Goal: Task Accomplishment & Management: Manage account settings

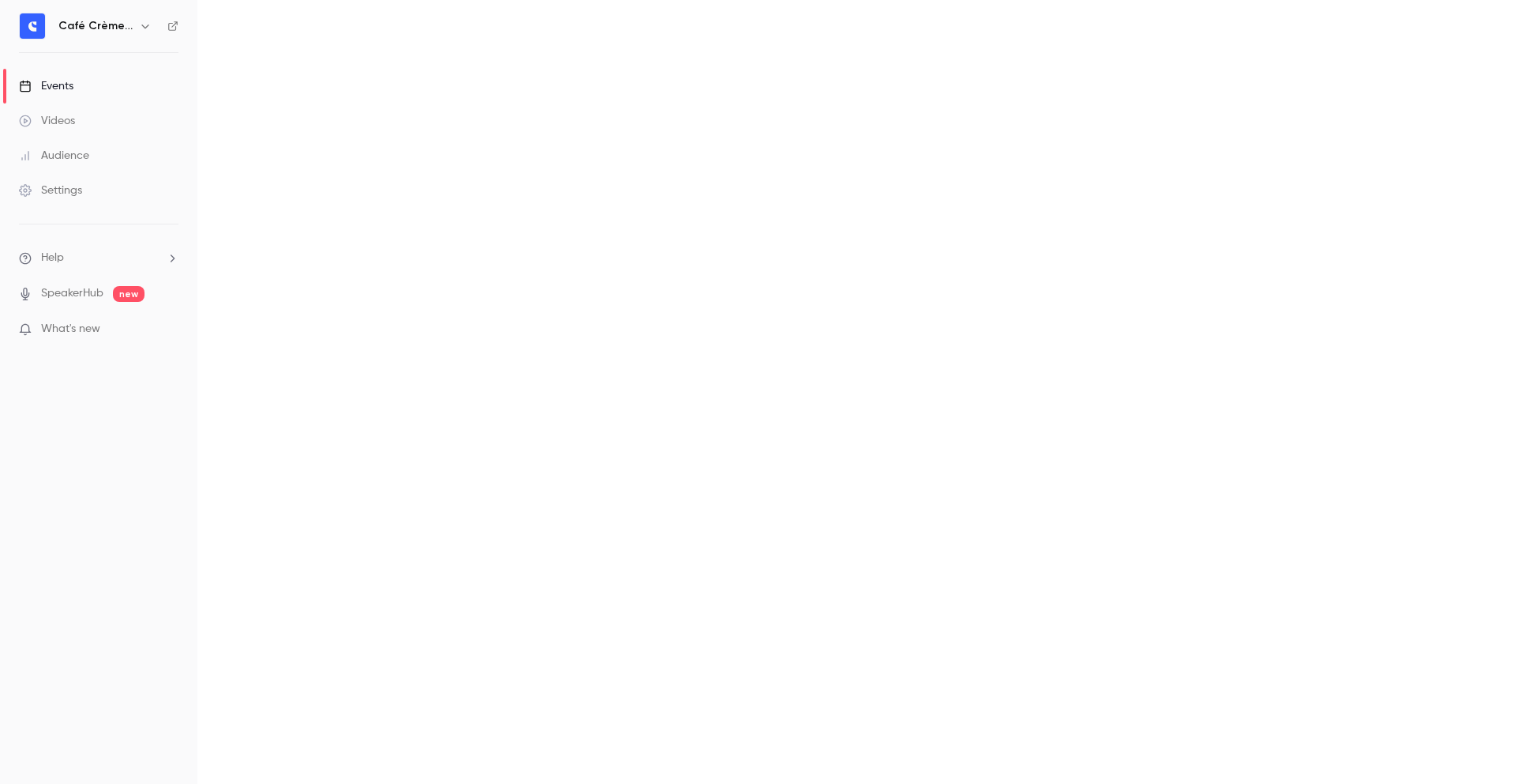
click at [1210, 2] on main at bounding box center [856, 392] width 1319 height 784
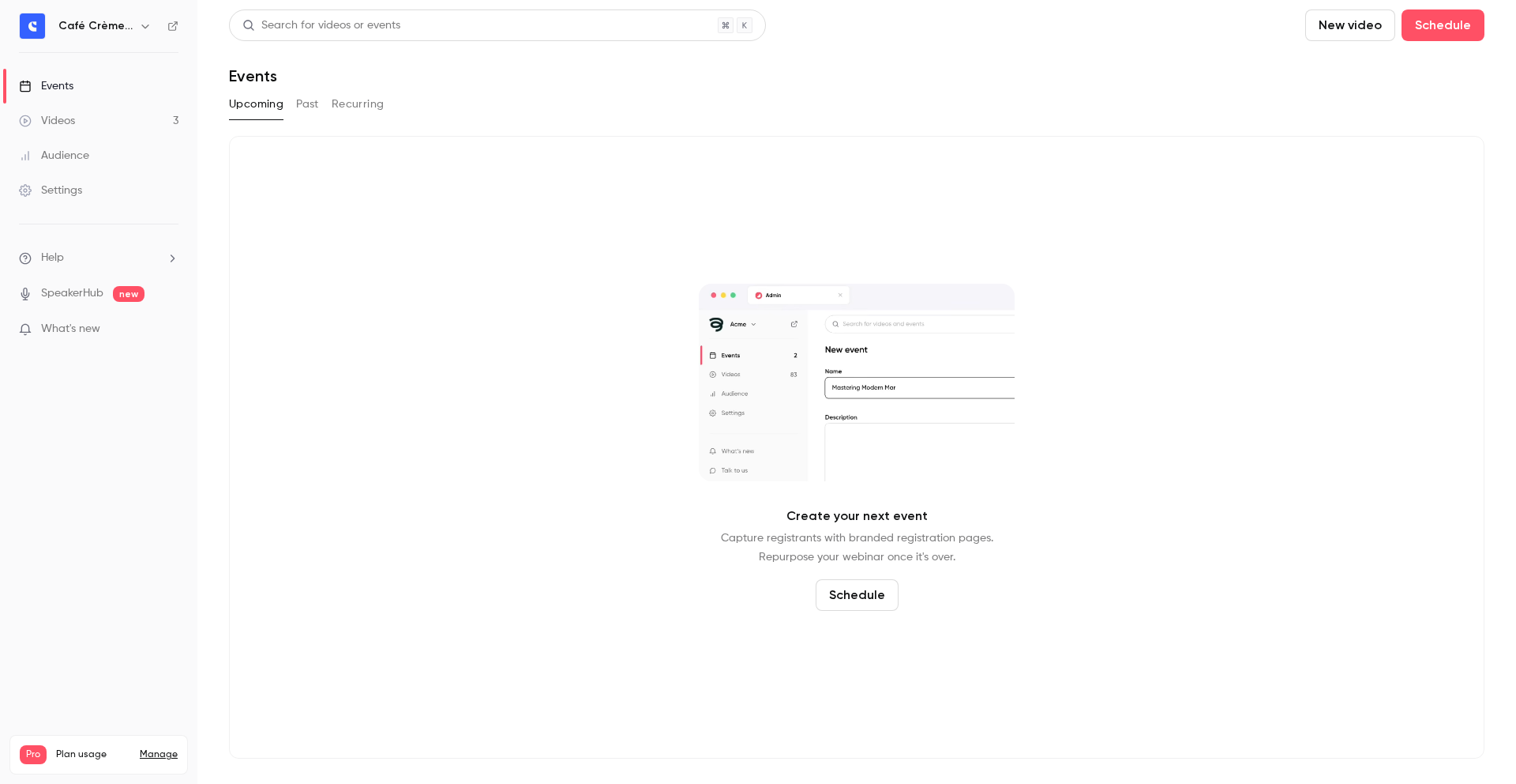
click at [1058, 235] on div "Create your next event Capture registrants with branded registration pages. Rep…" at bounding box center [857, 447] width 1256 height 622
click at [851, 600] on button "Schedule" at bounding box center [857, 595] width 83 height 32
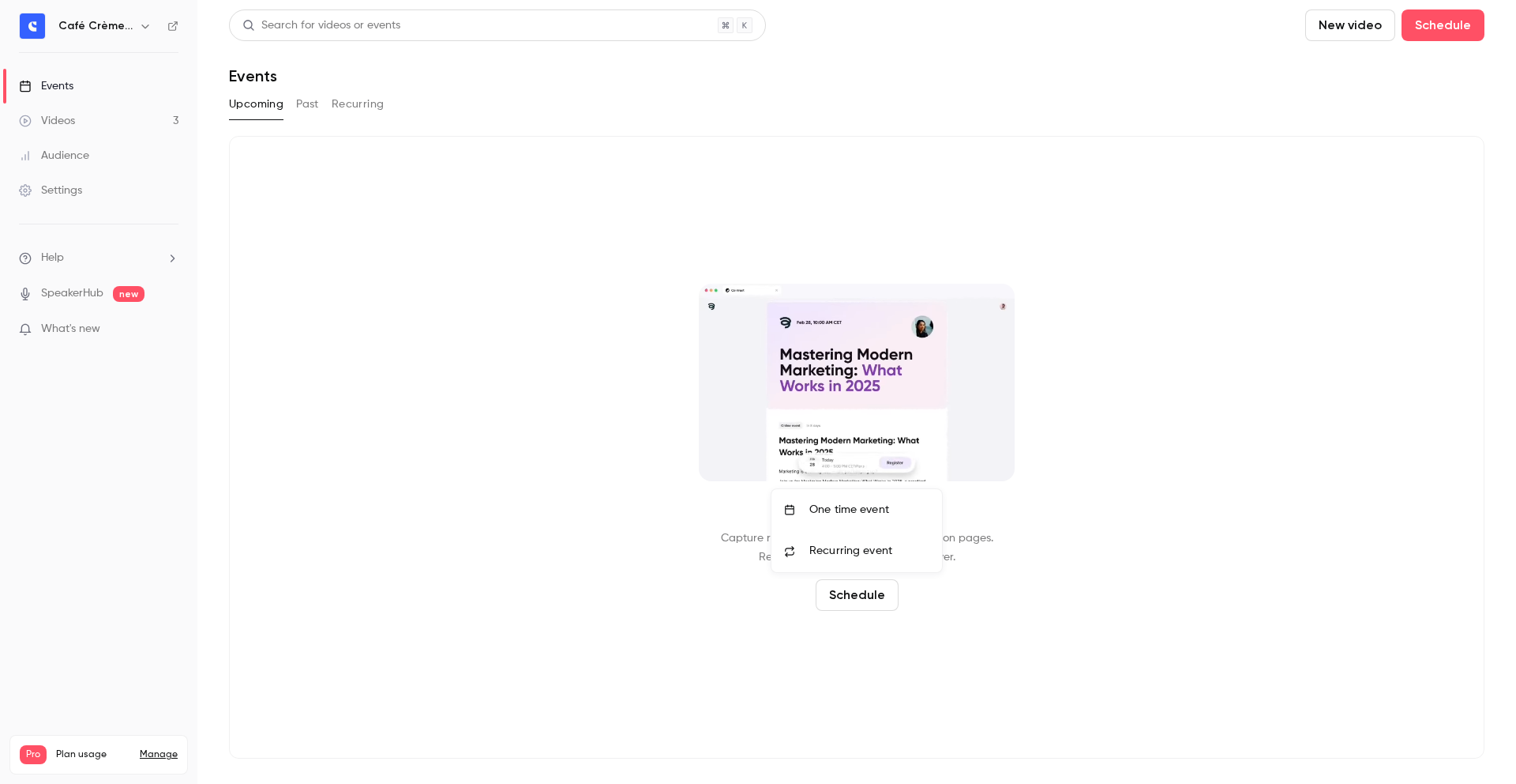
click at [818, 505] on div "One time event" at bounding box center [870, 510] width 120 height 16
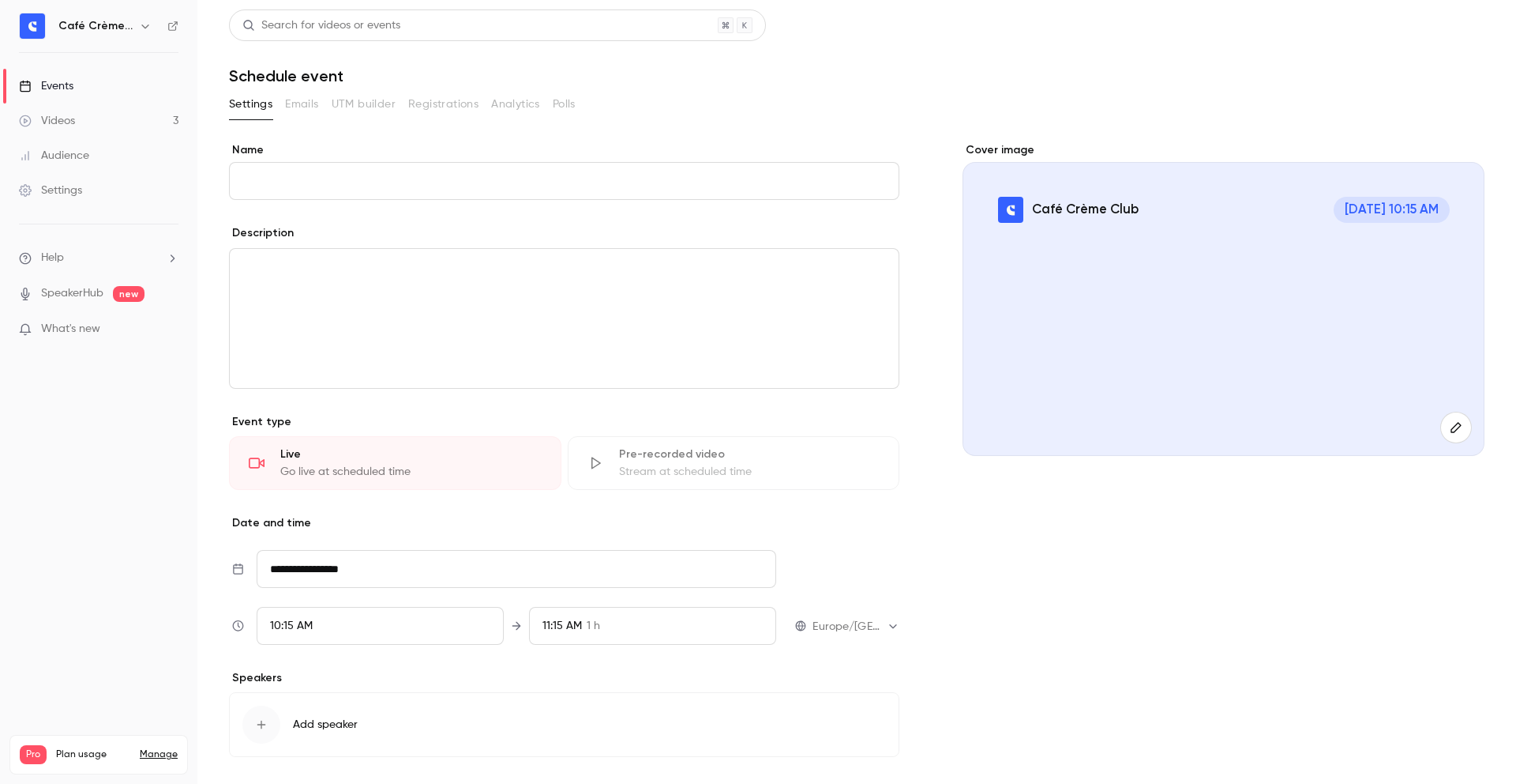
click at [968, 152] on label "Cover image" at bounding box center [1224, 150] width 522 height 16
click at [955, 157] on div "**********" at bounding box center [857, 471] width 1256 height 659
click at [812, 172] on input "Name" at bounding box center [564, 181] width 671 height 38
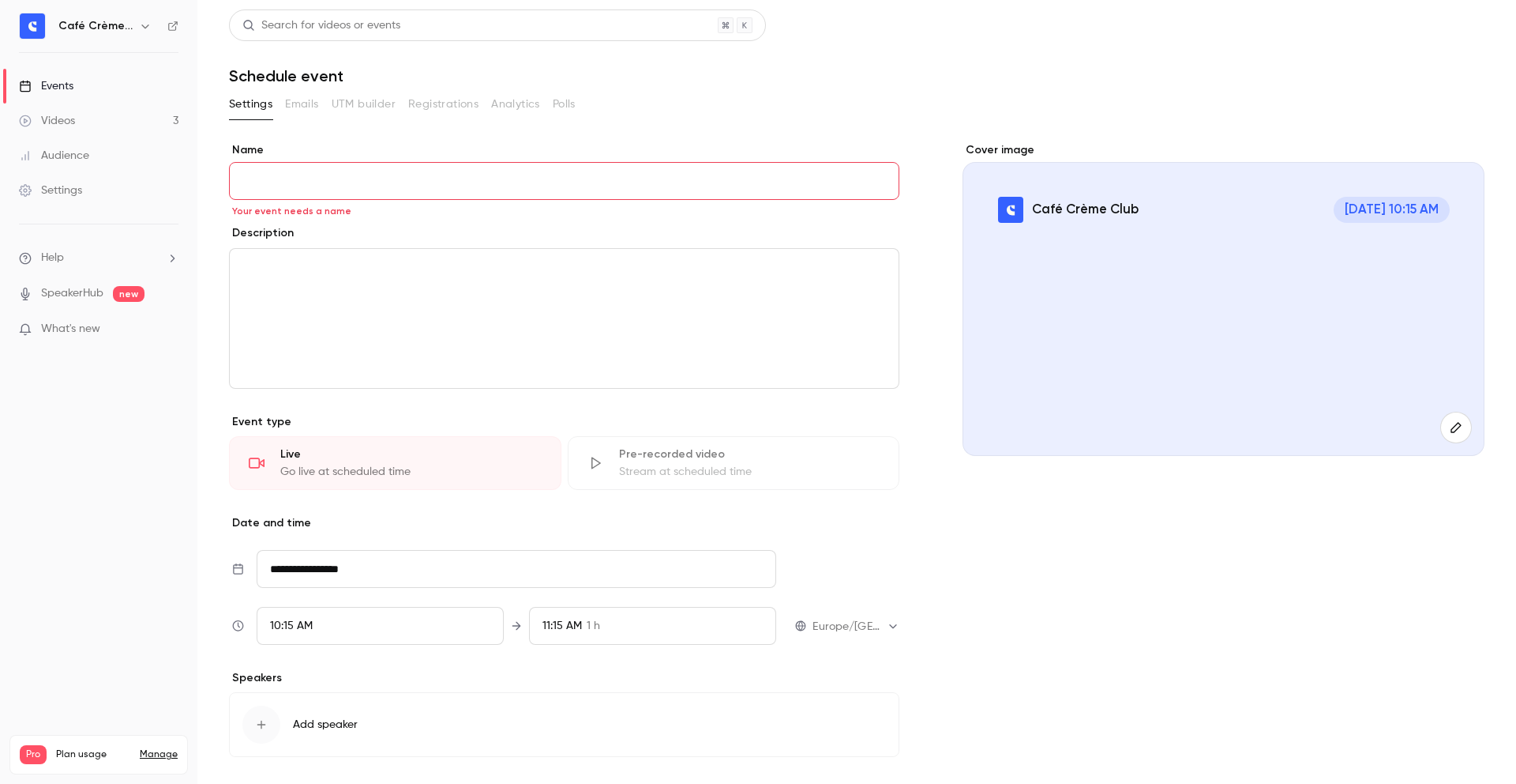
click at [100, 129] on link "Videos 3" at bounding box center [98, 120] width 197 height 35
click at [676, 189] on input "Name" at bounding box center [564, 181] width 671 height 38
paste input "**********"
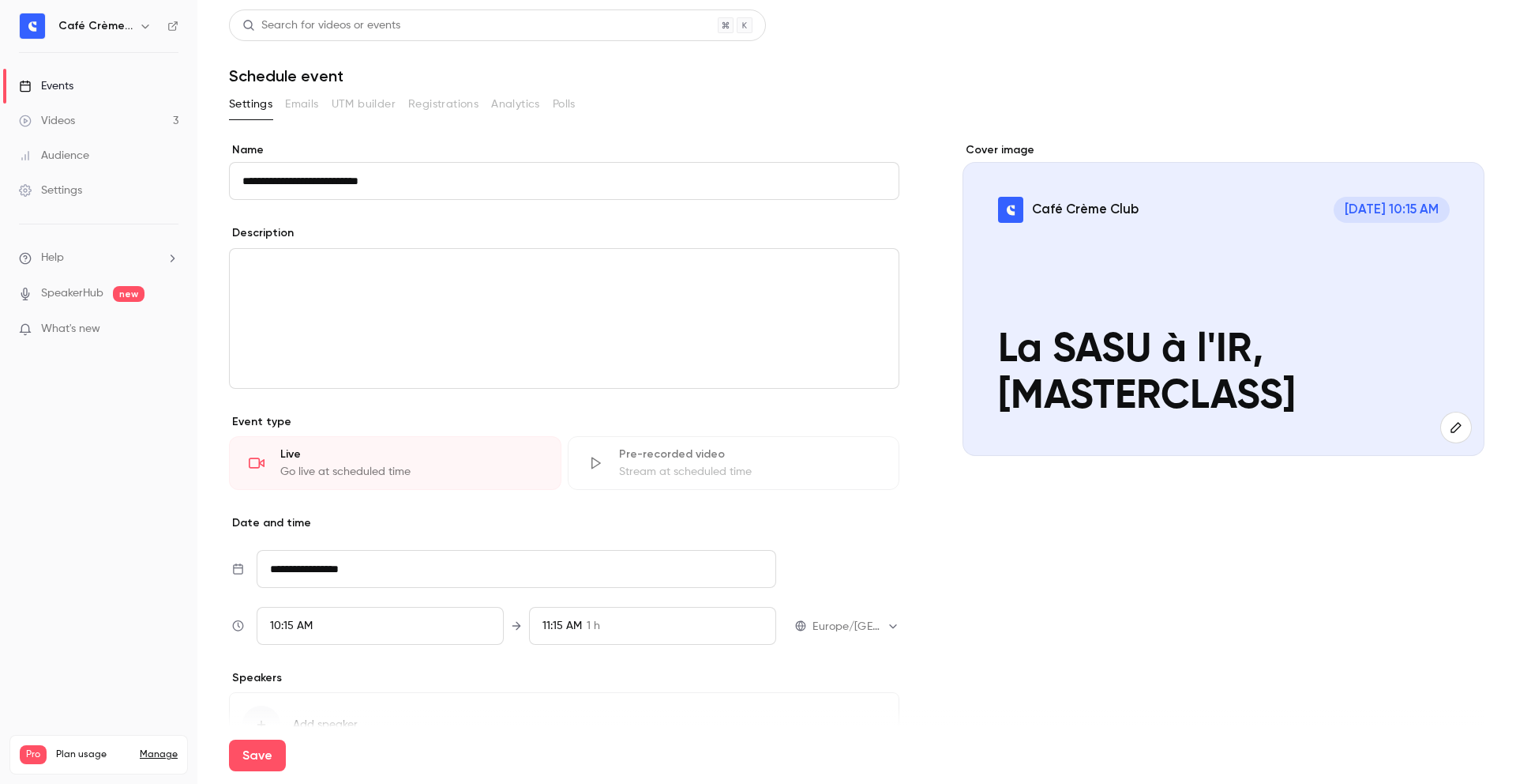
click at [340, 178] on input "**********" at bounding box center [564, 181] width 671 height 38
drag, startPoint x: 314, startPoint y: 178, endPoint x: 212, endPoint y: 175, distance: 101.9
click at [207, 179] on main "**********" at bounding box center [856, 392] width 1319 height 784
paste input "**********"
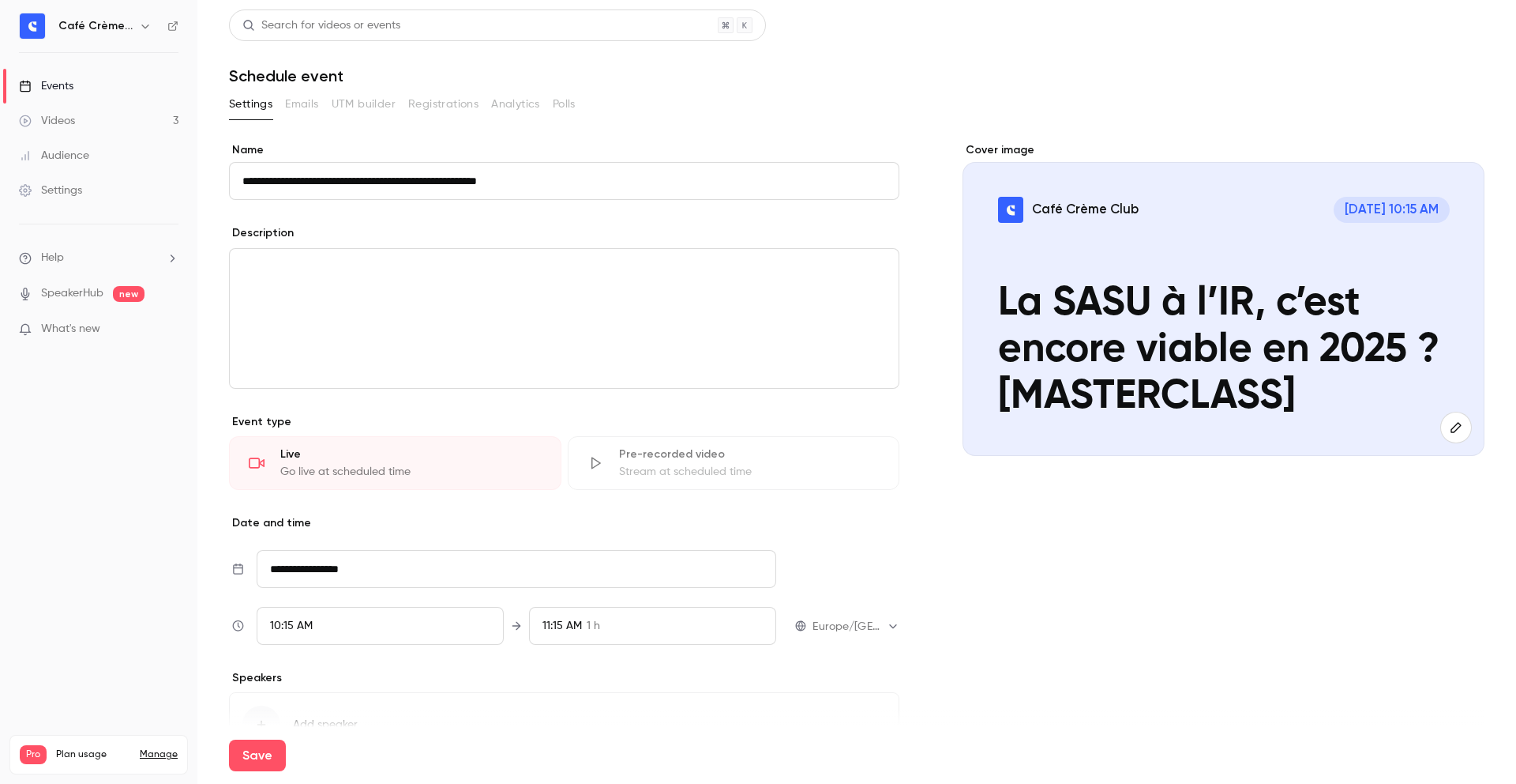
type input "**********"
click at [471, 262] on p "editor" at bounding box center [564, 267] width 644 height 19
click at [408, 306] on div "editor" at bounding box center [564, 318] width 669 height 139
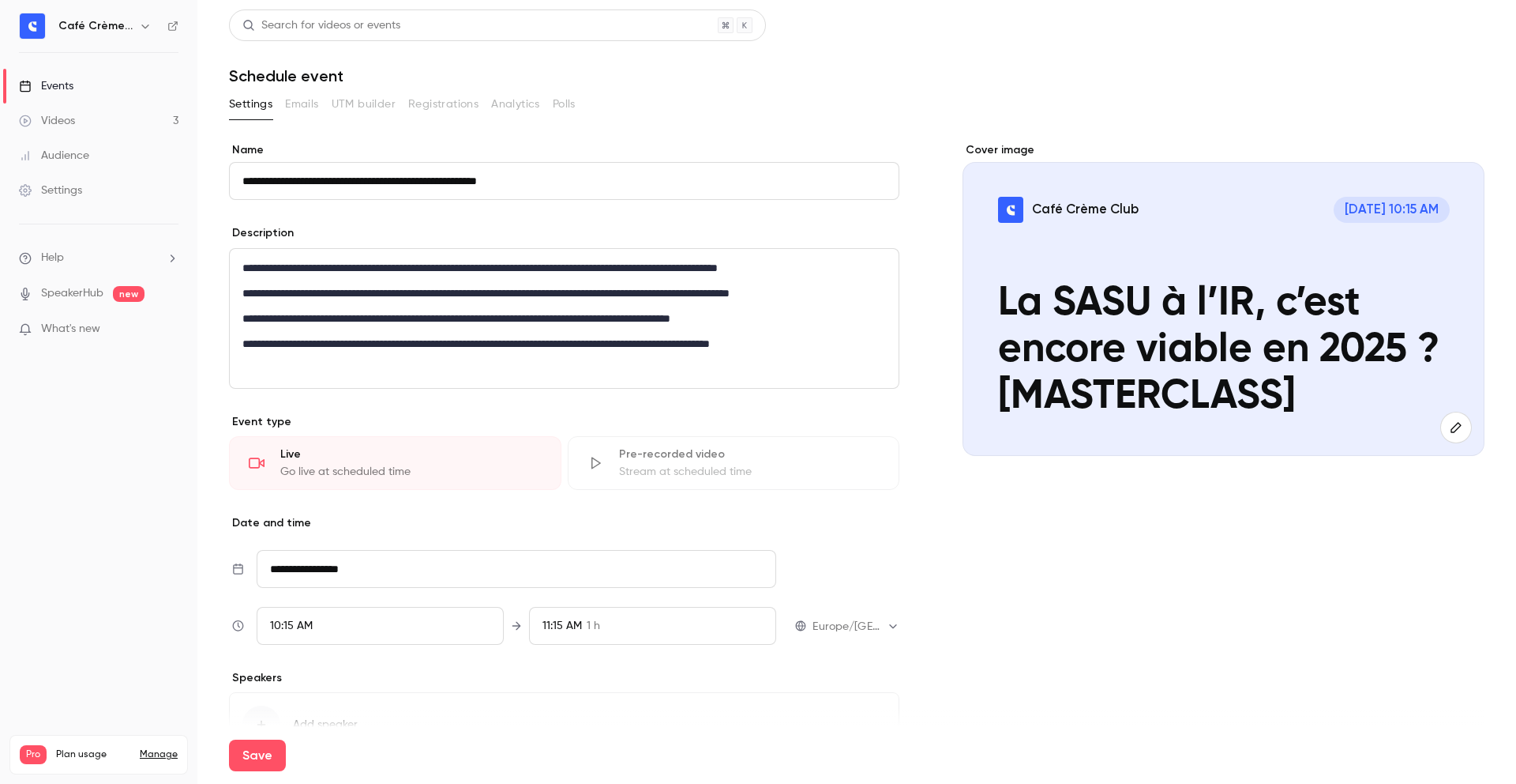
click at [422, 231] on div "Description" at bounding box center [564, 235] width 671 height 20
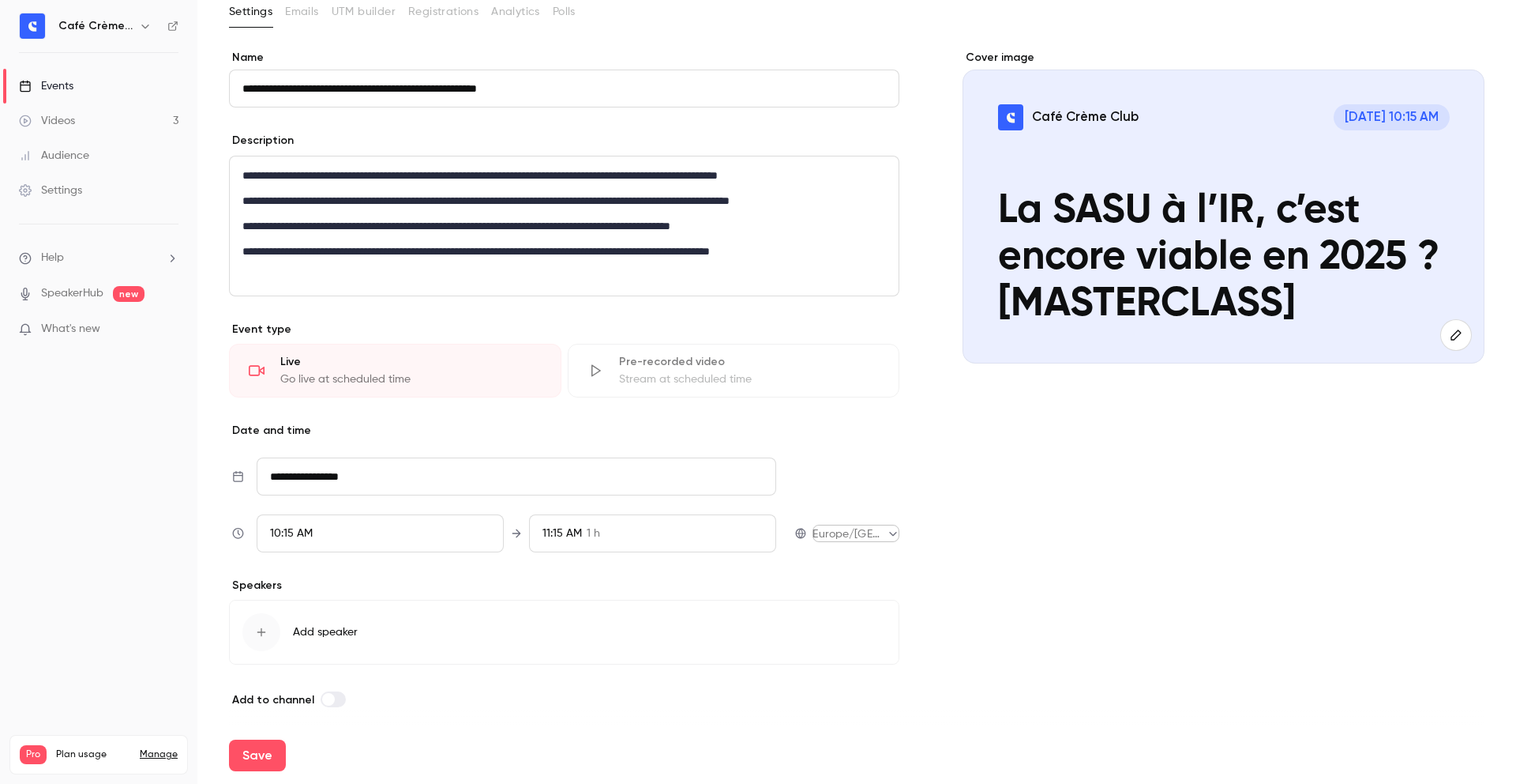
scroll to position [100, 0]
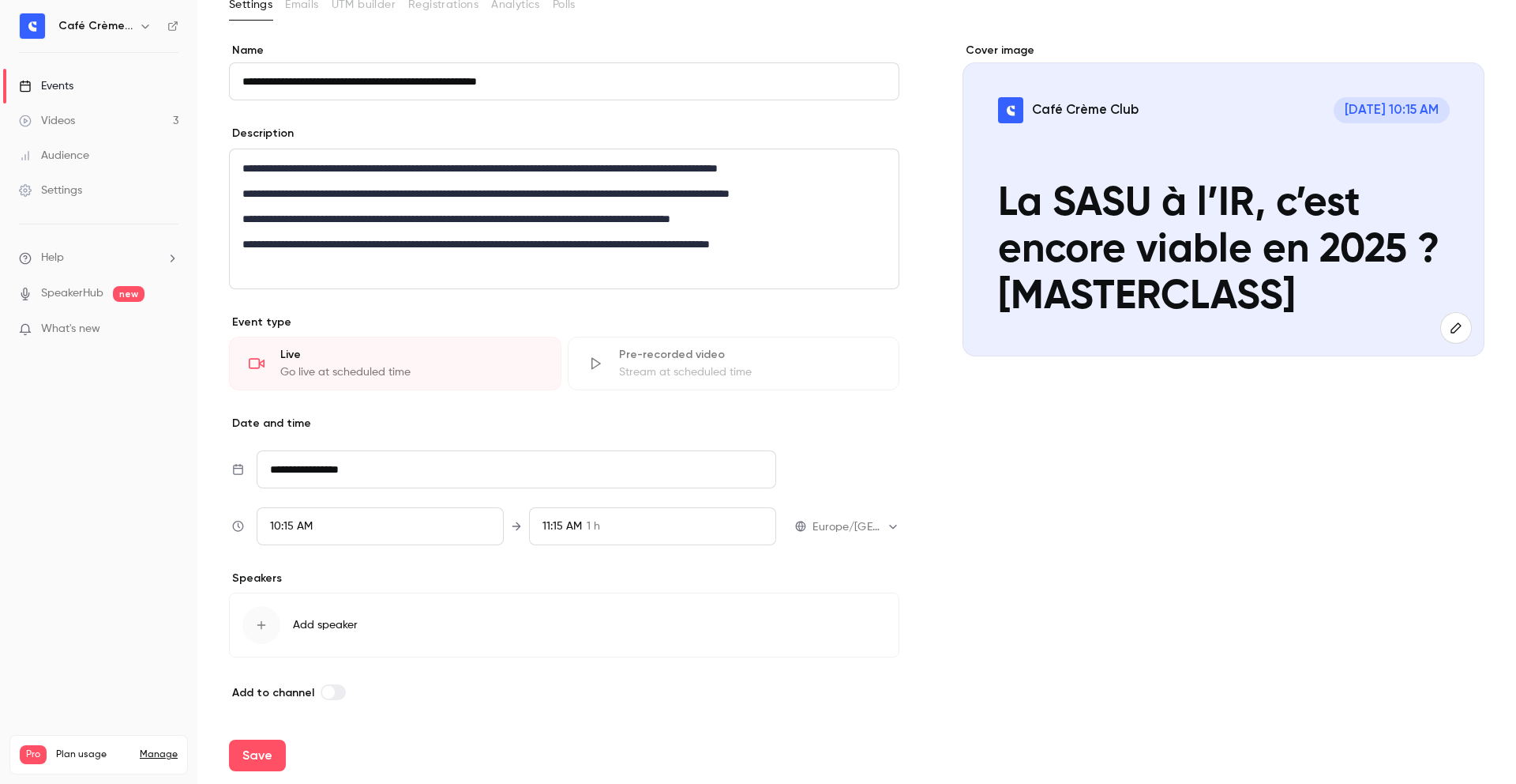
click at [444, 621] on button "Add speaker" at bounding box center [564, 624] width 671 height 65
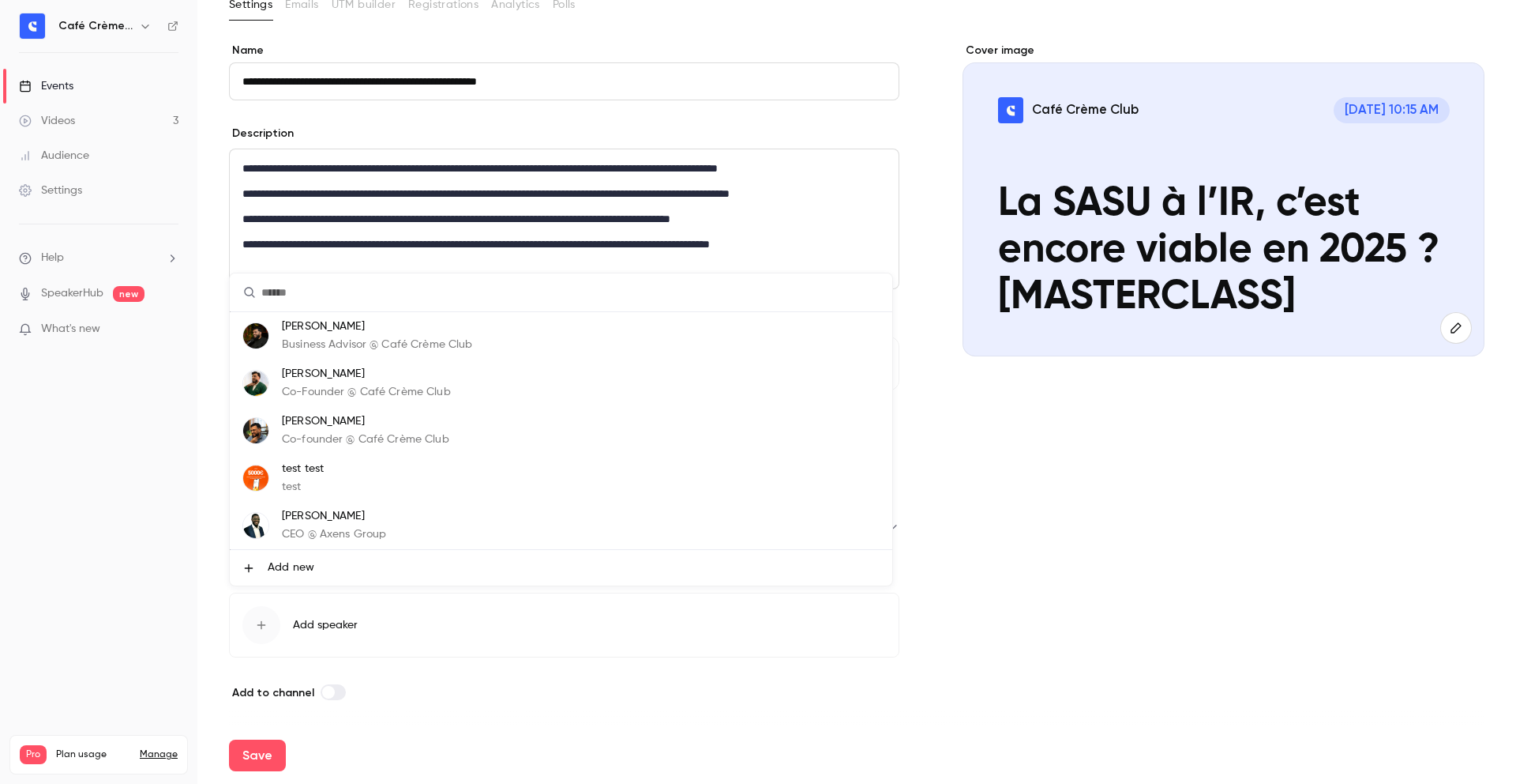
click at [356, 376] on p "Nassir MOUHAMAD" at bounding box center [366, 374] width 169 height 17
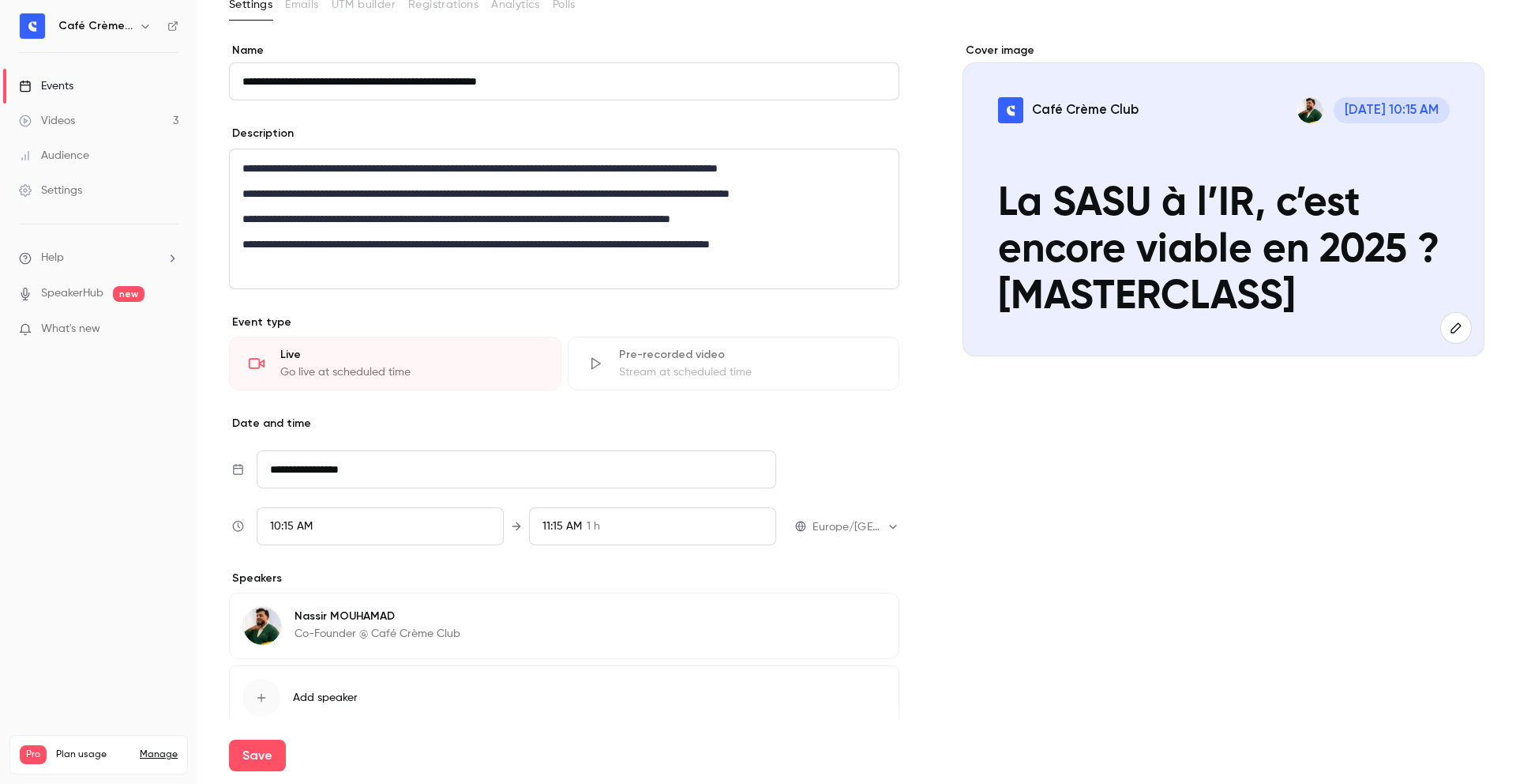
click at [410, 695] on button "Add speaker" at bounding box center [564, 697] width 671 height 65
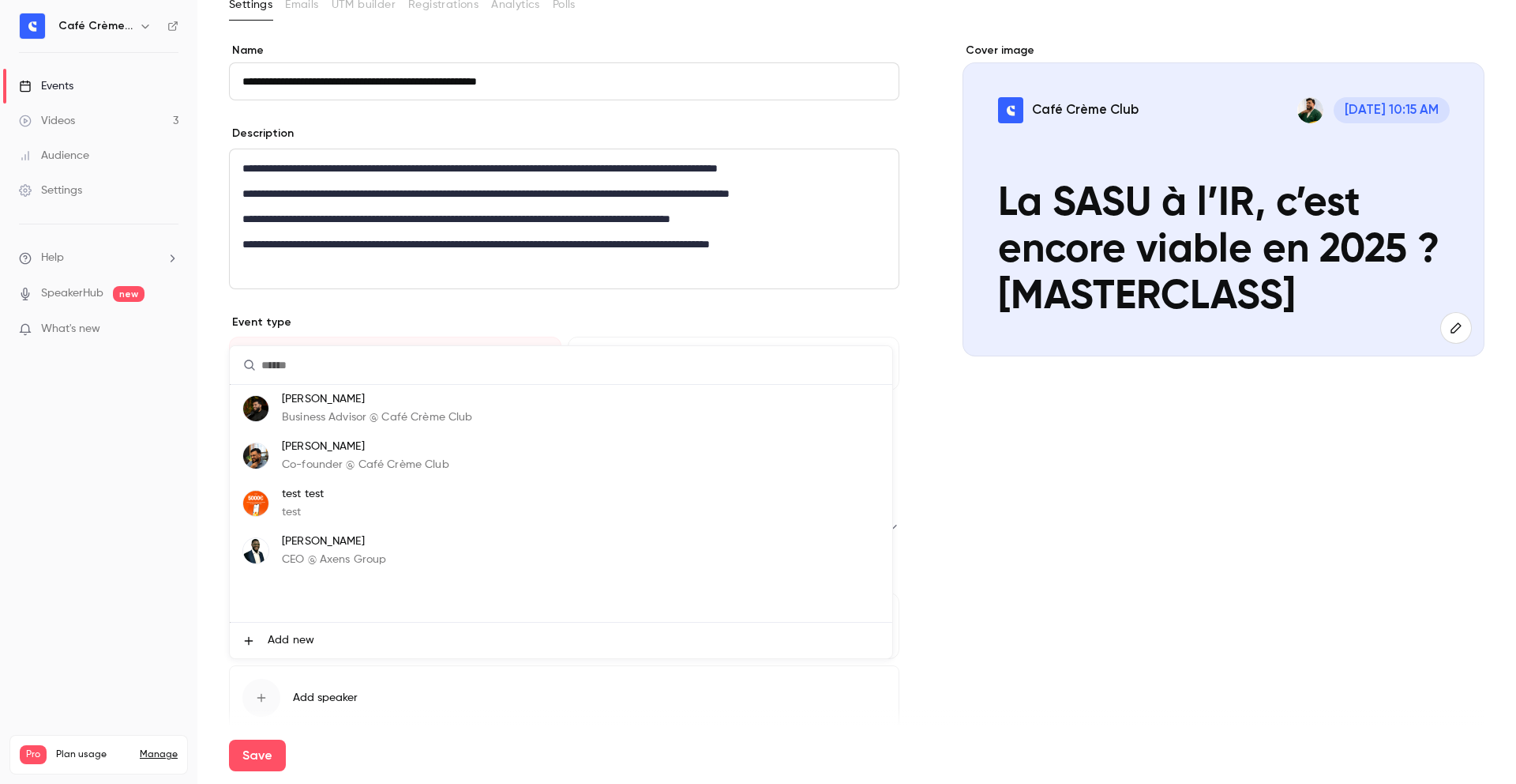
click at [403, 414] on p "Business Advisor @ Café Crème Club" at bounding box center [377, 417] width 190 height 17
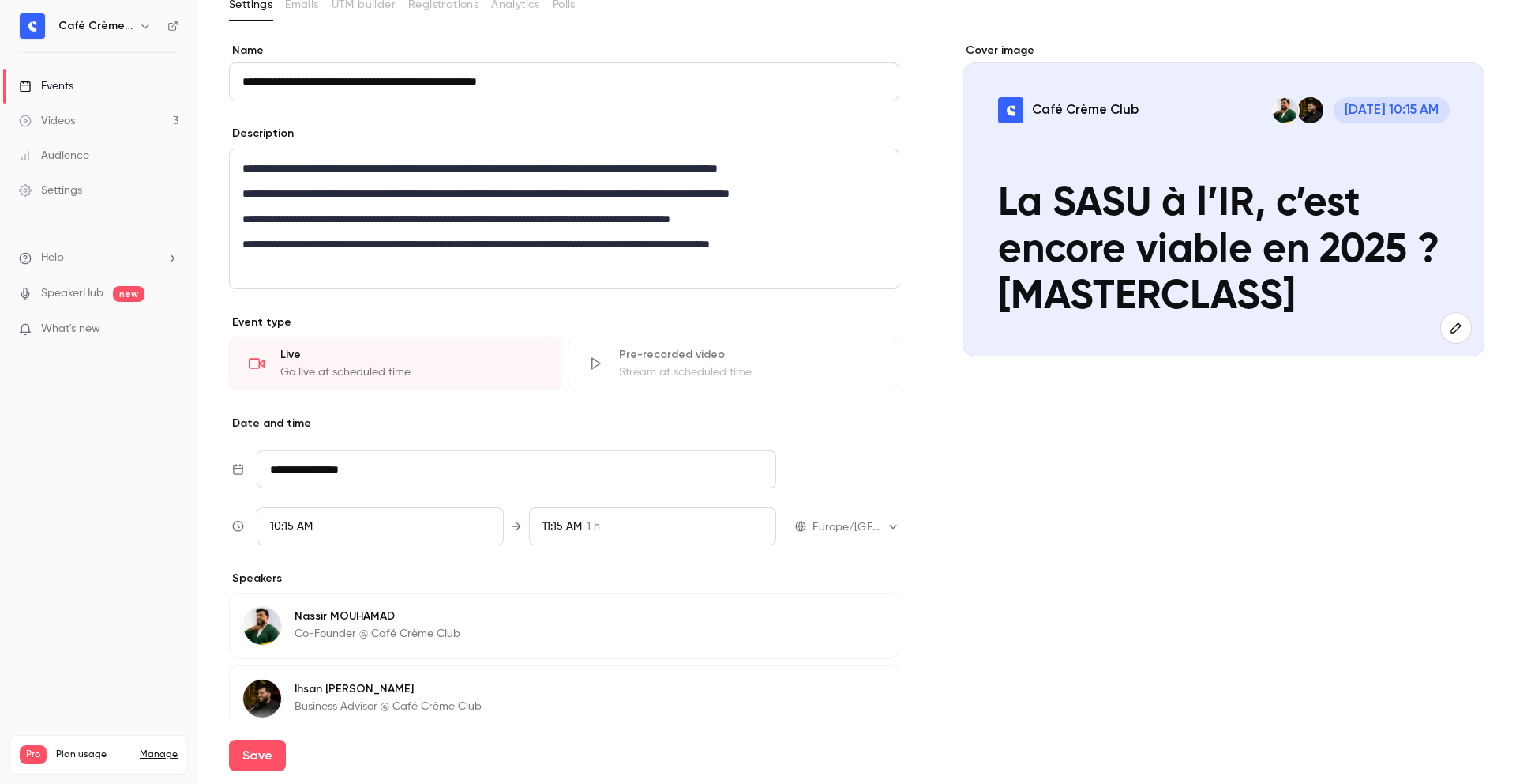
click at [1136, 570] on div "Cover image Café Crème Club Aug 27, 10:15 AM La SASU à l’IR, c’est encore viabl…" at bounding box center [1224, 445] width 522 height 804
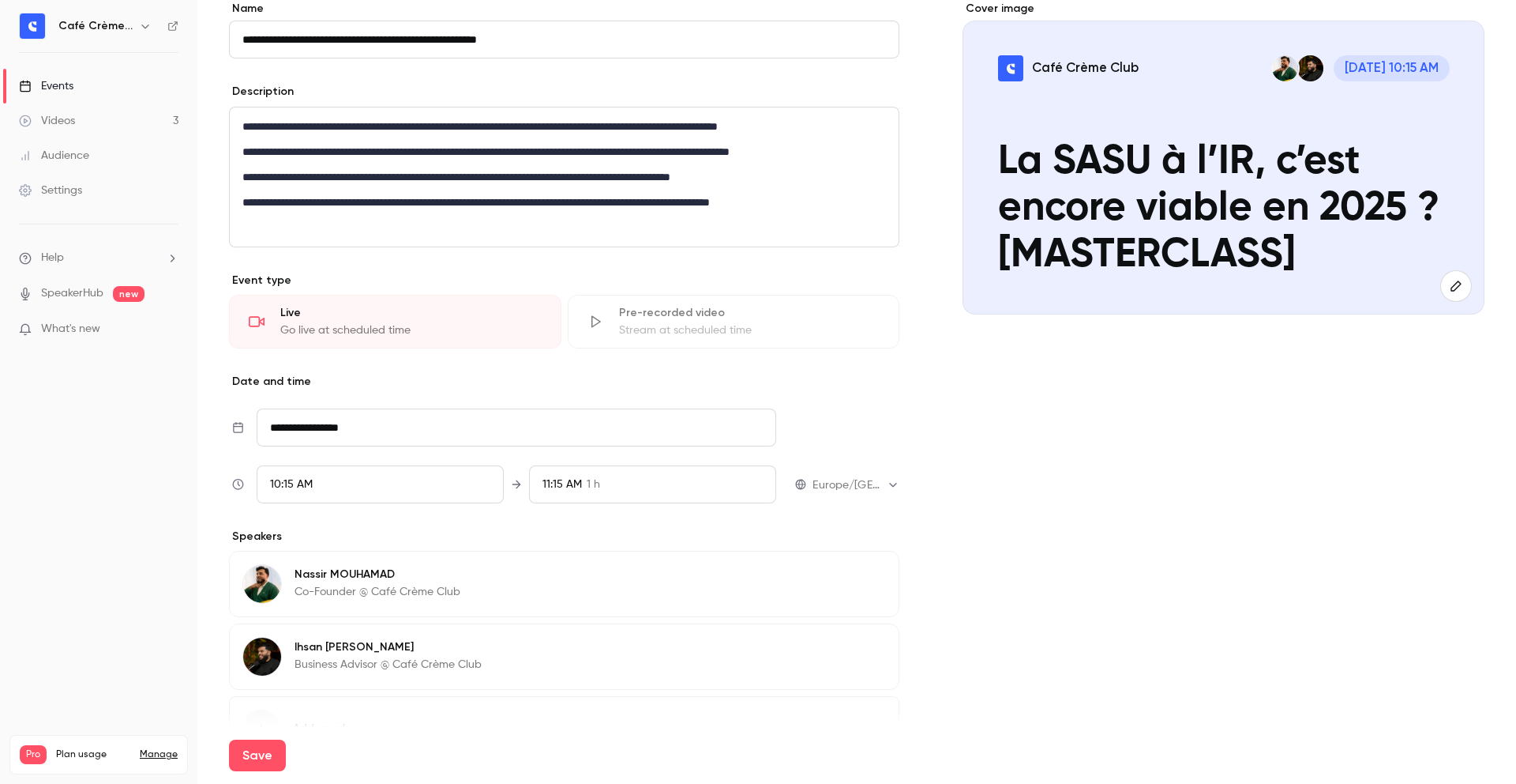
scroll to position [245, 0]
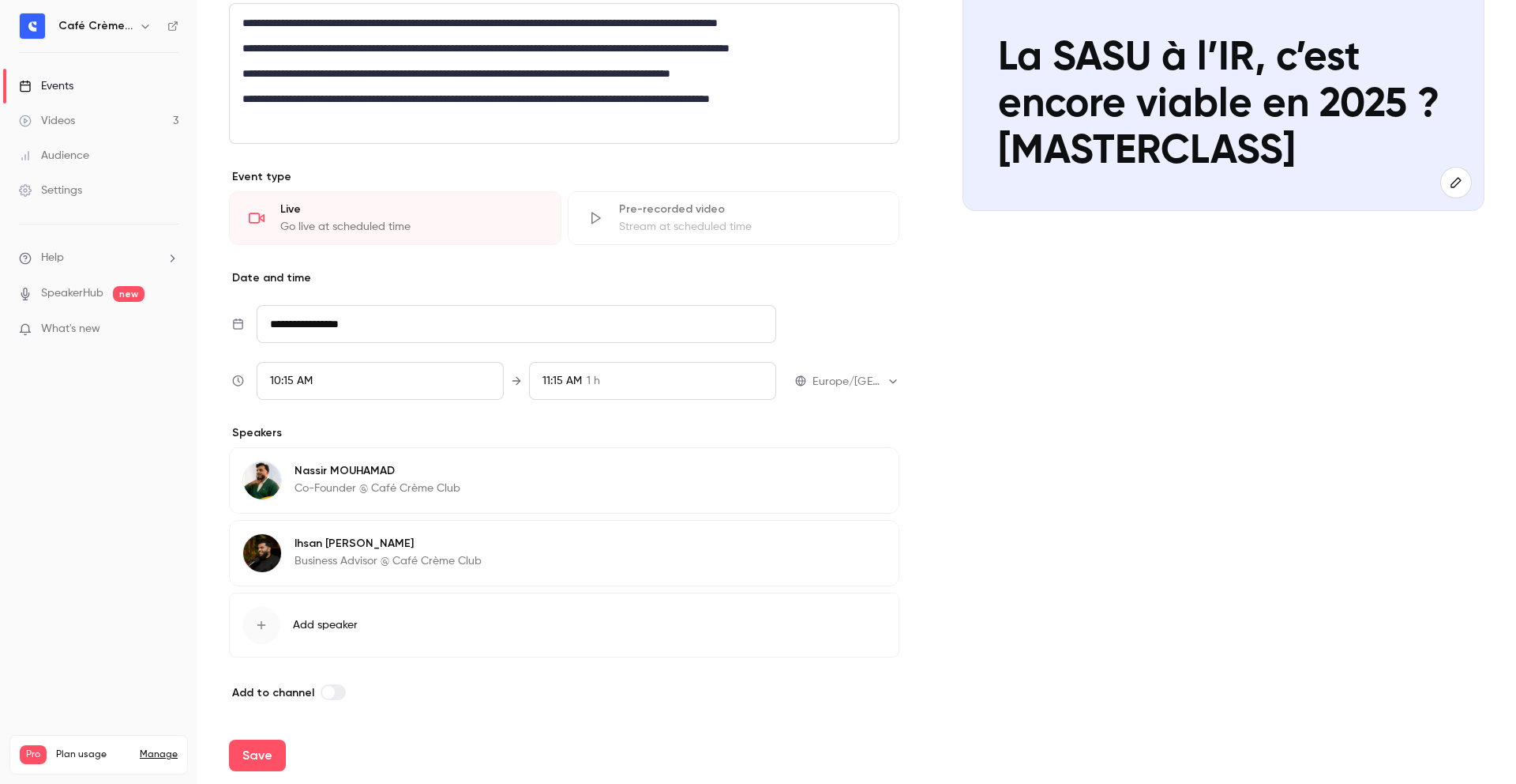
click at [322, 693] on span at bounding box center [328, 692] width 13 height 13
click at [370, 331] on input "**********" at bounding box center [517, 324] width 520 height 38
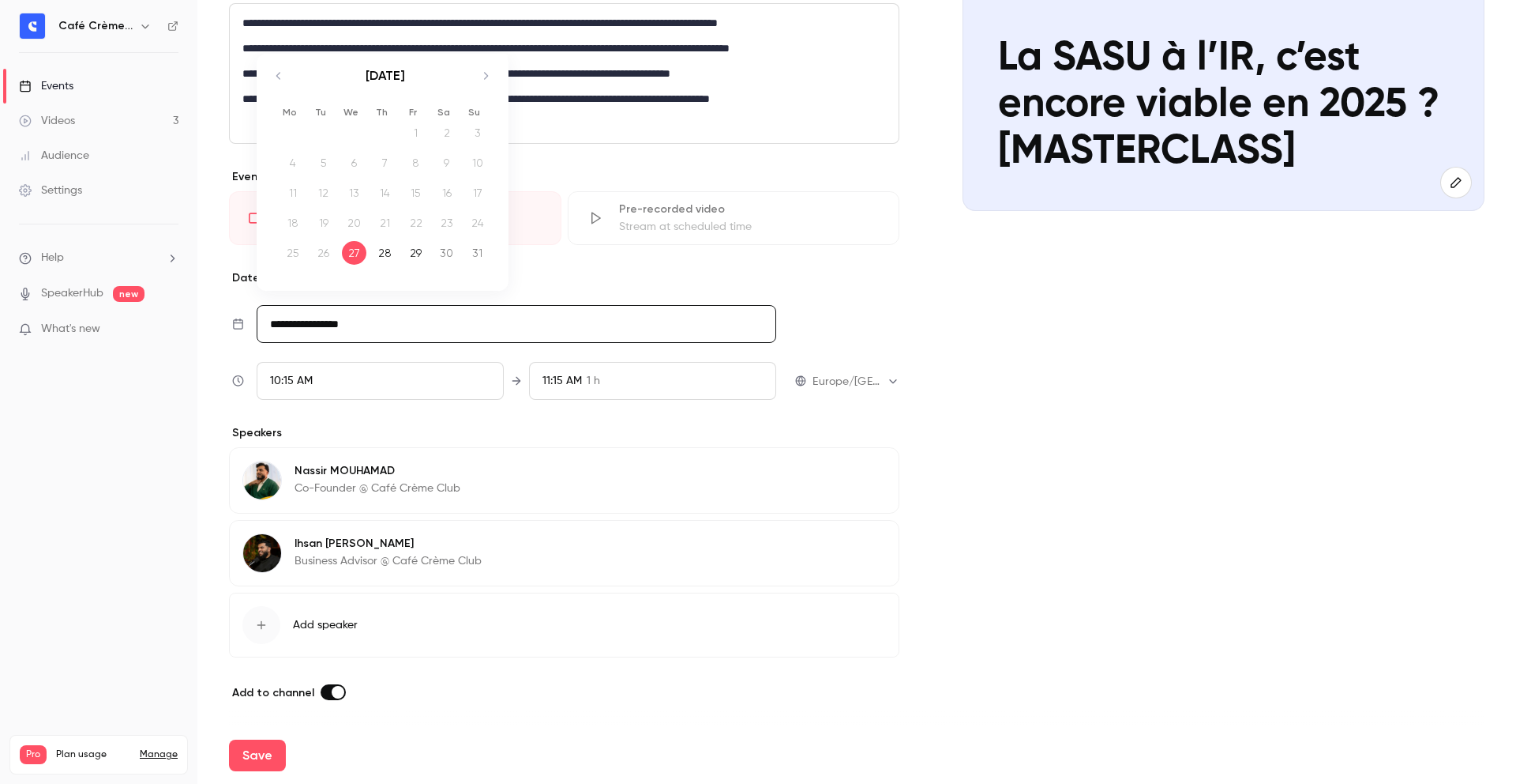
click at [484, 75] on icon "Move forward to switch to the next month." at bounding box center [485, 75] width 19 height 19
click at [387, 124] on div "4" at bounding box center [385, 133] width 24 height 24
type input "**********"
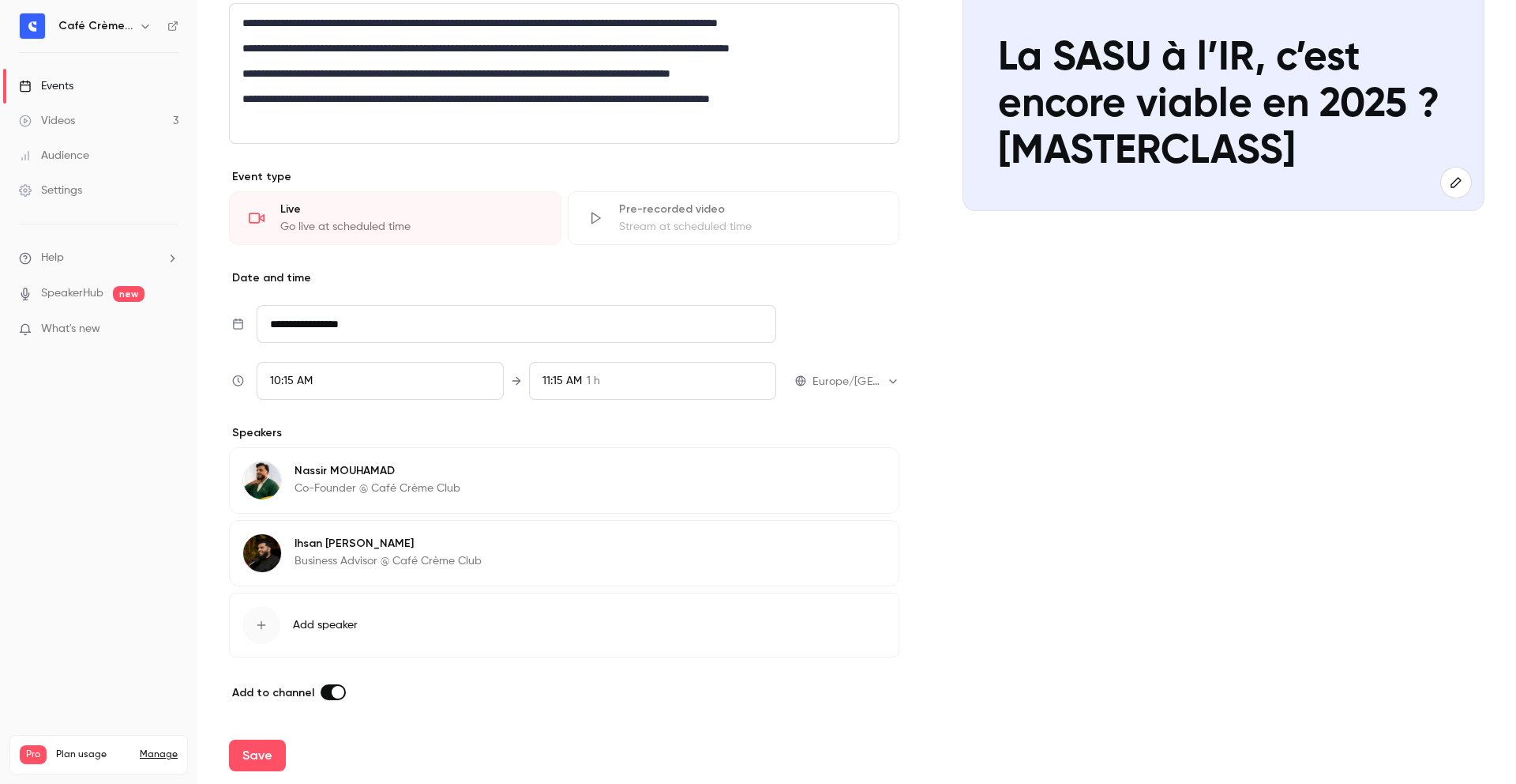
click at [366, 385] on div "10:15 AM" at bounding box center [380, 381] width 247 height 38
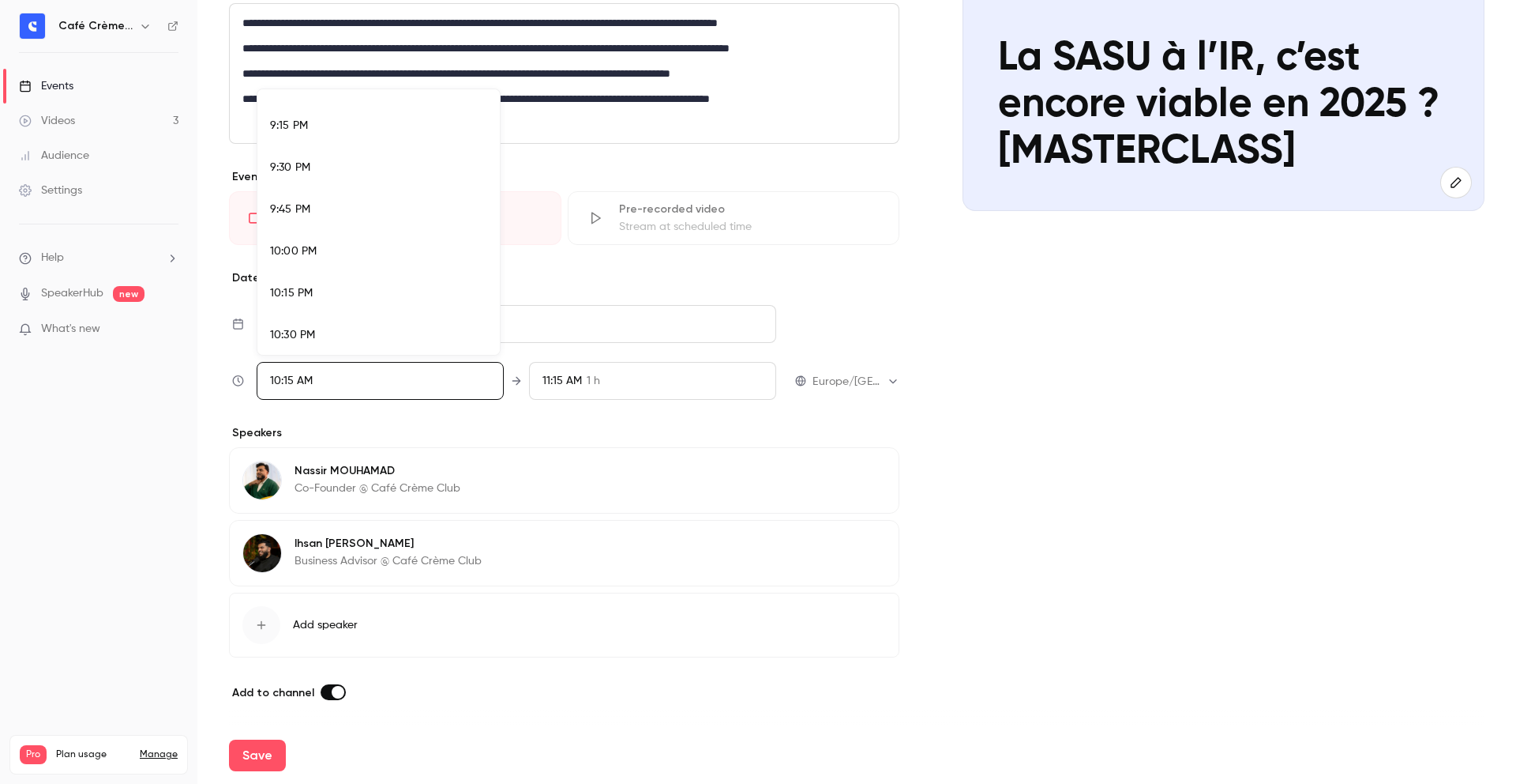
scroll to position [3553, 0]
click at [326, 159] on div "9:30 PM" at bounding box center [378, 157] width 217 height 17
click at [600, 406] on div at bounding box center [758, 392] width 1516 height 784
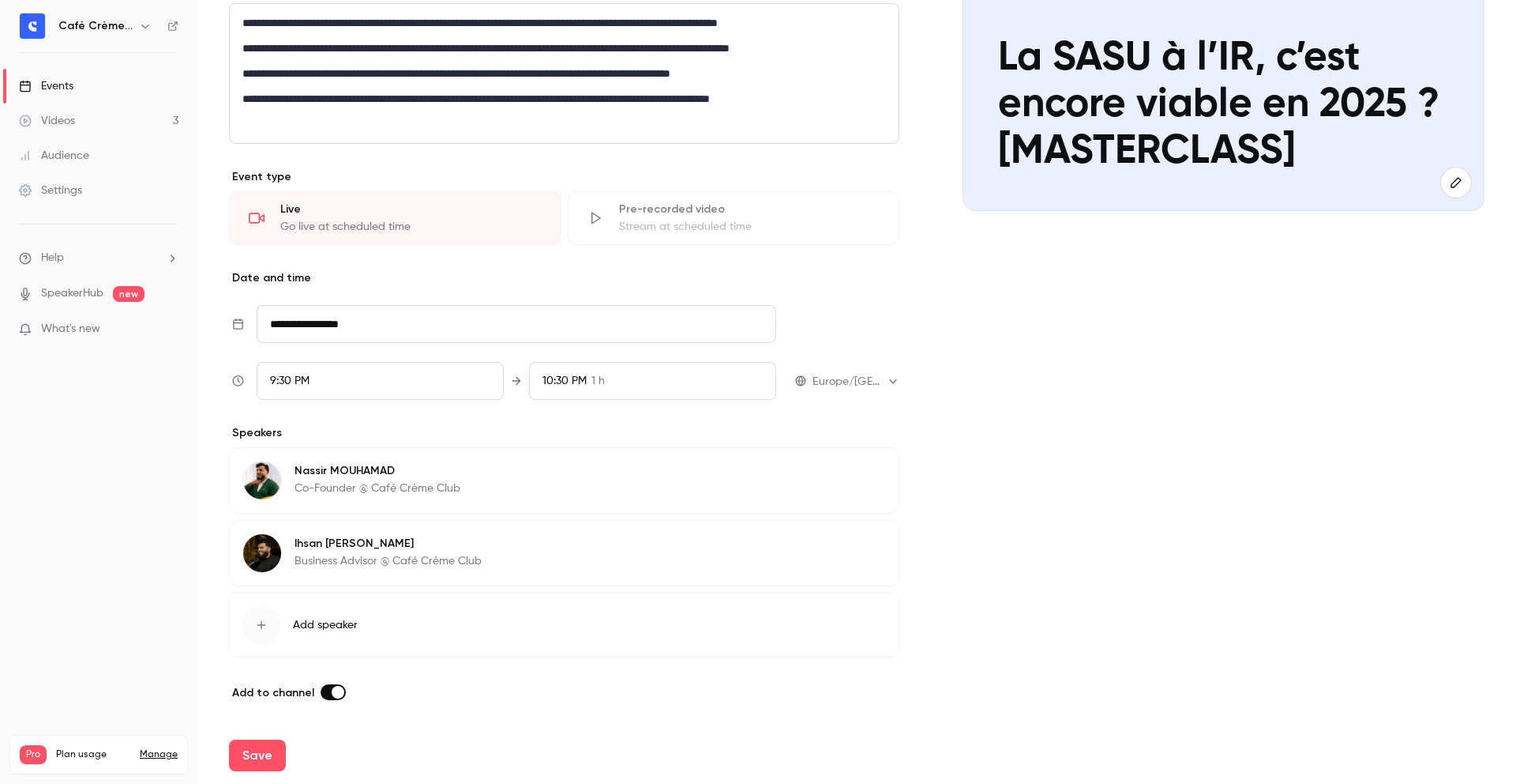
click at [269, 759] on button "Save" at bounding box center [257, 755] width 57 height 32
type input "**********"
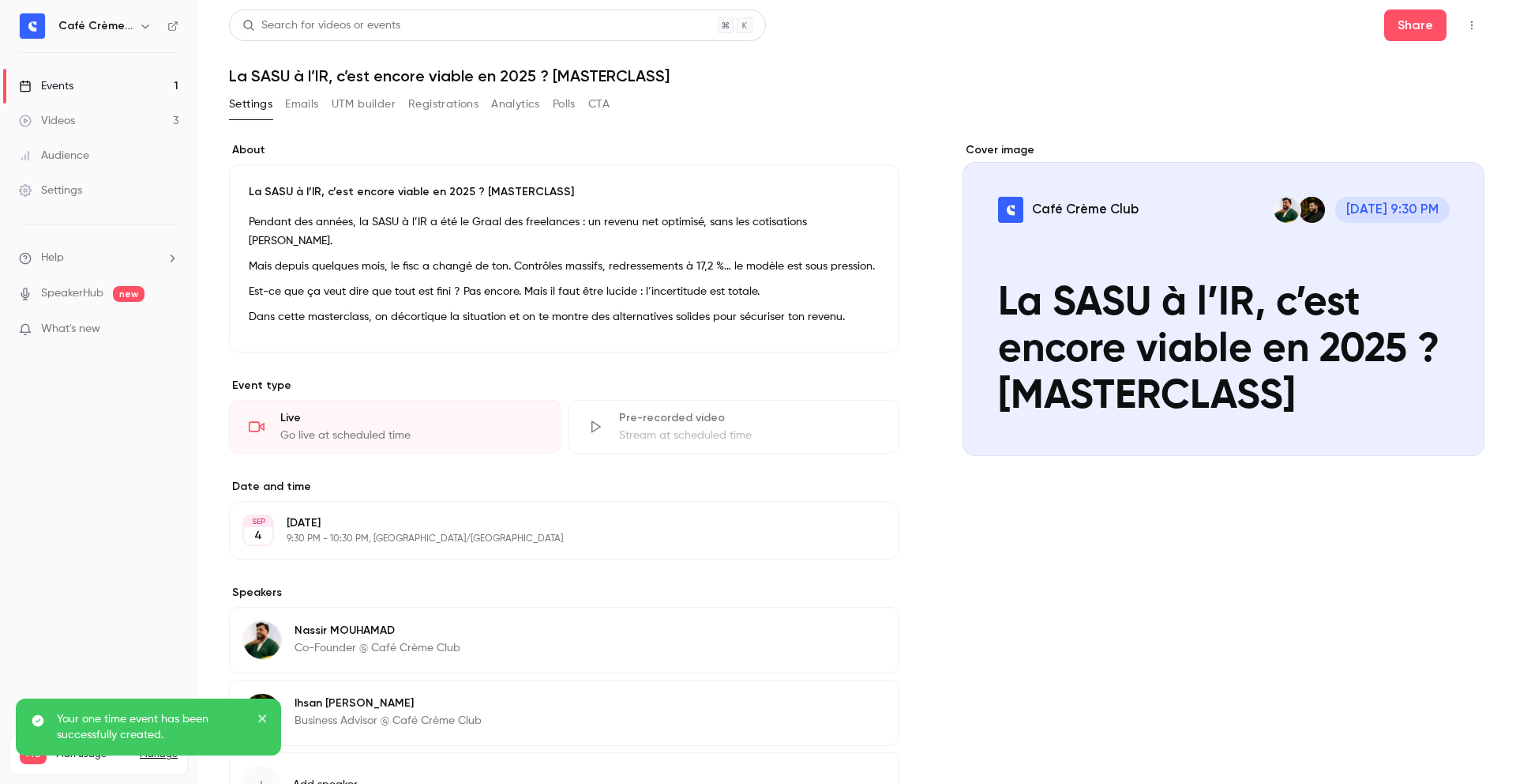
click at [310, 100] on button "Emails" at bounding box center [301, 104] width 33 height 25
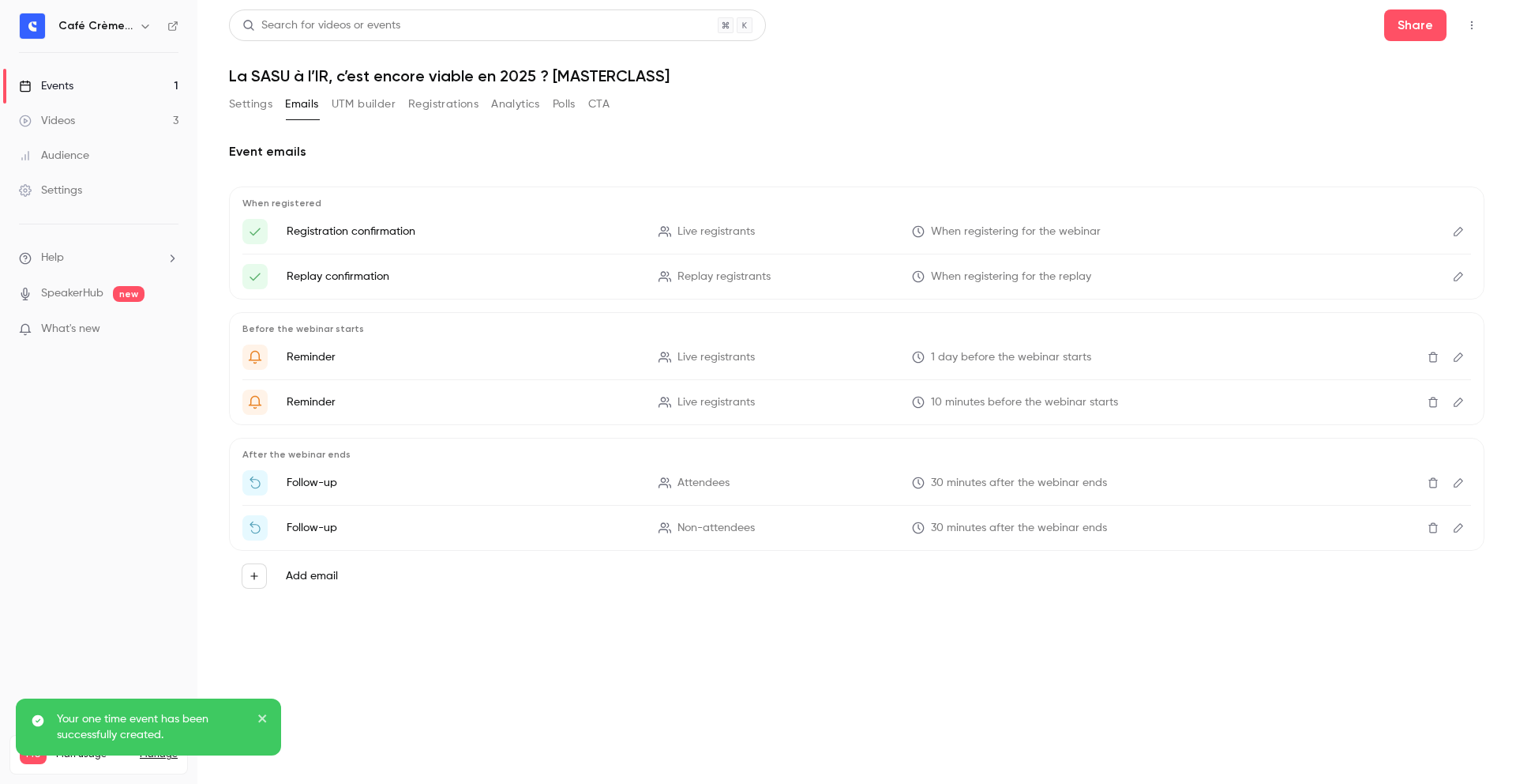
click at [341, 103] on button "UTM builder" at bounding box center [364, 104] width 64 height 25
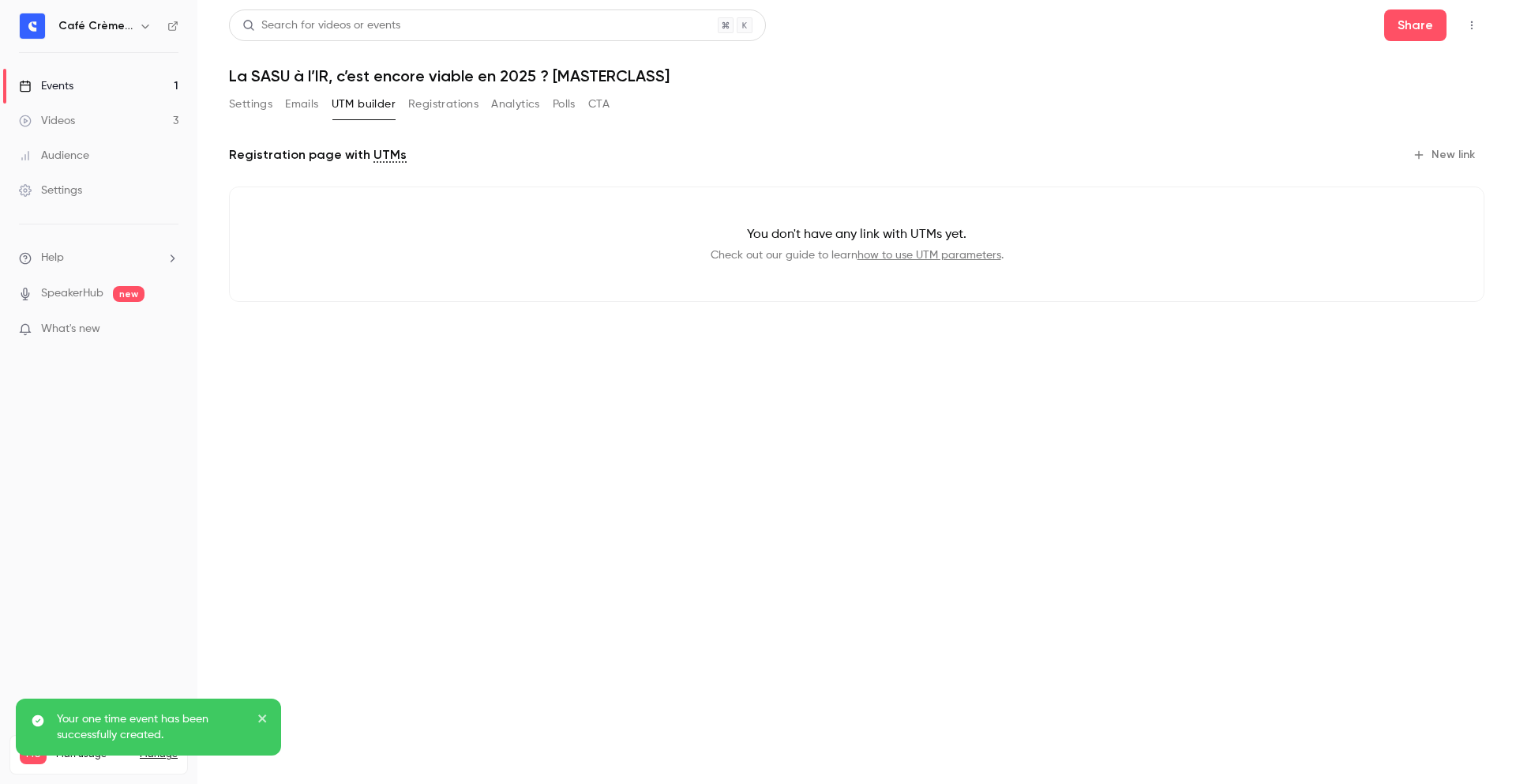
click at [1471, 160] on button "New link" at bounding box center [1446, 154] width 78 height 25
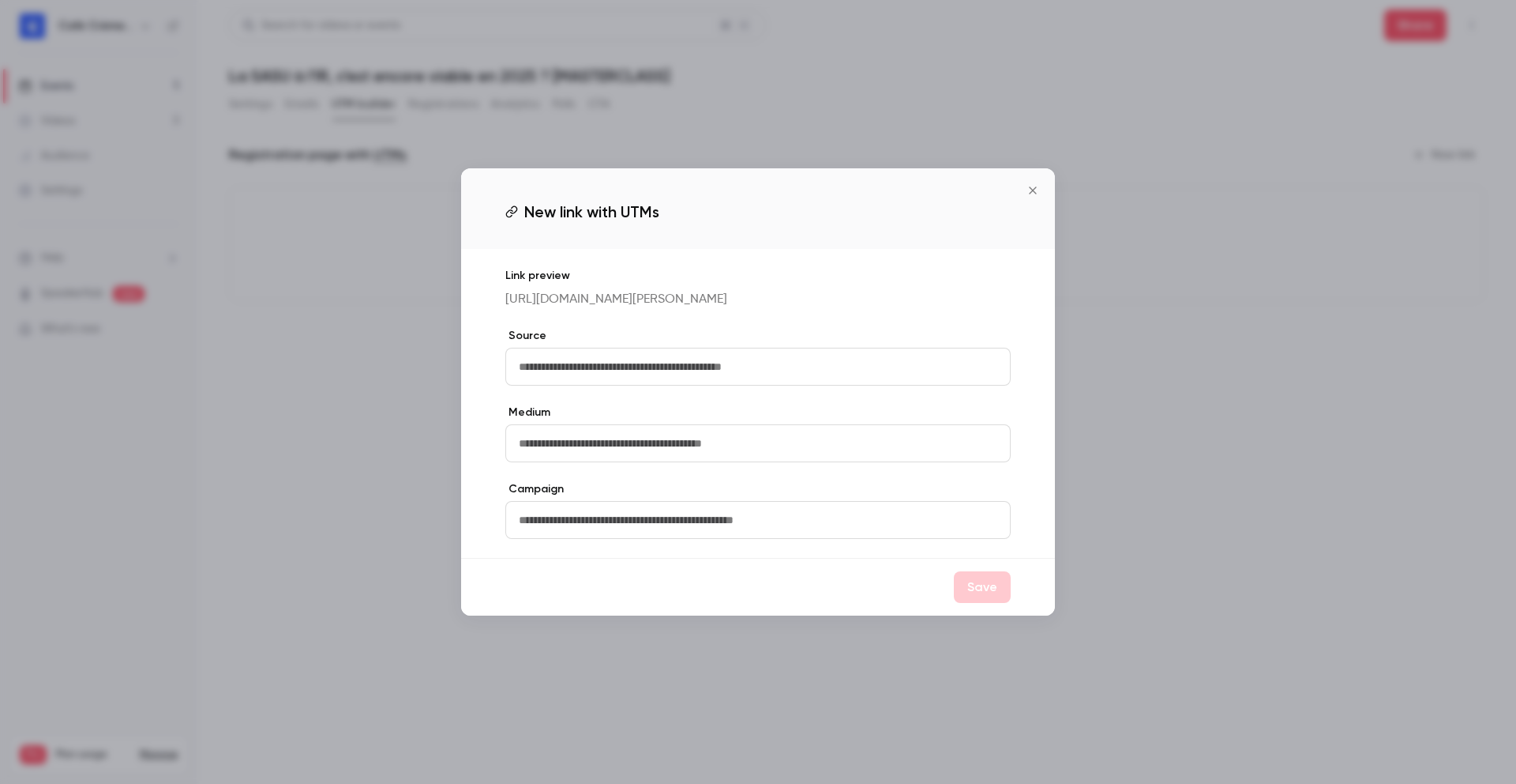
click at [689, 370] on input "text" at bounding box center [757, 367] width 505 height 38
paste input "**********"
type input "**********"
click at [746, 449] on input "text" at bounding box center [757, 443] width 505 height 38
paste input "*******"
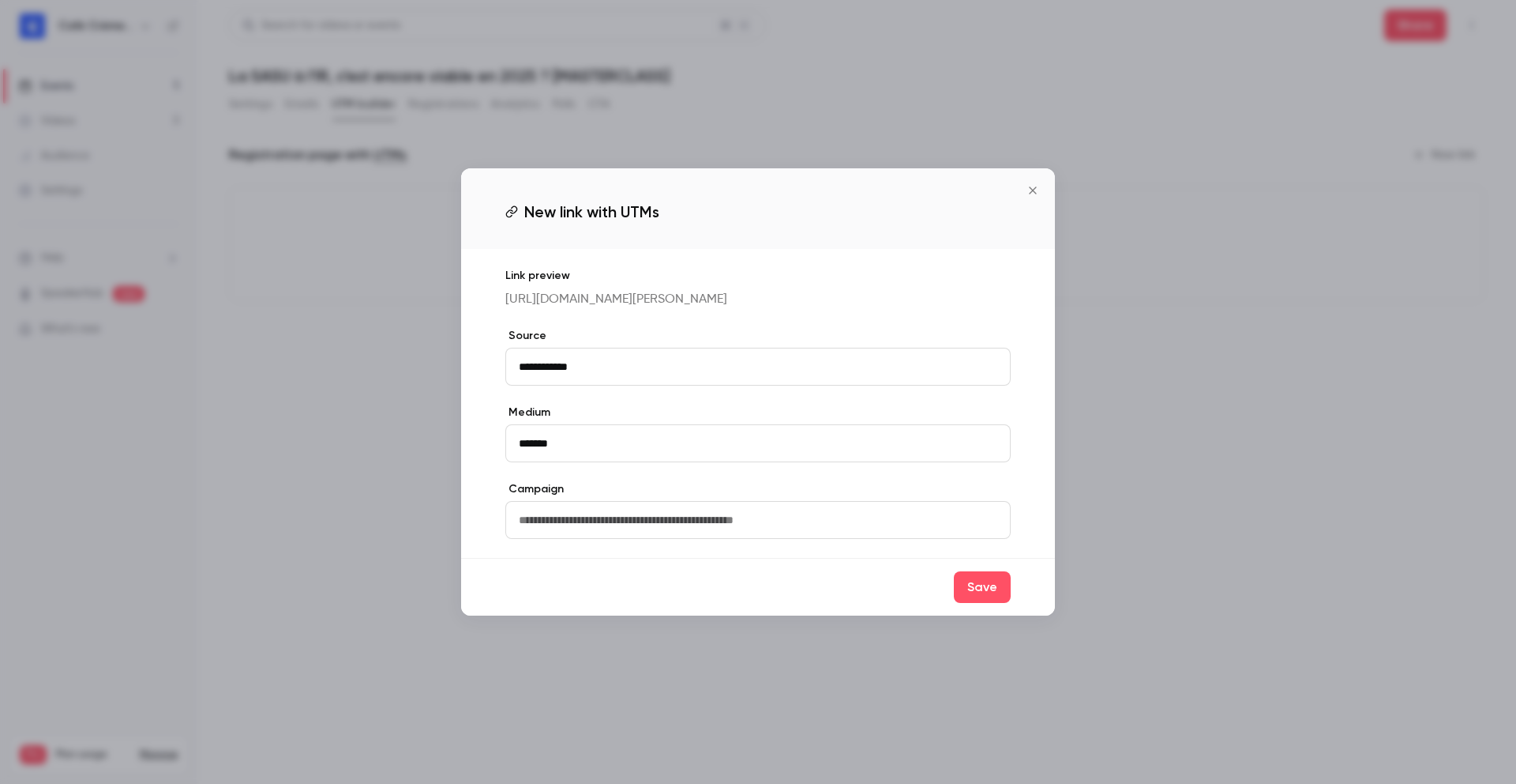
type input "*******"
drag, startPoint x: 795, startPoint y: 398, endPoint x: 877, endPoint y: 404, distance: 83.2
click at [795, 398] on div "**********" at bounding box center [758, 403] width 594 height 309
click at [768, 509] on input "text" at bounding box center [757, 520] width 505 height 38
paste input "**********"
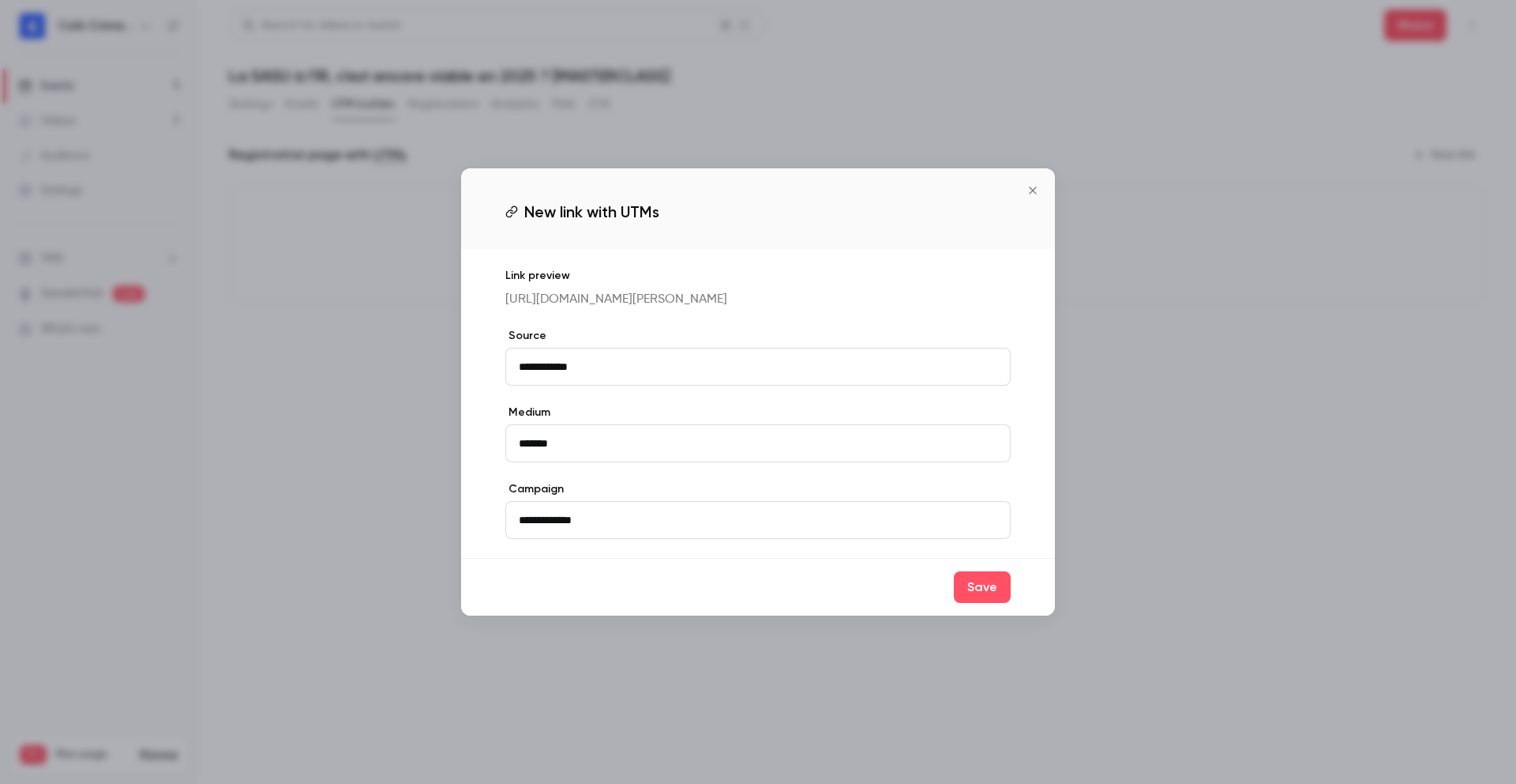
type input "**********"
click at [773, 497] on label "Campaign" at bounding box center [757, 489] width 505 height 16
click at [981, 603] on button "Save" at bounding box center [982, 587] width 57 height 32
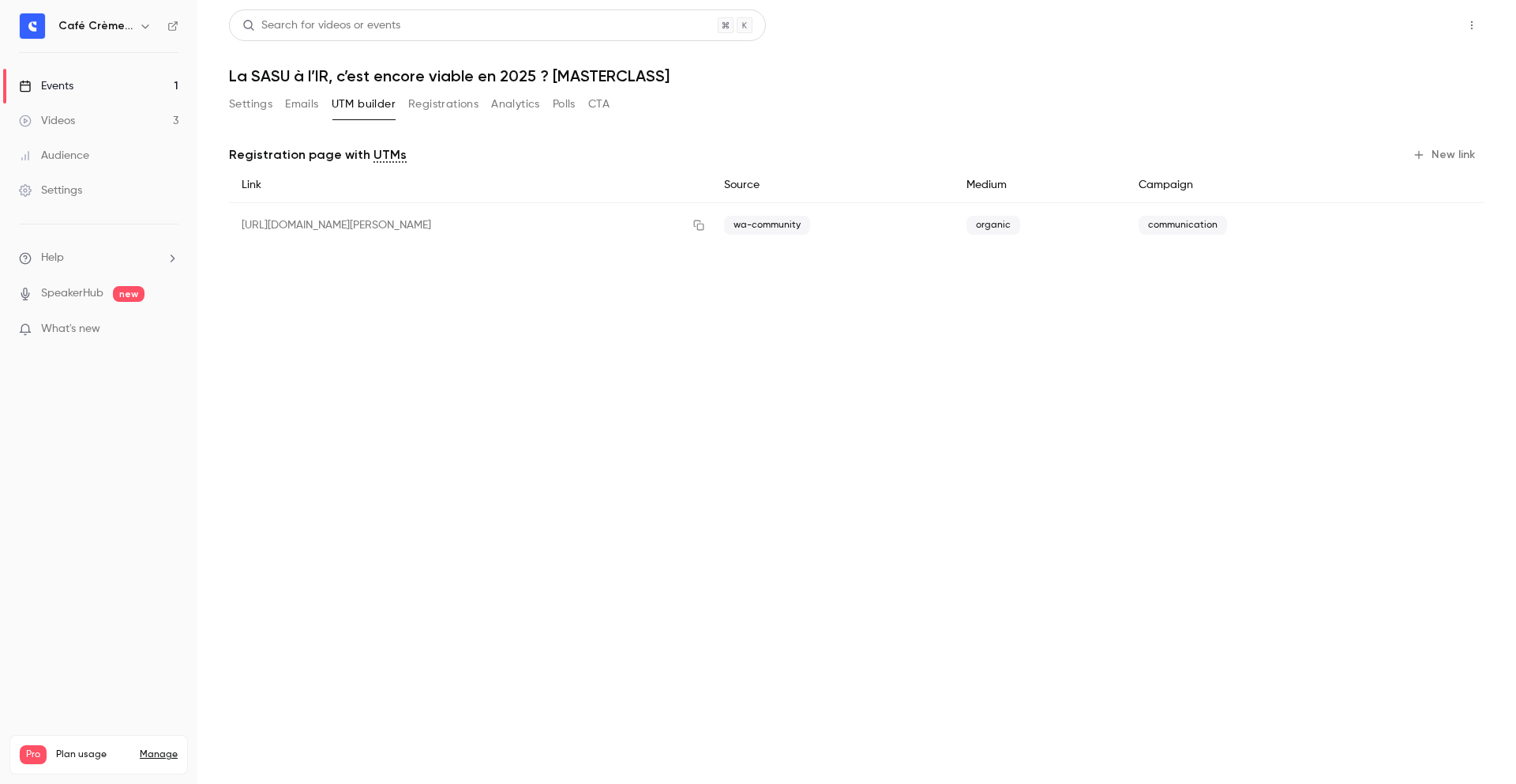
click at [1411, 27] on button "Share" at bounding box center [1416, 25] width 62 height 32
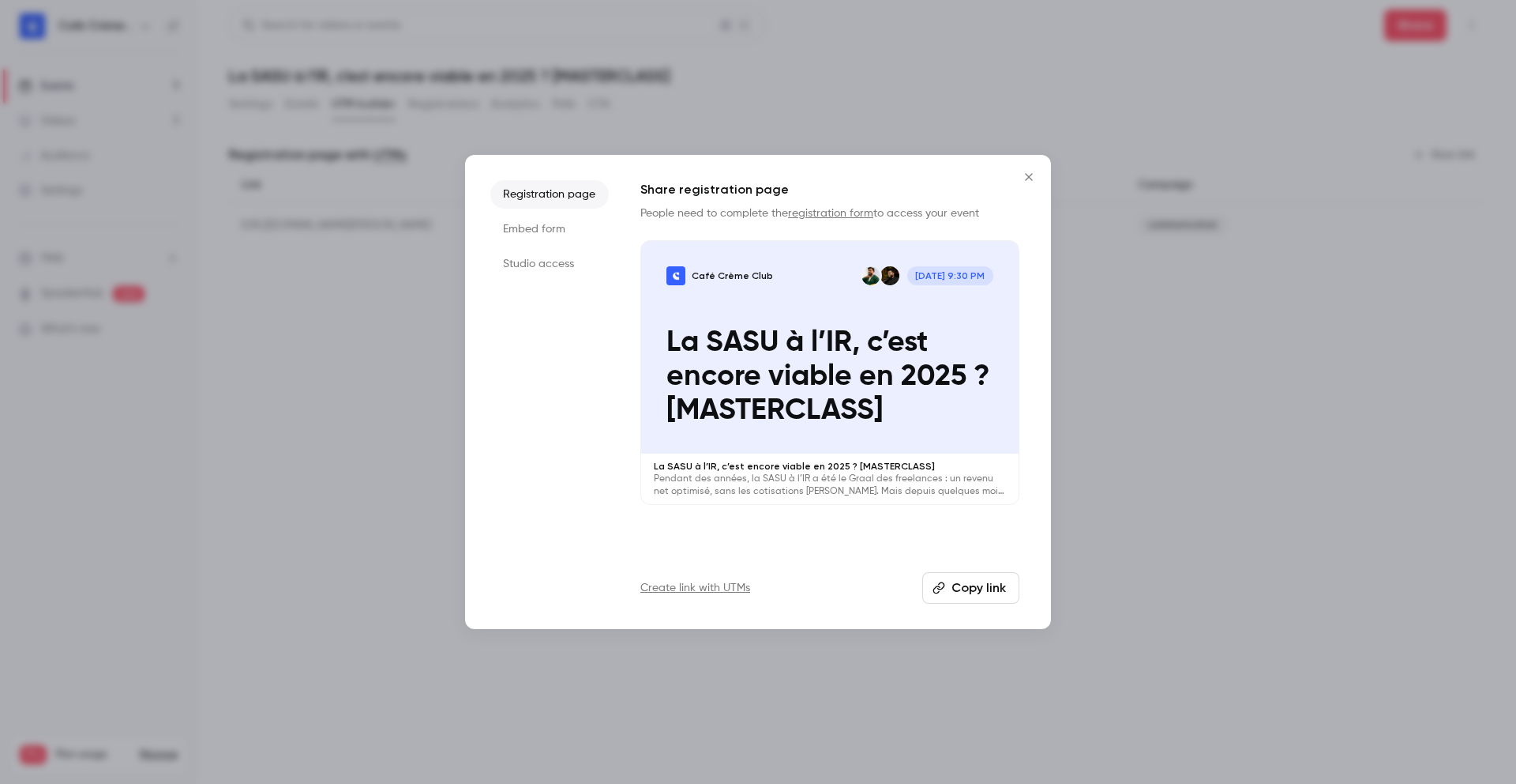
click at [1018, 180] on button "Close" at bounding box center [1029, 177] width 32 height 32
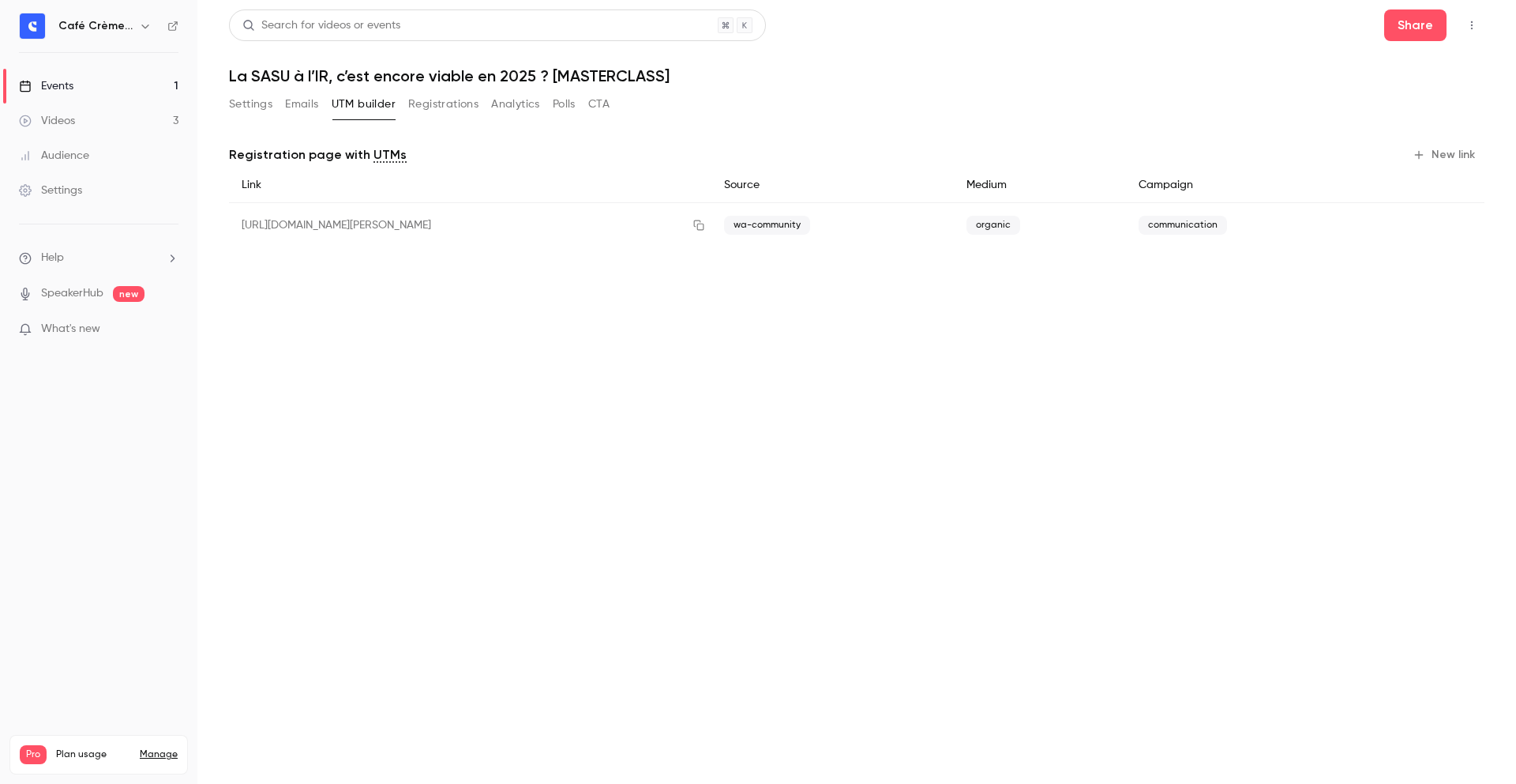
click at [1437, 152] on button "New link" at bounding box center [1446, 154] width 78 height 25
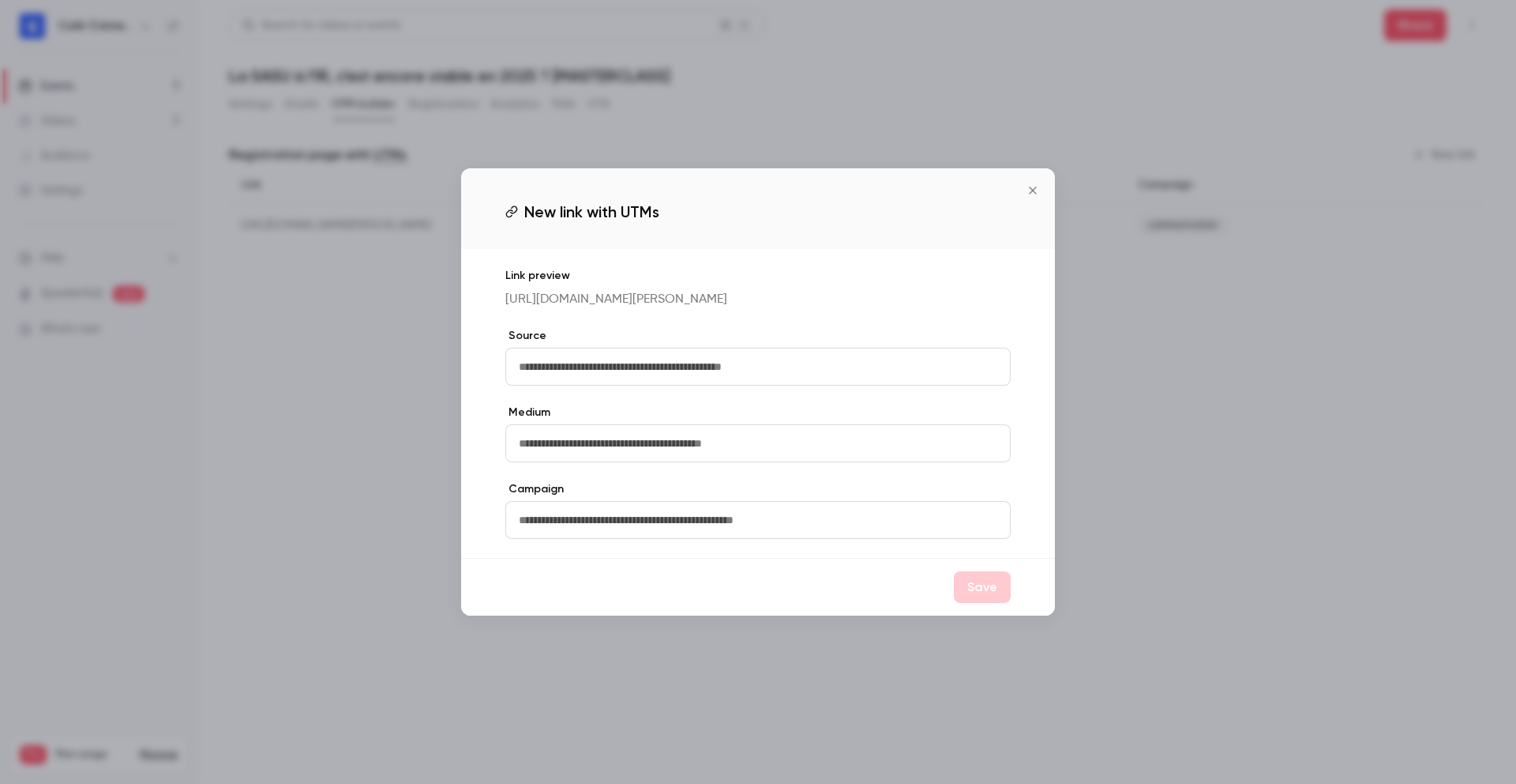
click at [733, 383] on input "text" at bounding box center [757, 367] width 505 height 38
paste input "****"
type input "****"
click at [842, 472] on div "Link preview https://watch.getcontrast.io/register/cafe-creme-club-la-sasu-a-l-…" at bounding box center [758, 403] width 594 height 309
click at [831, 445] on input "text" at bounding box center [757, 443] width 505 height 38
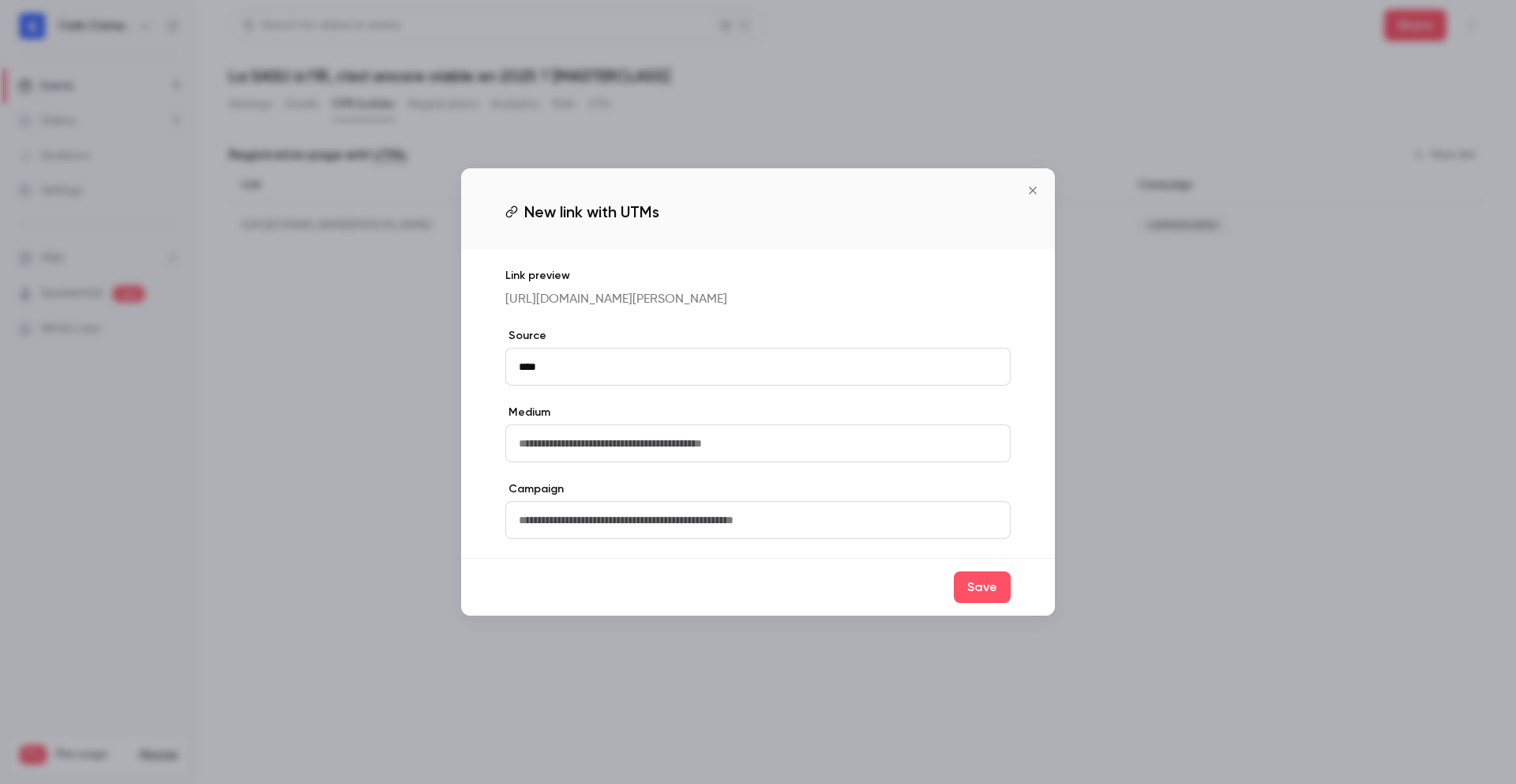
paste input "******"
type input "******"
drag, startPoint x: 838, startPoint y: 415, endPoint x: 978, endPoint y: 269, distance: 202.2
click at [838, 415] on label "Medium" at bounding box center [757, 412] width 505 height 16
click at [819, 532] on input "text" at bounding box center [757, 520] width 505 height 38
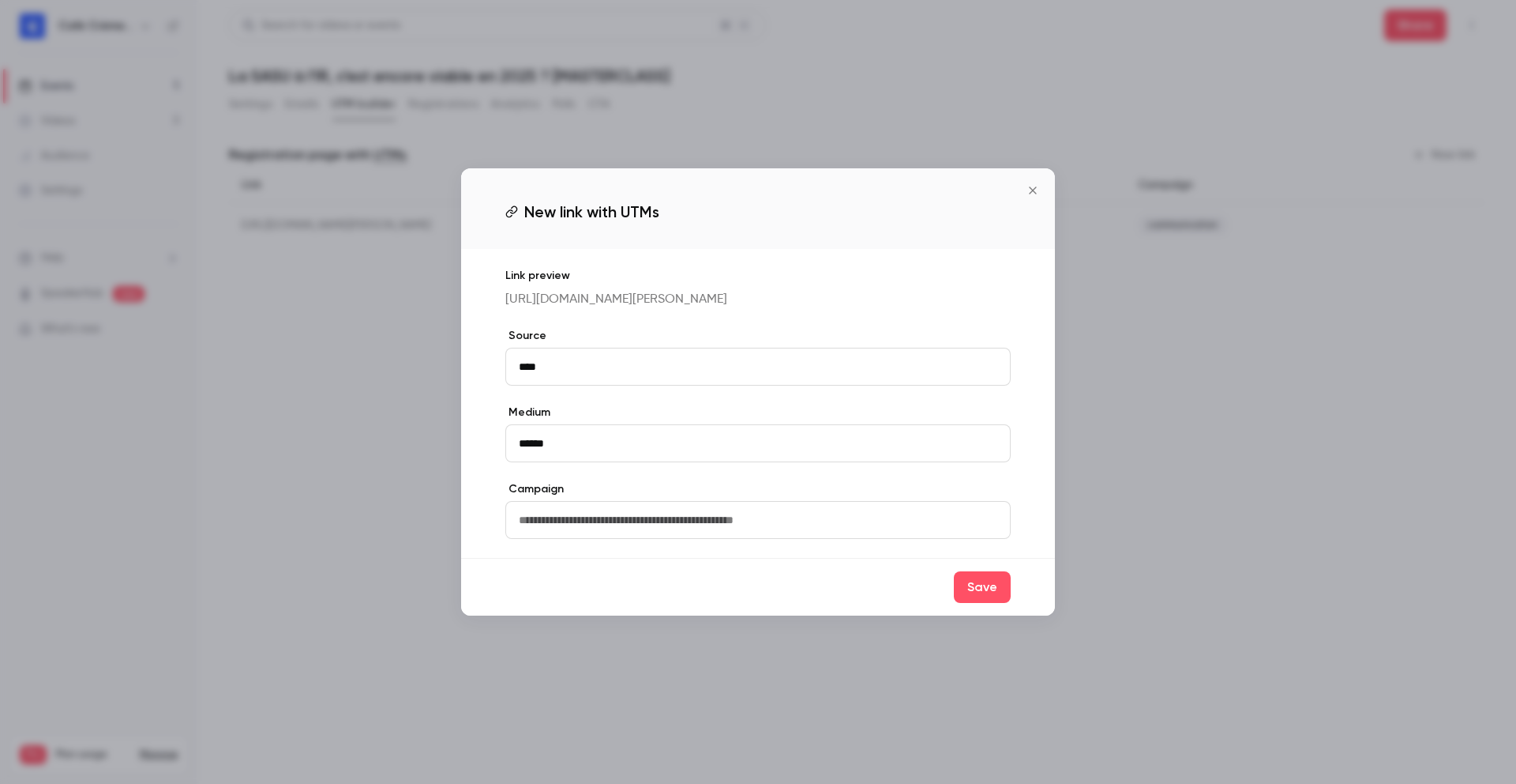
paste input "******"
type input "******"
click at [827, 497] on label "Campaign" at bounding box center [757, 489] width 505 height 16
click at [980, 603] on button "Save" at bounding box center [982, 587] width 57 height 32
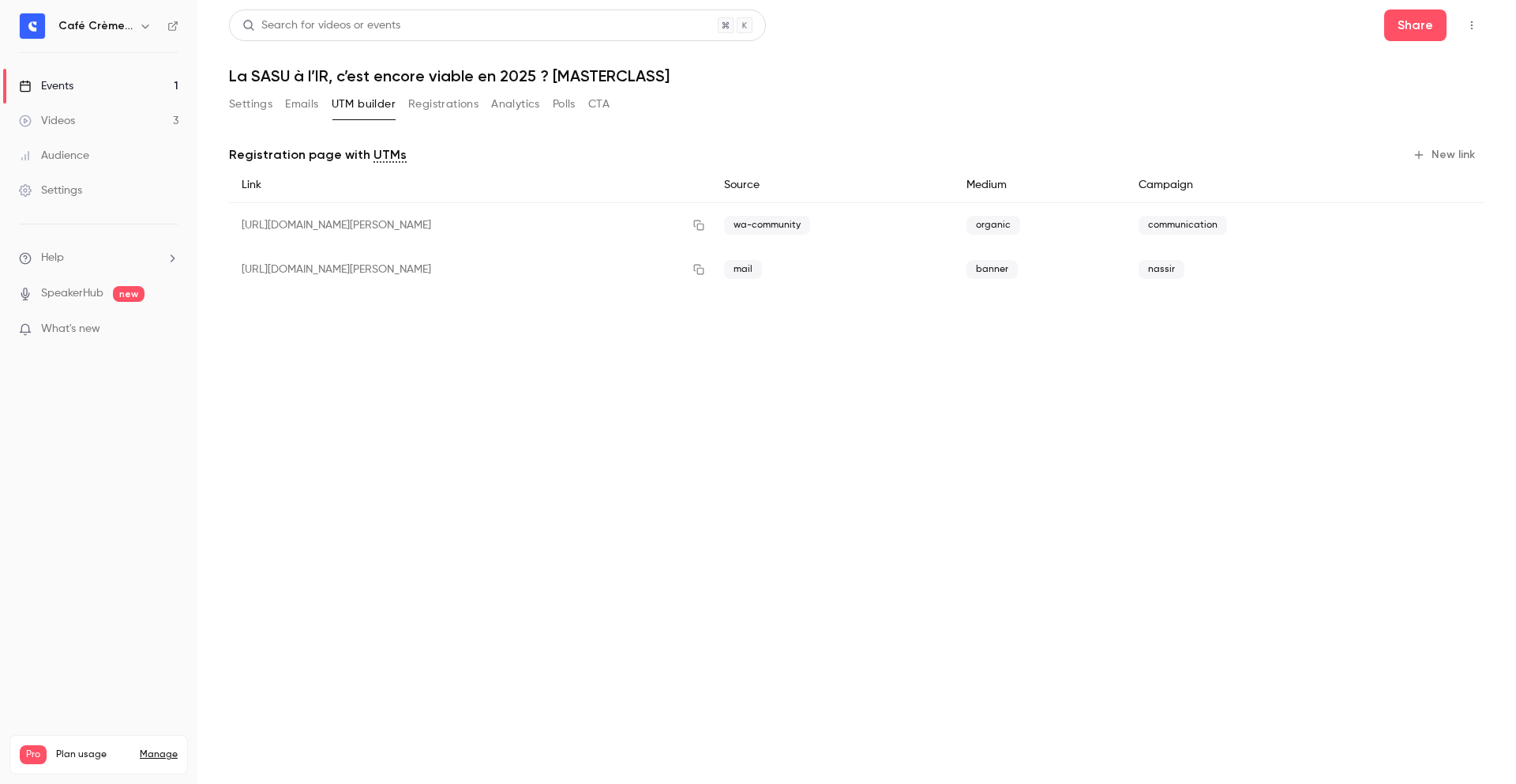
click at [1425, 152] on icon "button" at bounding box center [1419, 154] width 13 height 13
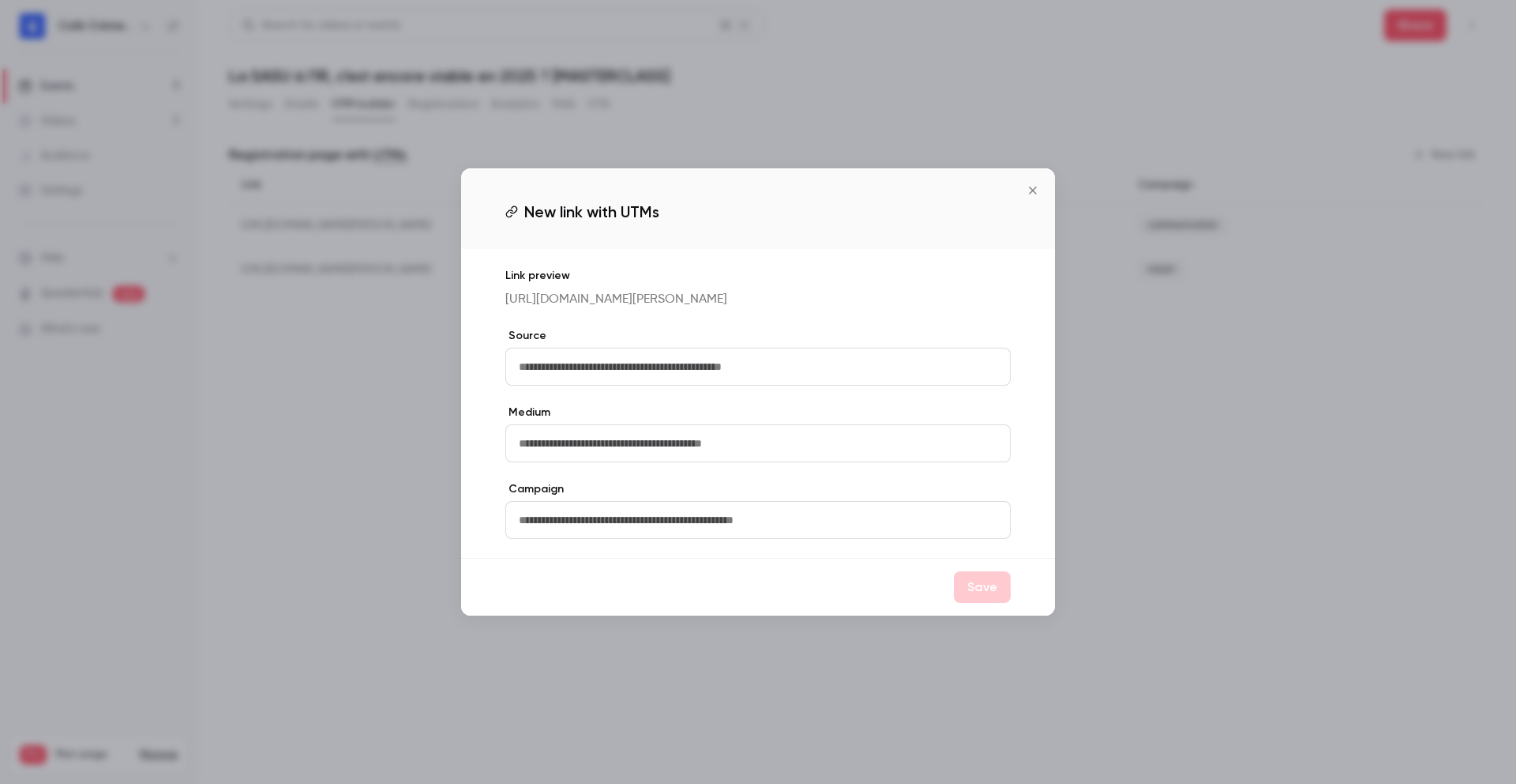
click at [865, 363] on input "text" at bounding box center [757, 367] width 505 height 38
type input "****"
type input "******"
click at [713, 531] on input "text" at bounding box center [757, 520] width 505 height 38
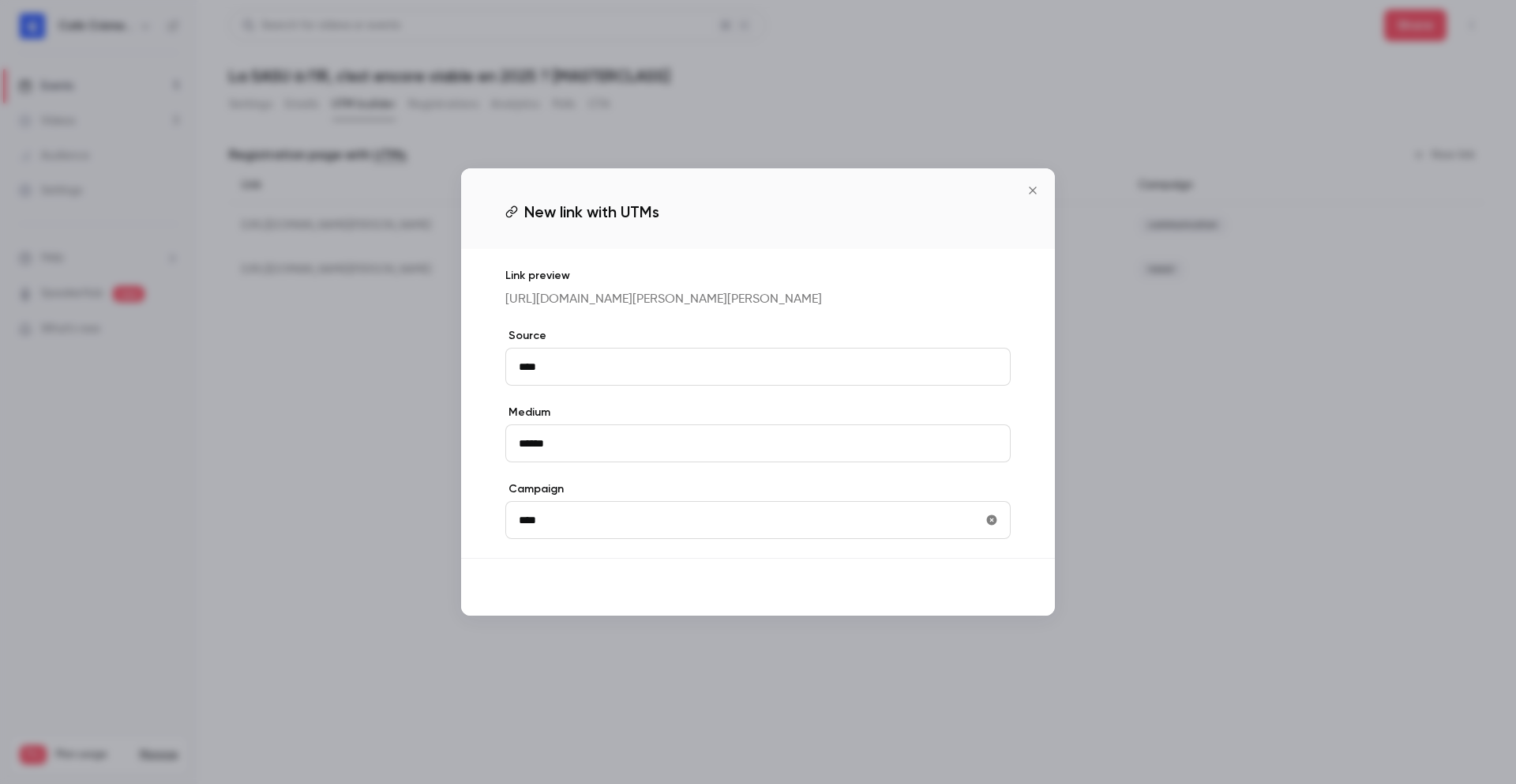
type input "****"
click at [1003, 599] on button "Save" at bounding box center [982, 587] width 57 height 32
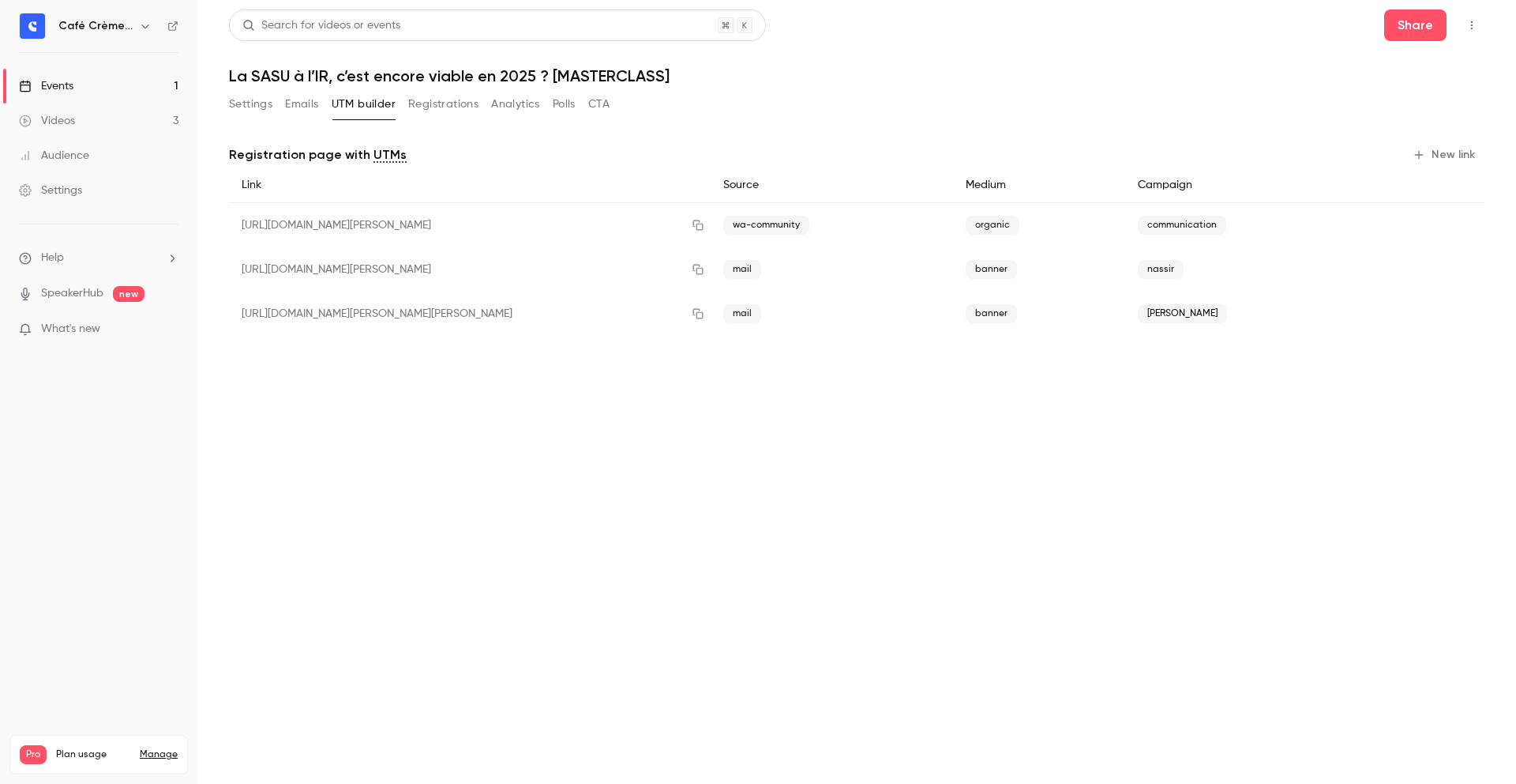
click at [1442, 152] on button "New link" at bounding box center [1446, 154] width 78 height 25
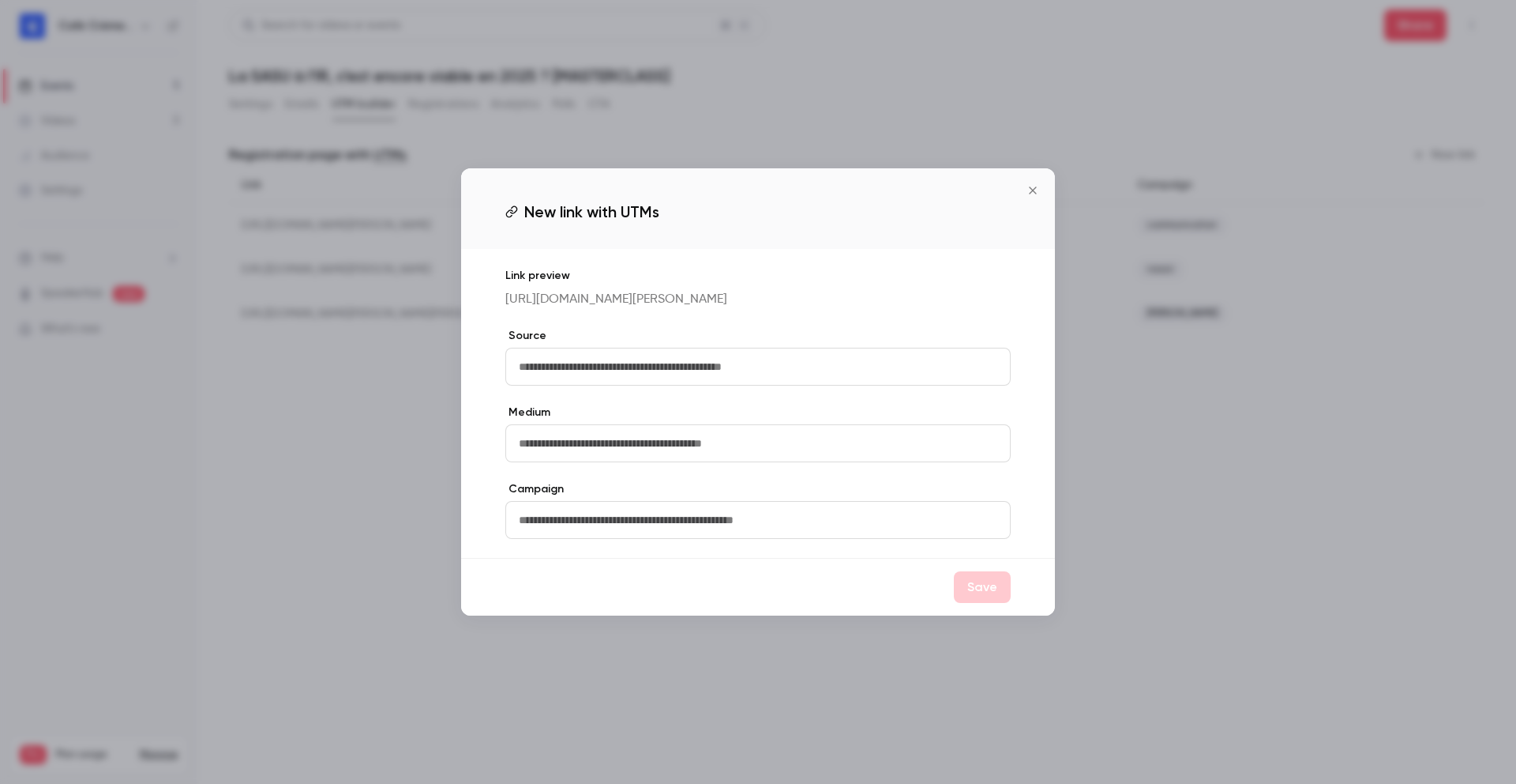
click at [641, 385] on input "text" at bounding box center [757, 367] width 505 height 38
type input "****"
type input "******"
click at [616, 509] on div "Campaign" at bounding box center [757, 510] width 505 height 58
click at [618, 512] on input "text" at bounding box center [757, 520] width 505 height 38
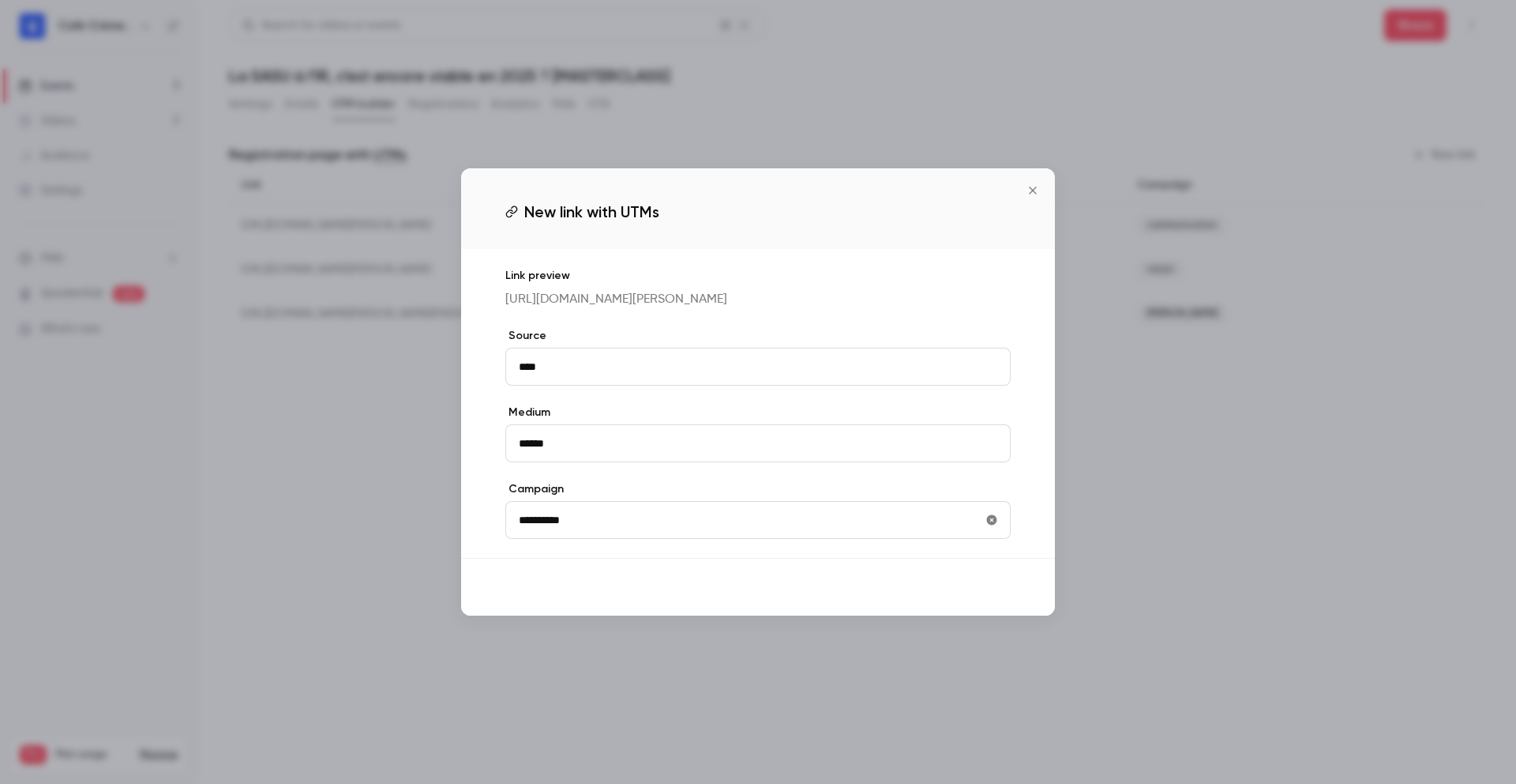
type input "**********"
click at [979, 602] on button "Save" at bounding box center [982, 587] width 57 height 32
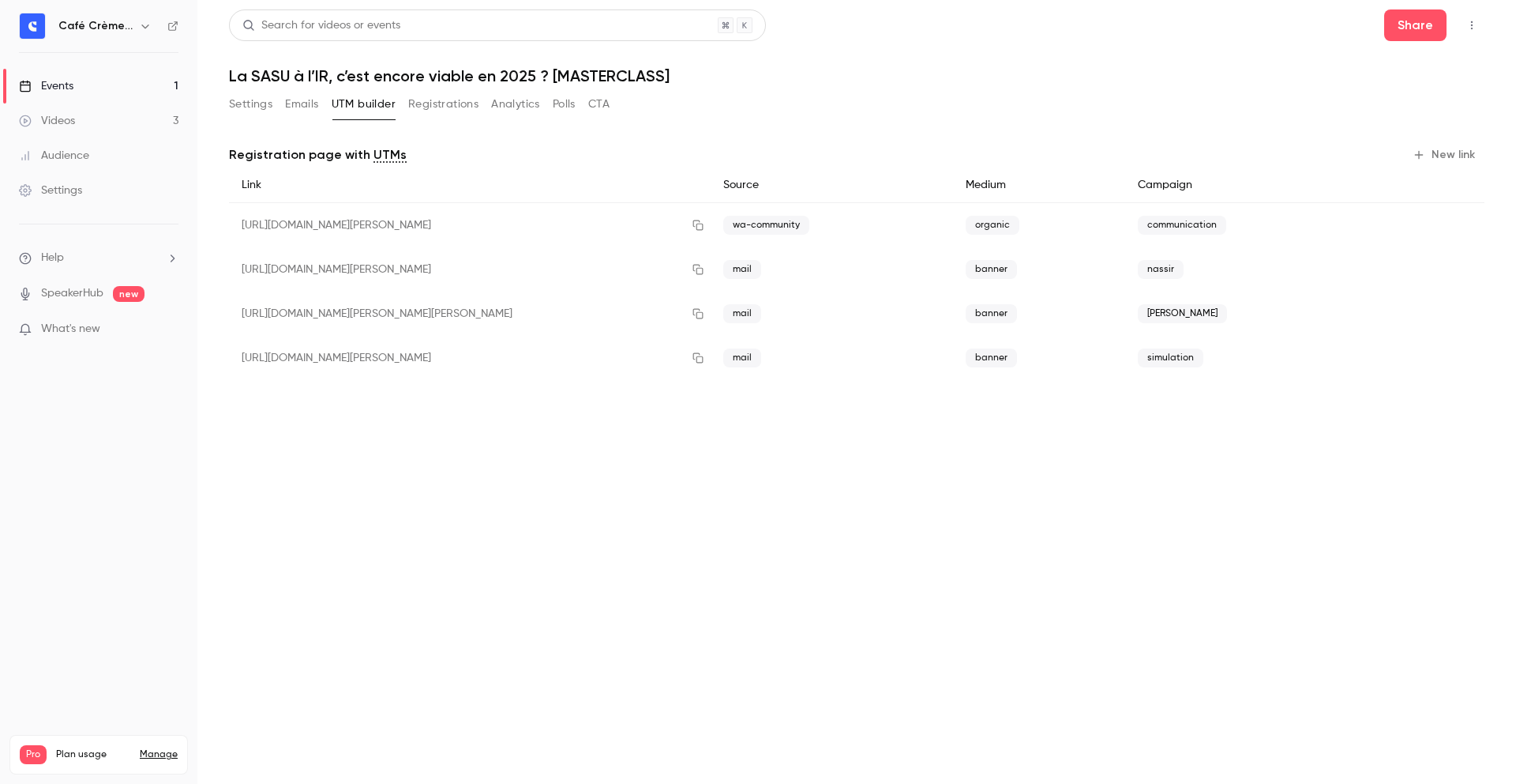
click at [1453, 155] on button "New link" at bounding box center [1446, 154] width 78 height 25
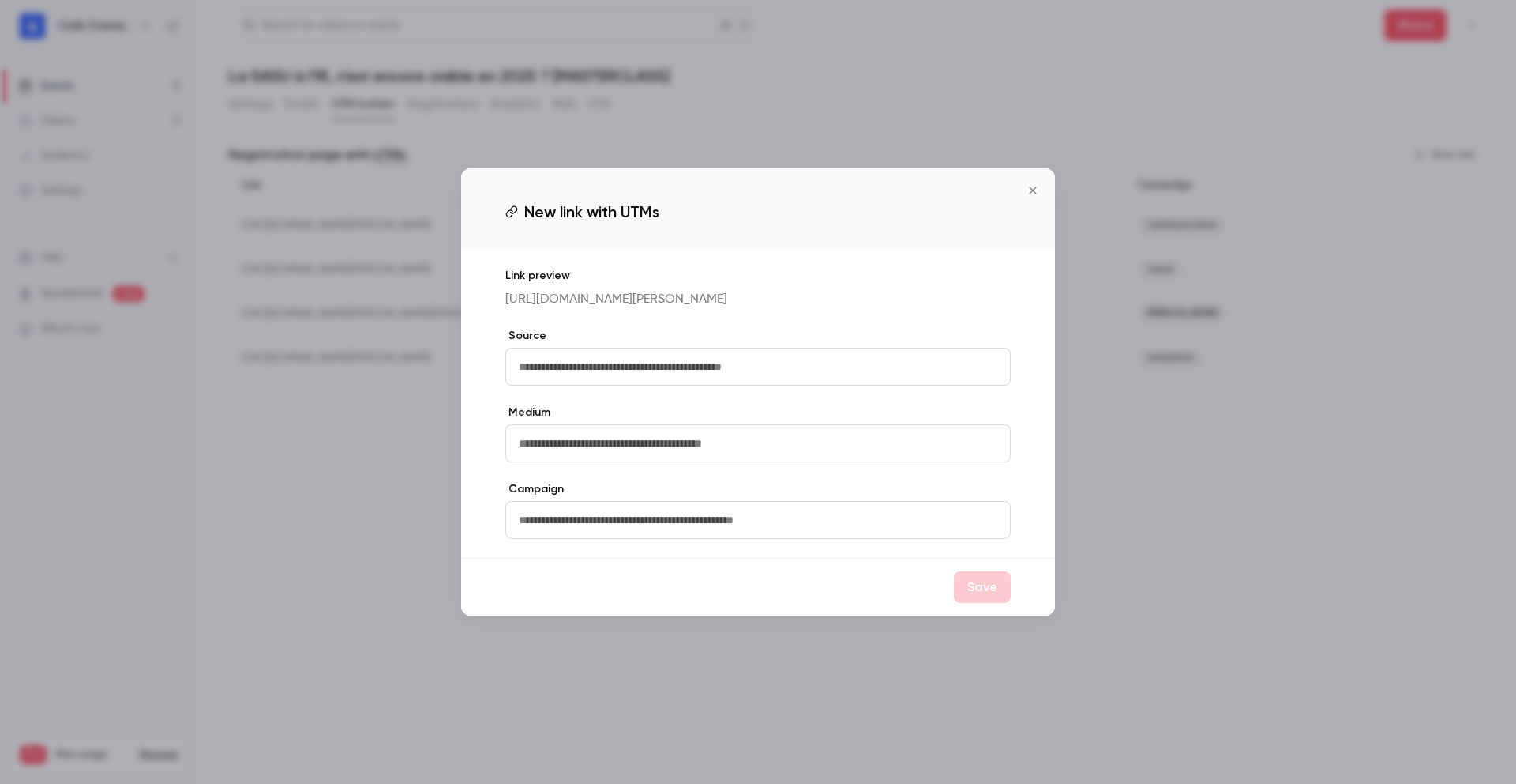
click at [648, 370] on input "text" at bounding box center [757, 367] width 505 height 38
type input "****"
type input "******"
click at [599, 515] on input "text" at bounding box center [757, 520] width 505 height 38
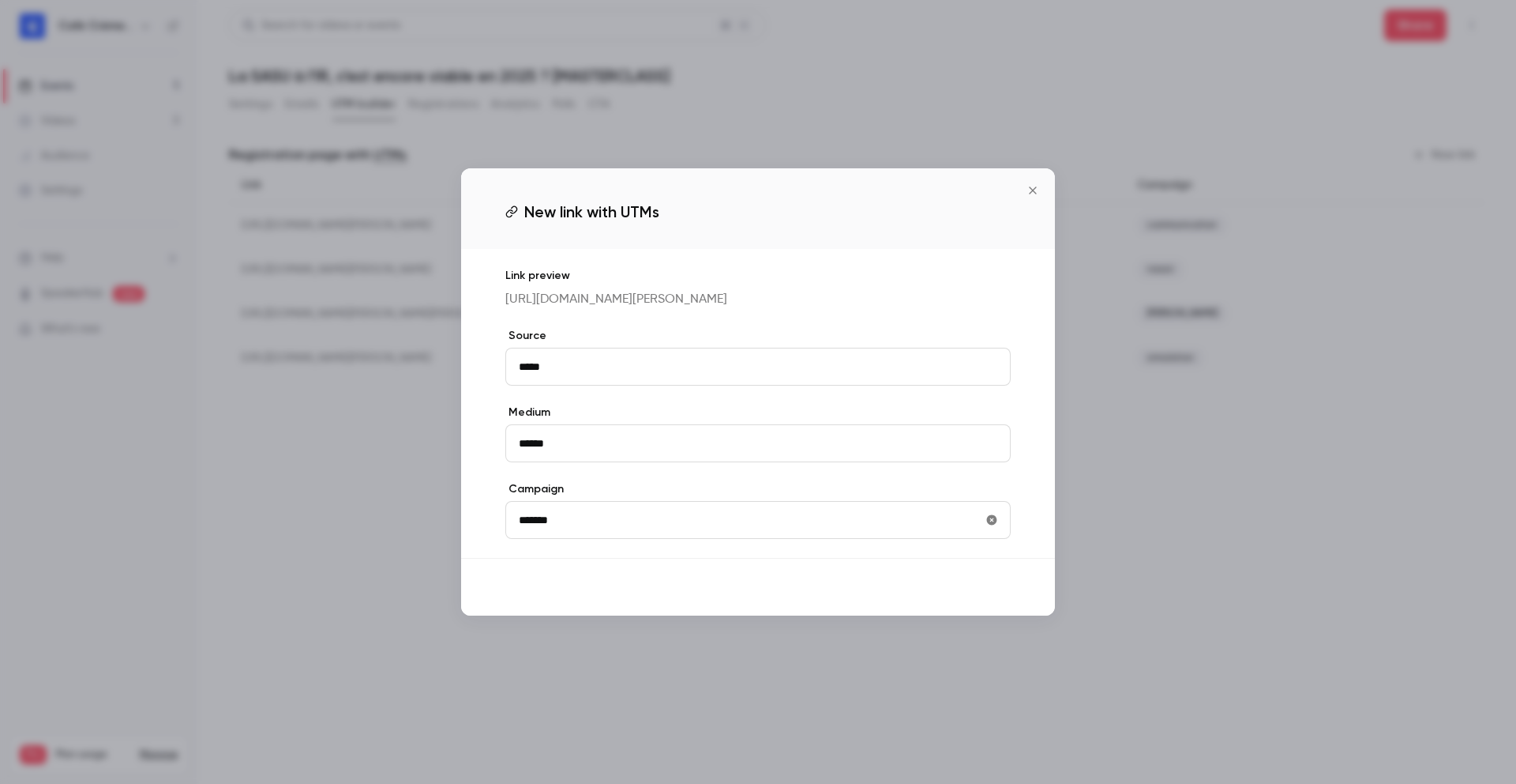
type input "*******"
click at [962, 593] on button "Save" at bounding box center [982, 587] width 57 height 32
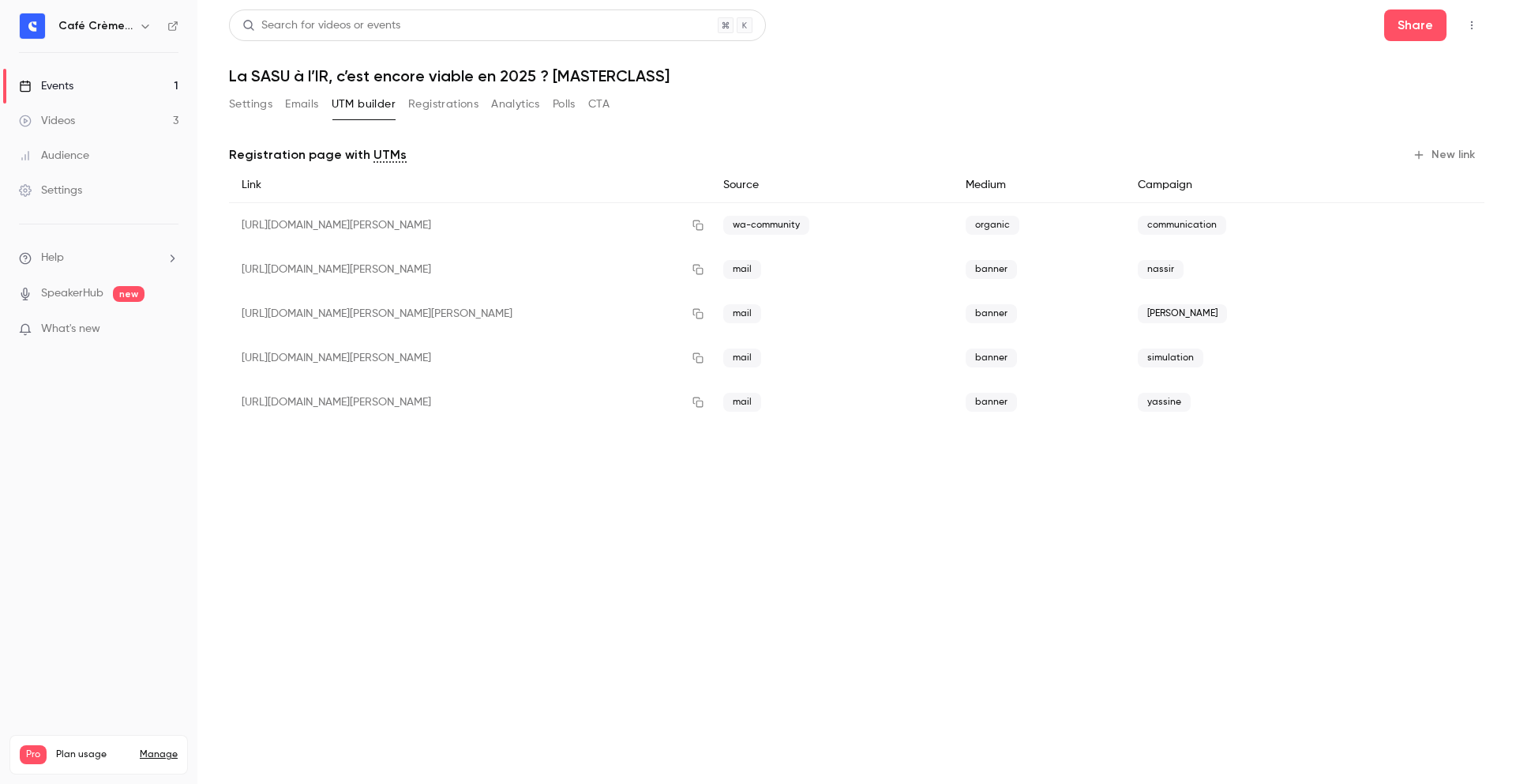
click at [1443, 148] on button "New link" at bounding box center [1446, 154] width 78 height 25
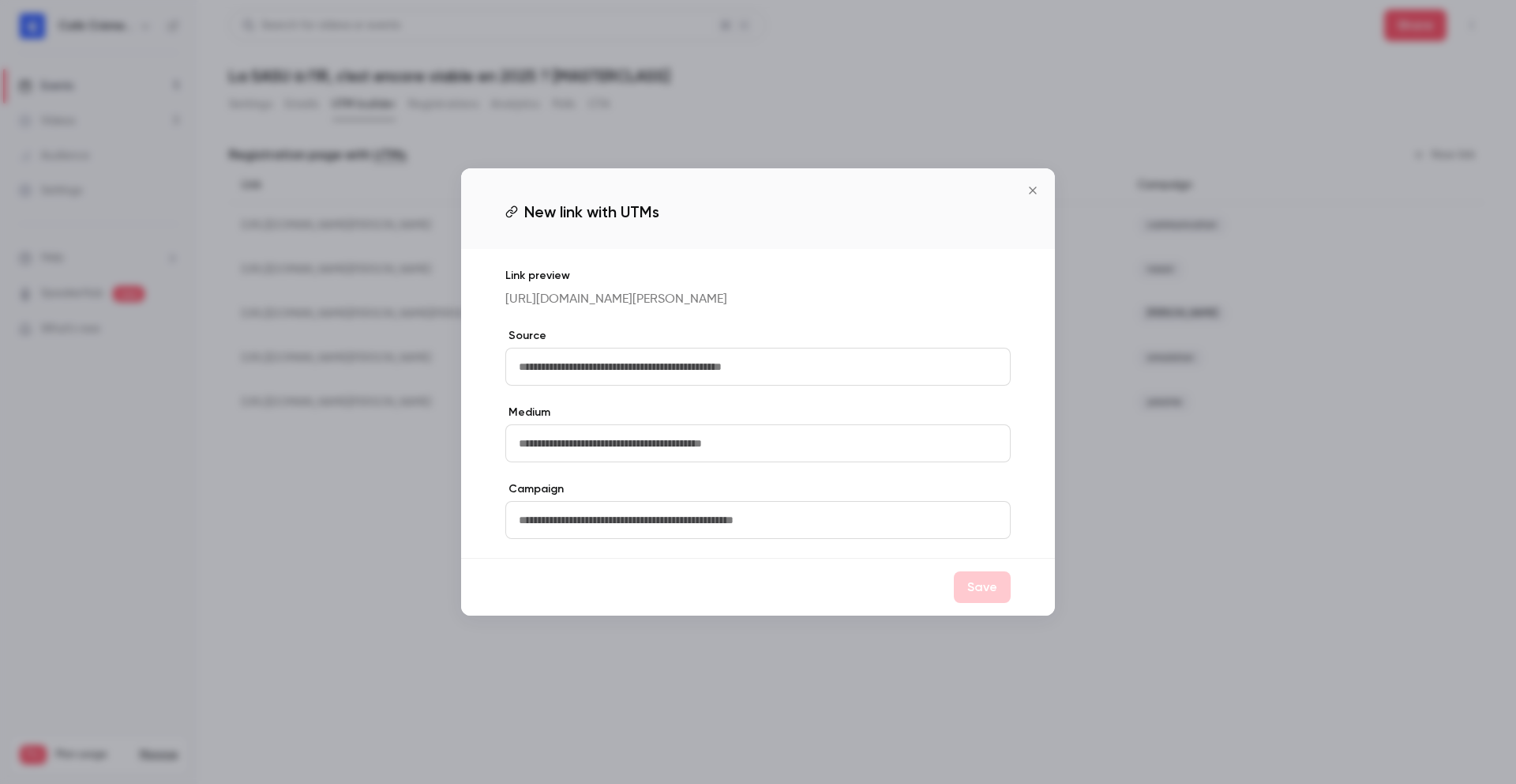
click at [758, 363] on input "text" at bounding box center [757, 367] width 505 height 38
type input "**"
type input "*****"
click at [718, 539] on input "text" at bounding box center [757, 520] width 505 height 38
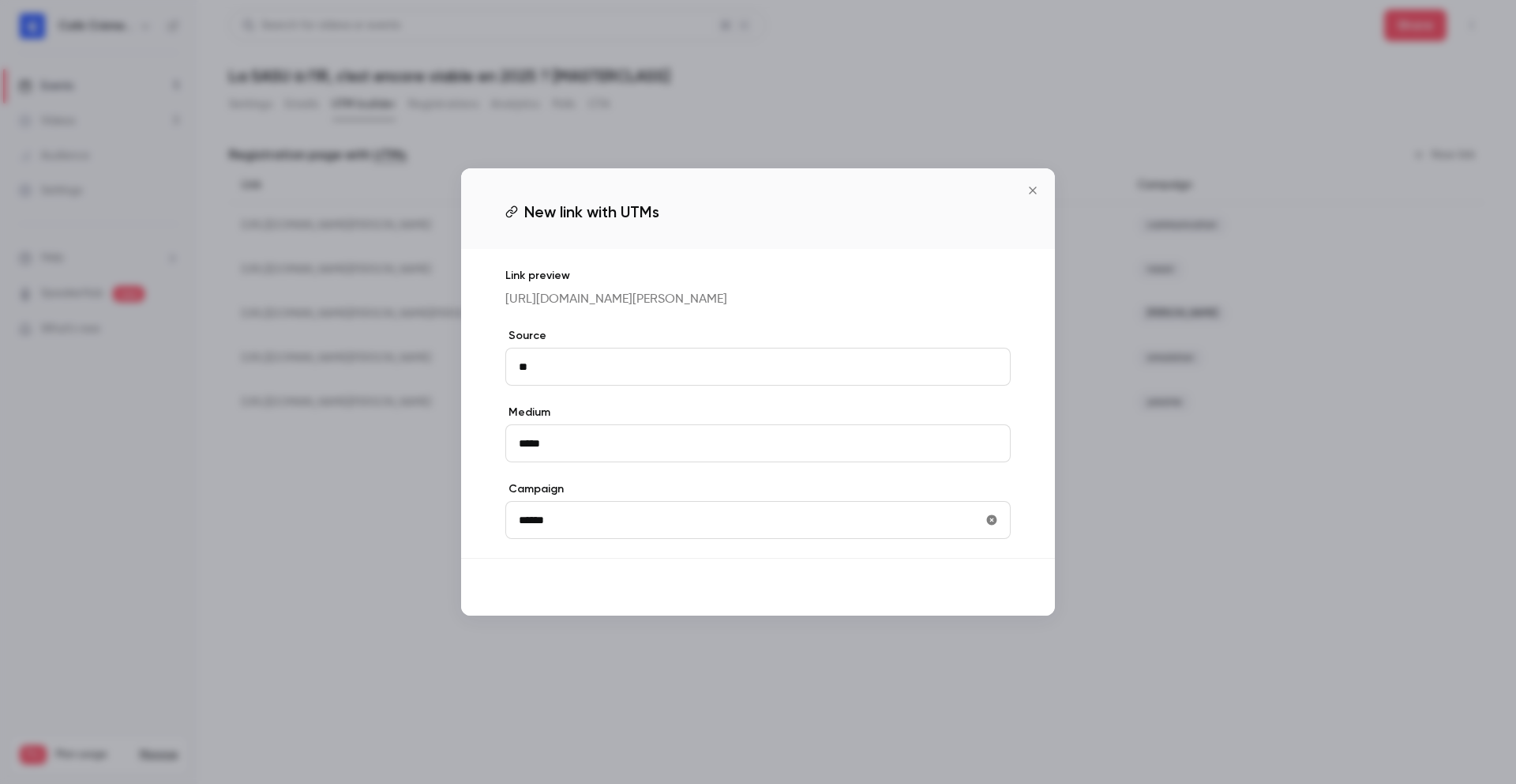
type input "******"
click at [1000, 602] on button "Save" at bounding box center [982, 587] width 57 height 32
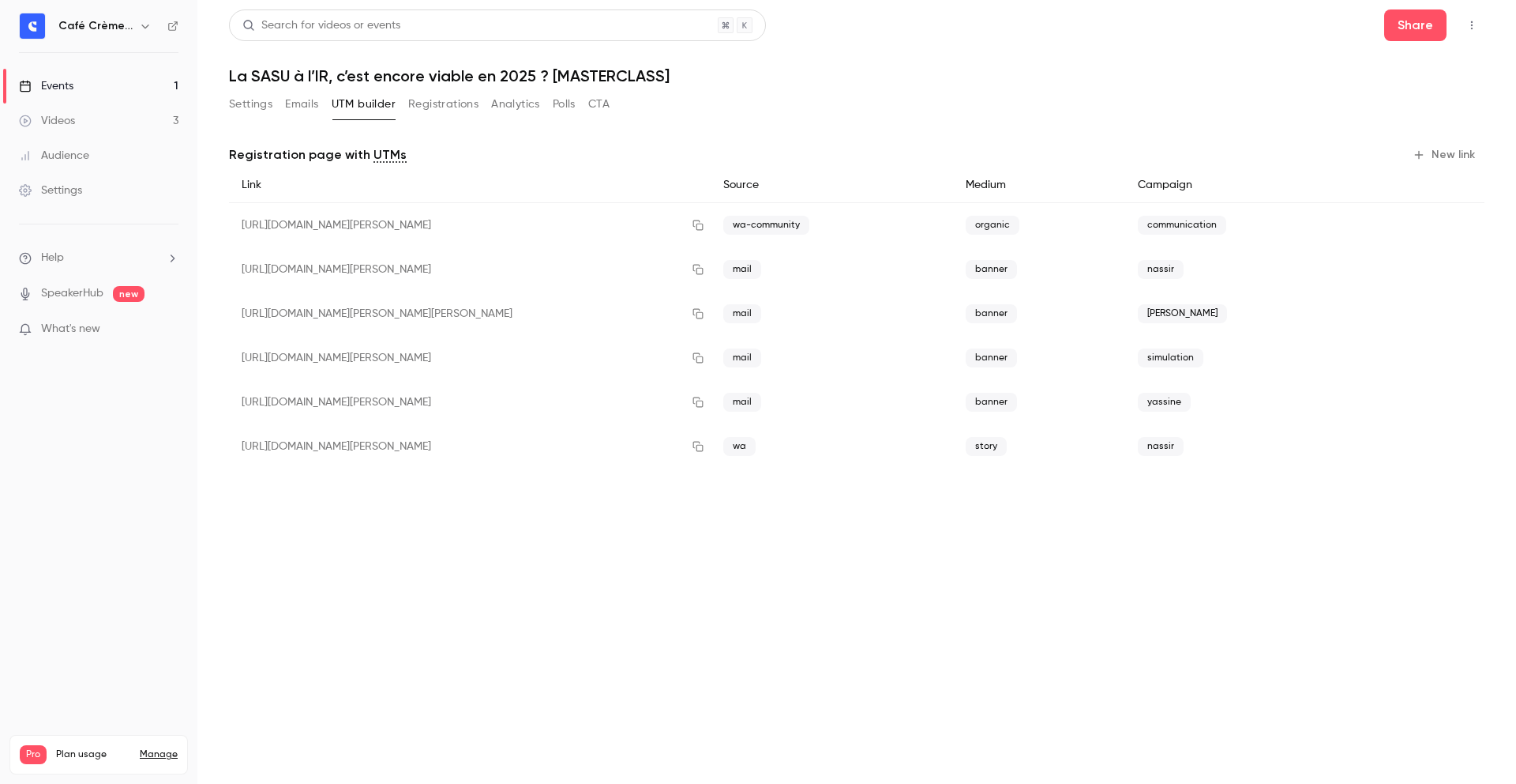
click at [1483, 159] on button "New link" at bounding box center [1446, 154] width 78 height 25
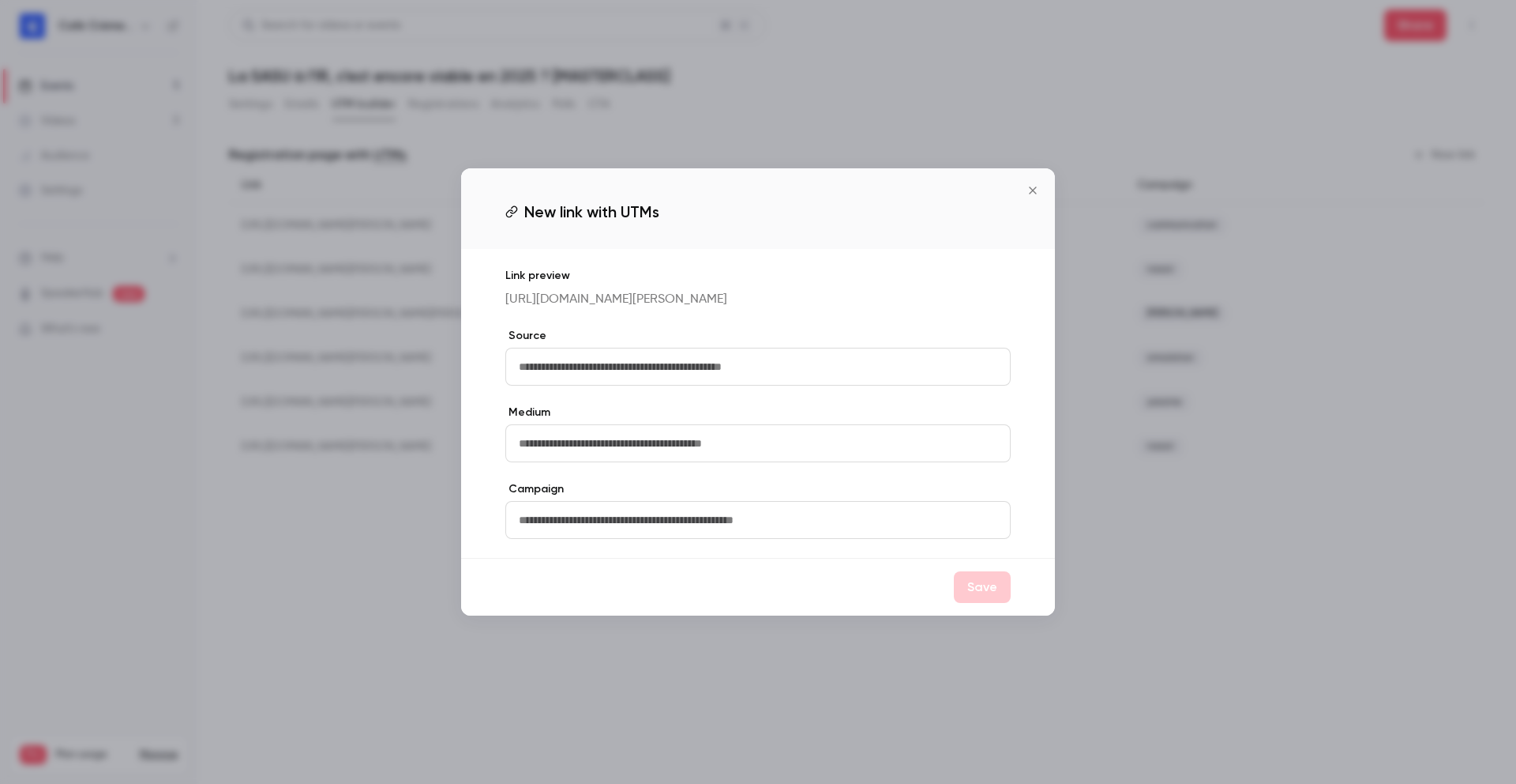
click at [799, 381] on input "text" at bounding box center [757, 367] width 505 height 38
type input "**"
click at [779, 450] on input "text" at bounding box center [757, 443] width 505 height 38
type input "*****"
click at [773, 526] on input "text" at bounding box center [757, 520] width 505 height 38
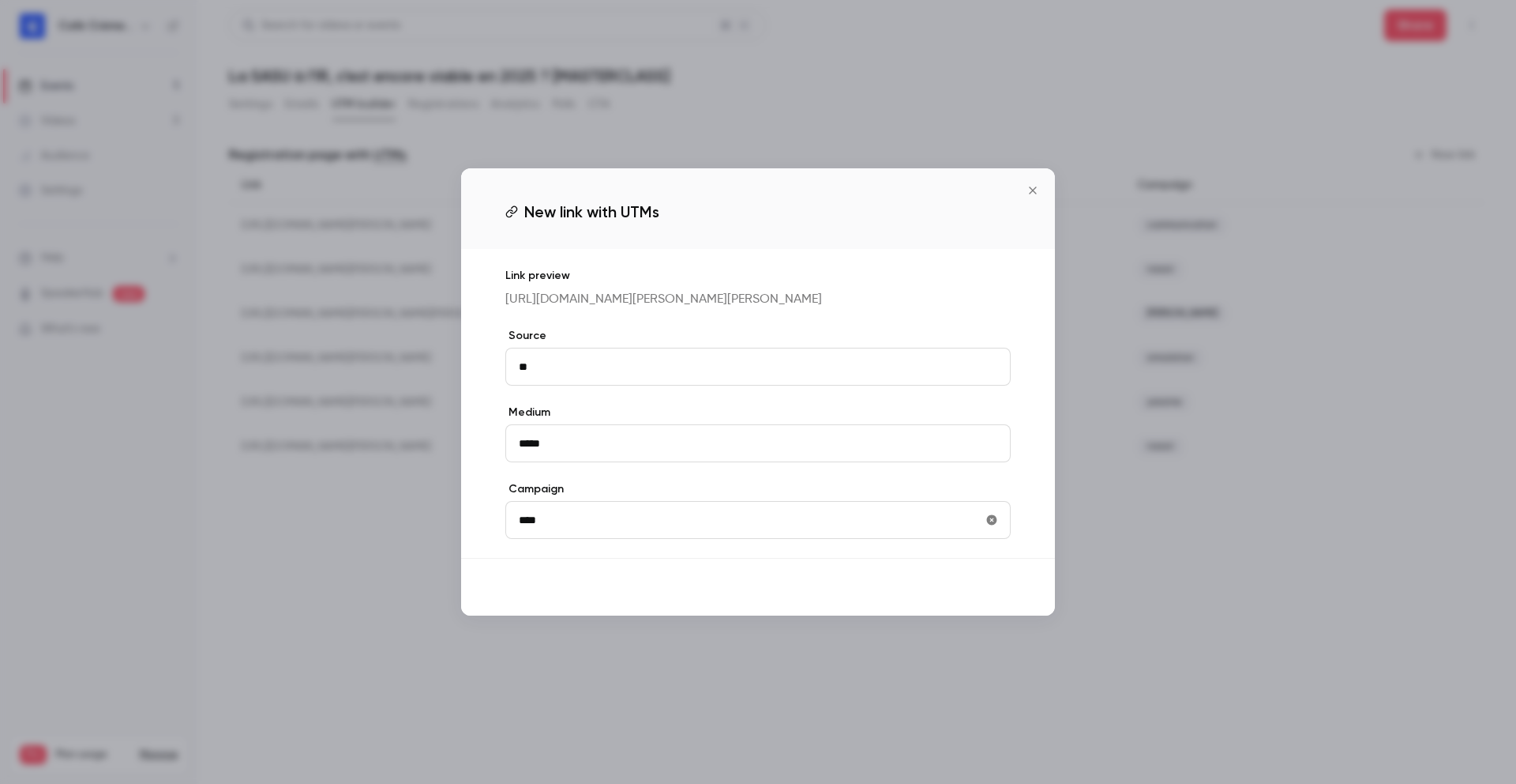
type input "****"
click at [980, 598] on button "Save" at bounding box center [982, 587] width 57 height 32
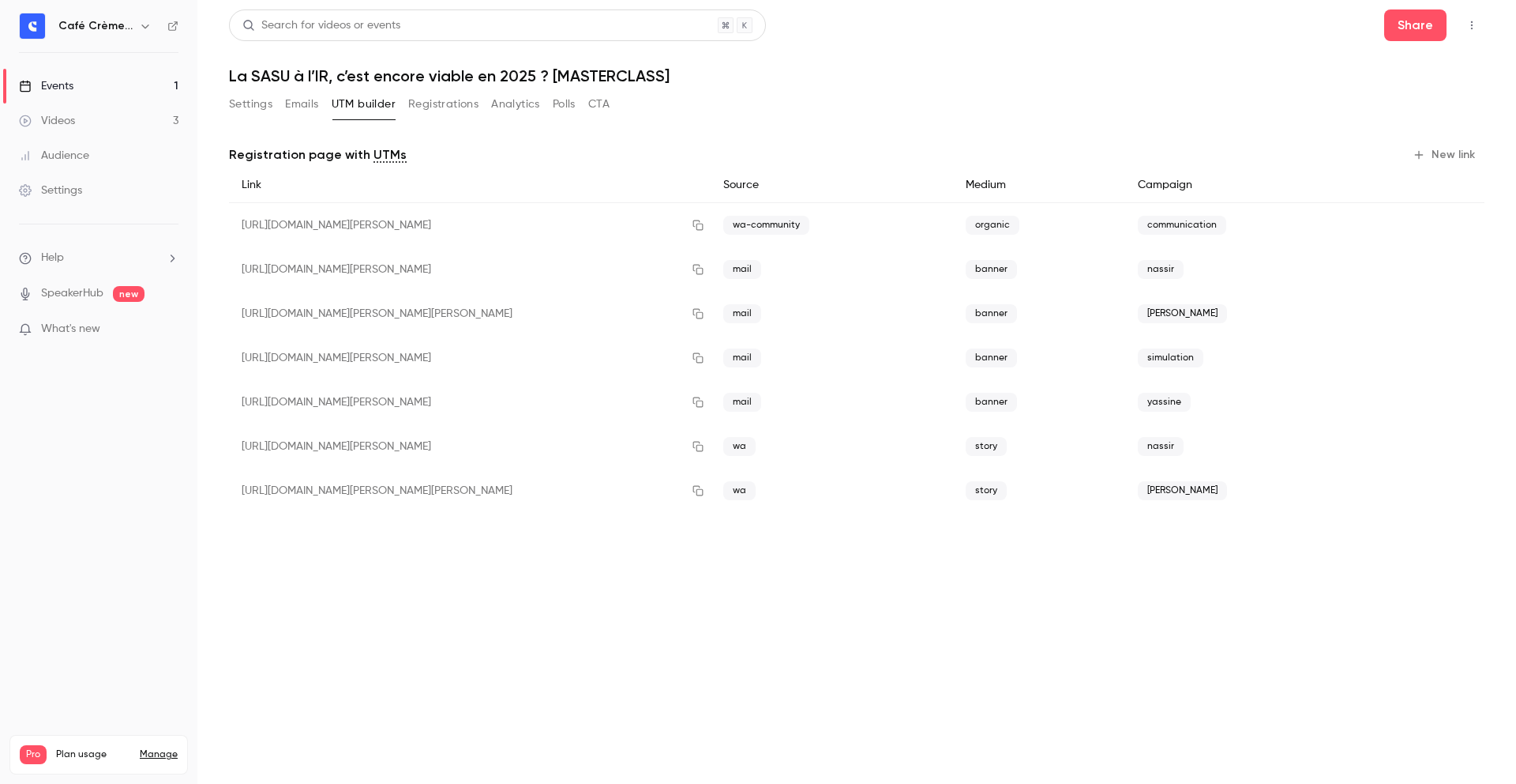
click at [1419, 164] on button "New link" at bounding box center [1446, 154] width 78 height 25
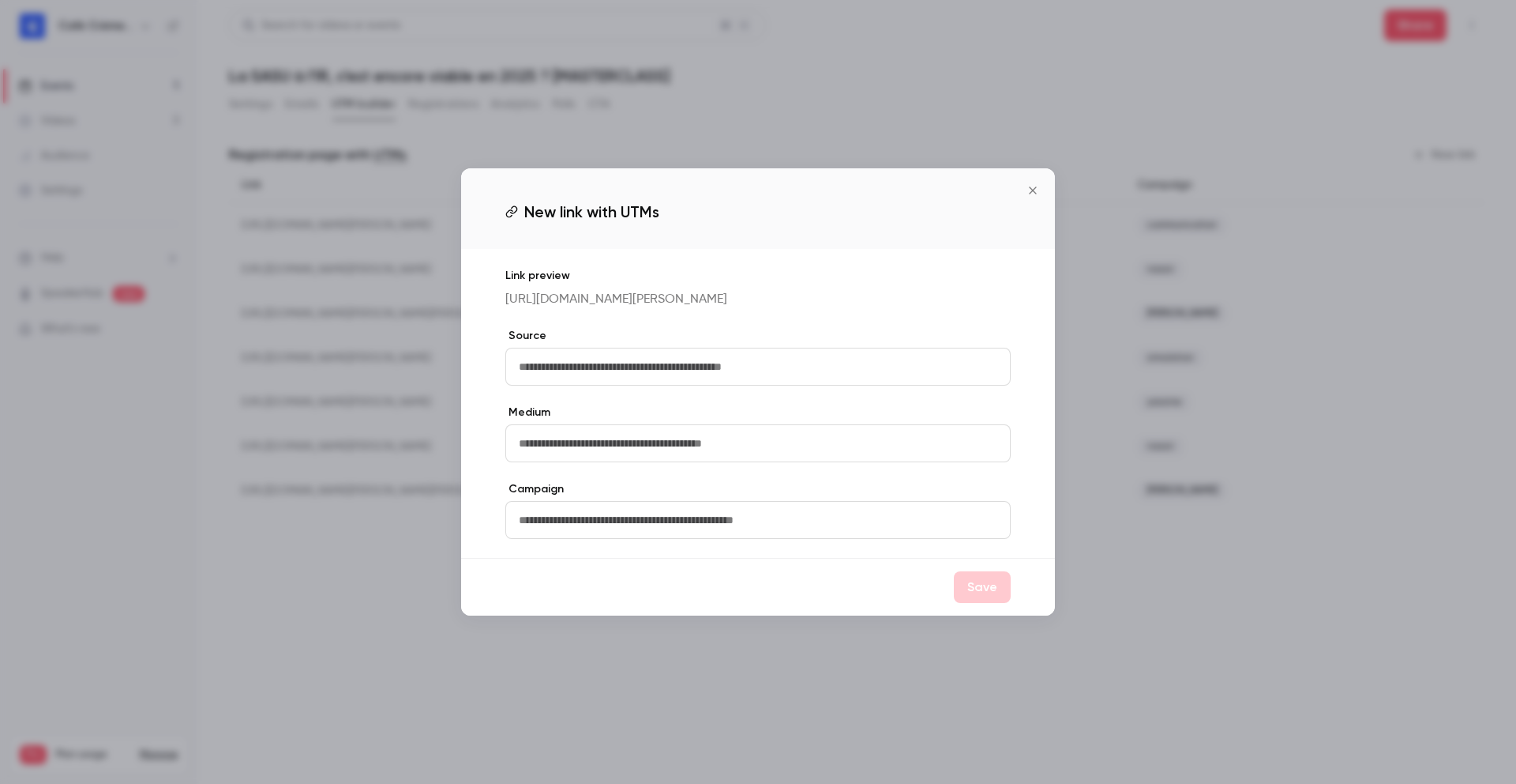
click at [780, 384] on input "text" at bounding box center [757, 367] width 505 height 38
type input "**"
click at [753, 474] on div "Link preview https://watch.getcontrast.io/register/cafe-creme-club-la-sasu-a-l-…" at bounding box center [758, 403] width 594 height 309
click at [769, 457] on input "text" at bounding box center [757, 443] width 505 height 38
type input "*****"
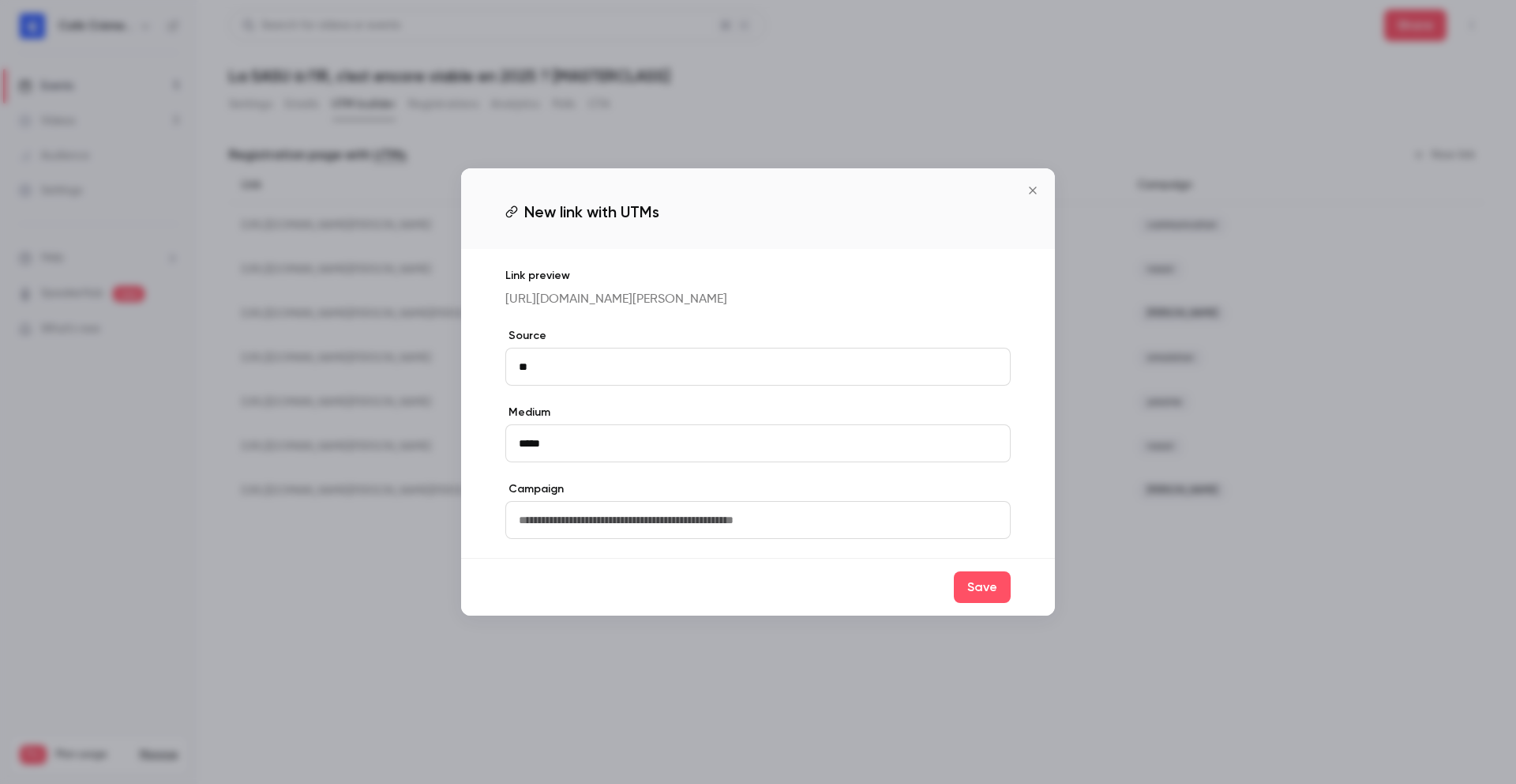
click at [694, 509] on div "Campaign" at bounding box center [757, 510] width 505 height 58
click at [694, 525] on input "text" at bounding box center [757, 520] width 505 height 38
type input "******"
click at [1001, 615] on div "Save" at bounding box center [758, 587] width 594 height 58
click at [998, 603] on button "Save" at bounding box center [982, 587] width 57 height 32
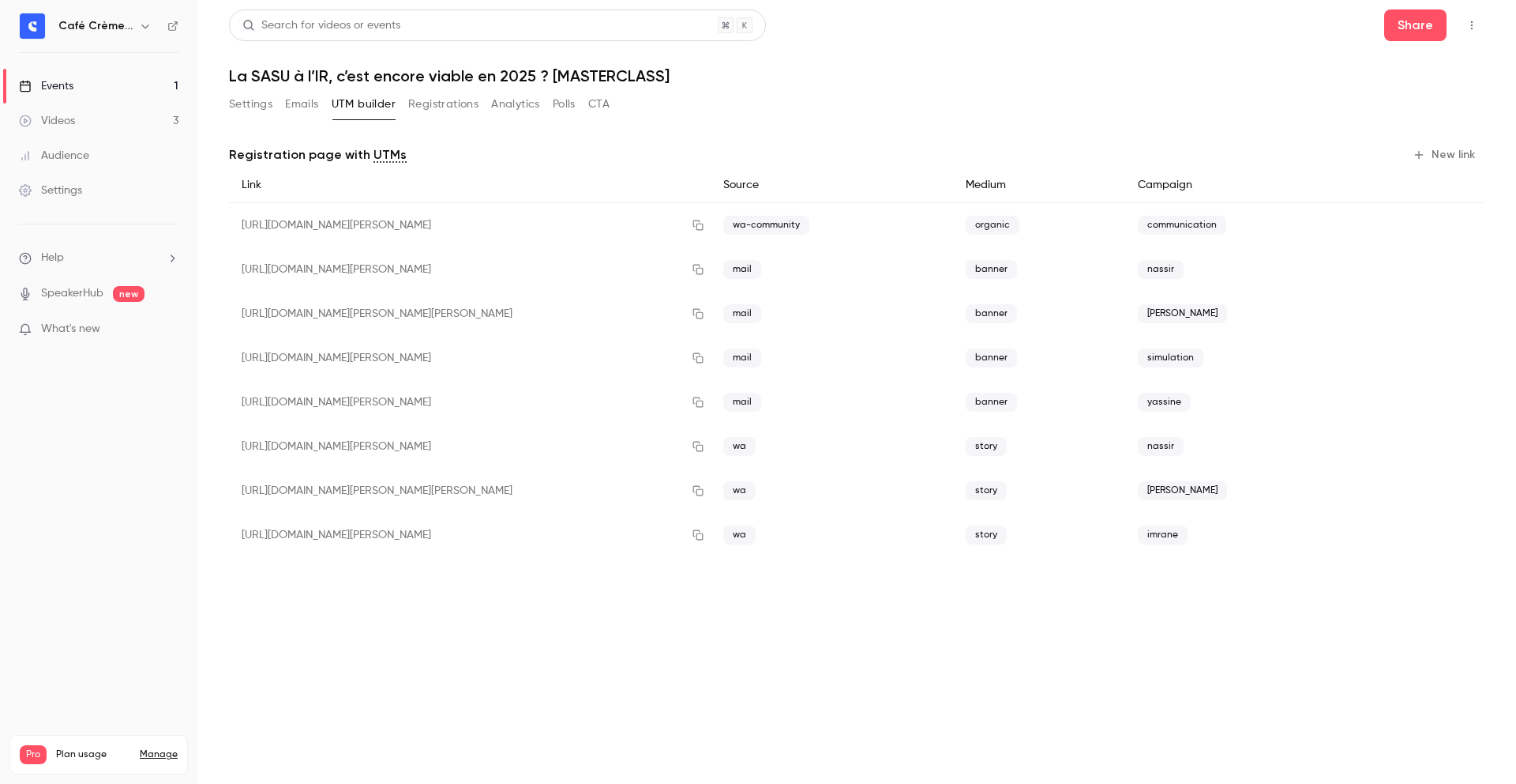
click at [1441, 148] on button "New link" at bounding box center [1446, 154] width 78 height 25
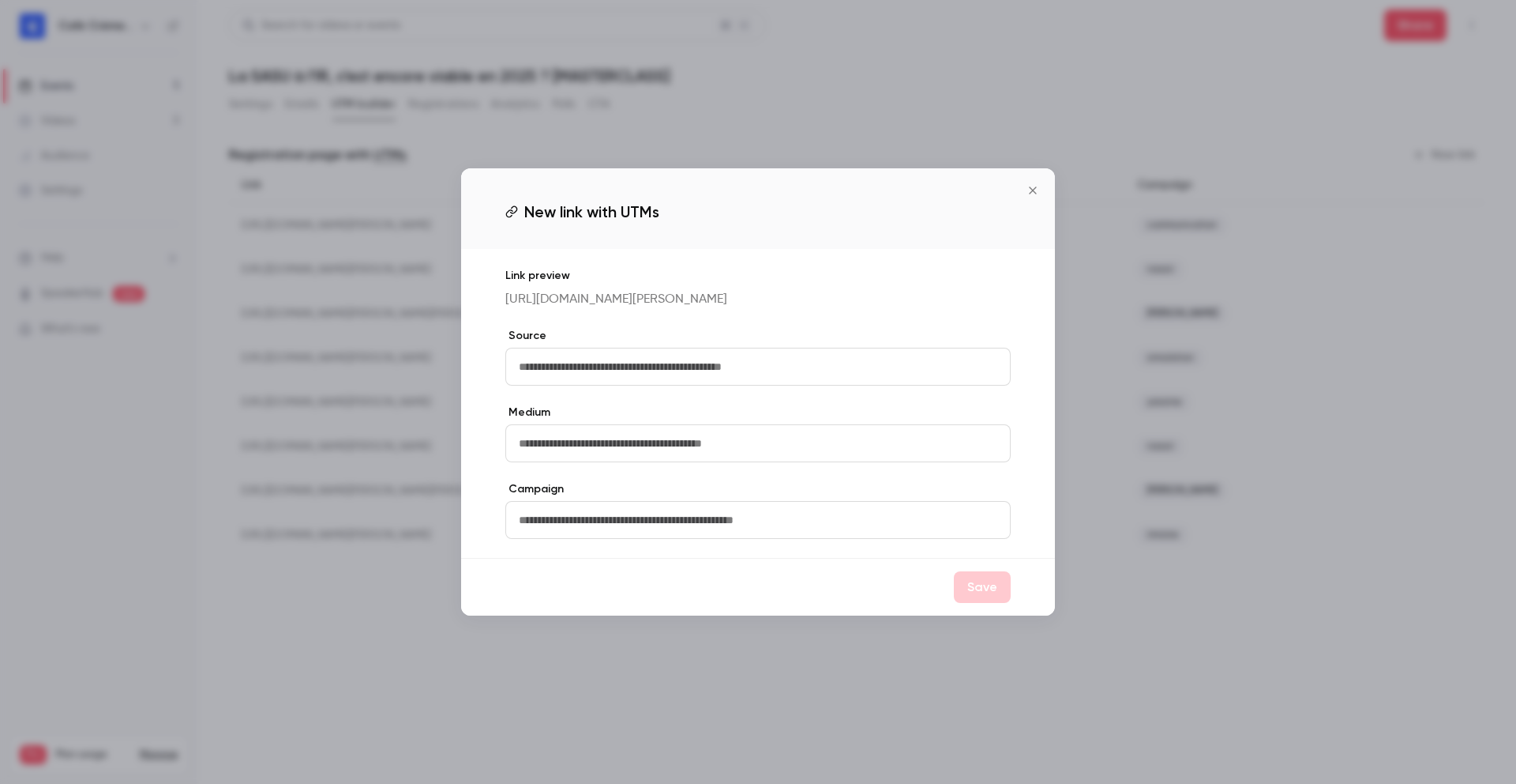
click at [643, 365] on input "text" at bounding box center [757, 367] width 505 height 38
type input "**"
click at [750, 462] on input "text" at bounding box center [757, 443] width 505 height 38
type input "*****"
click at [833, 538] on input "text" at bounding box center [757, 520] width 505 height 38
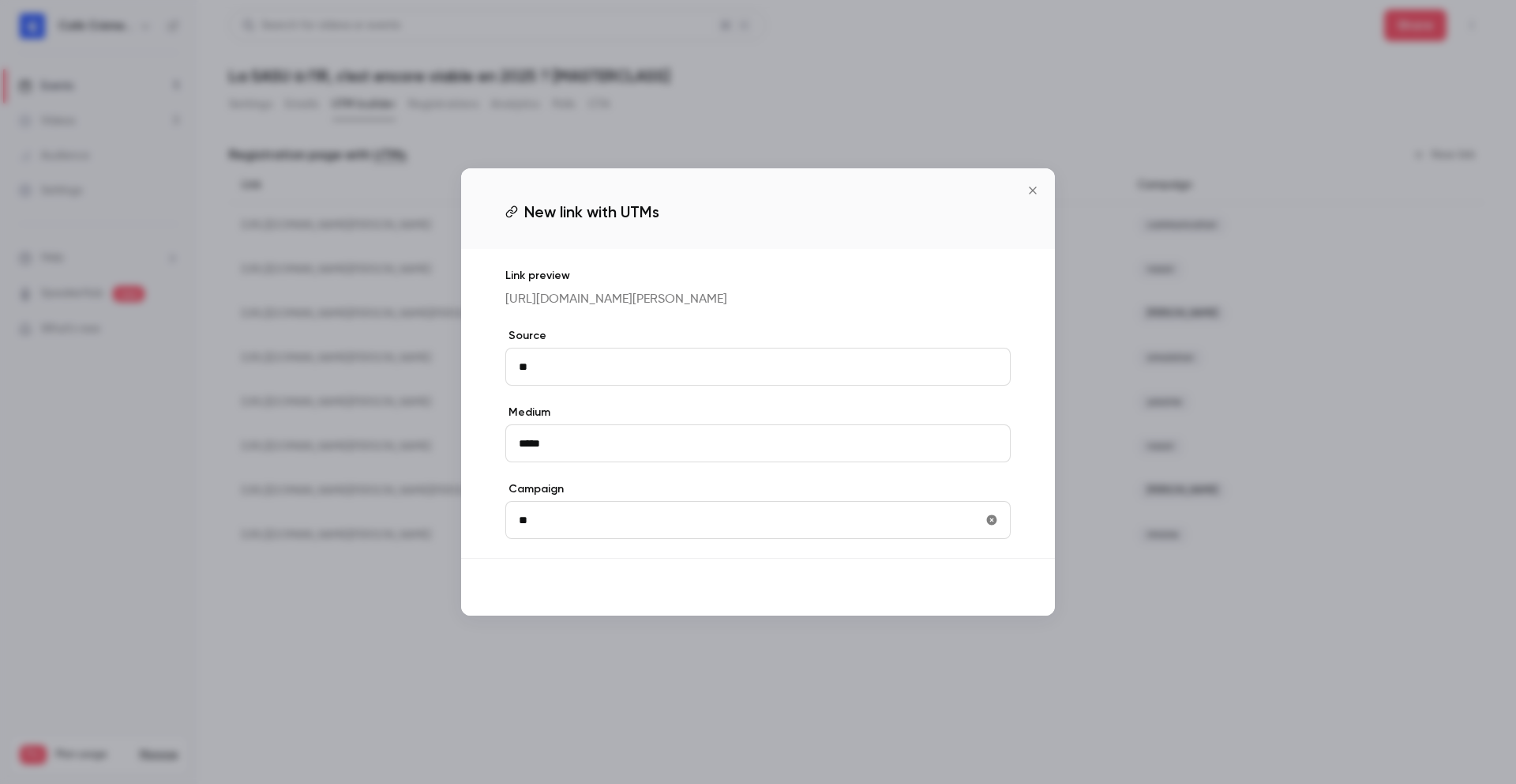
type input "**"
click at [998, 605] on div "Save" at bounding box center [758, 587] width 594 height 58
click at [998, 603] on button "Save" at bounding box center [982, 587] width 57 height 32
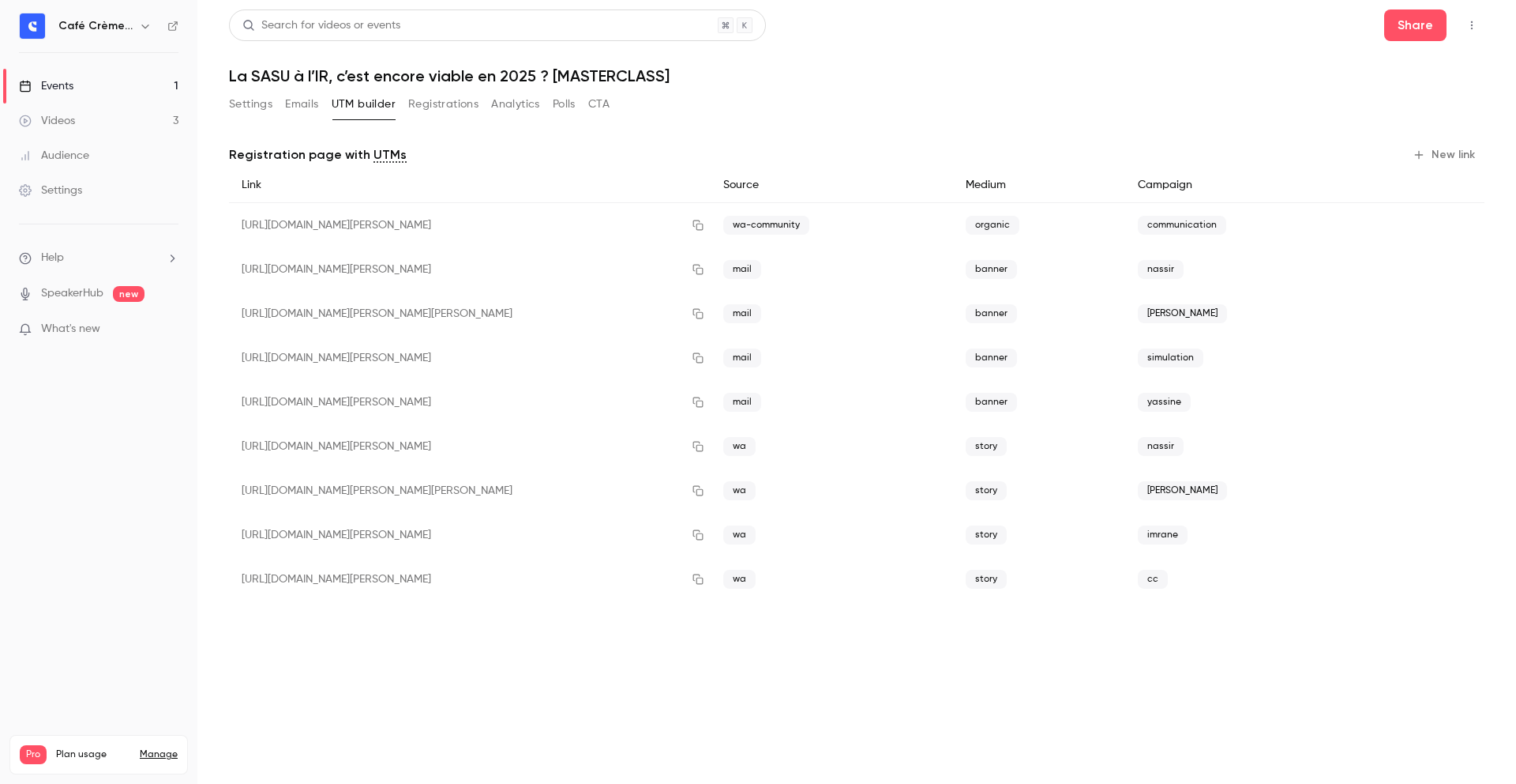
click at [1475, 148] on button "New link" at bounding box center [1446, 154] width 78 height 25
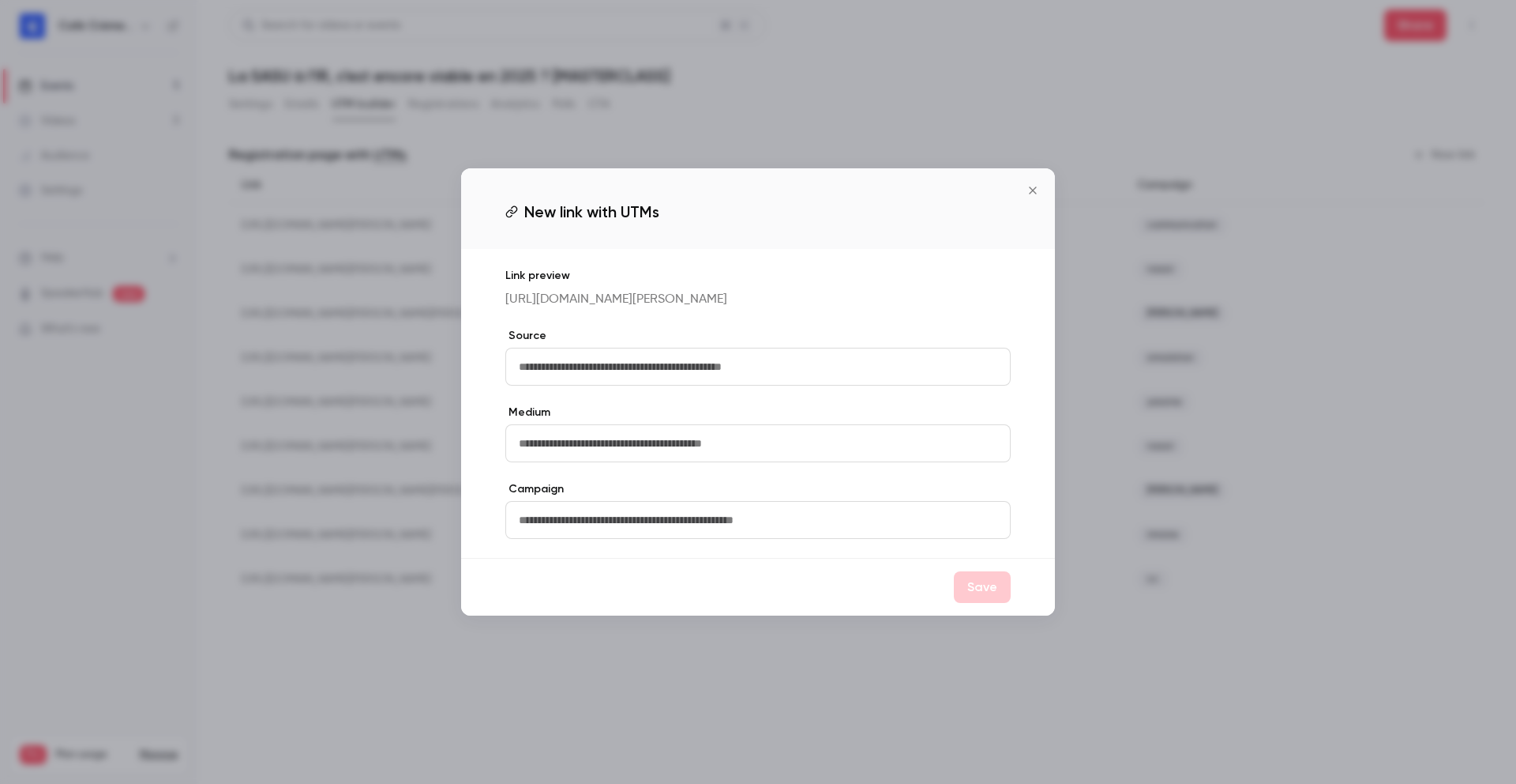
click at [902, 363] on input "text" at bounding box center [757, 367] width 505 height 38
type input "**"
type input "*******"
click at [844, 532] on input "text" at bounding box center [757, 520] width 505 height 38
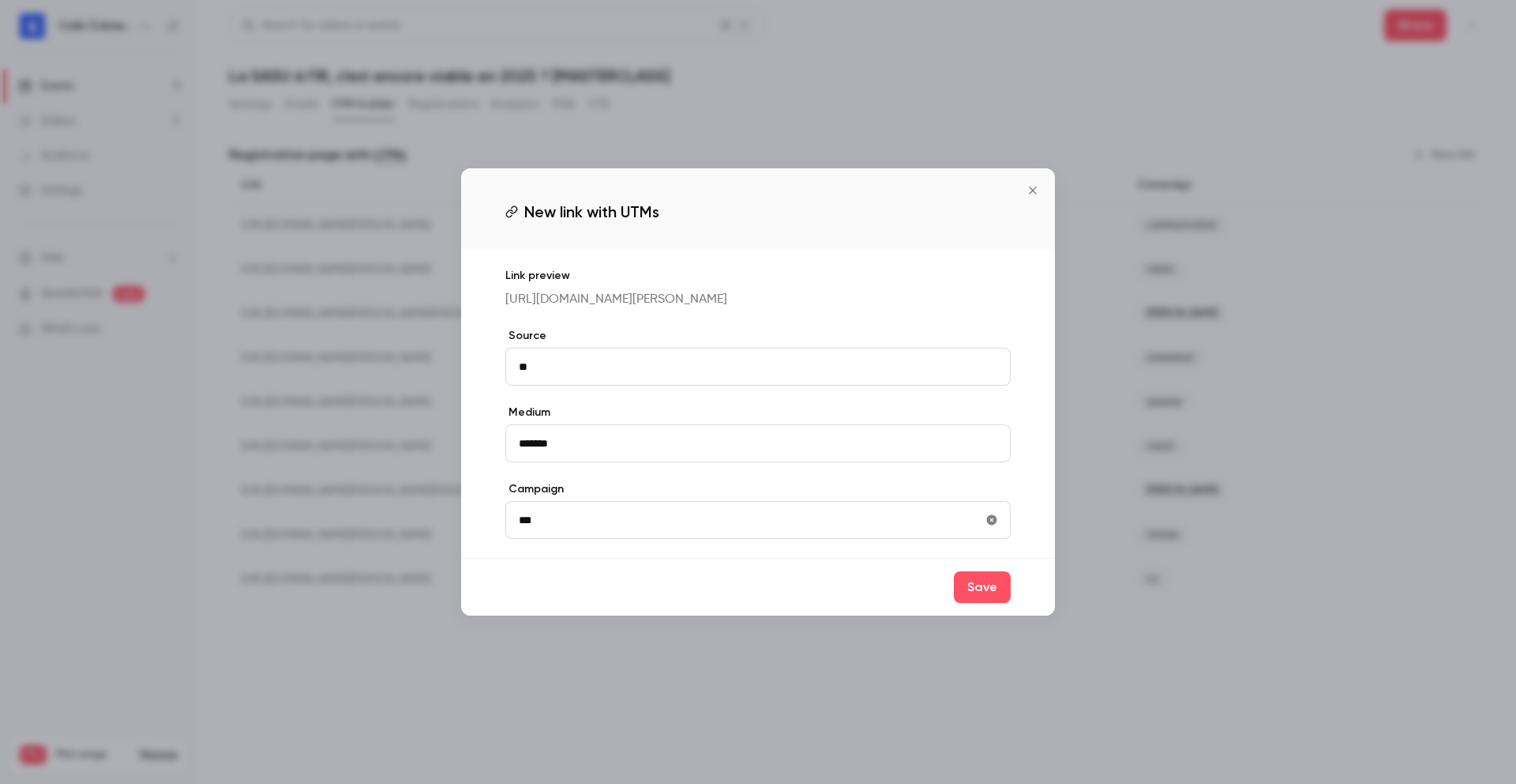
type input "***"
click at [1016, 600] on div "Save" at bounding box center [758, 587] width 594 height 58
click at [1007, 598] on button "Save" at bounding box center [982, 587] width 57 height 32
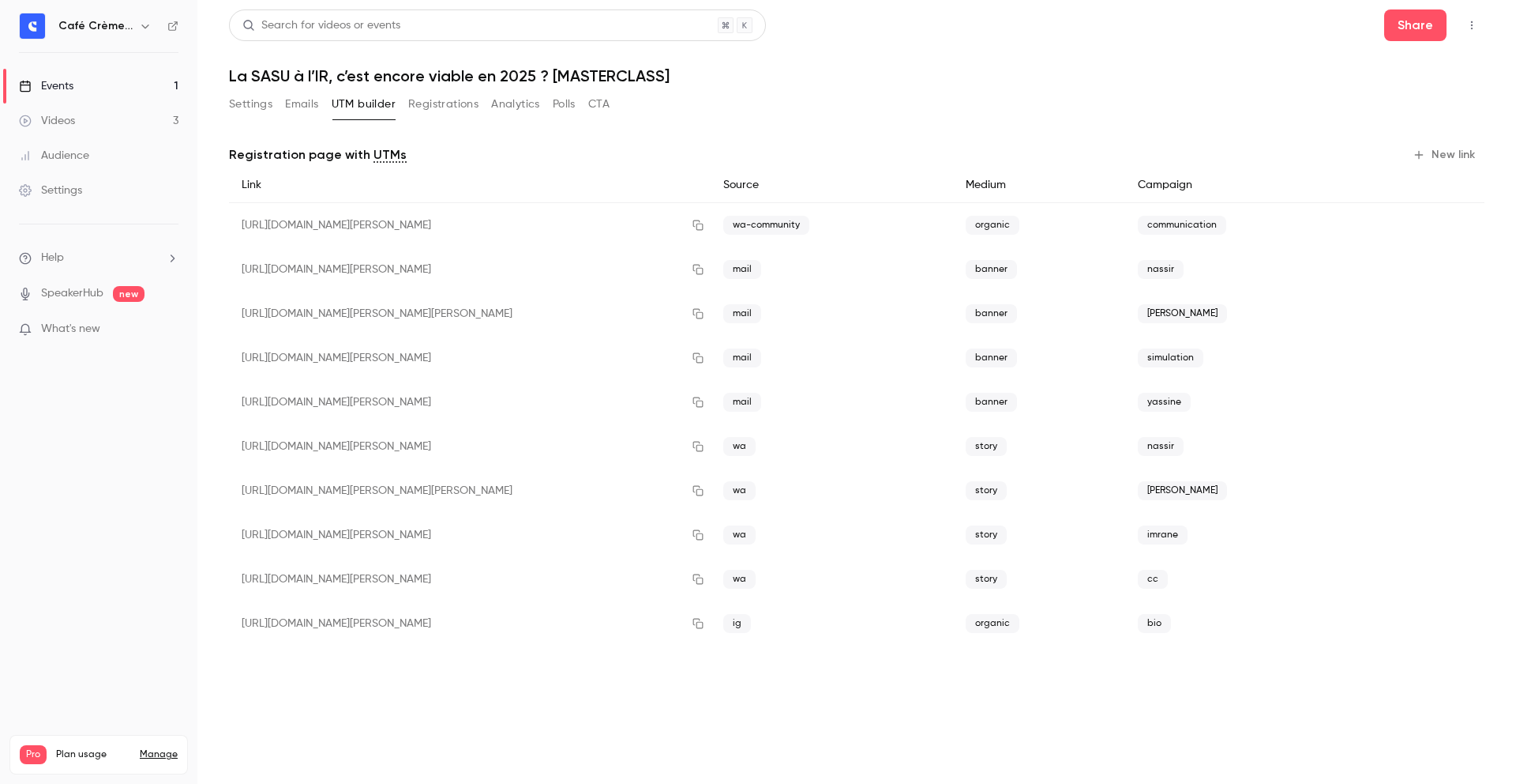
click at [1479, 160] on button "New link" at bounding box center [1446, 154] width 78 height 25
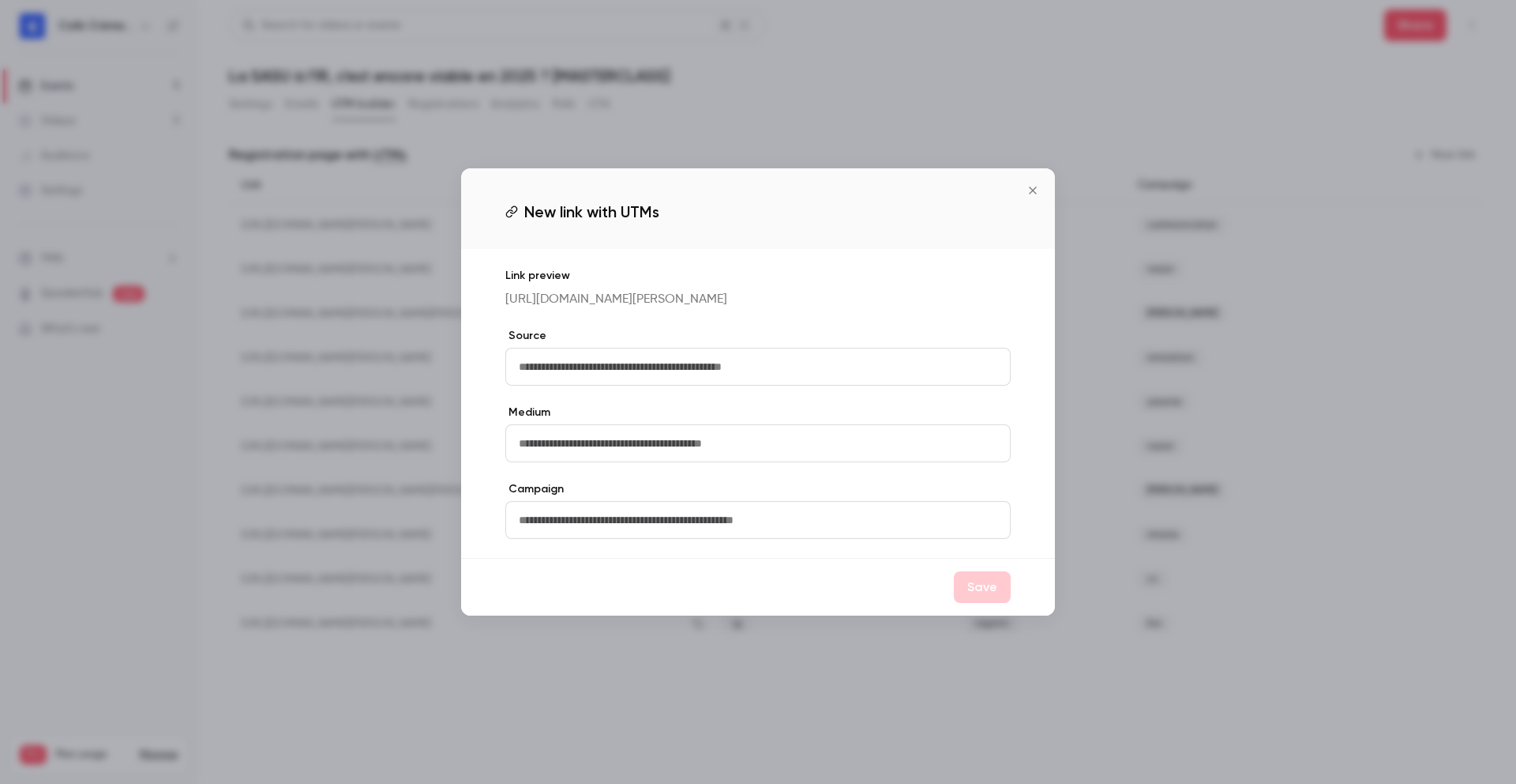
click at [844, 374] on input "text" at bounding box center [757, 367] width 505 height 38
type input "**"
click at [844, 480] on div "Link preview https://watch.getcontrast.io/register/cafe-creme-club-la-sasu-a-l-…" at bounding box center [758, 403] width 594 height 309
click at [848, 455] on input "text" at bounding box center [757, 443] width 505 height 38
type input "*******"
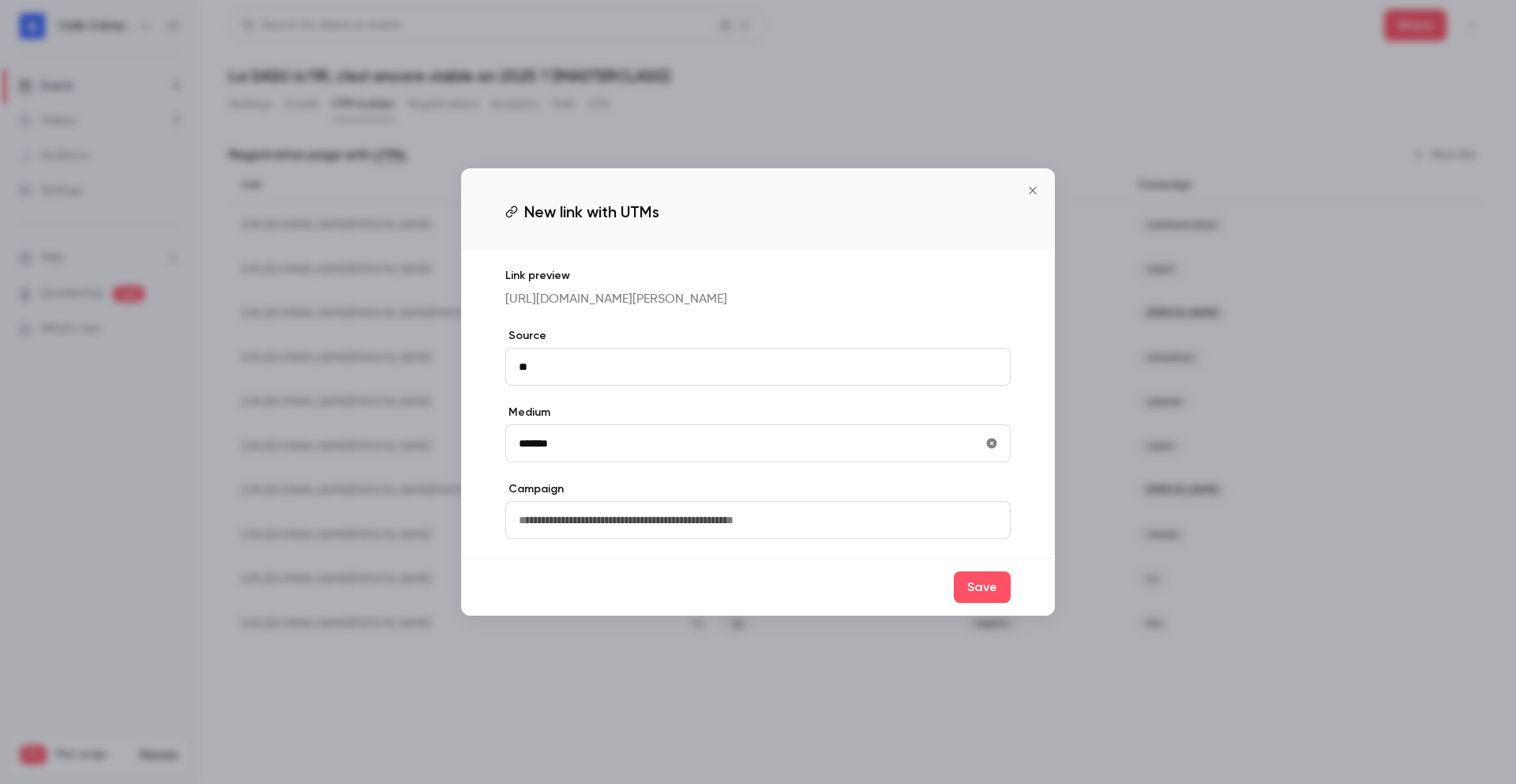
click at [847, 530] on input "text" at bounding box center [757, 520] width 505 height 38
type input "****"
click at [979, 603] on button "Save" at bounding box center [982, 587] width 57 height 32
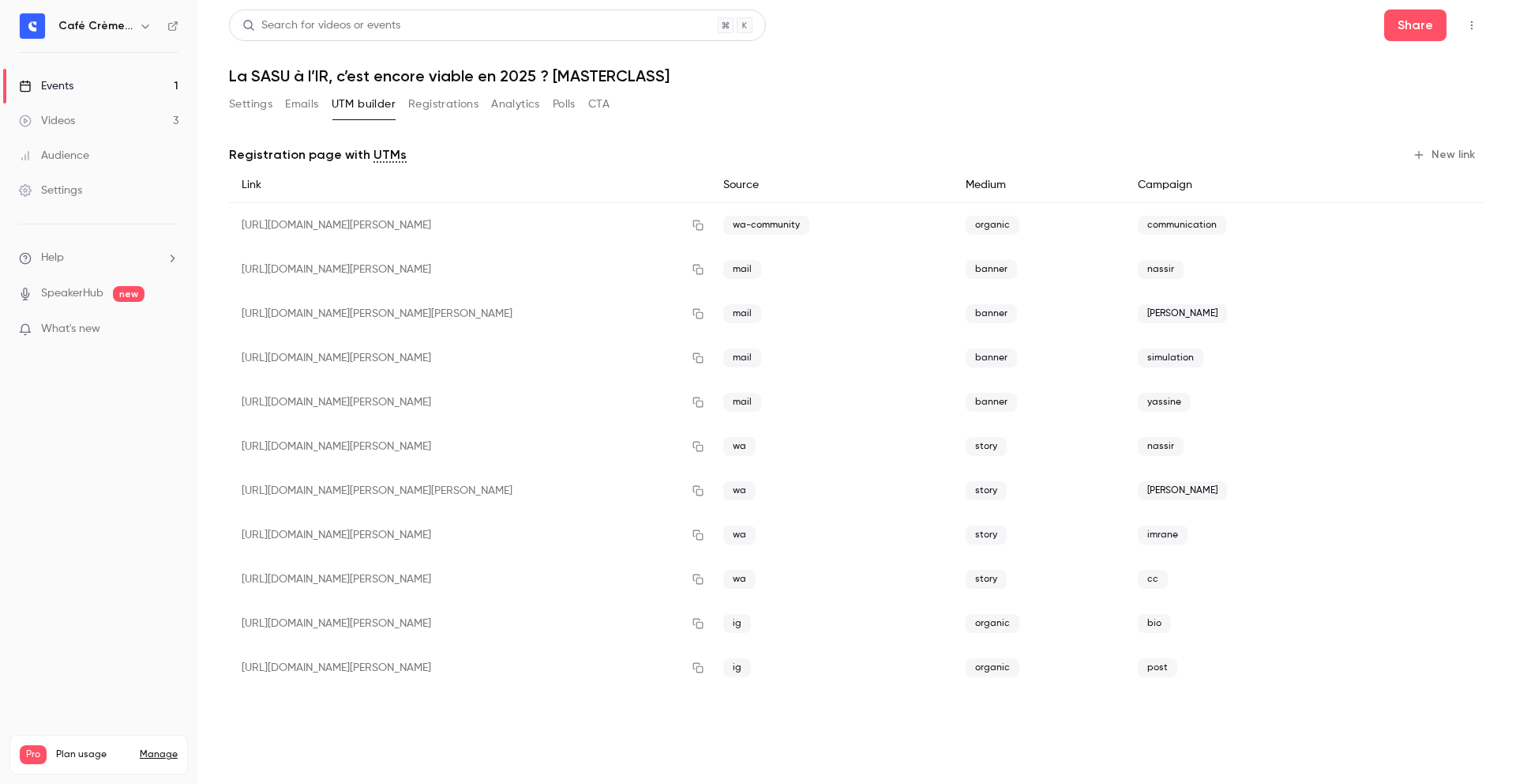
click at [1429, 160] on button "New link" at bounding box center [1446, 154] width 78 height 25
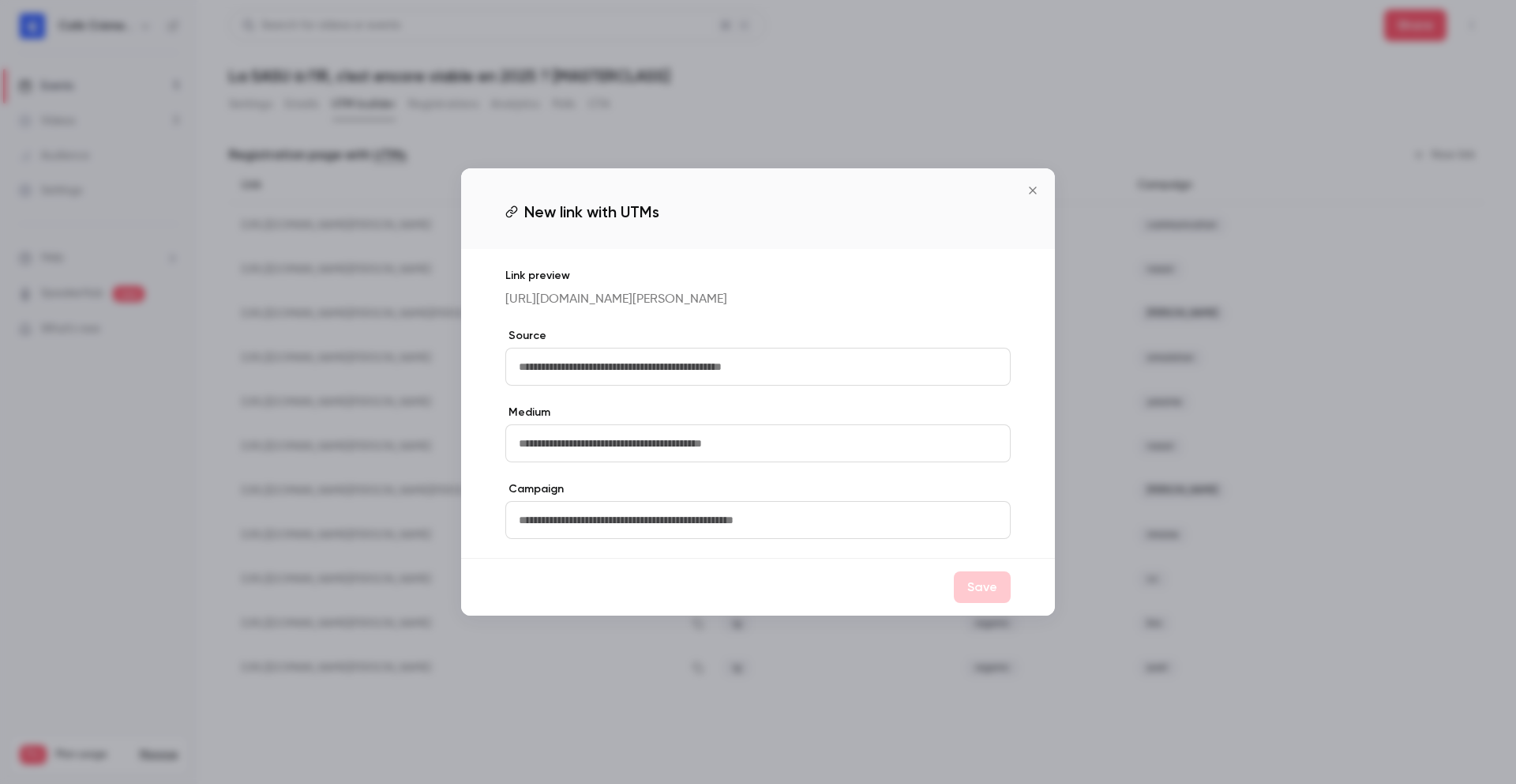
click at [843, 367] on input "text" at bounding box center [757, 367] width 505 height 38
type input "**"
click at [897, 445] on input "text" at bounding box center [757, 443] width 505 height 38
type input "*******"
click at [836, 538] on input "text" at bounding box center [757, 520] width 505 height 38
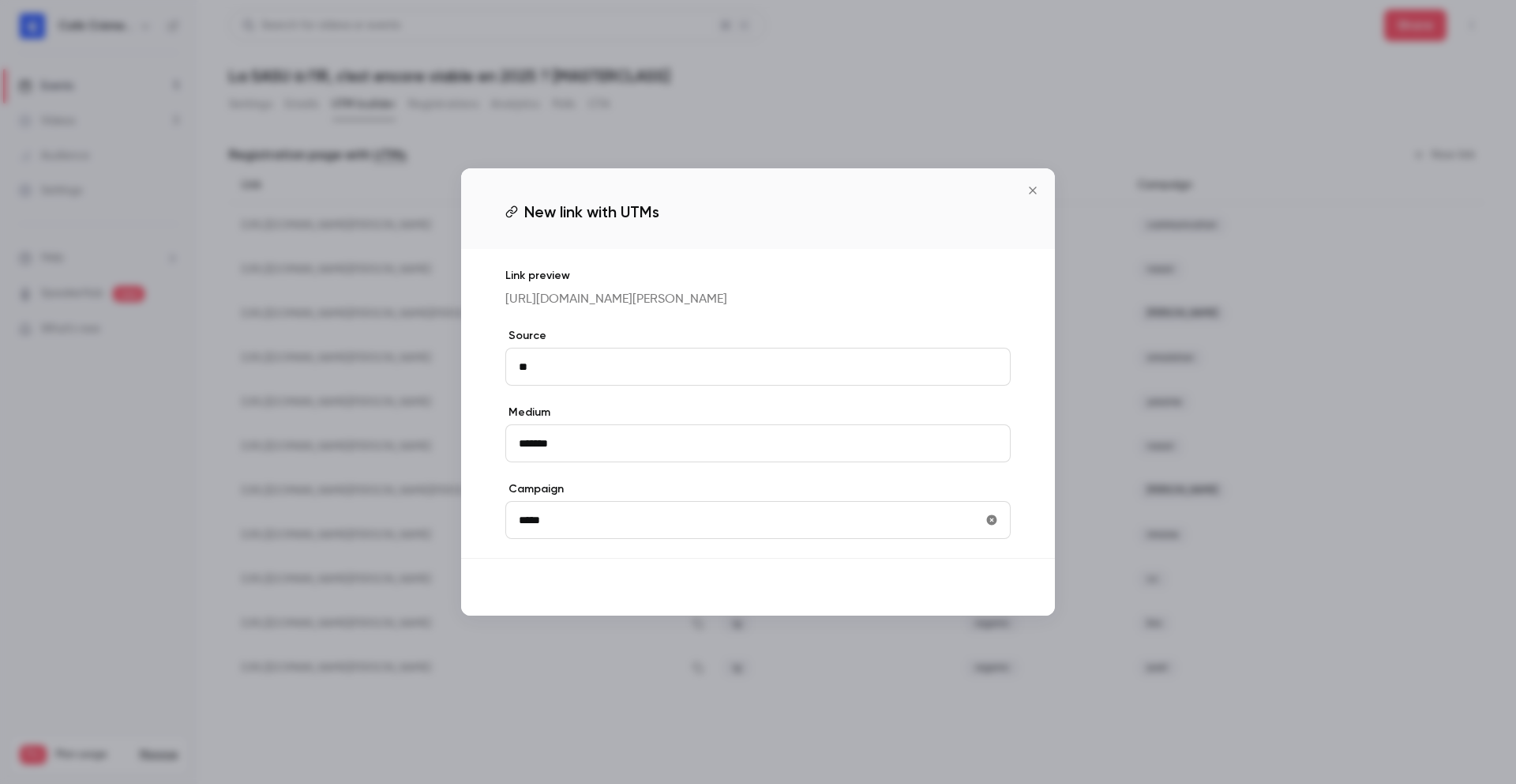
type input "*****"
click at [989, 603] on button "Save" at bounding box center [982, 587] width 57 height 32
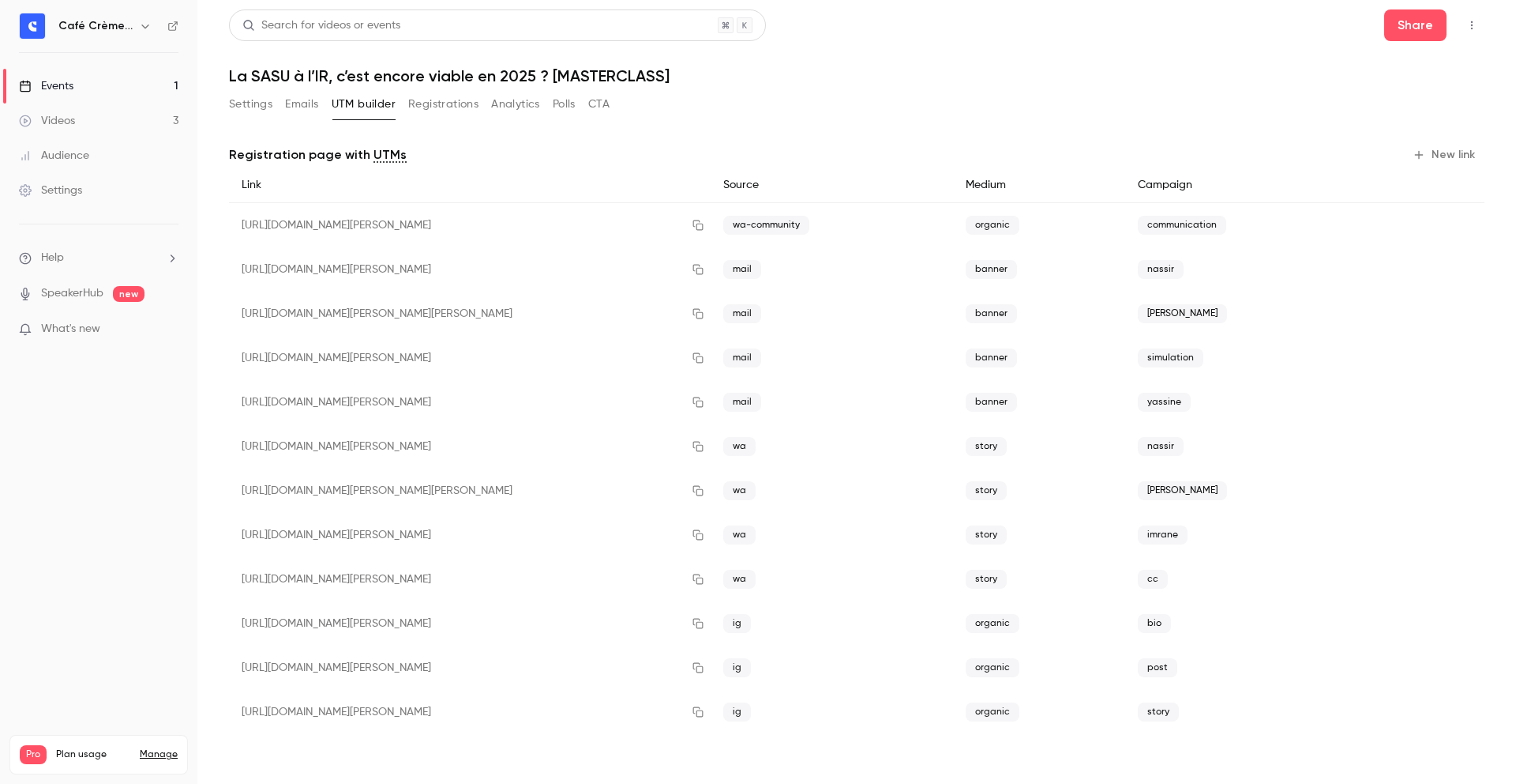
click at [1427, 144] on button "New link" at bounding box center [1446, 154] width 78 height 25
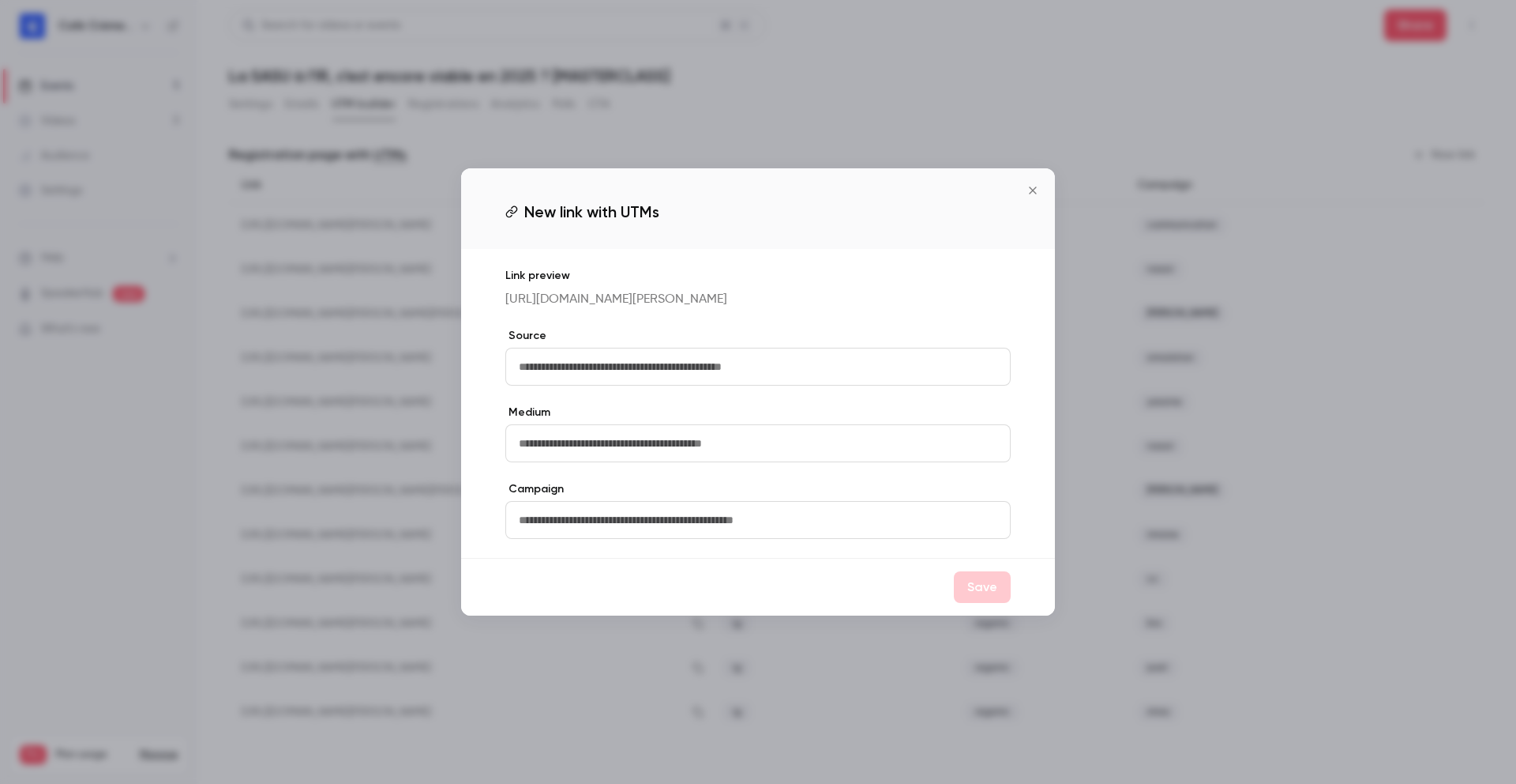
click at [782, 359] on input "text" at bounding box center [757, 367] width 505 height 38
type input "****"
type input "***"
click at [781, 497] on label "Campaign" at bounding box center [757, 489] width 505 height 16
click at [738, 382] on input "****" at bounding box center [757, 367] width 505 height 38
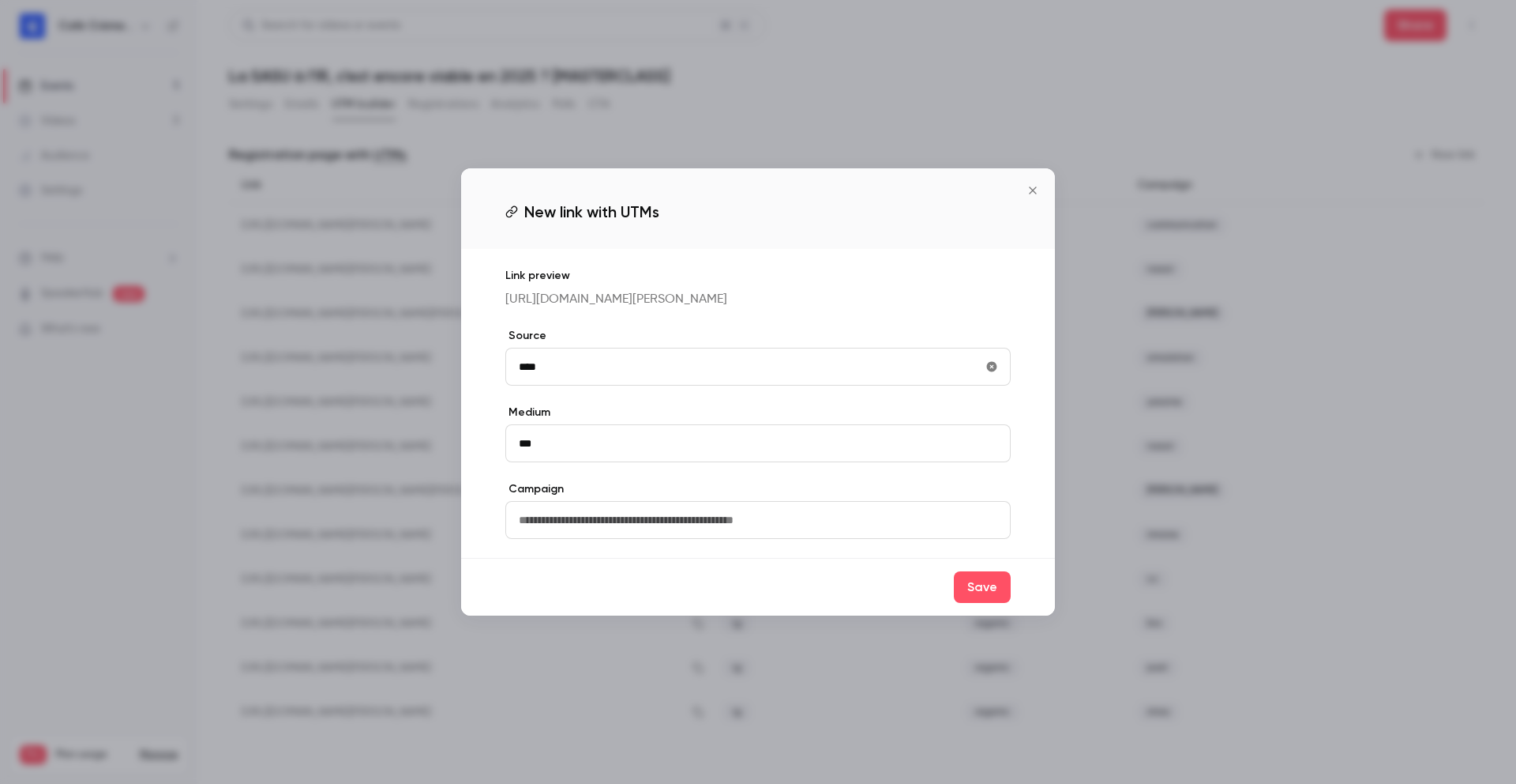
type input "****"
click at [746, 600] on div "Save" at bounding box center [758, 587] width 594 height 58
click at [969, 592] on button "Save" at bounding box center [982, 587] width 57 height 32
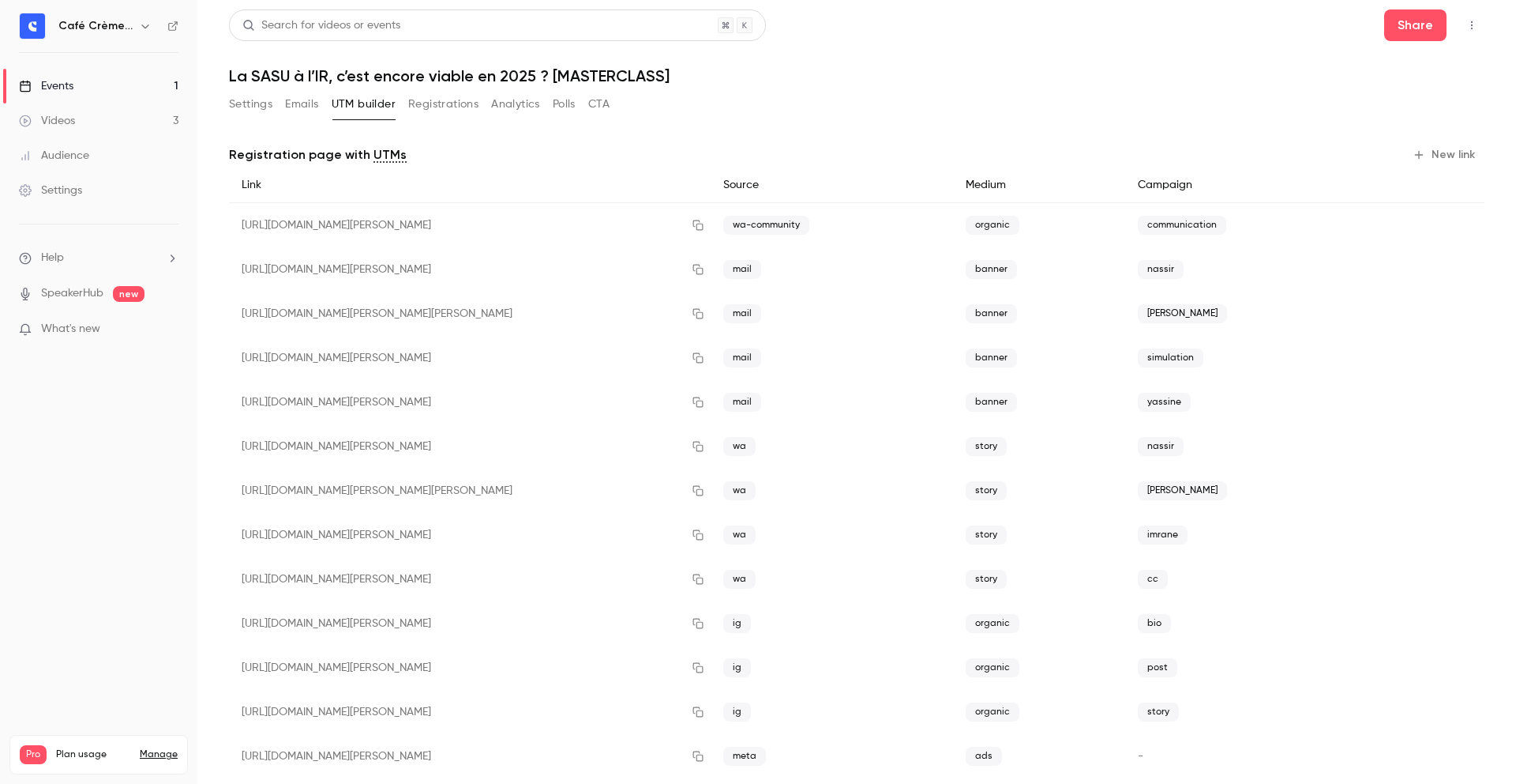
scroll to position [29, 0]
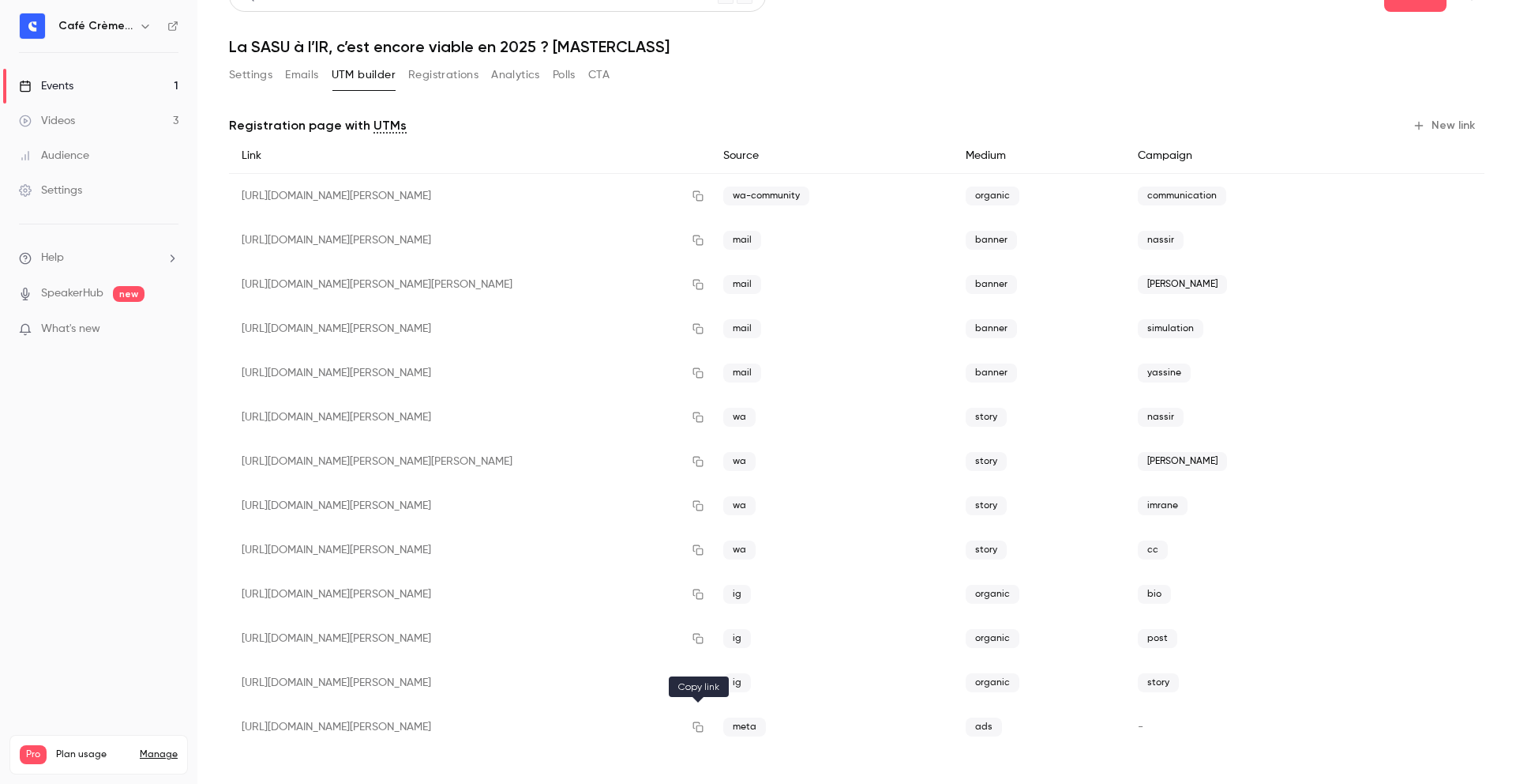
click at [701, 727] on icon "button" at bounding box center [698, 726] width 13 height 11
click at [1118, 43] on h1 "La SASU à l’IR, c’est encore viable en 2025 ? [MASTERCLASS]" at bounding box center [857, 46] width 1256 height 19
drag, startPoint x: 930, startPoint y: 149, endPoint x: 618, endPoint y: 68, distance: 323.2
click at [930, 149] on div "Source" at bounding box center [832, 156] width 242 height 36
drag, startPoint x: 417, startPoint y: 81, endPoint x: 499, endPoint y: 61, distance: 84.5
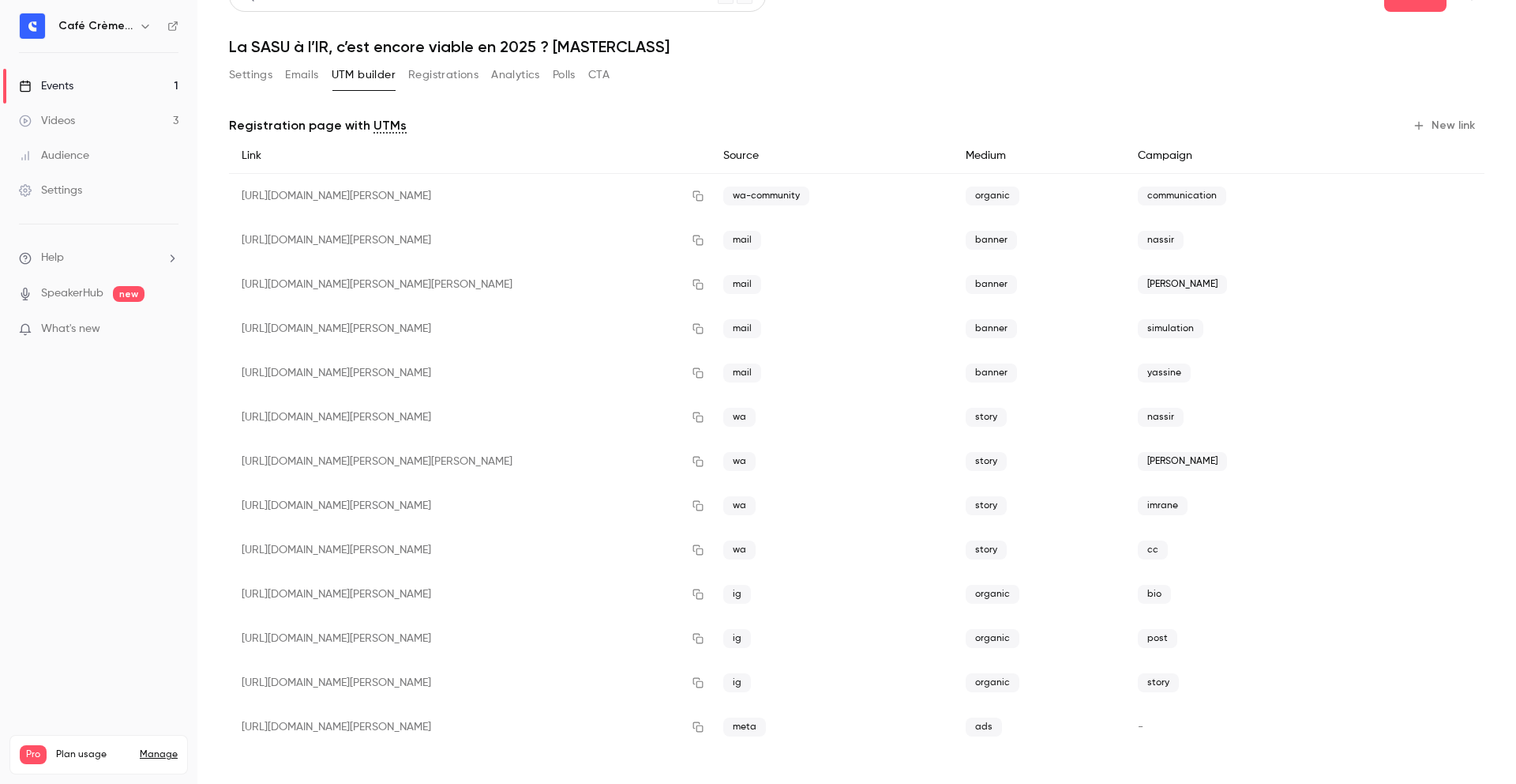
click at [417, 81] on button "Registrations" at bounding box center [443, 74] width 70 height 25
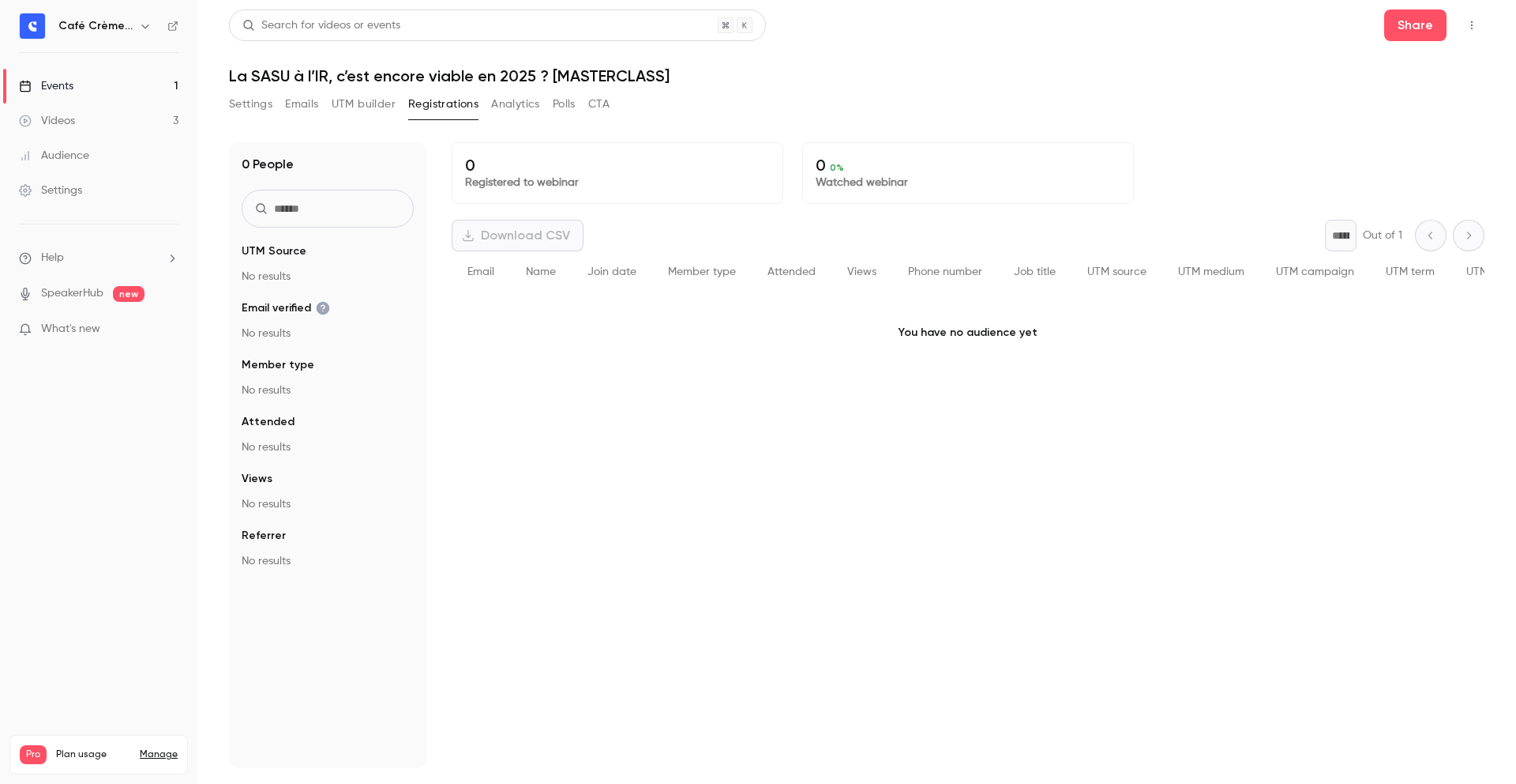
click at [509, 115] on button "Analytics" at bounding box center [515, 104] width 49 height 25
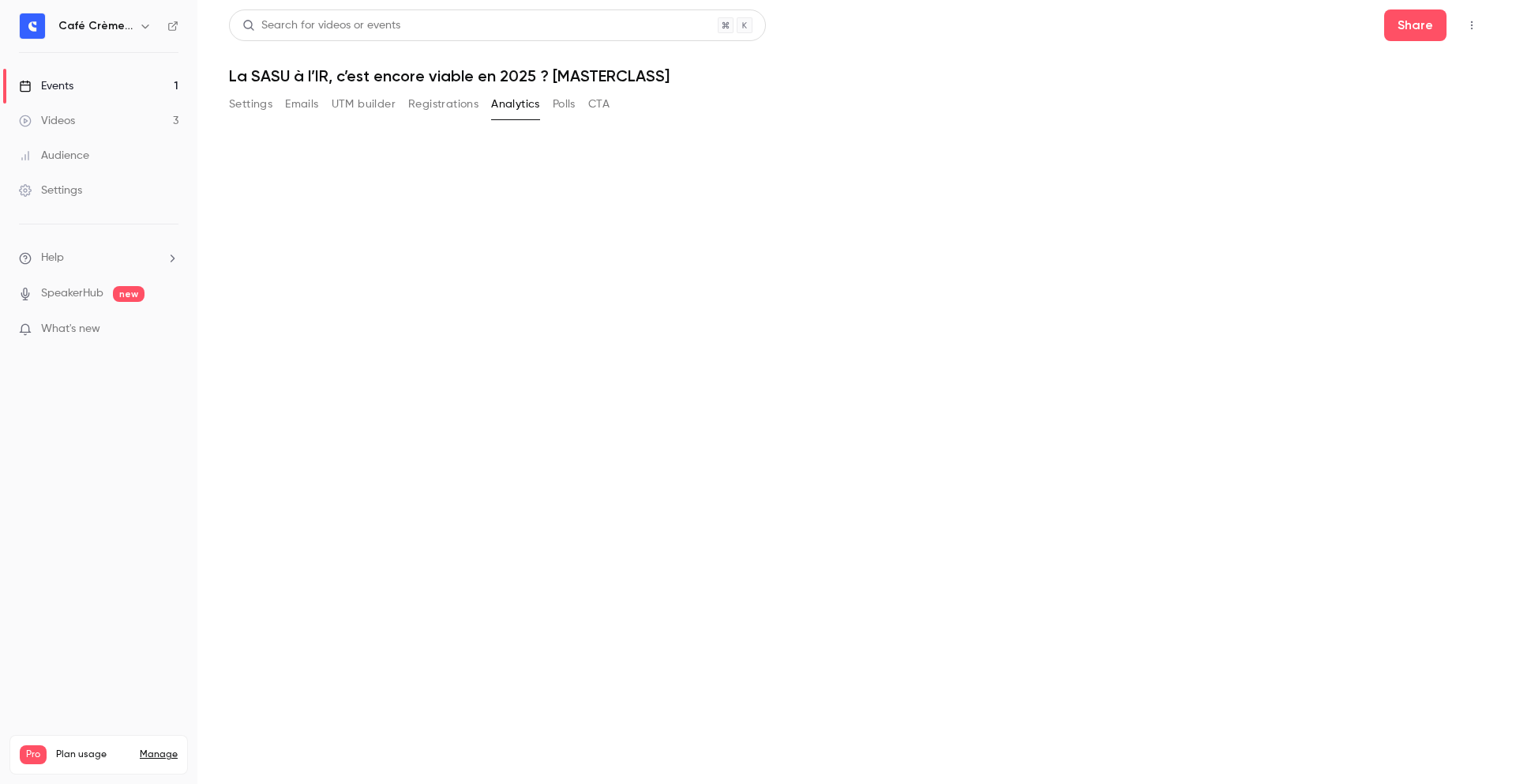
click at [578, 101] on main "Search for videos or events Share La SASU à l’IR, c’est encore viable en 2025 ?…" at bounding box center [856, 392] width 1319 height 784
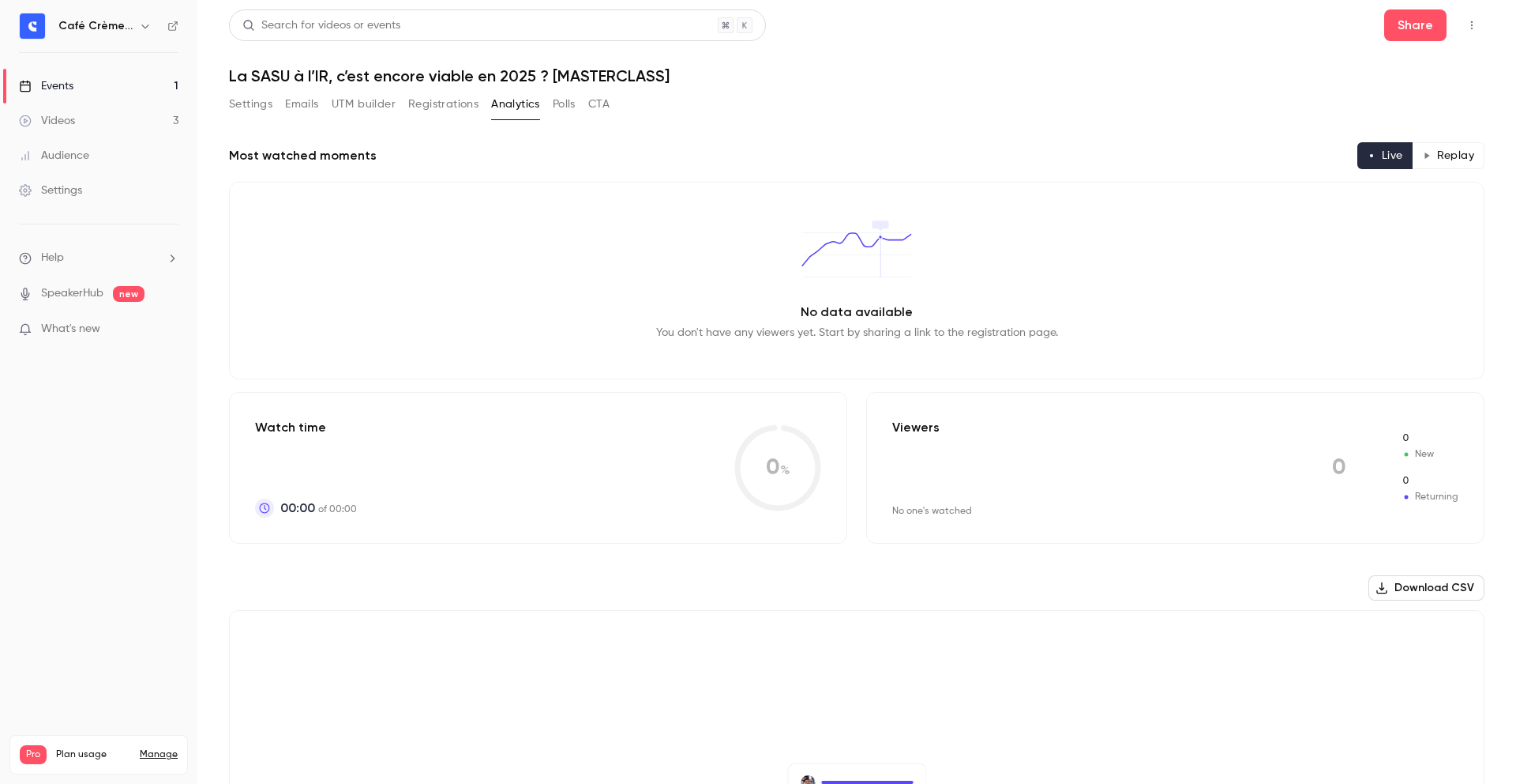
click at [605, 100] on button "CTA" at bounding box center [598, 104] width 21 height 25
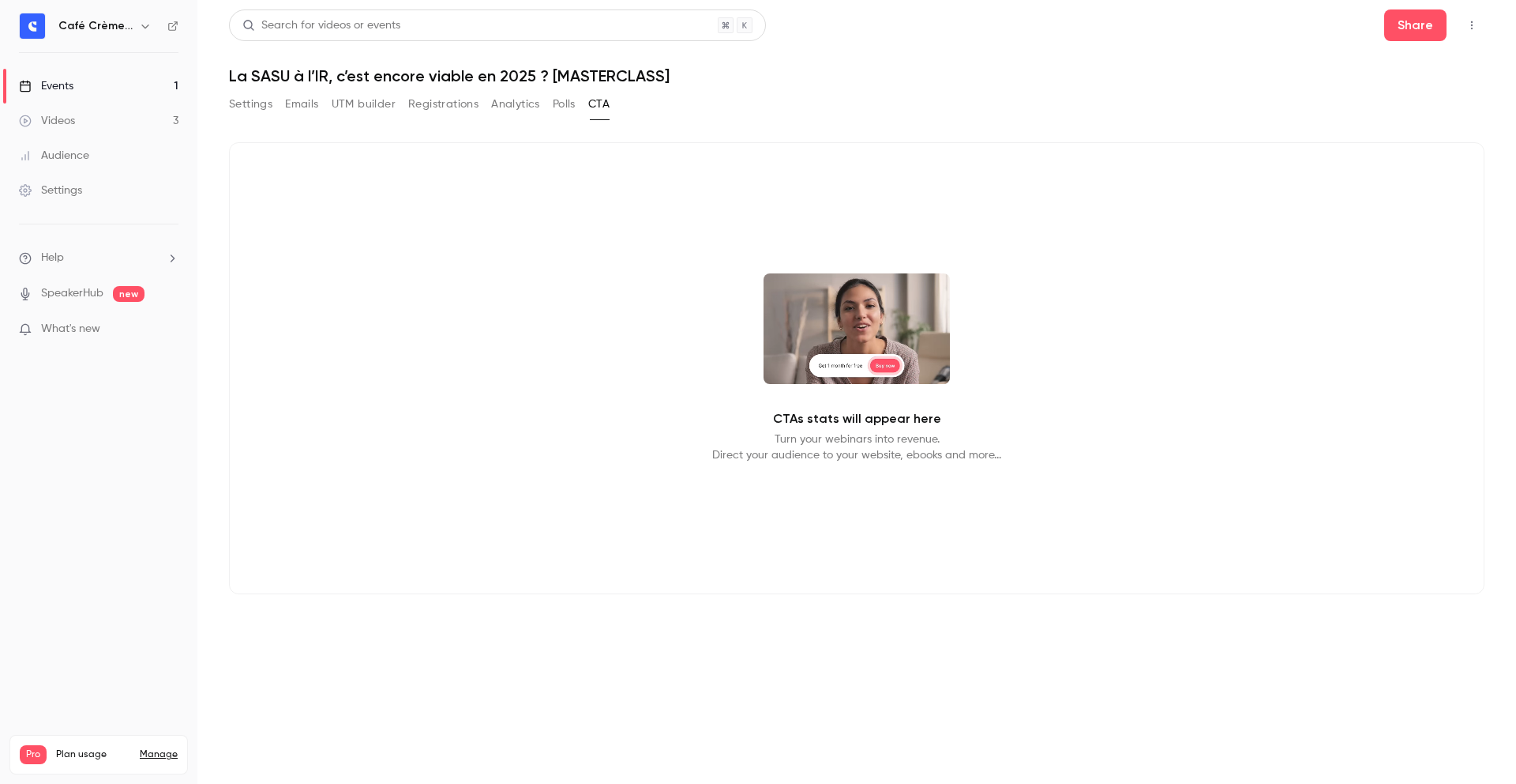
drag, startPoint x: 547, startPoint y: 103, endPoint x: 567, endPoint y: 105, distance: 19.8
click at [548, 103] on div "Settings Emails UTM builder Registrations Analytics Polls CTA" at bounding box center [419, 104] width 381 height 25
drag, startPoint x: 567, startPoint y: 105, endPoint x: 431, endPoint y: 115, distance: 136.2
click at [562, 106] on button "Polls" at bounding box center [564, 104] width 23 height 25
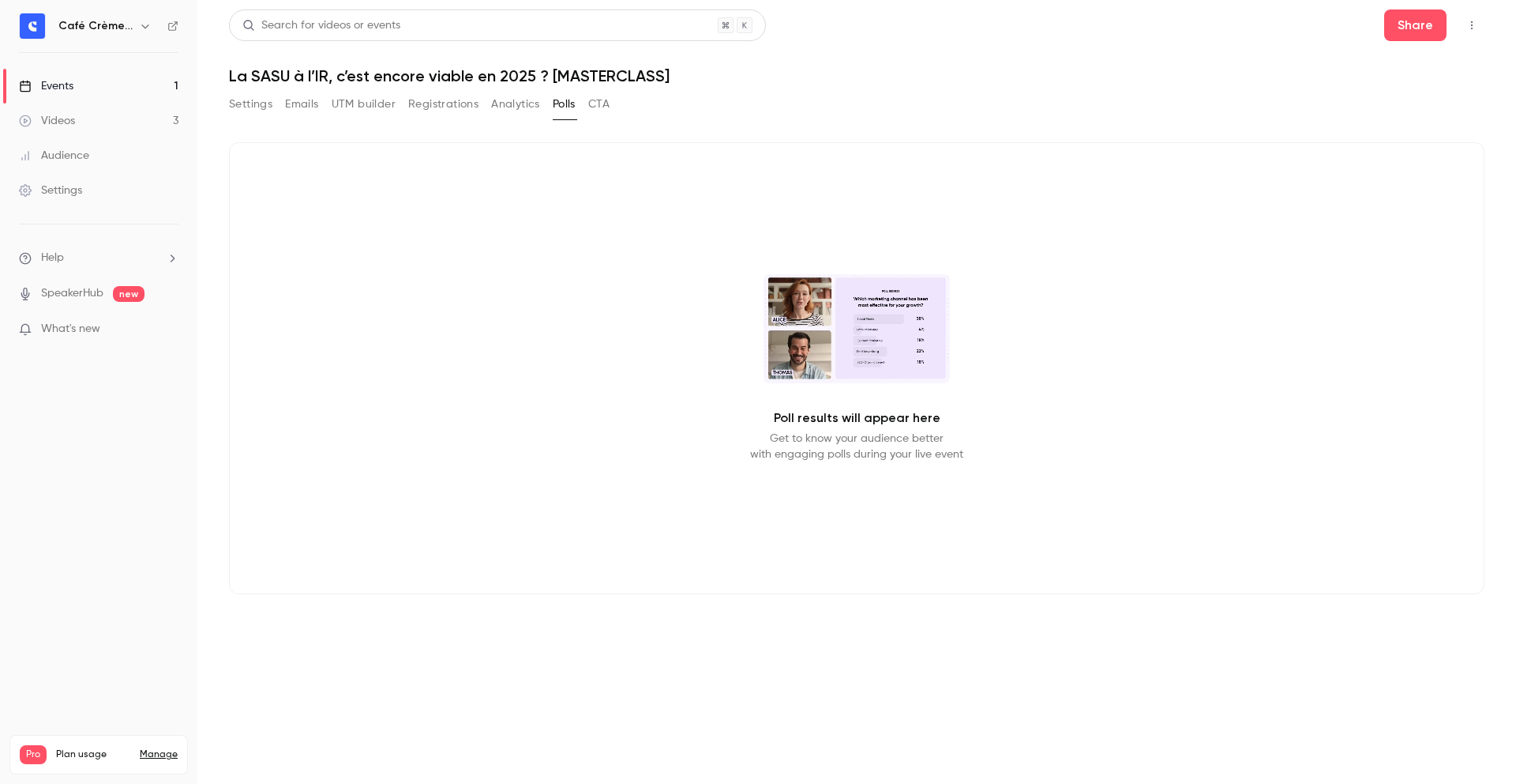
click at [250, 109] on button "Settings" at bounding box center [250, 104] width 43 height 25
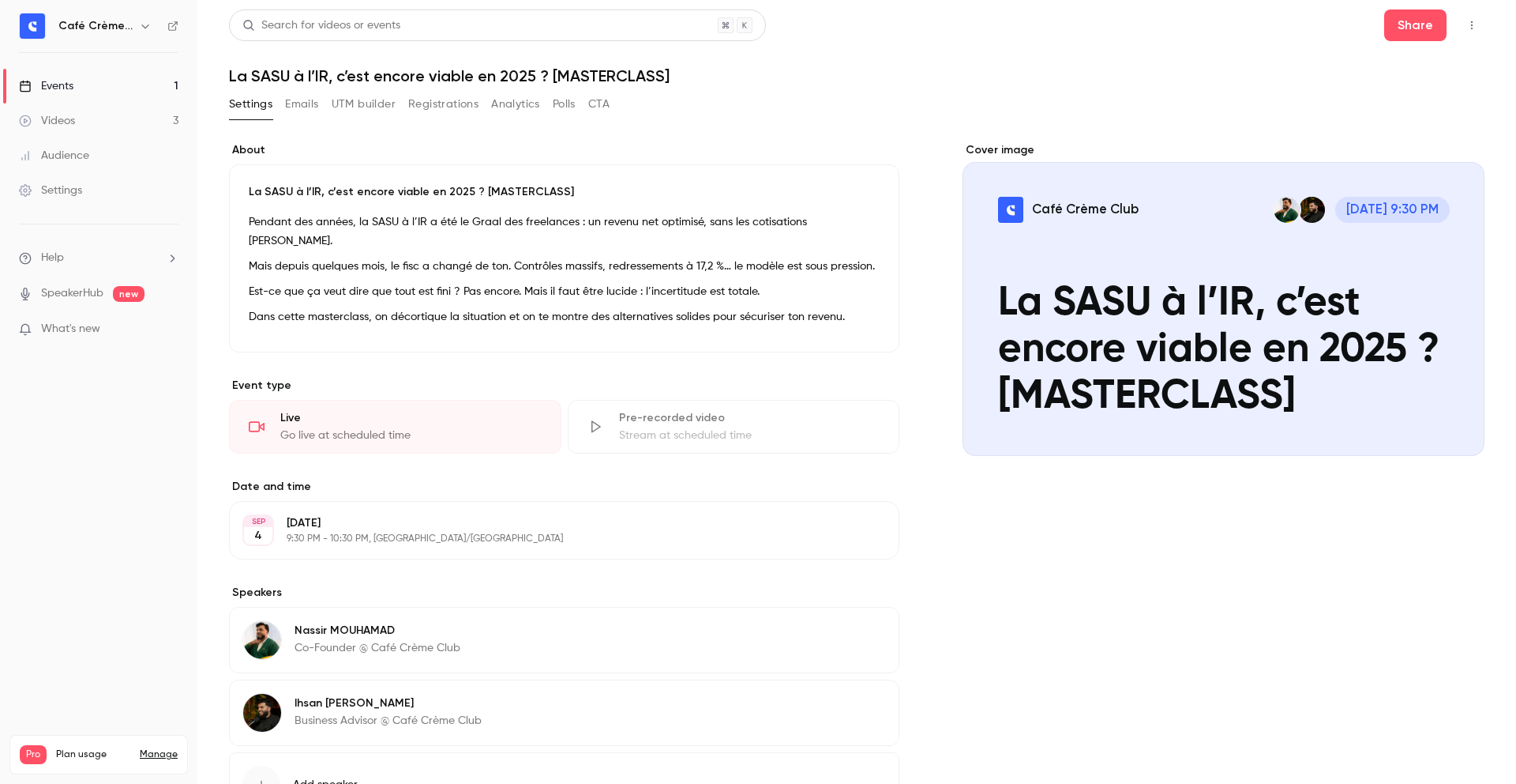
click at [972, 564] on div "Cover image Café Crème Club Sep 4, 9:30 PM La SASU à l’IR, c’est encore viable …" at bounding box center [1224, 504] width 522 height 725
click at [1097, 118] on div "Settings Emails UTM builder Registrations Analytics Polls CTA" at bounding box center [857, 108] width 1256 height 32
click at [1448, 430] on icon "Cover image" at bounding box center [1456, 427] width 17 height 13
click at [1457, 441] on div "Cover image" at bounding box center [1224, 299] width 522 height 314
click at [0, 0] on input "Café Crème Club Sep 4, 9:30 PM La SASU à l’IR, c’est encore viable en 2025 ? [M…" at bounding box center [0, 0] width 0 height 0
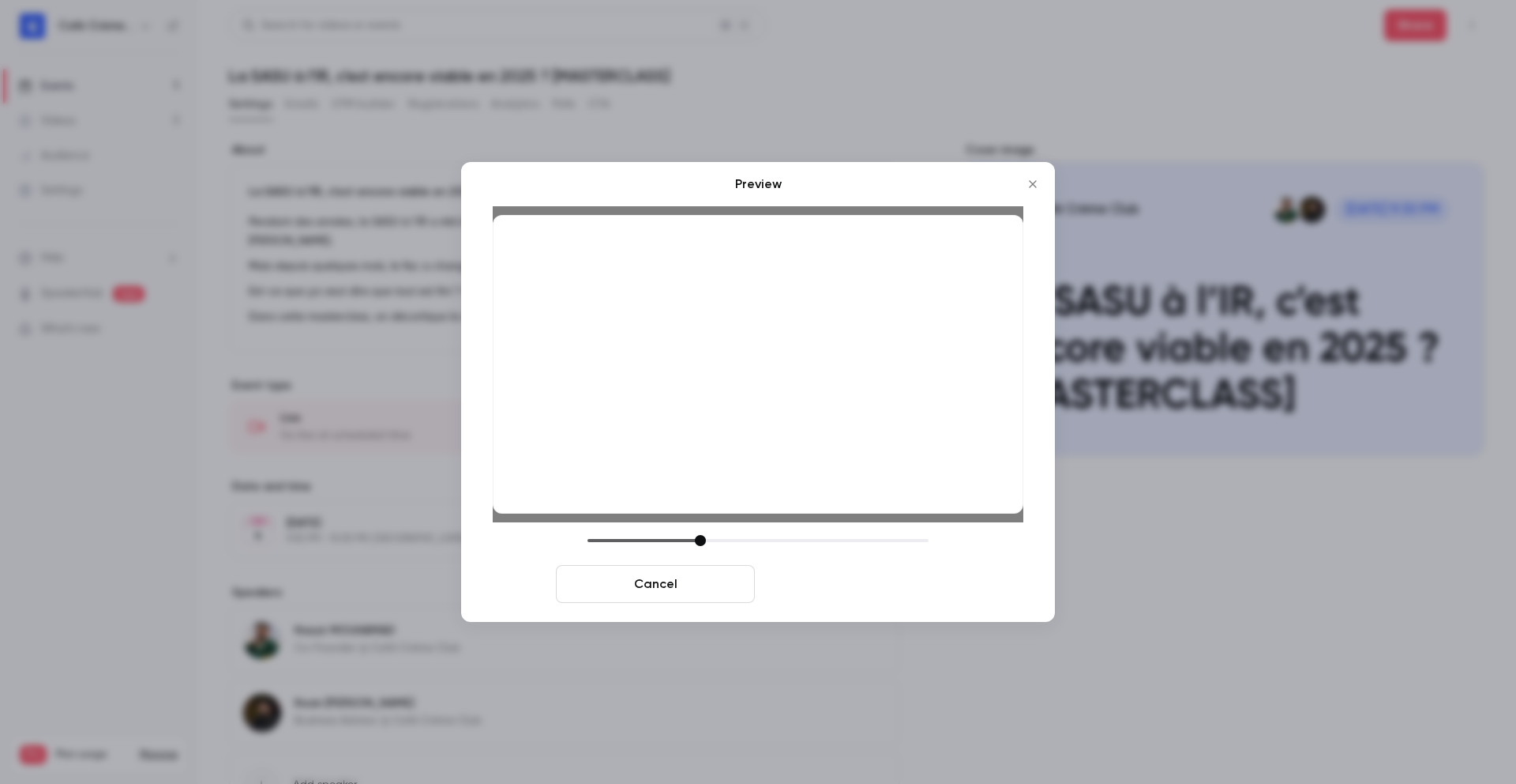
click at [851, 582] on button "Save cover" at bounding box center [860, 584] width 199 height 38
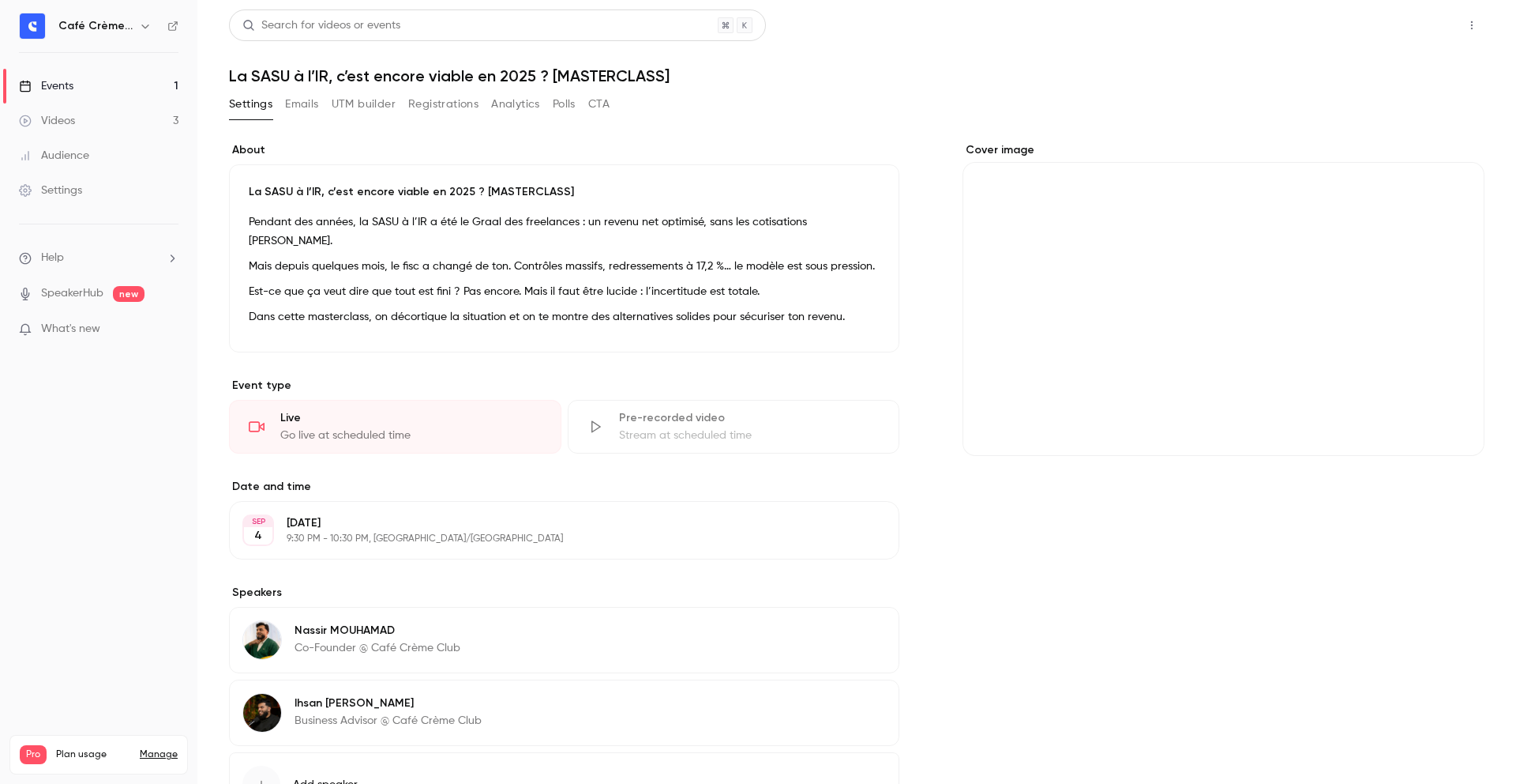
click at [1392, 24] on button "Share" at bounding box center [1416, 25] width 62 height 32
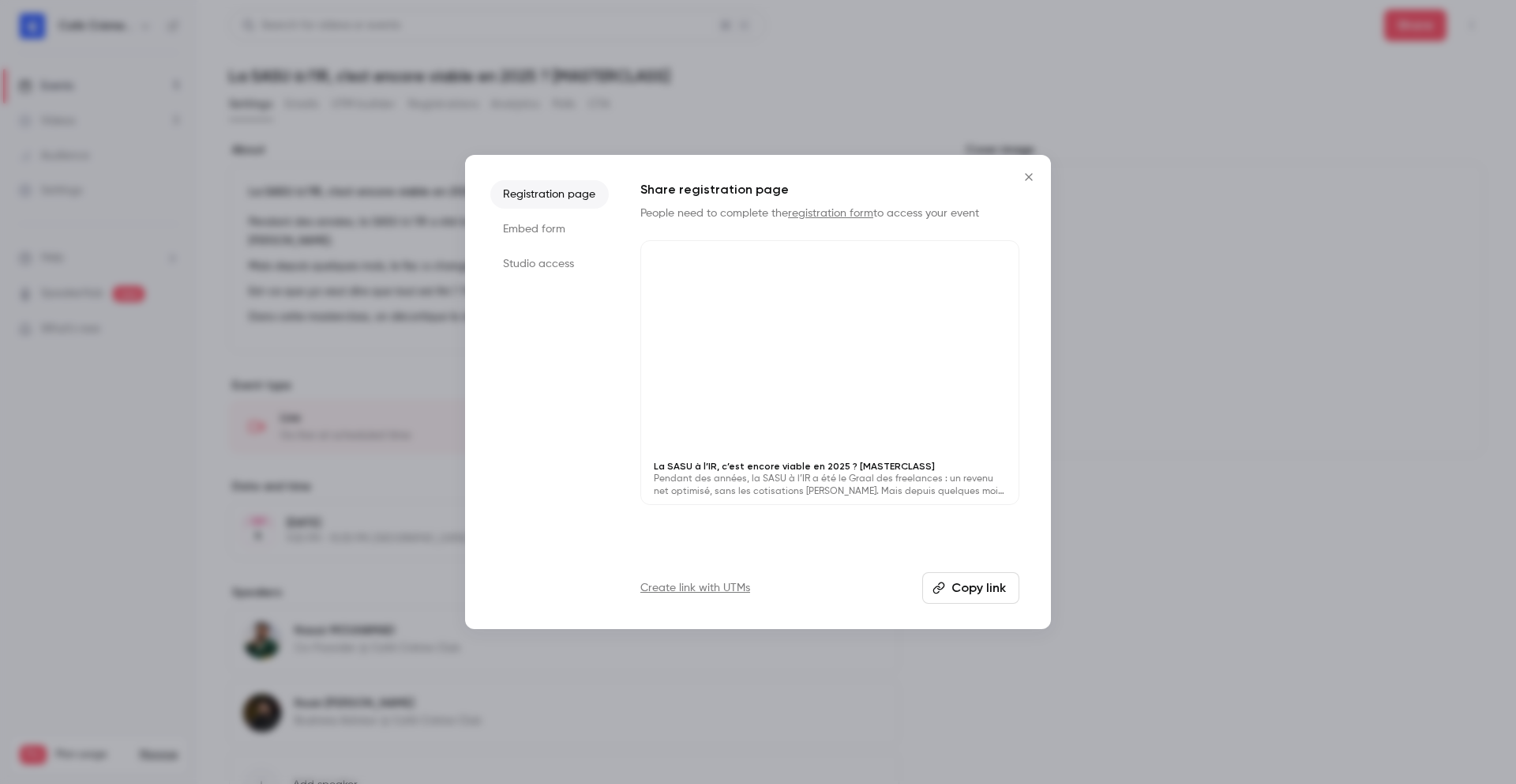
click at [968, 594] on button "Copy link" at bounding box center [971, 588] width 97 height 32
click at [390, 149] on div at bounding box center [758, 392] width 1516 height 784
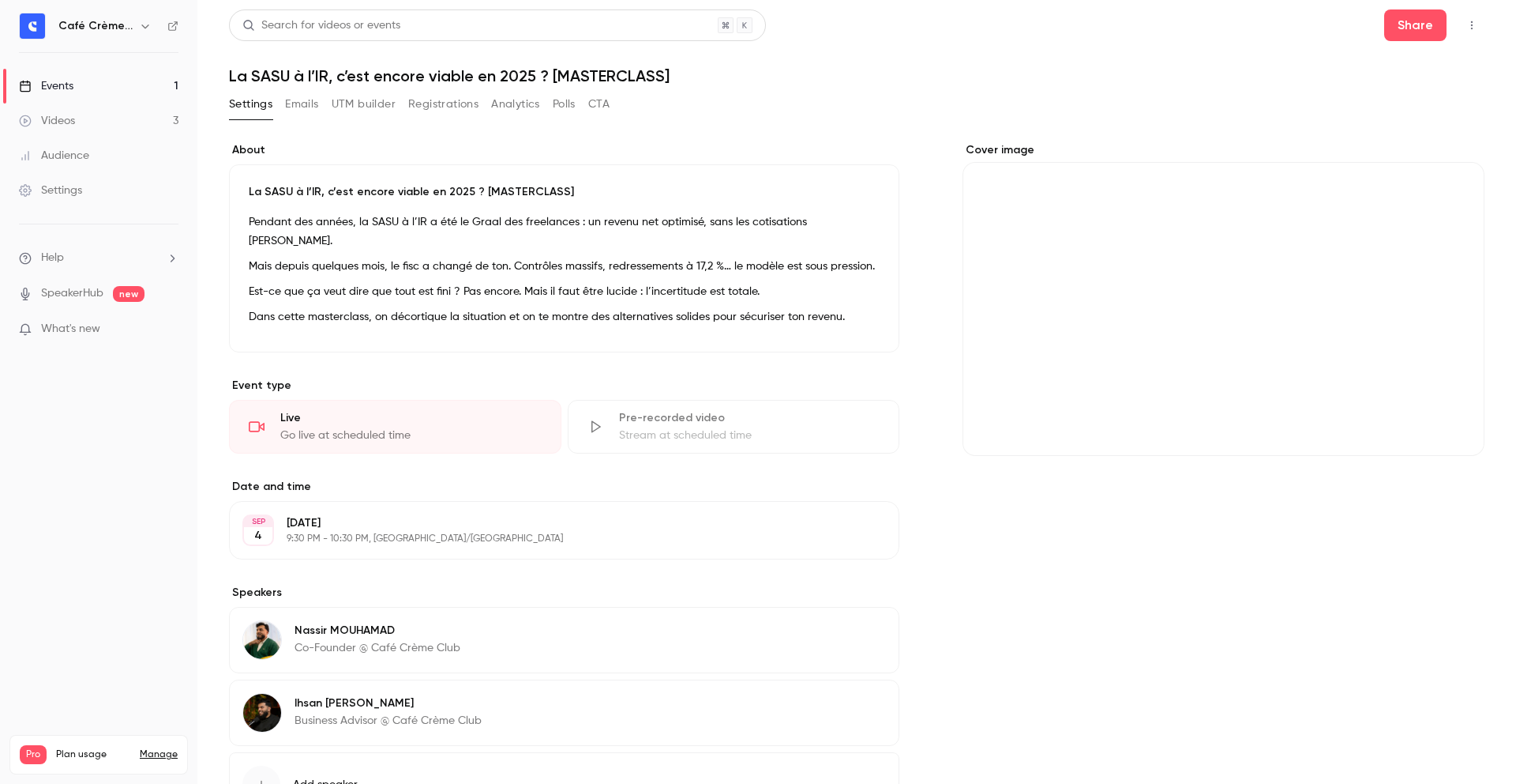
click at [70, 124] on div "Videos" at bounding box center [47, 121] width 56 height 16
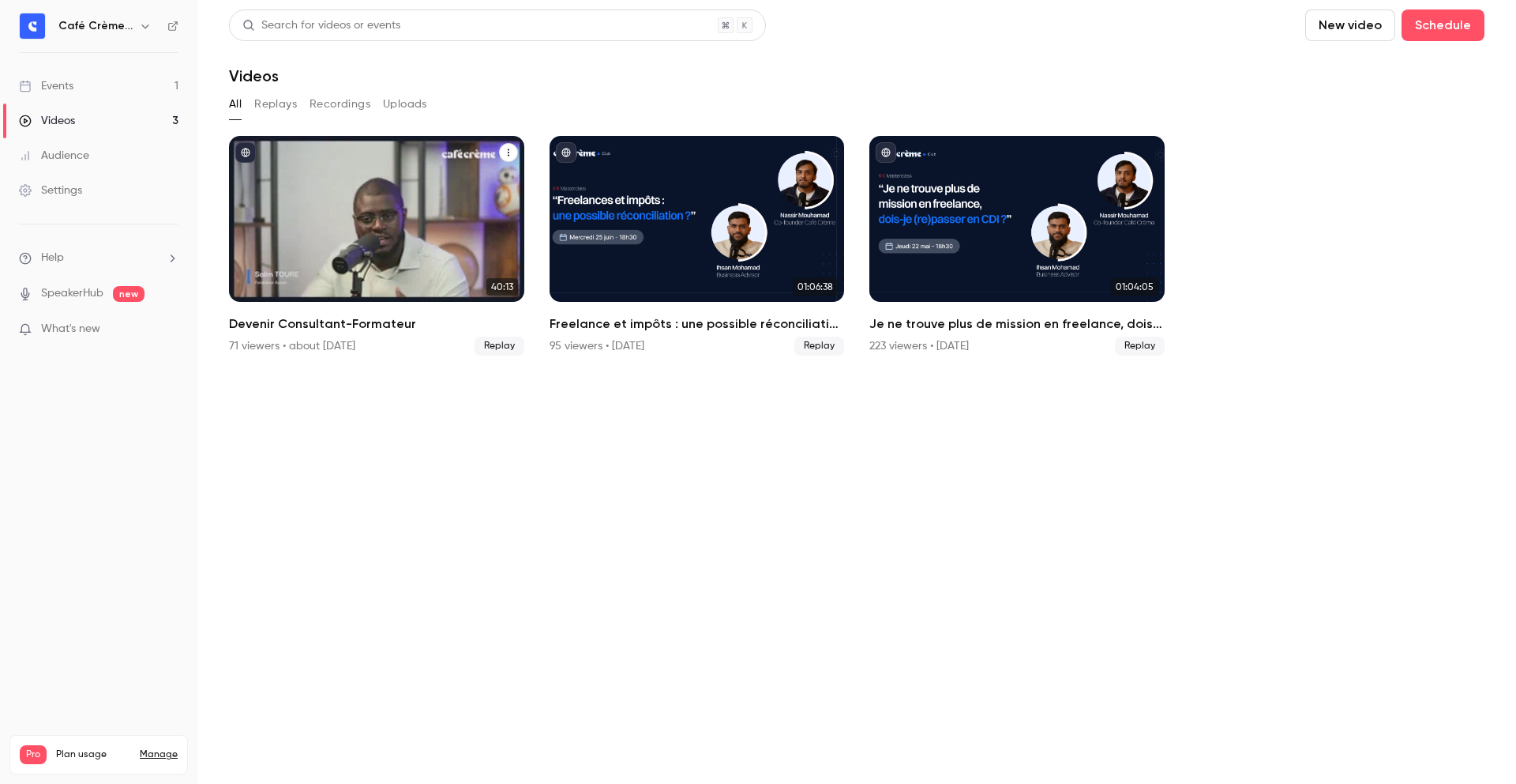
click at [515, 150] on button "Devenir Consultant-Formateur" at bounding box center [508, 152] width 19 height 19
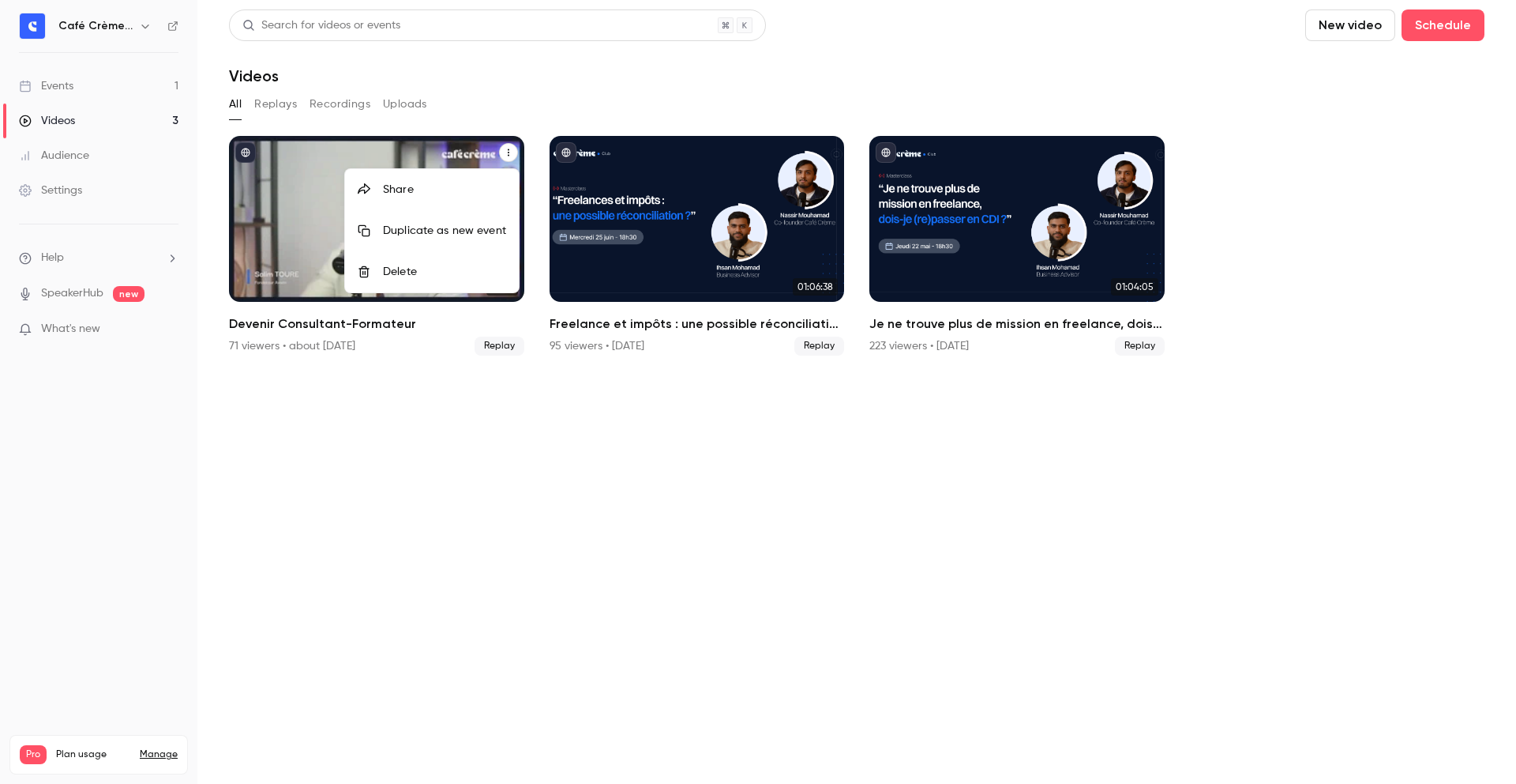
click at [505, 409] on div at bounding box center [758, 392] width 1516 height 784
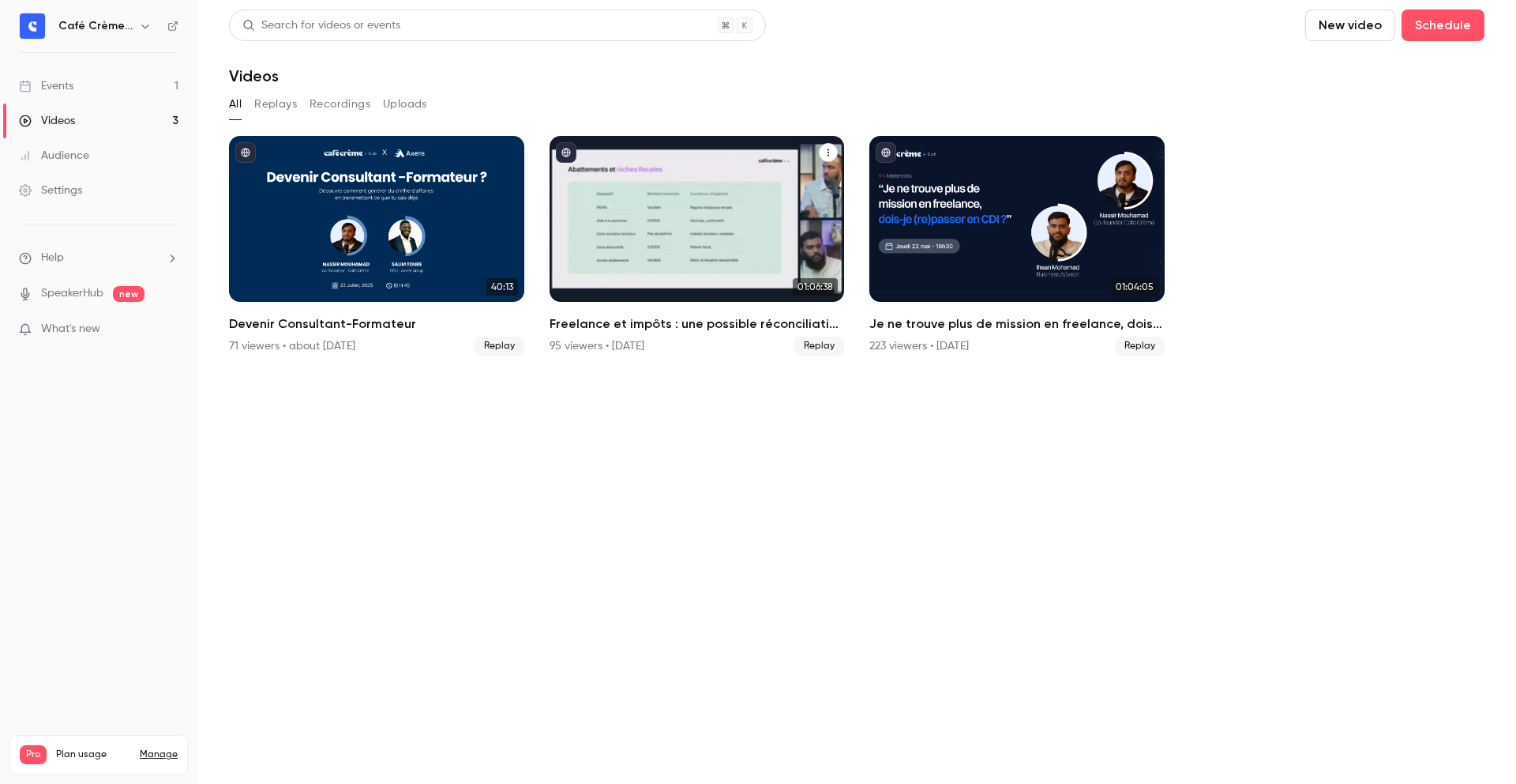
click at [828, 149] on icon "Freelance et impôts : une possible réconciliation ? [MASTERCLASS]" at bounding box center [829, 152] width 2 height 7
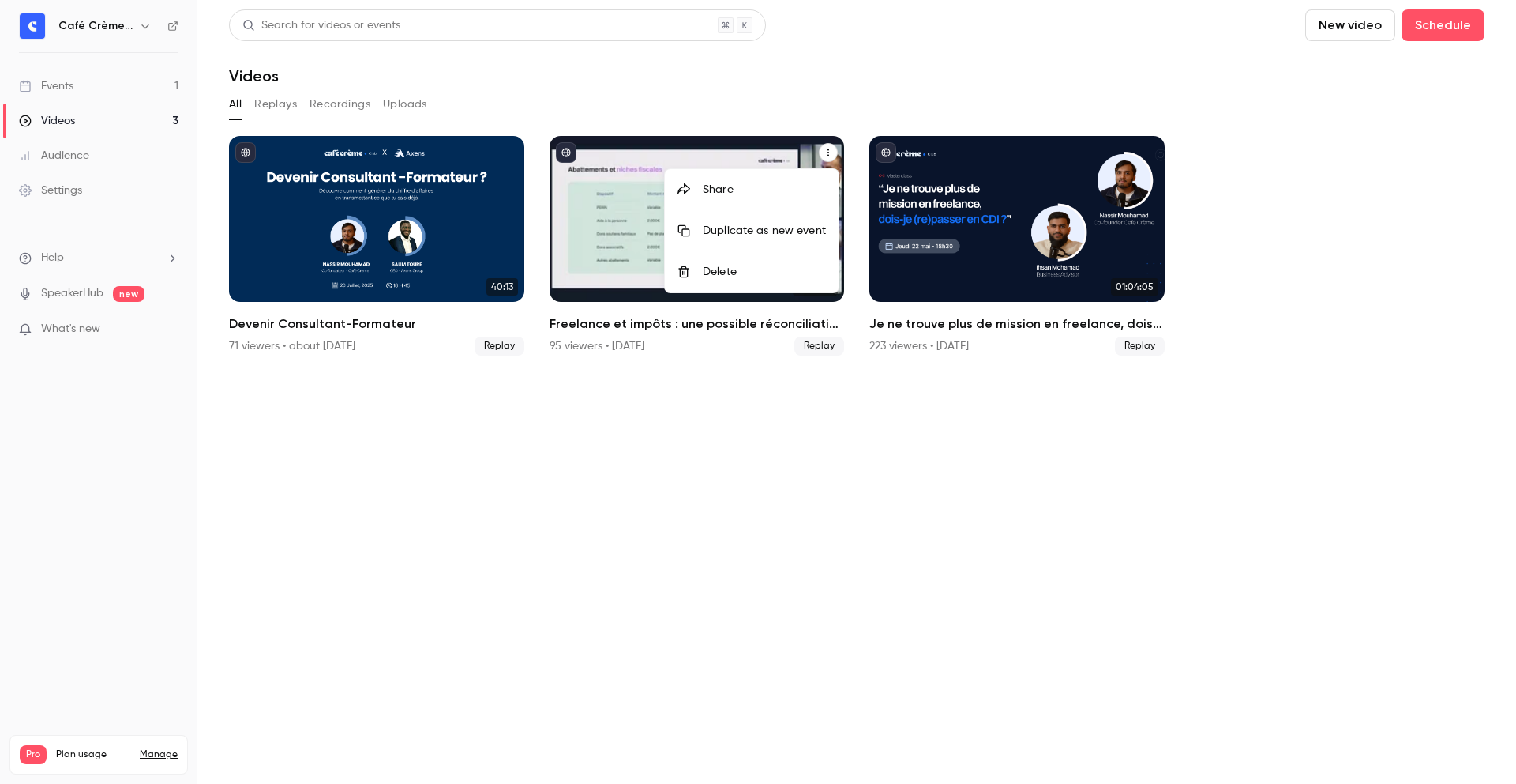
click at [828, 149] on div at bounding box center [758, 392] width 1516 height 784
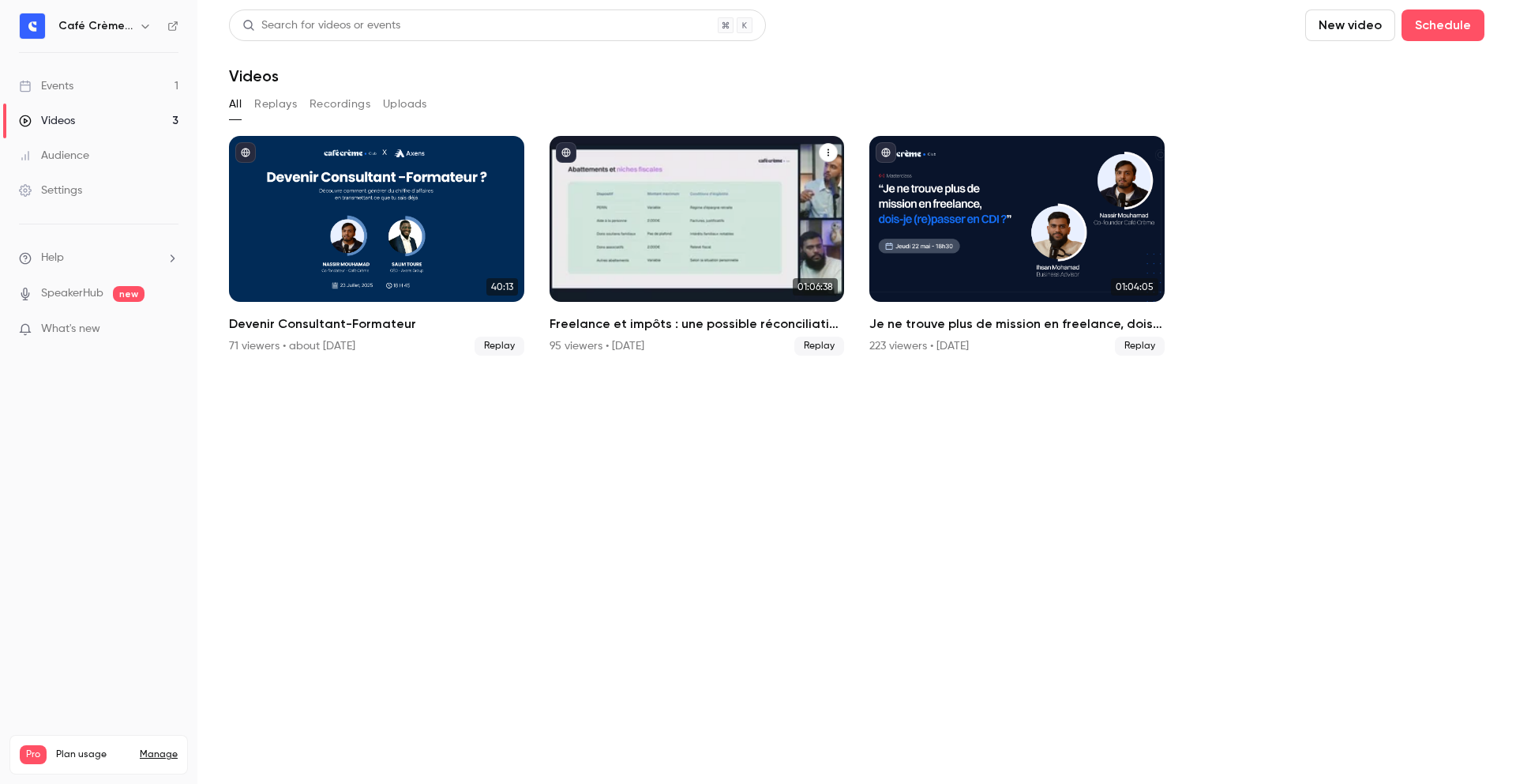
click at [264, 106] on button "Replays" at bounding box center [275, 104] width 43 height 25
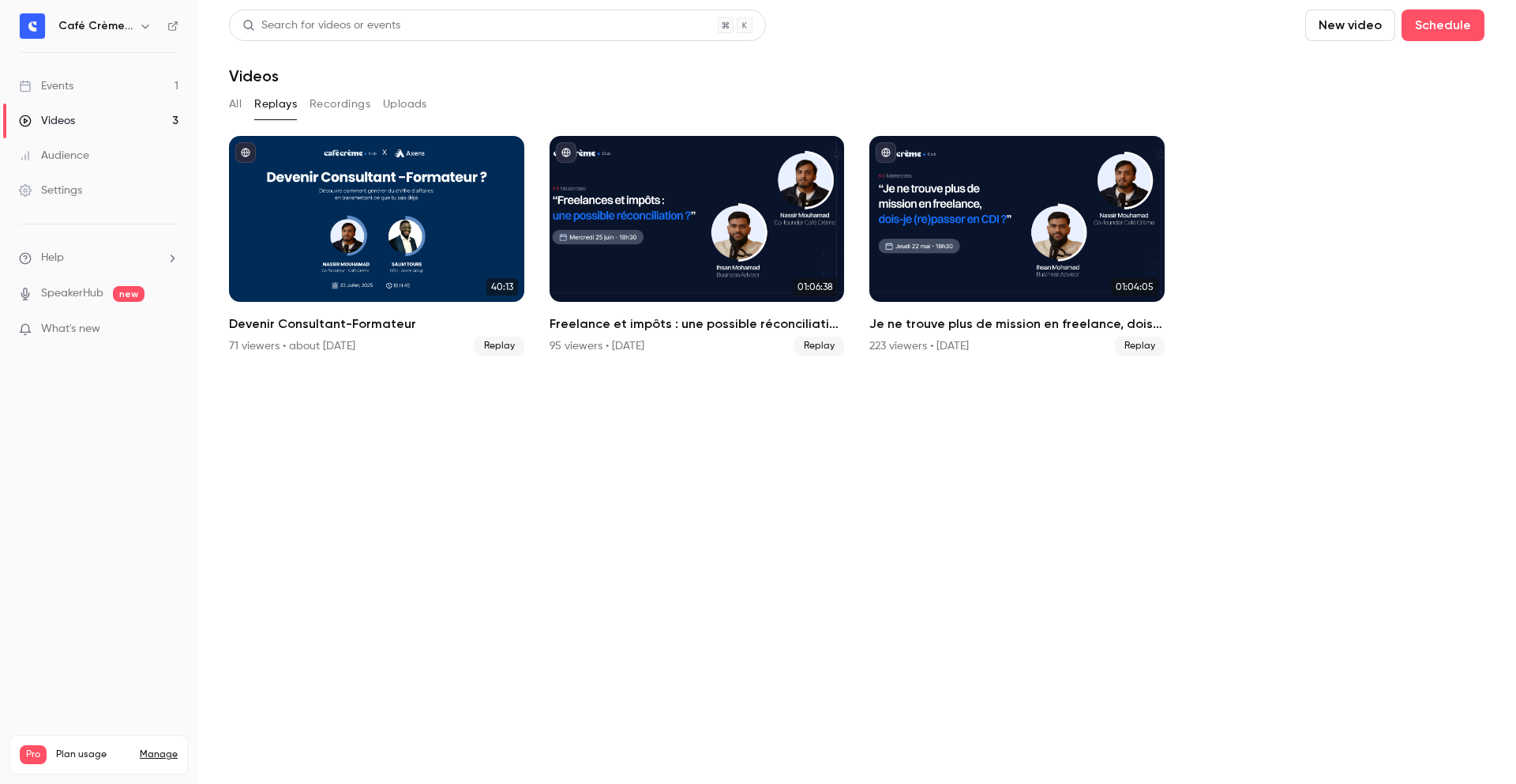
click at [353, 109] on button "Recordings" at bounding box center [340, 104] width 61 height 25
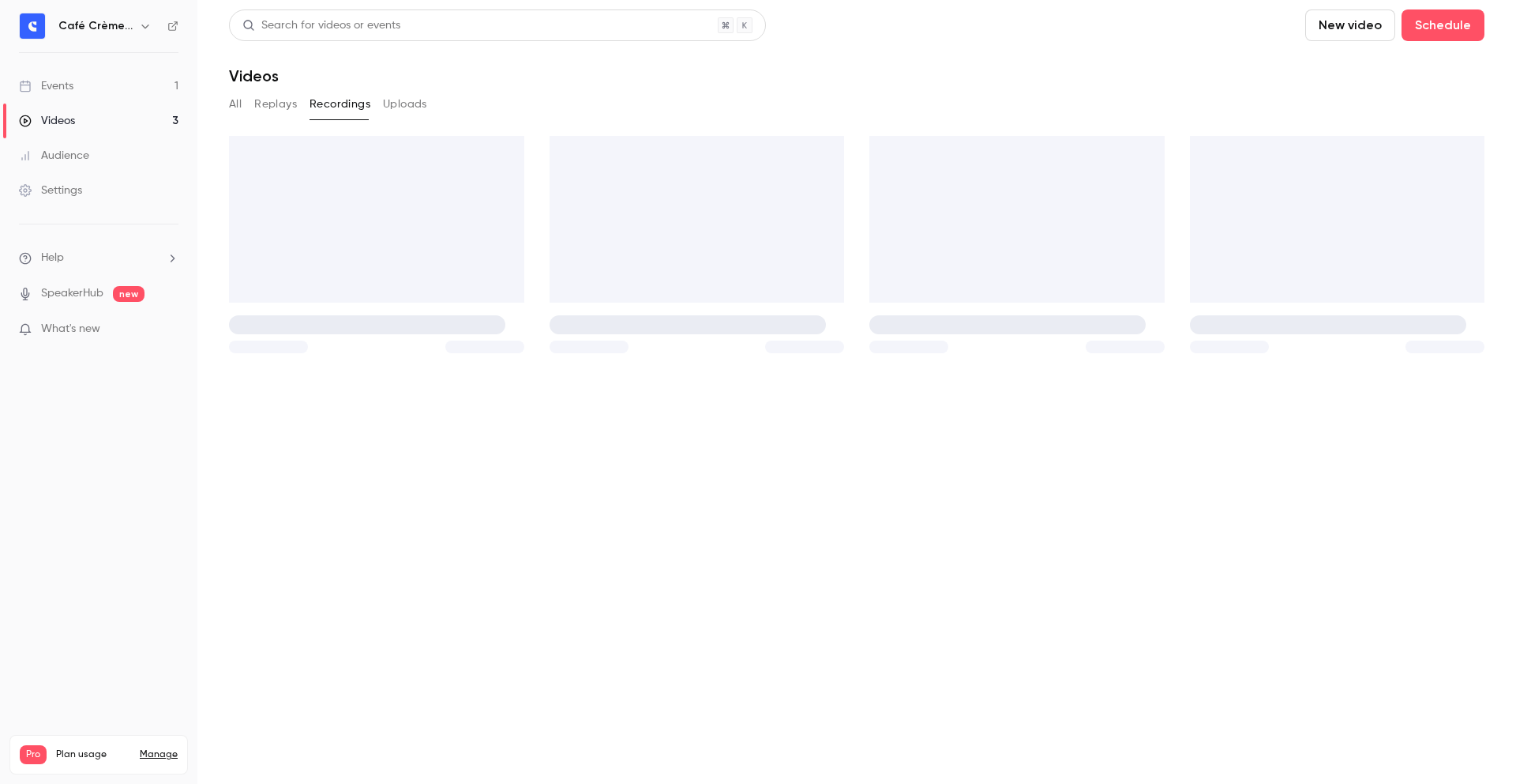
drag, startPoint x: 406, startPoint y: 108, endPoint x: 357, endPoint y: 111, distance: 49.1
click at [406, 108] on button "Uploads" at bounding box center [405, 104] width 44 height 25
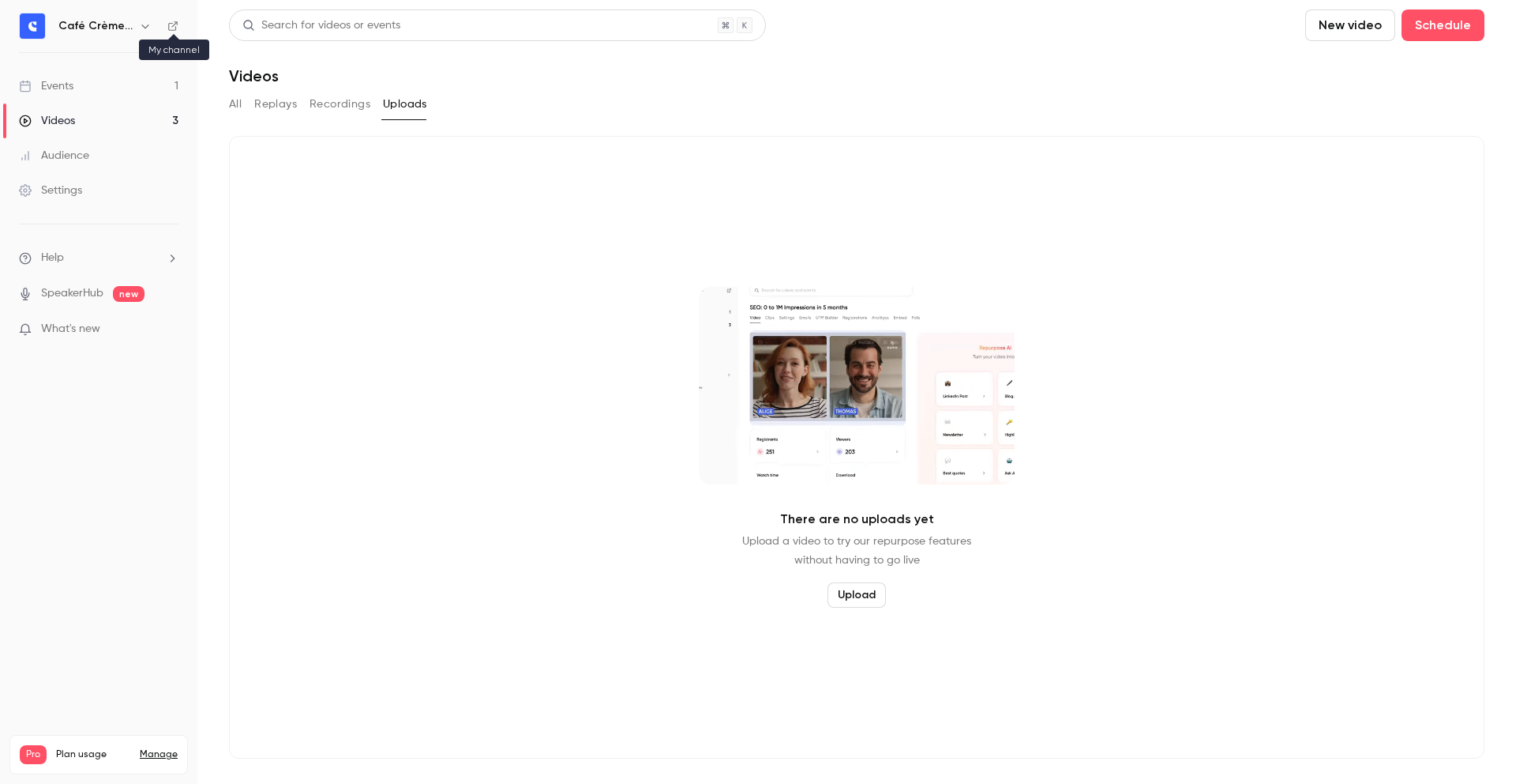
click at [169, 27] on icon at bounding box center [172, 26] width 11 height 11
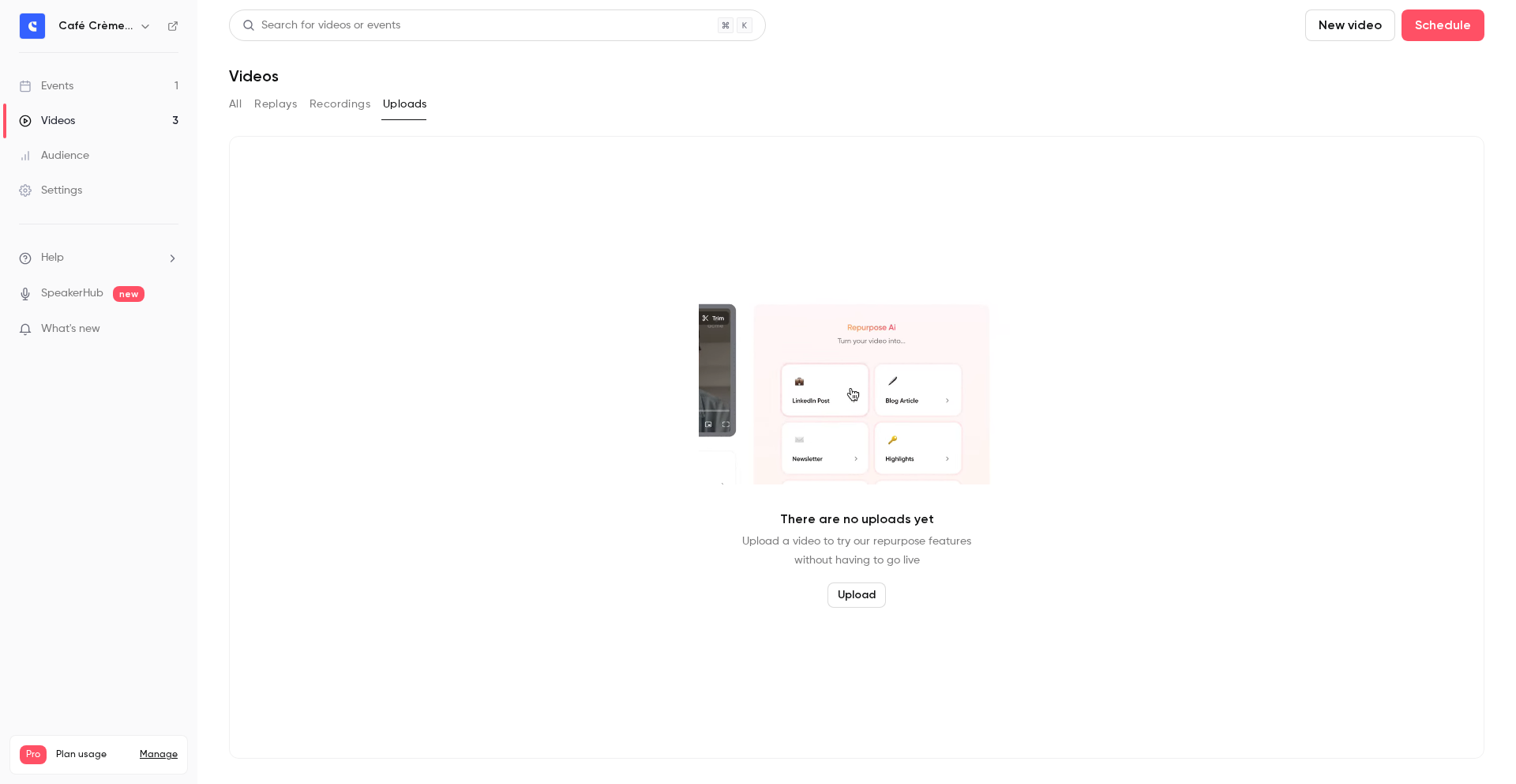
click at [67, 97] on link "Events 1" at bounding box center [98, 86] width 197 height 35
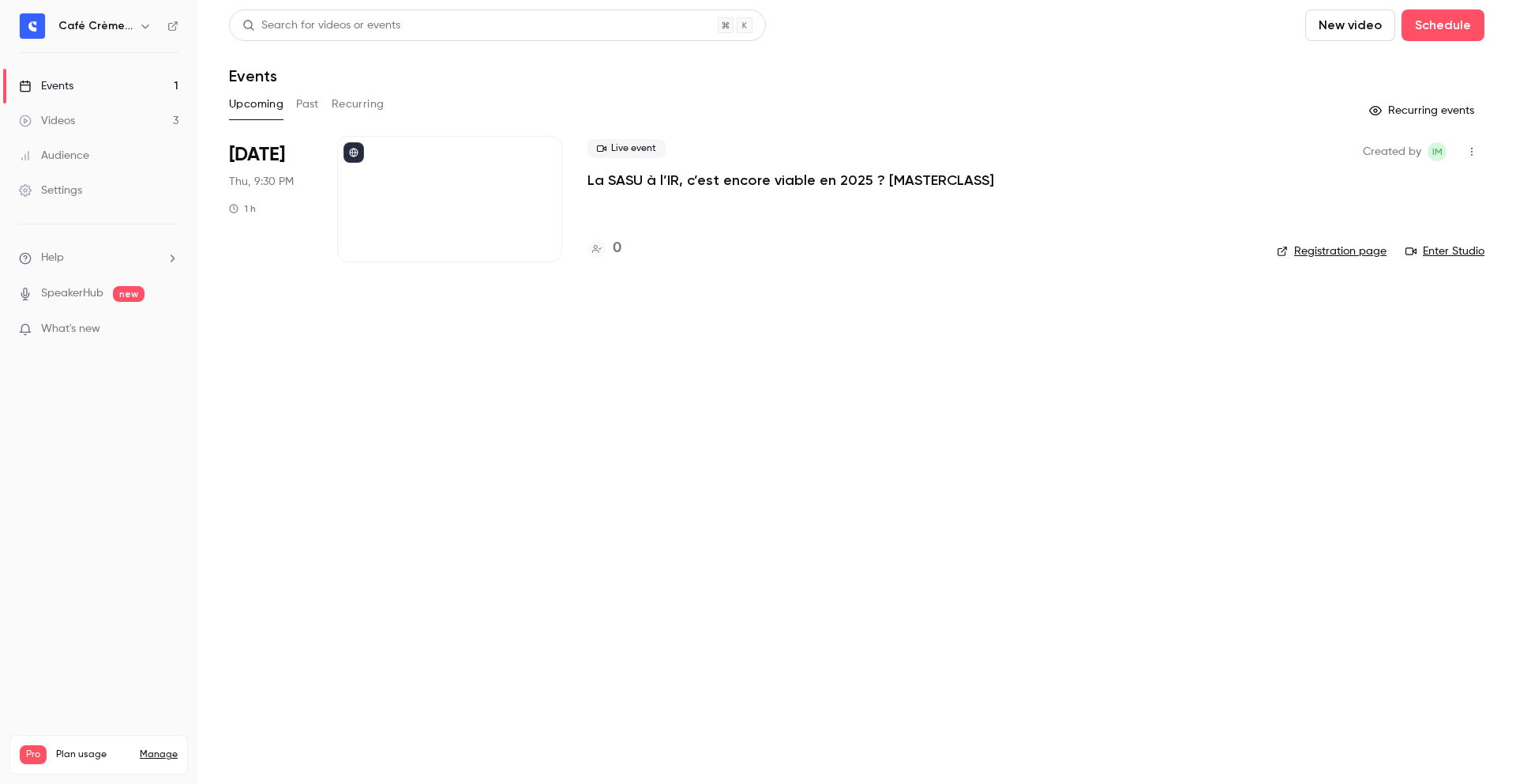
click at [465, 193] on div at bounding box center [449, 199] width 225 height 126
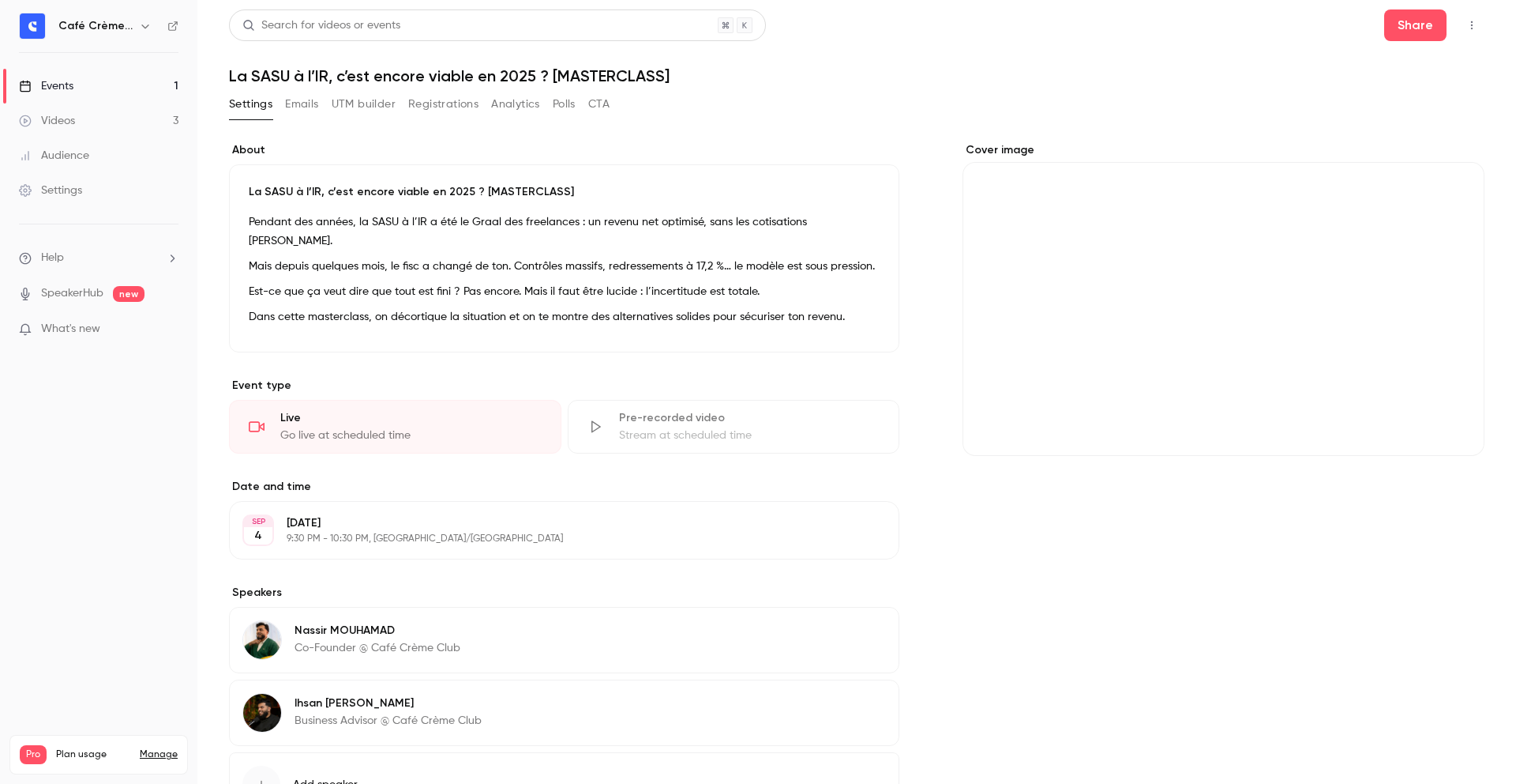
click at [1366, 294] on div "Cover image" at bounding box center [1224, 299] width 522 height 314
click at [0, 0] on input "Cover image" at bounding box center [0, 0] width 0 height 0
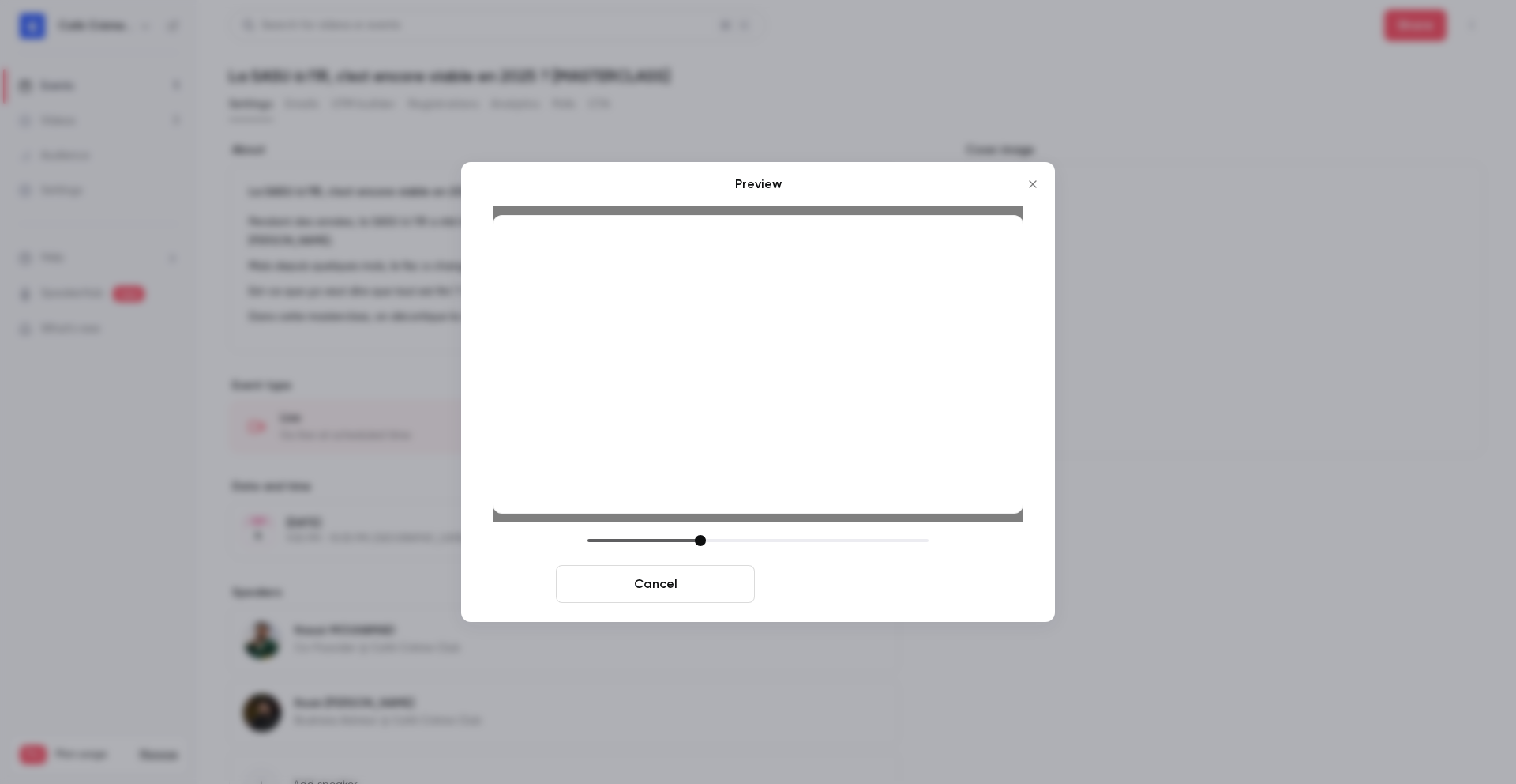
click at [891, 590] on button "Save cover" at bounding box center [860, 584] width 199 height 38
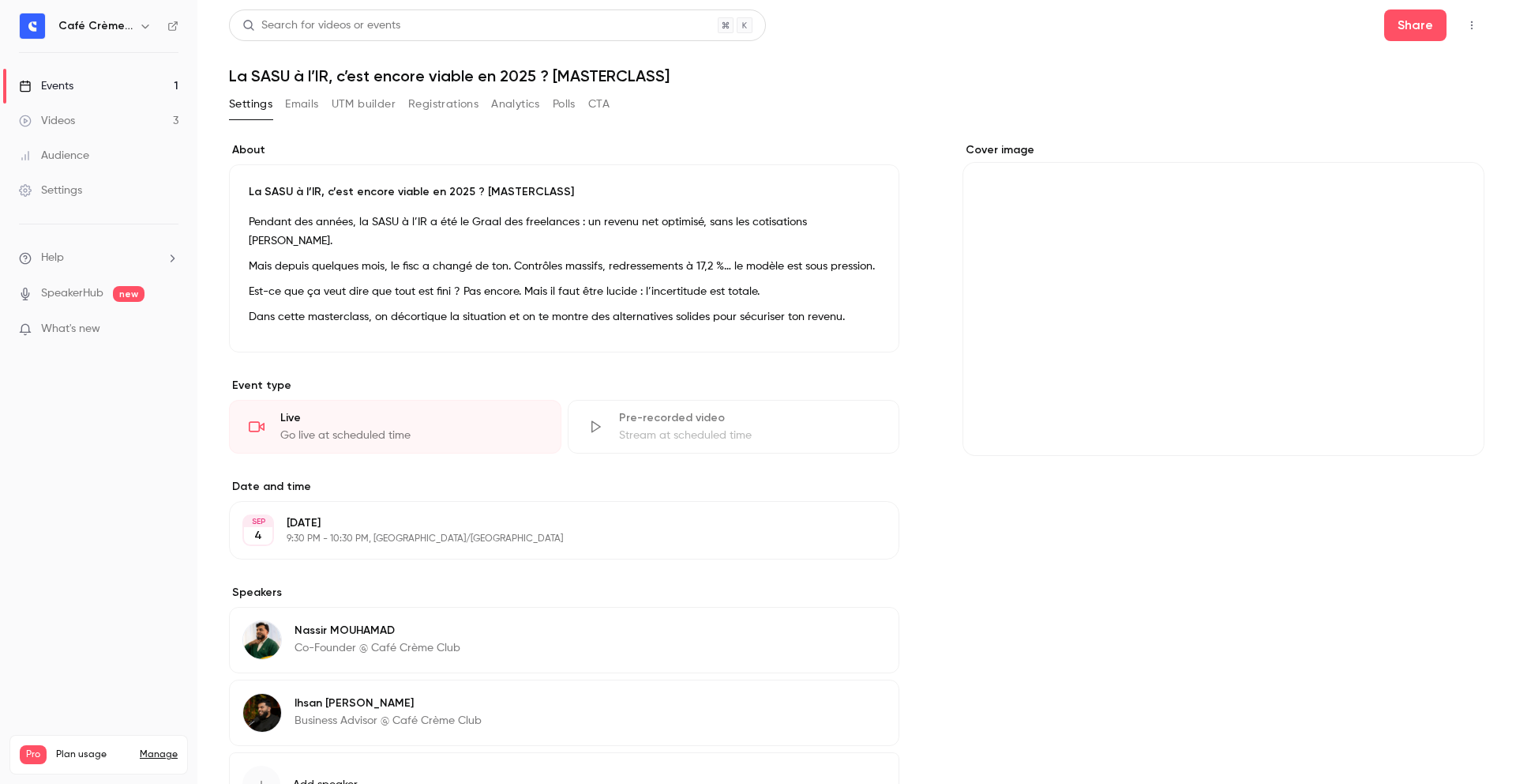
click at [1257, 273] on div "Cover image" at bounding box center [1224, 299] width 522 height 314
click at [0, 0] on input "Cover image" at bounding box center [0, 0] width 0 height 0
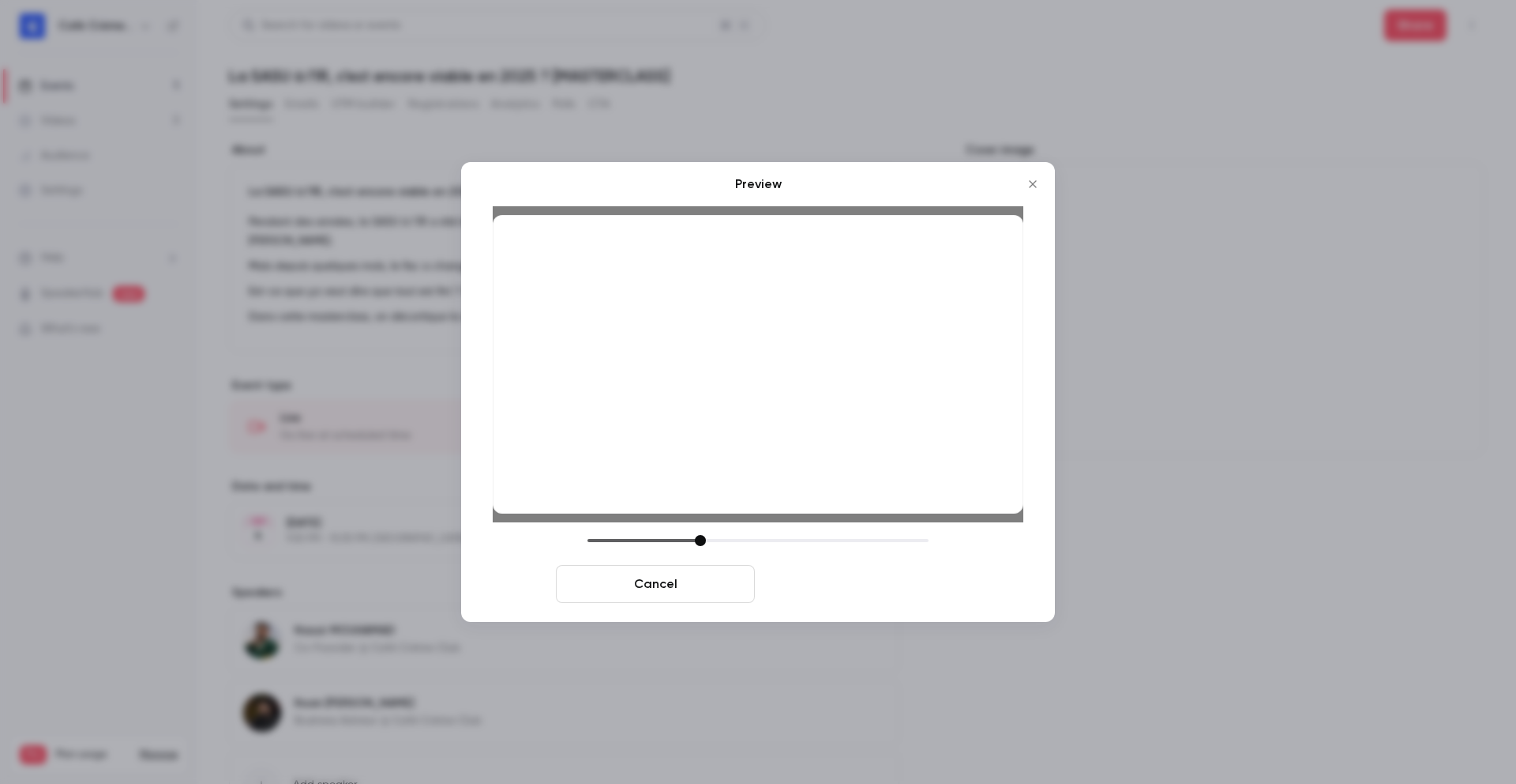
click at [899, 588] on button "Save cover" at bounding box center [860, 584] width 199 height 38
click at [900, 587] on button "Save cover" at bounding box center [860, 584] width 199 height 38
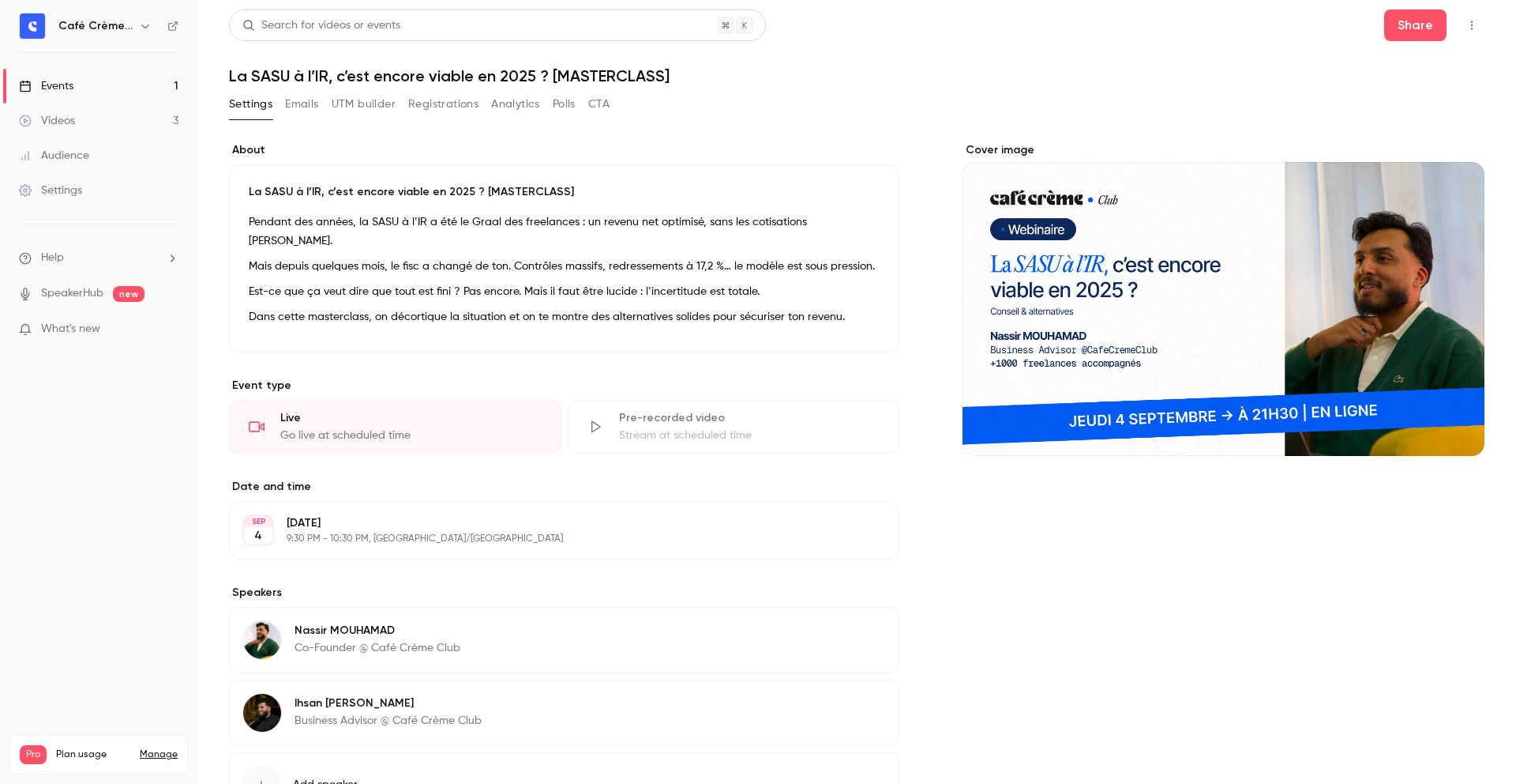
click at [1186, 101] on div "Settings Emails UTM builder Registrations Analytics Polls CTA" at bounding box center [857, 108] width 1256 height 32
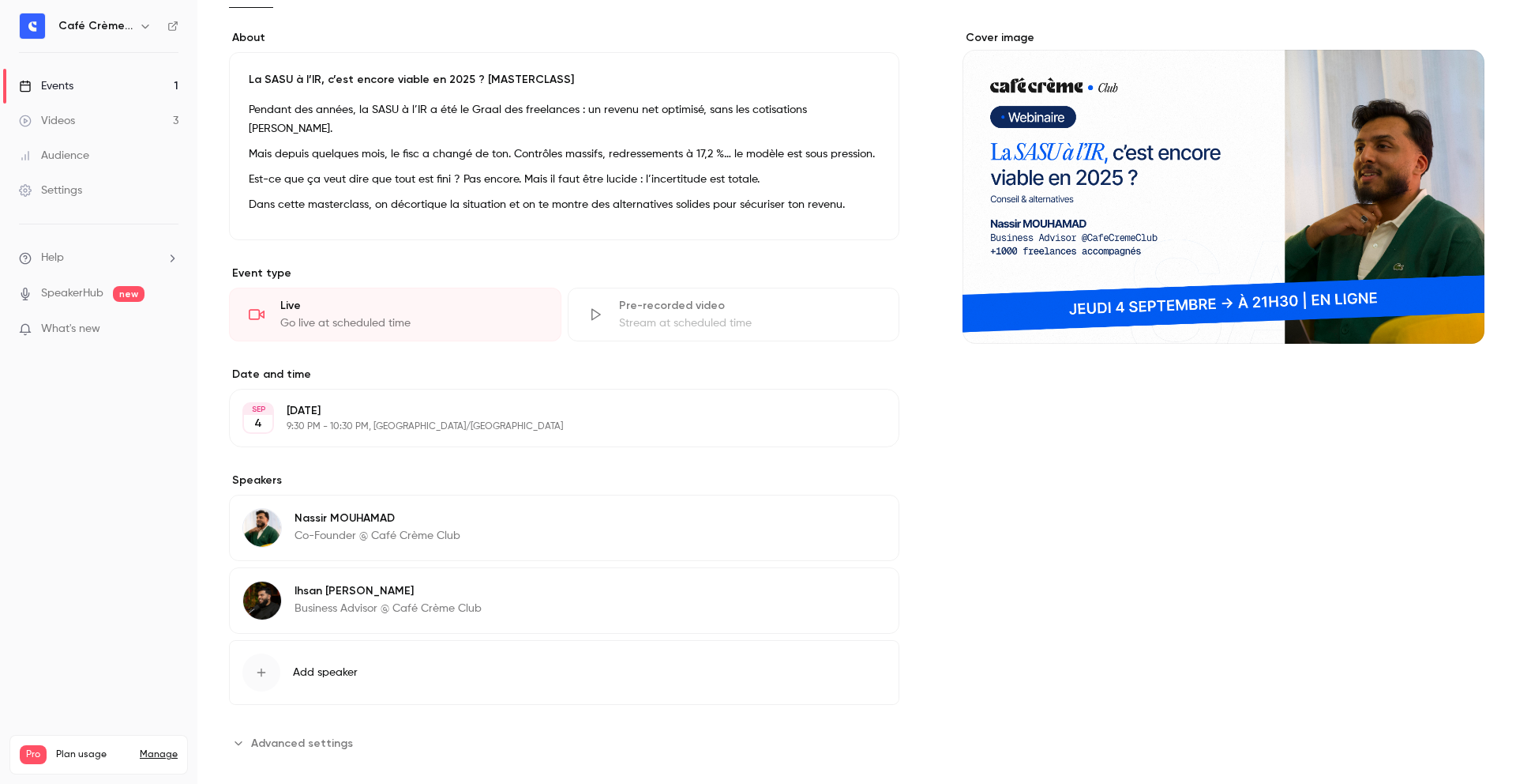
click at [154, 340] on ul "Help SpeakerHub new What's new" at bounding box center [98, 294] width 197 height 141
click at [158, 330] on div "What's new" at bounding box center [99, 329] width 160 height 17
click at [784, 9] on div at bounding box center [758, 392] width 1516 height 784
click at [81, 285] on link "SpeakerHub" at bounding box center [72, 293] width 62 height 17
click at [97, 261] on li "Help" at bounding box center [99, 258] width 160 height 17
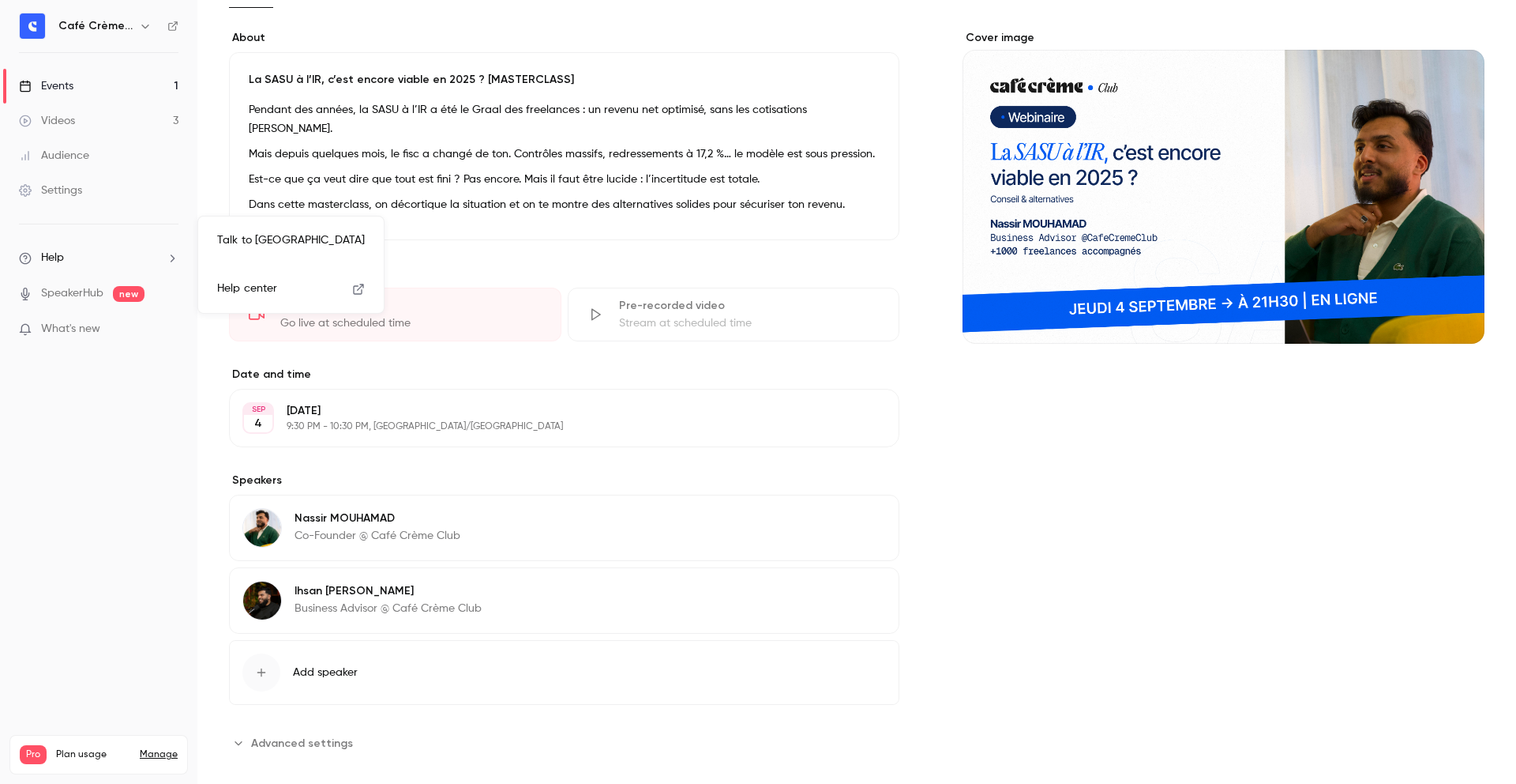
click at [97, 261] on div at bounding box center [758, 392] width 1516 height 784
click at [71, 194] on div "Settings" at bounding box center [50, 190] width 63 height 16
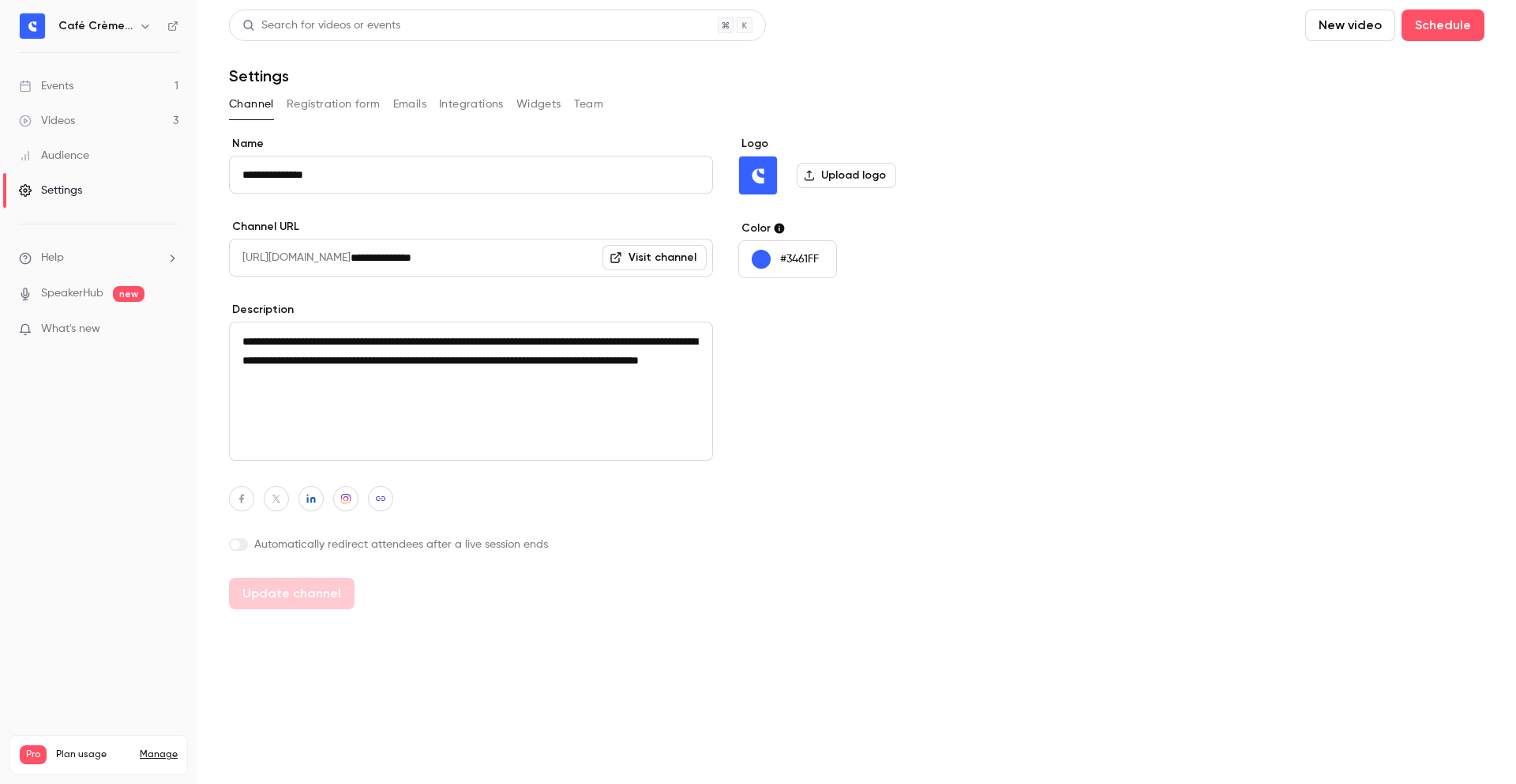
click at [522, 106] on button "Widgets" at bounding box center [539, 104] width 45 height 25
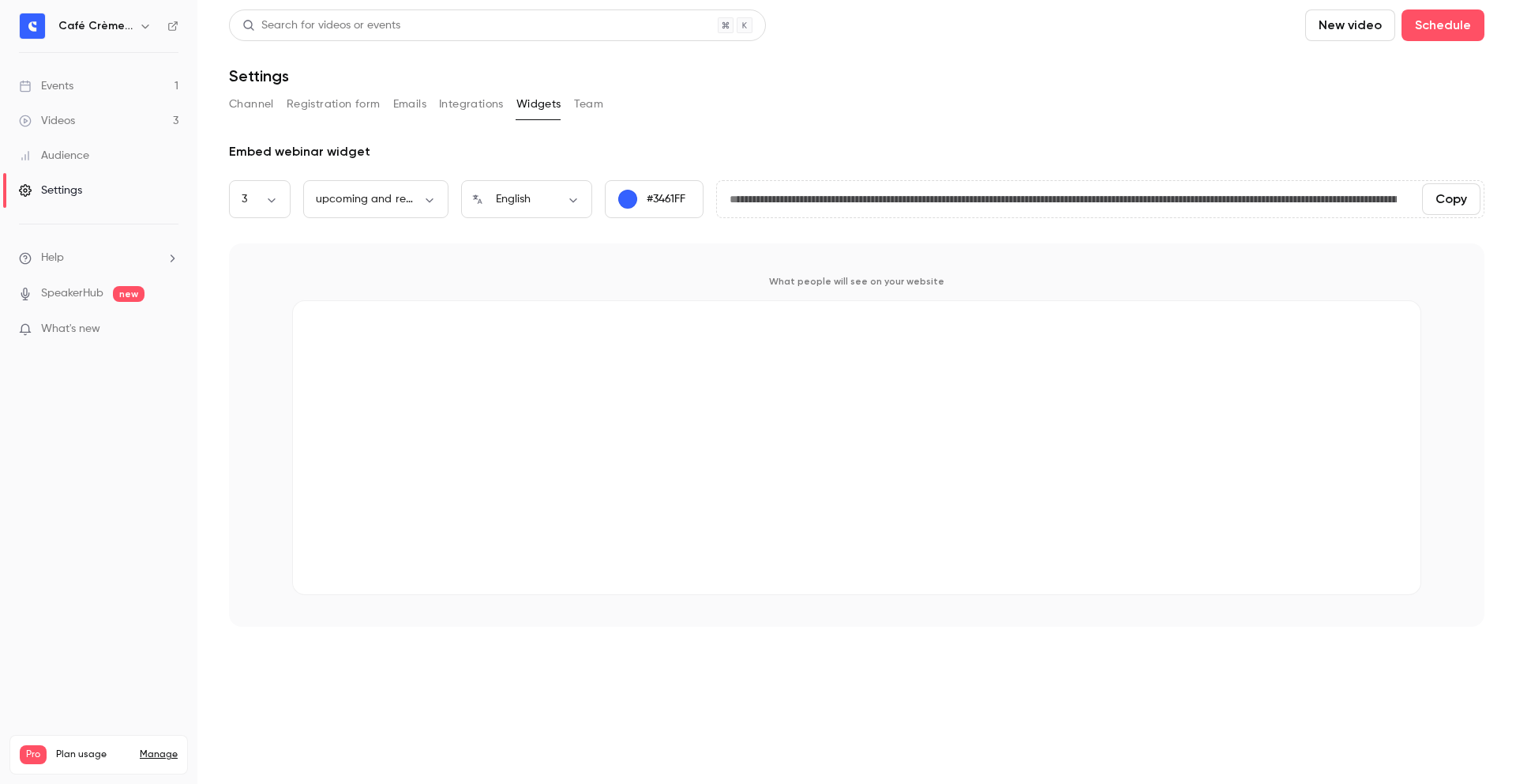
click at [467, 102] on button "Integrations" at bounding box center [471, 104] width 65 height 25
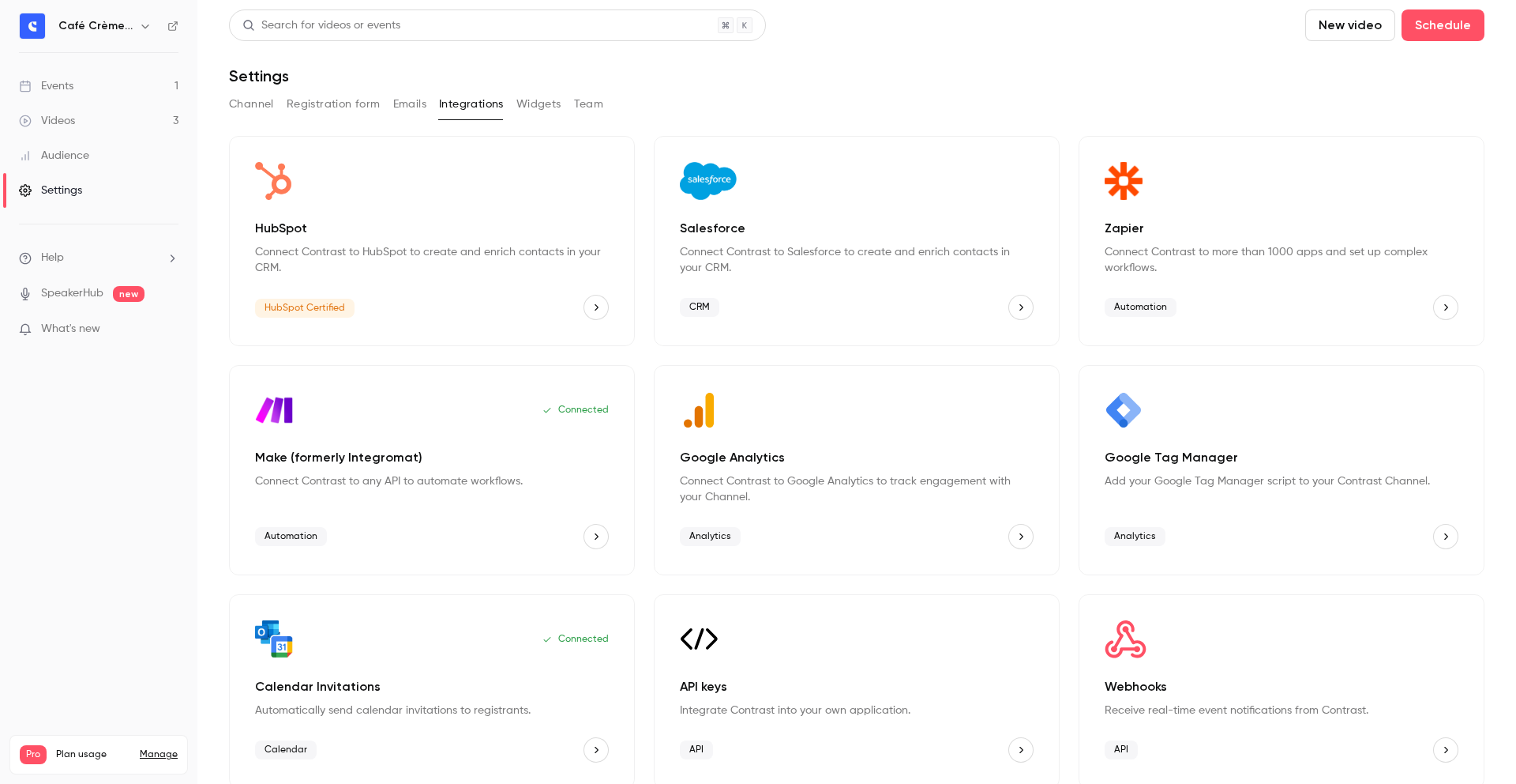
scroll to position [14, 0]
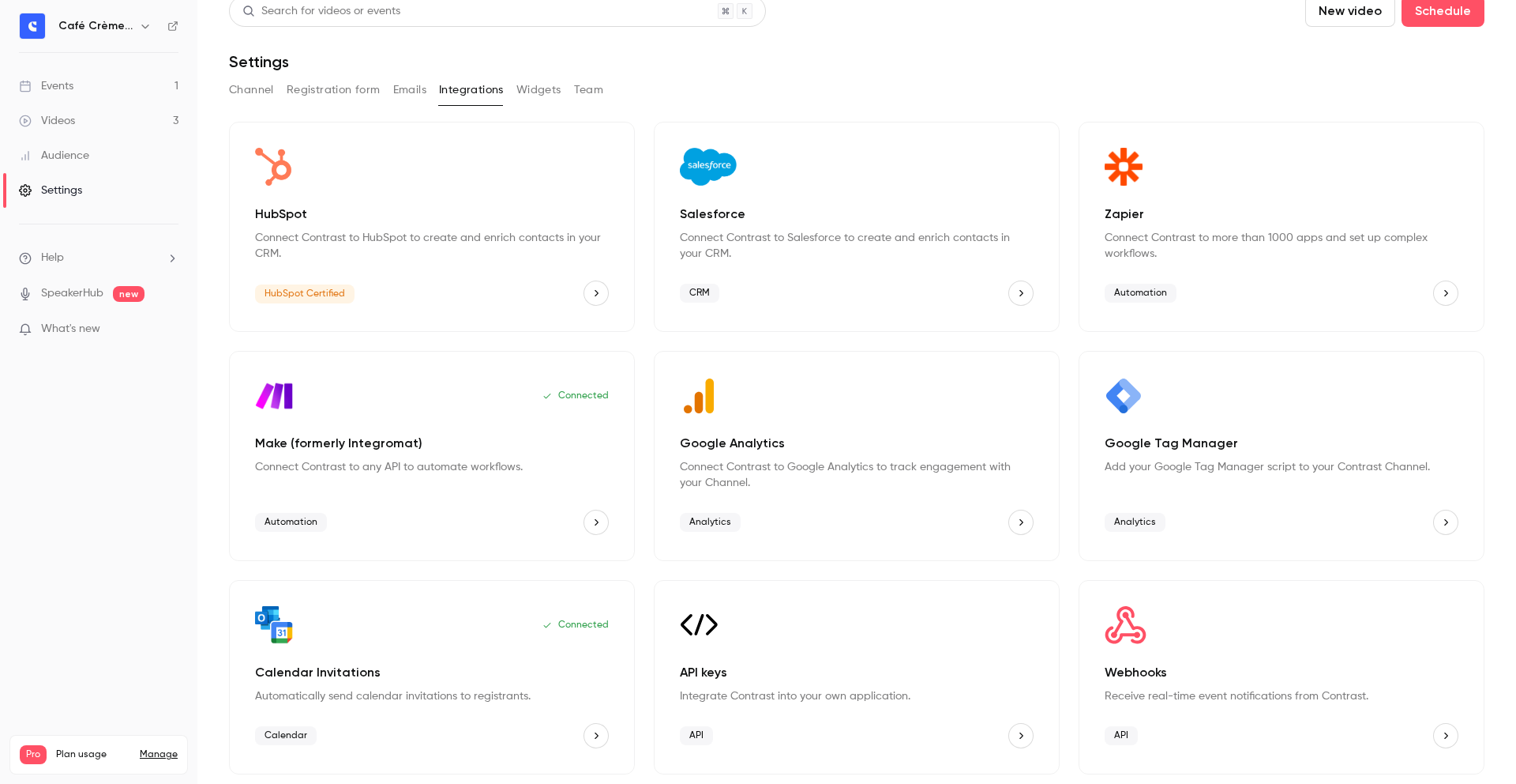
click at [892, 686] on div "API keys Integrate Contrast into your own application." at bounding box center [857, 683] width 354 height 41
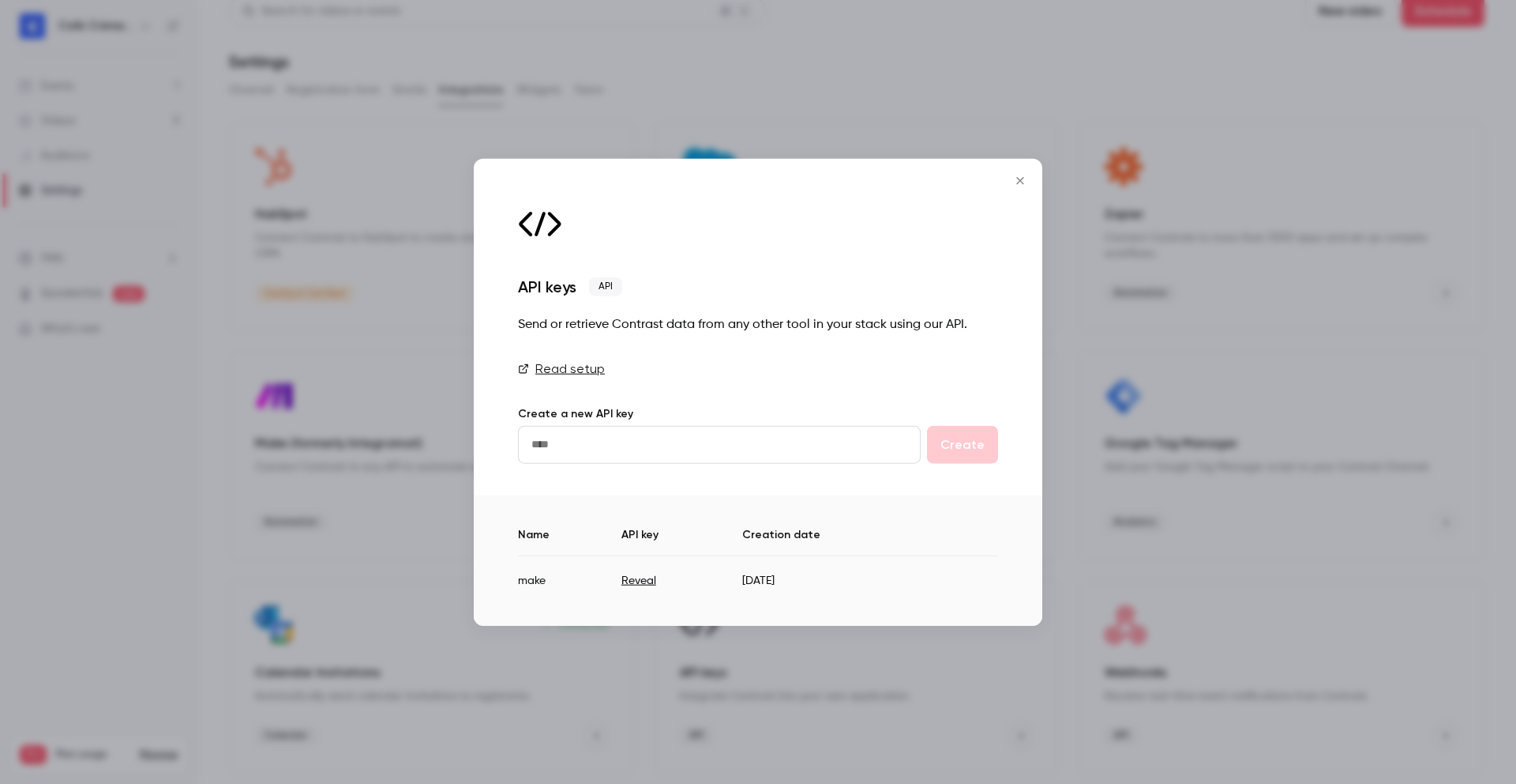
click at [631, 581] on button "Reveal" at bounding box center [639, 581] width 35 height 16
click at [1001, 194] on div "API keys API Send or retrieve Contrast data from any other tool in your stack u…" at bounding box center [758, 327] width 569 height 336
click at [1028, 175] on icon "Close" at bounding box center [1020, 181] width 19 height 13
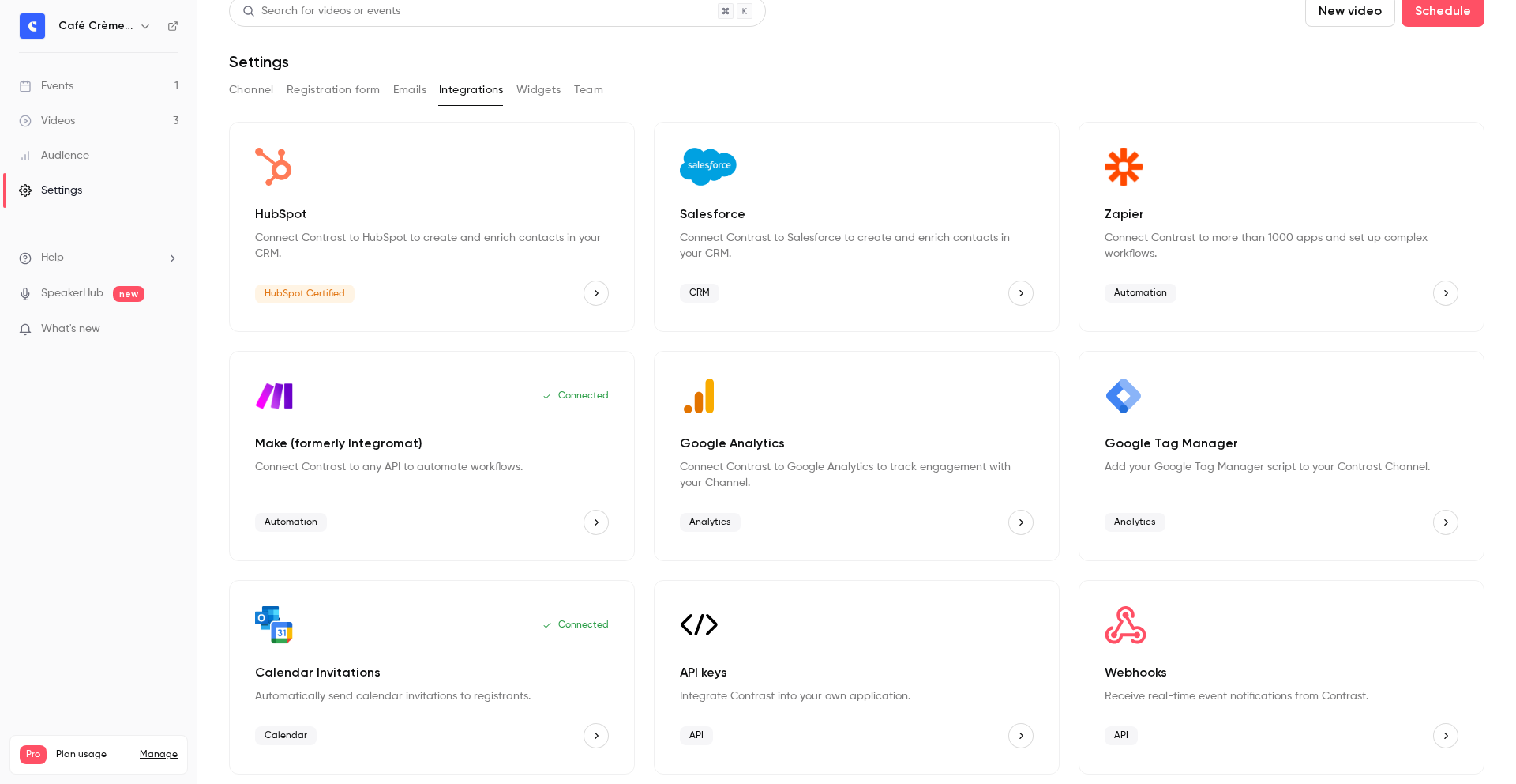
scroll to position [0, 0]
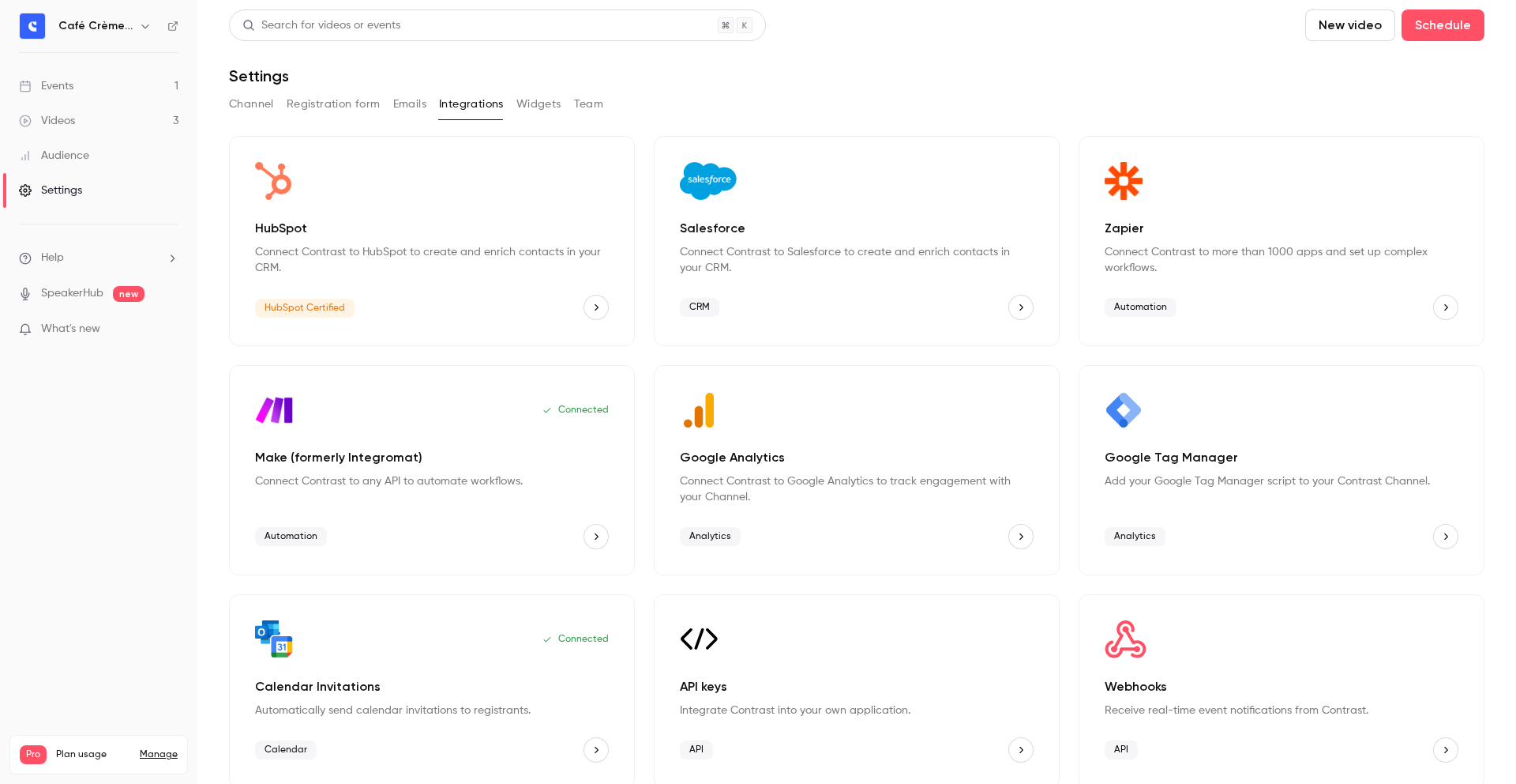
click at [114, 79] on link "Events 1" at bounding box center [98, 86] width 197 height 35
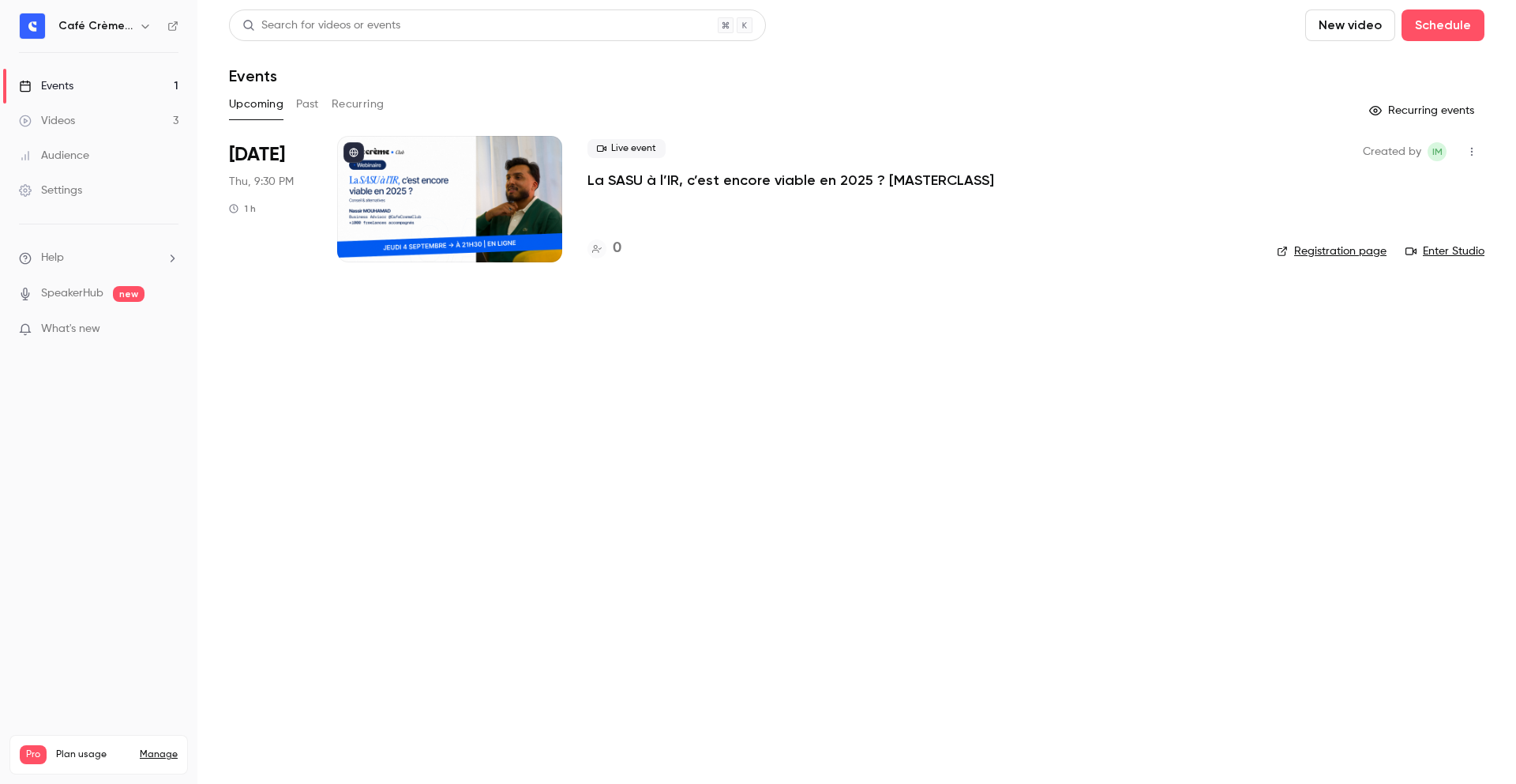
click at [485, 183] on div at bounding box center [449, 199] width 225 height 126
click at [103, 83] on link "Events 1" at bounding box center [98, 86] width 197 height 35
click at [137, 123] on link "Videos 3" at bounding box center [98, 120] width 197 height 35
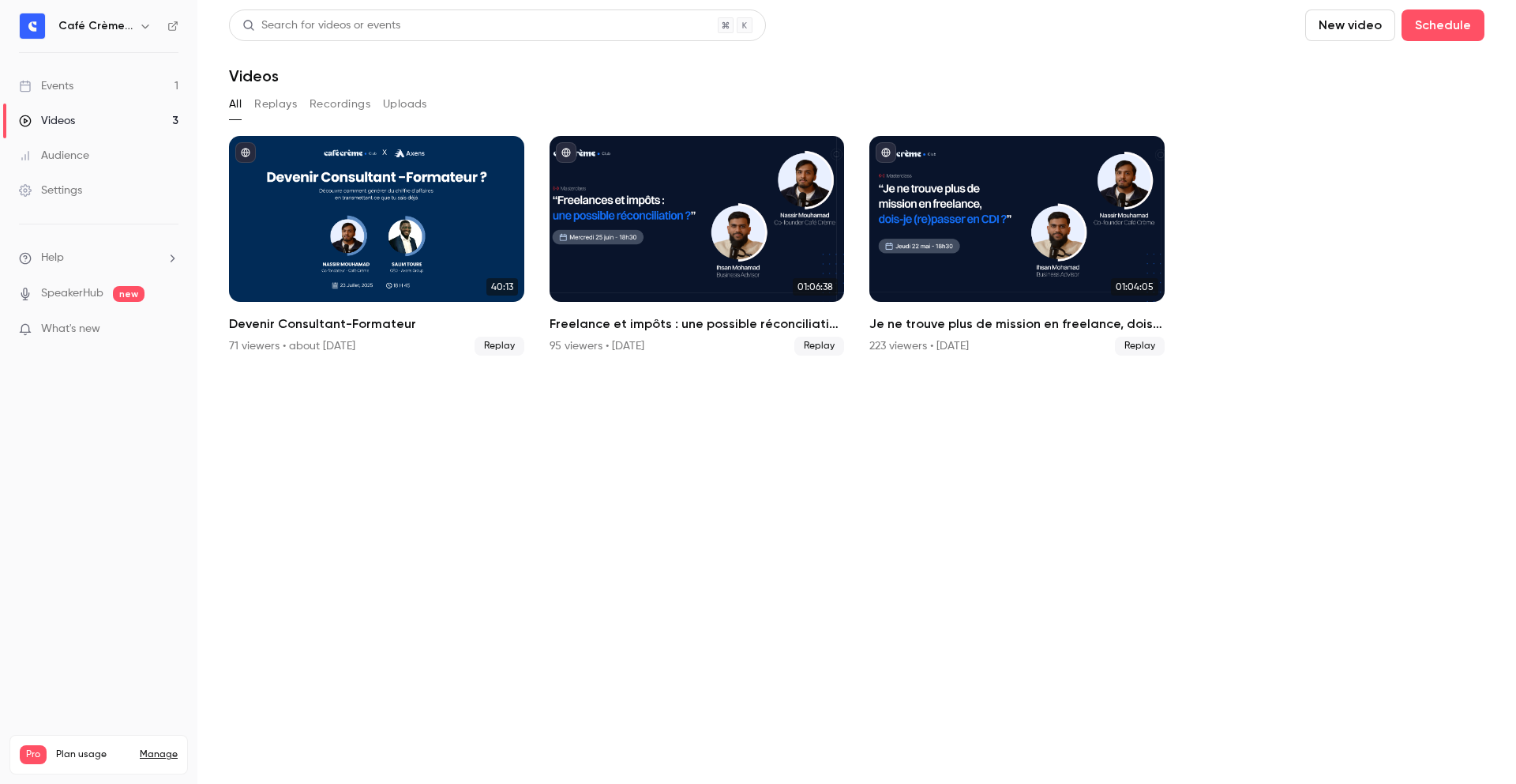
click at [78, 89] on link "Events 1" at bounding box center [98, 86] width 197 height 35
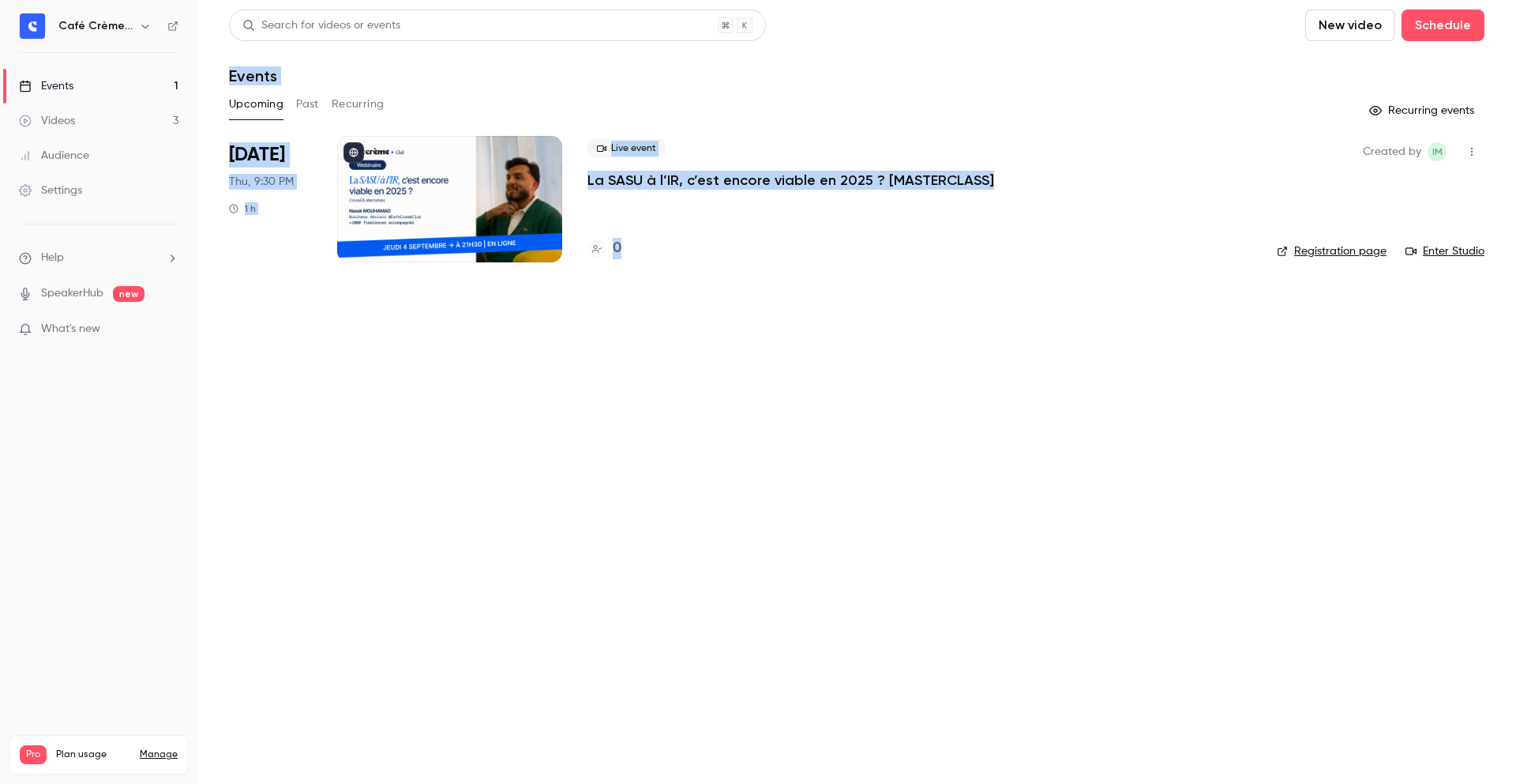
drag, startPoint x: 962, startPoint y: 443, endPoint x: 844, endPoint y: 58, distance: 402.2
click at [844, 58] on main "Search for videos or events New video Schedule Events Upcoming Past Recurring R…" at bounding box center [856, 392] width 1319 height 784
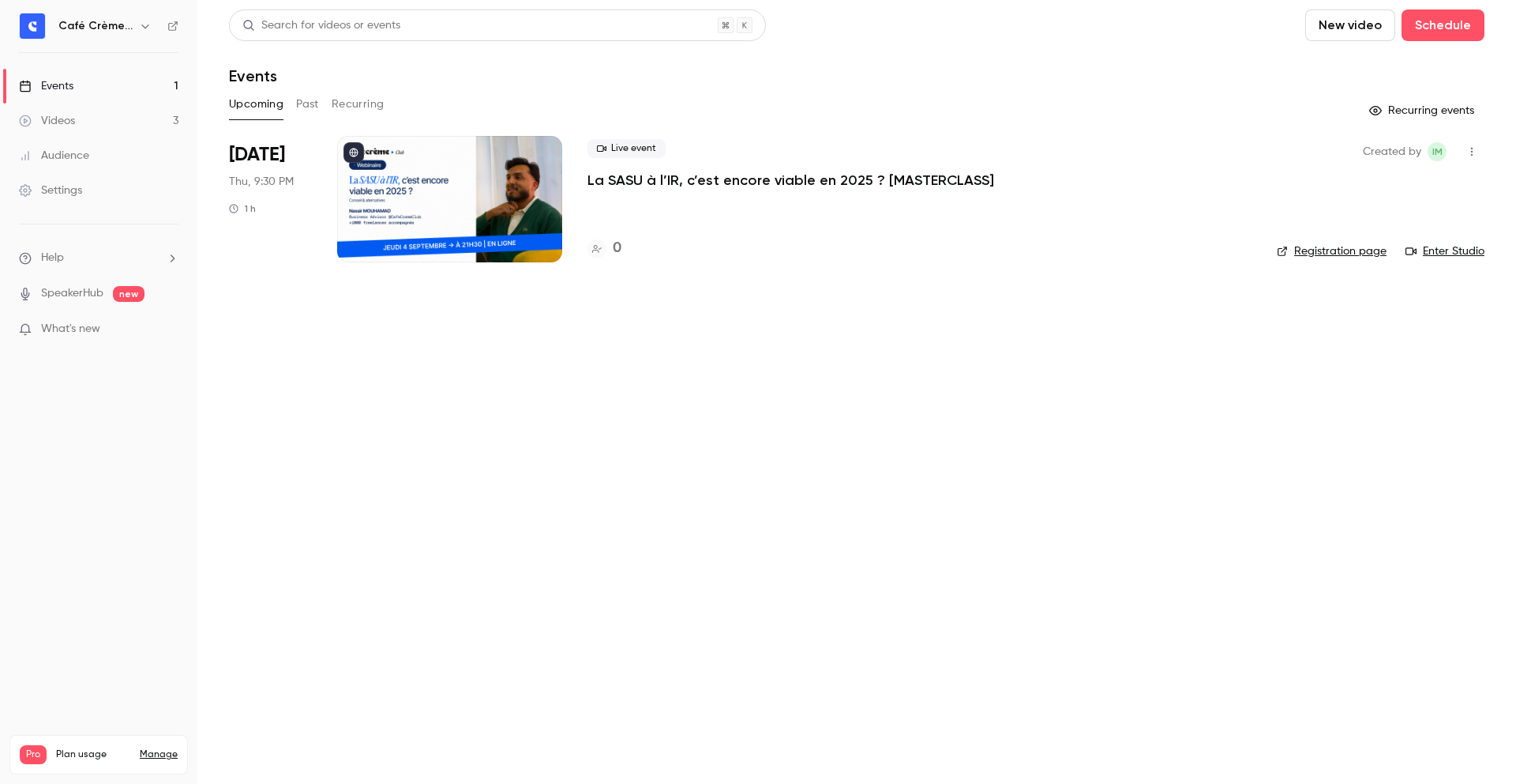
drag, startPoint x: 858, startPoint y: 72, endPoint x: 898, endPoint y: 80, distance: 41.0
click at [859, 72] on div "Events" at bounding box center [857, 75] width 1256 height 19
click at [776, 186] on p "La SASU à l’IR, c’est encore viable en 2025 ? [MASTERCLASS]" at bounding box center [791, 180] width 407 height 19
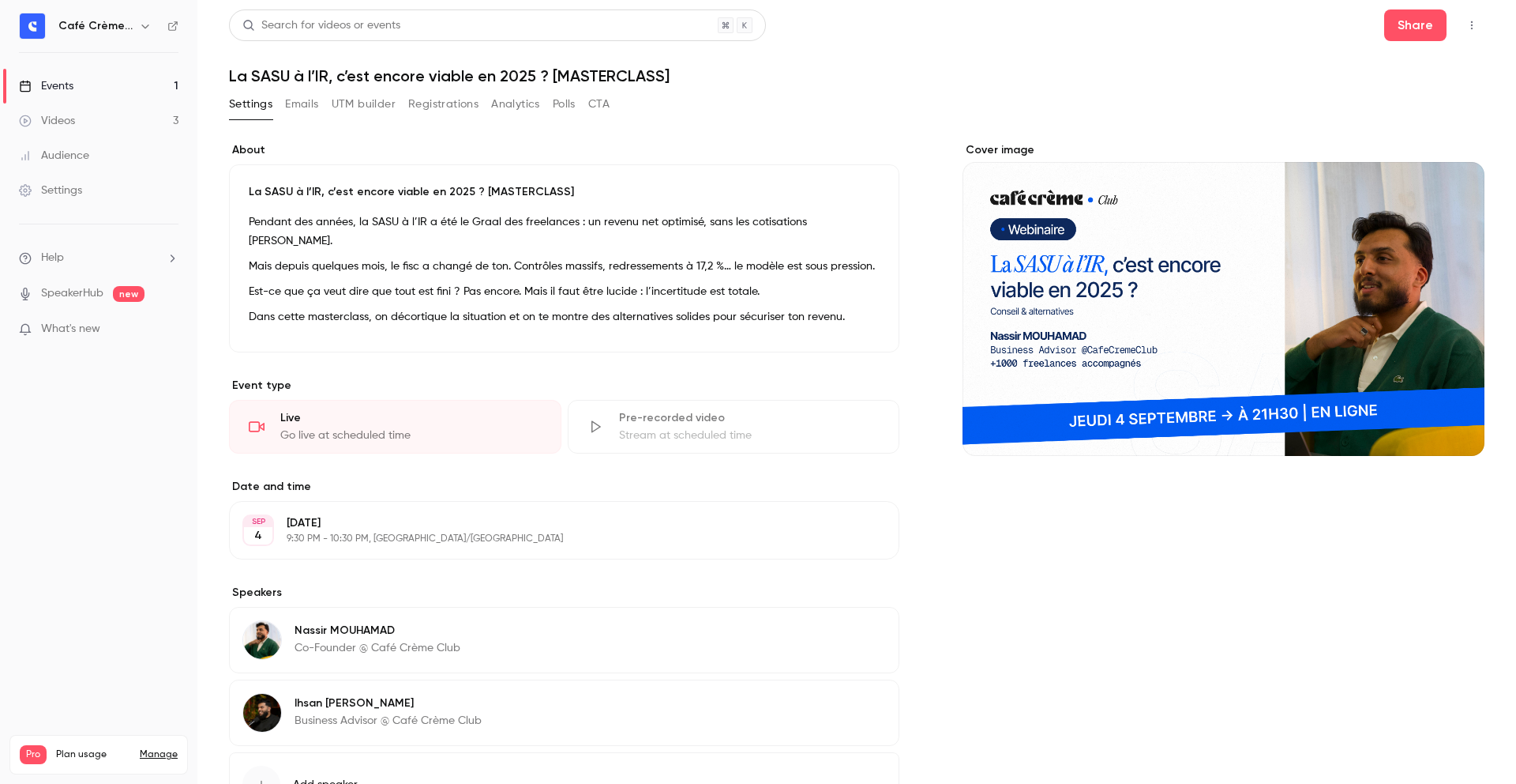
click at [434, 103] on button "Registrations" at bounding box center [443, 104] width 70 height 25
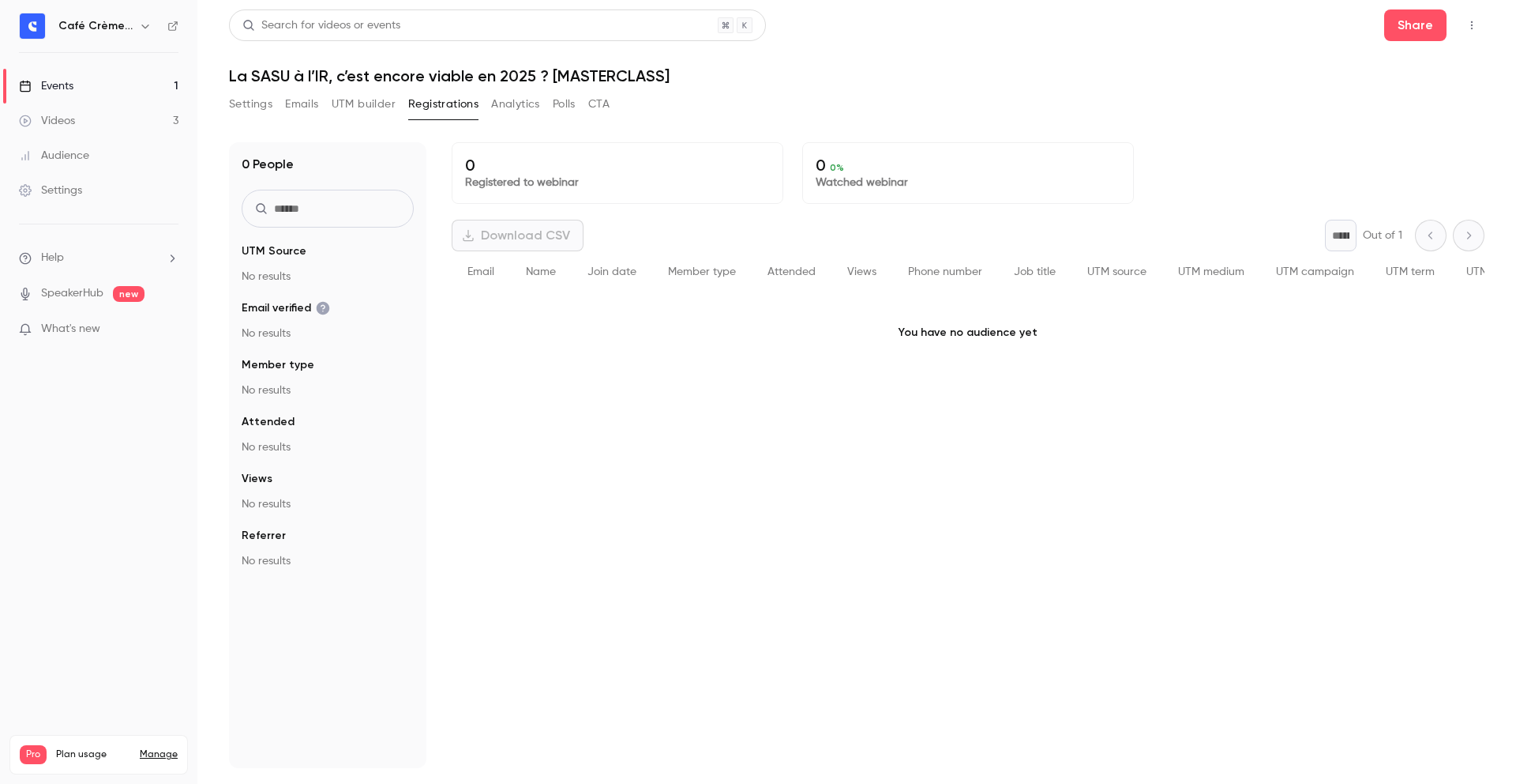
click at [374, 117] on div "Settings Emails UTM builder Registrations Analytics Polls CTA" at bounding box center [419, 108] width 381 height 32
click at [406, 111] on div "Settings Emails UTM builder Registrations Analytics Polls CTA" at bounding box center [419, 104] width 381 height 25
click at [387, 116] on button "UTM builder" at bounding box center [364, 104] width 64 height 25
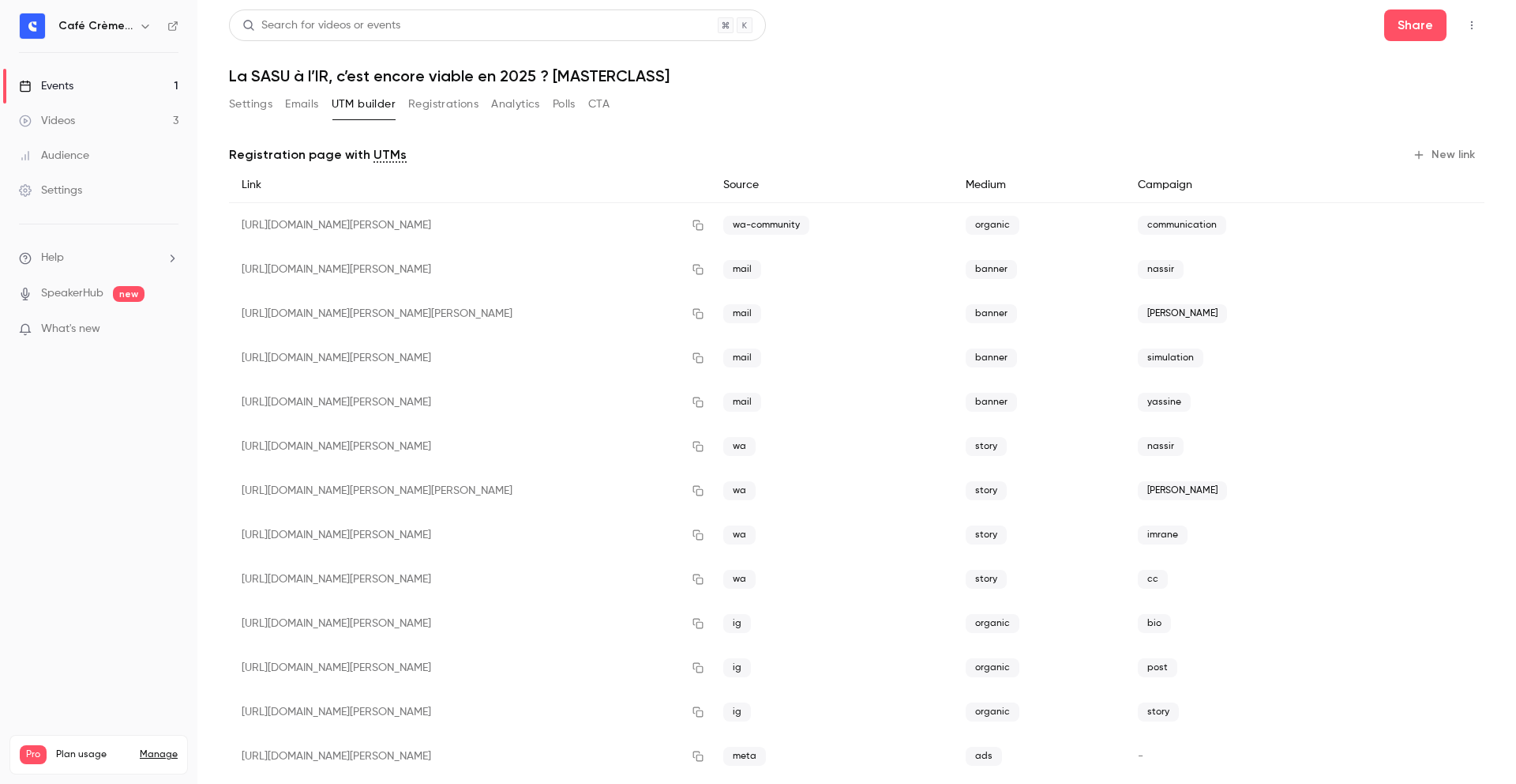
click at [1454, 159] on button "New link" at bounding box center [1446, 154] width 78 height 25
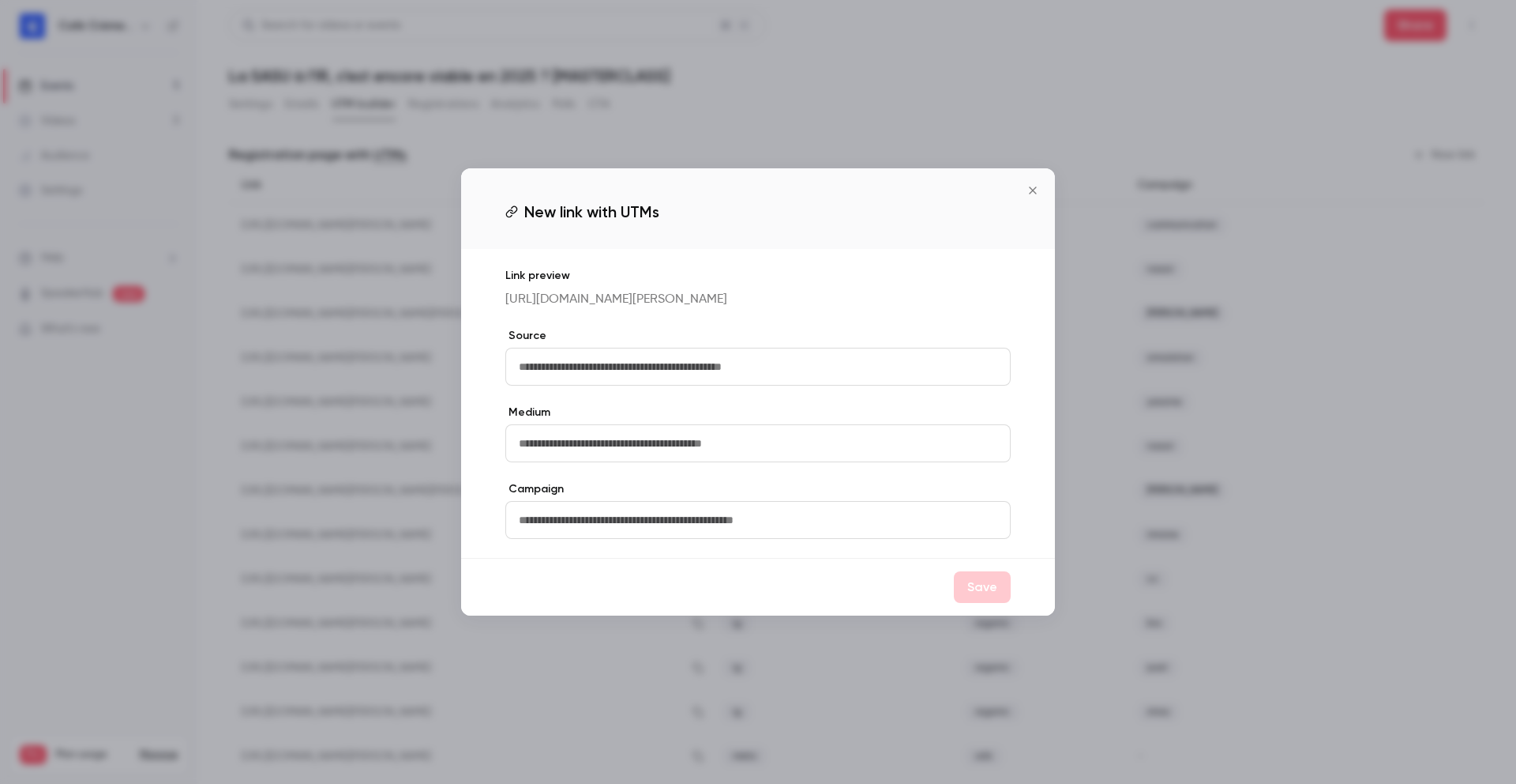
drag, startPoint x: 602, startPoint y: 378, endPoint x: 591, endPoint y: 374, distance: 11.5
click at [602, 377] on input "text" at bounding box center [757, 367] width 505 height 38
type input "**"
type input "*******"
click at [612, 539] on input "text" at bounding box center [757, 520] width 505 height 38
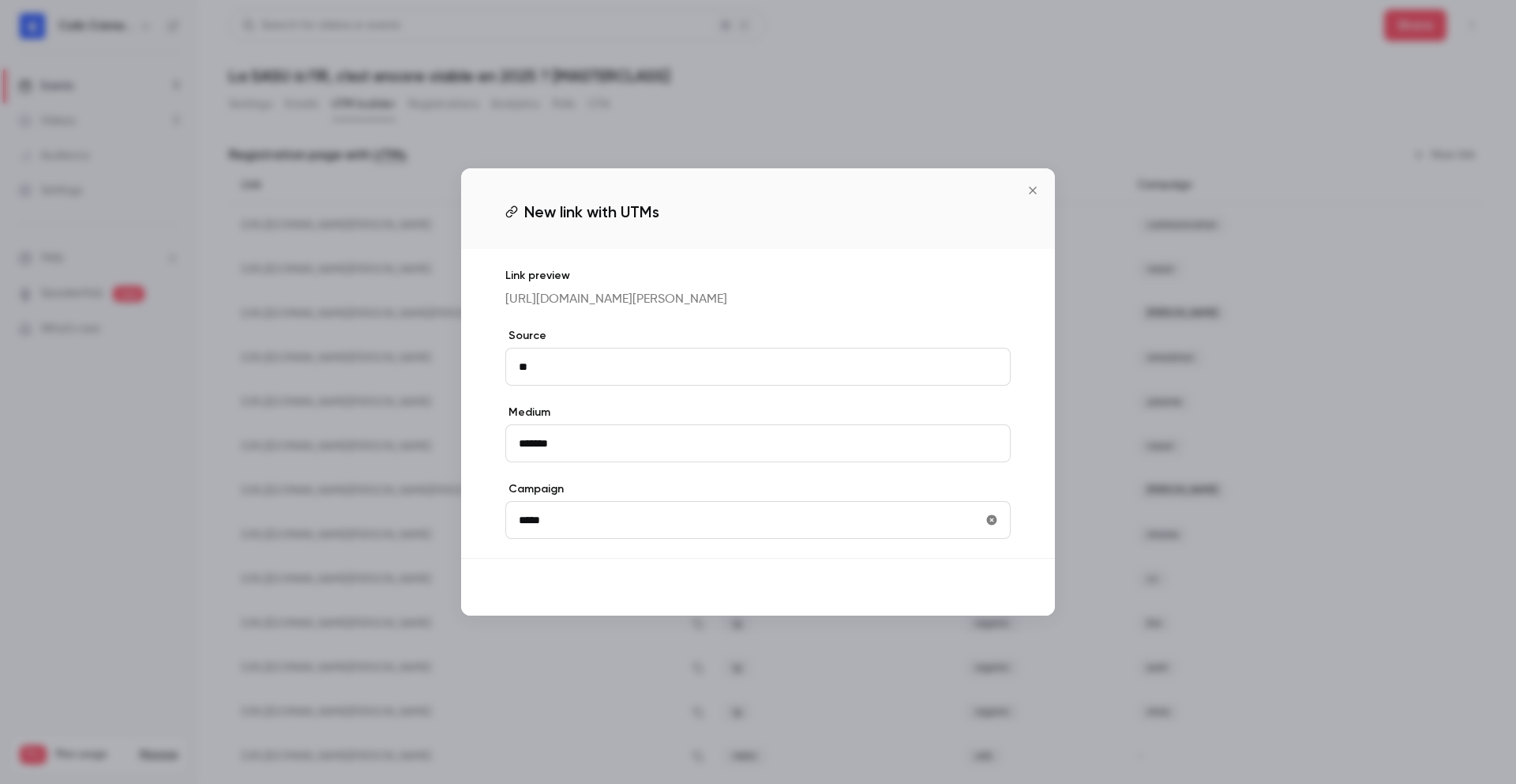
type input "*****"
click at [971, 603] on button "Save" at bounding box center [982, 587] width 57 height 32
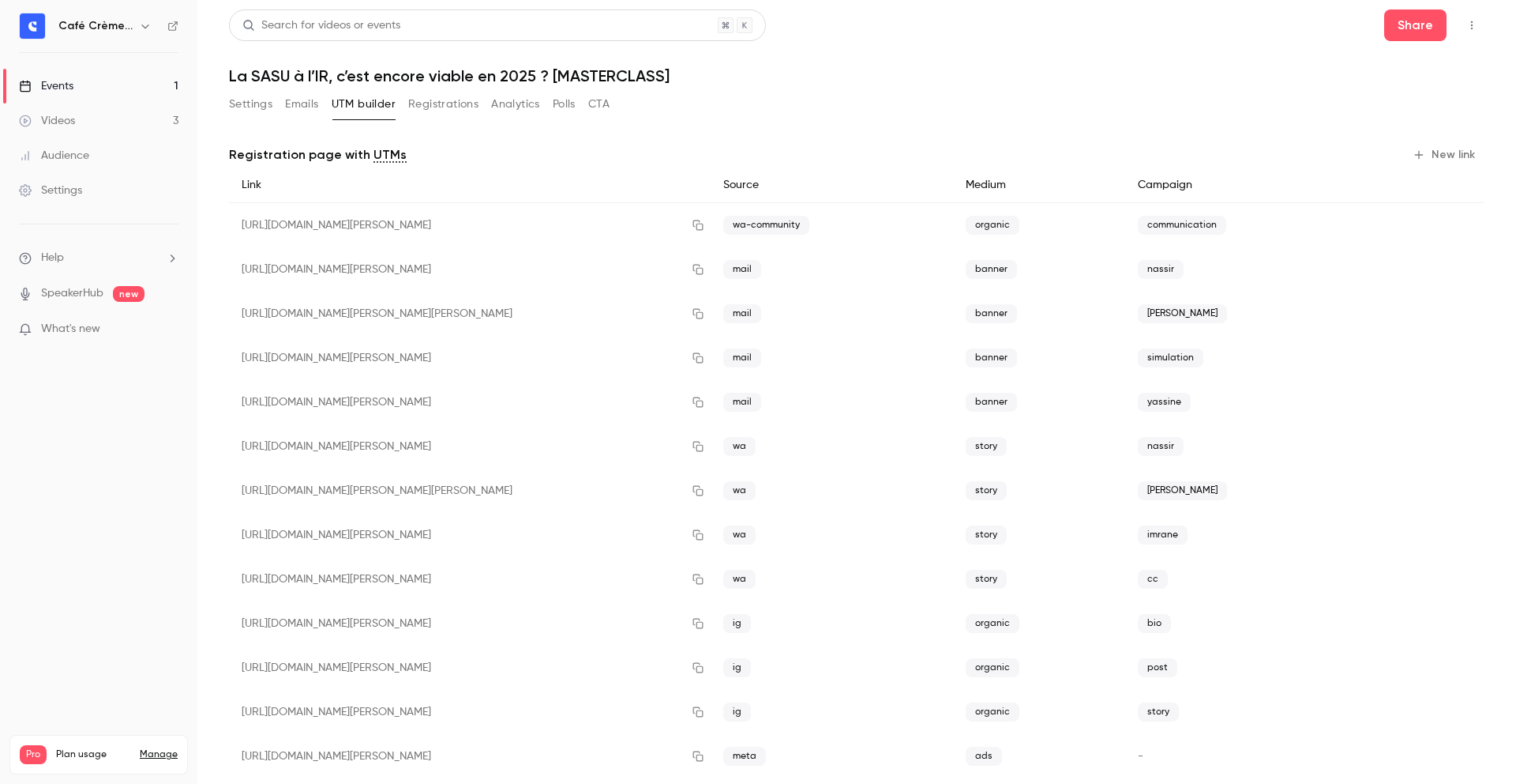
scroll to position [73, 0]
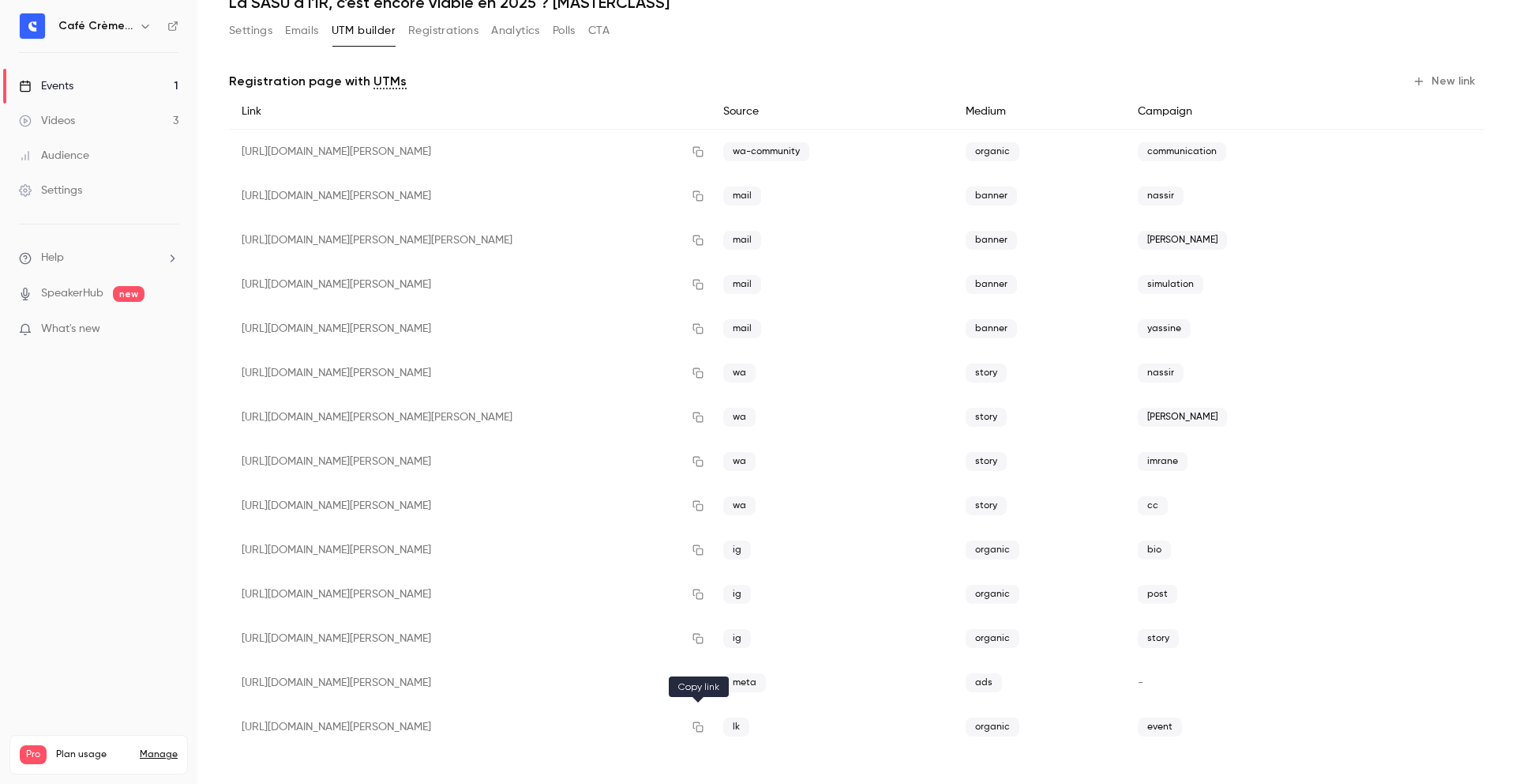
click at [692, 725] on icon "button" at bounding box center [698, 726] width 13 height 11
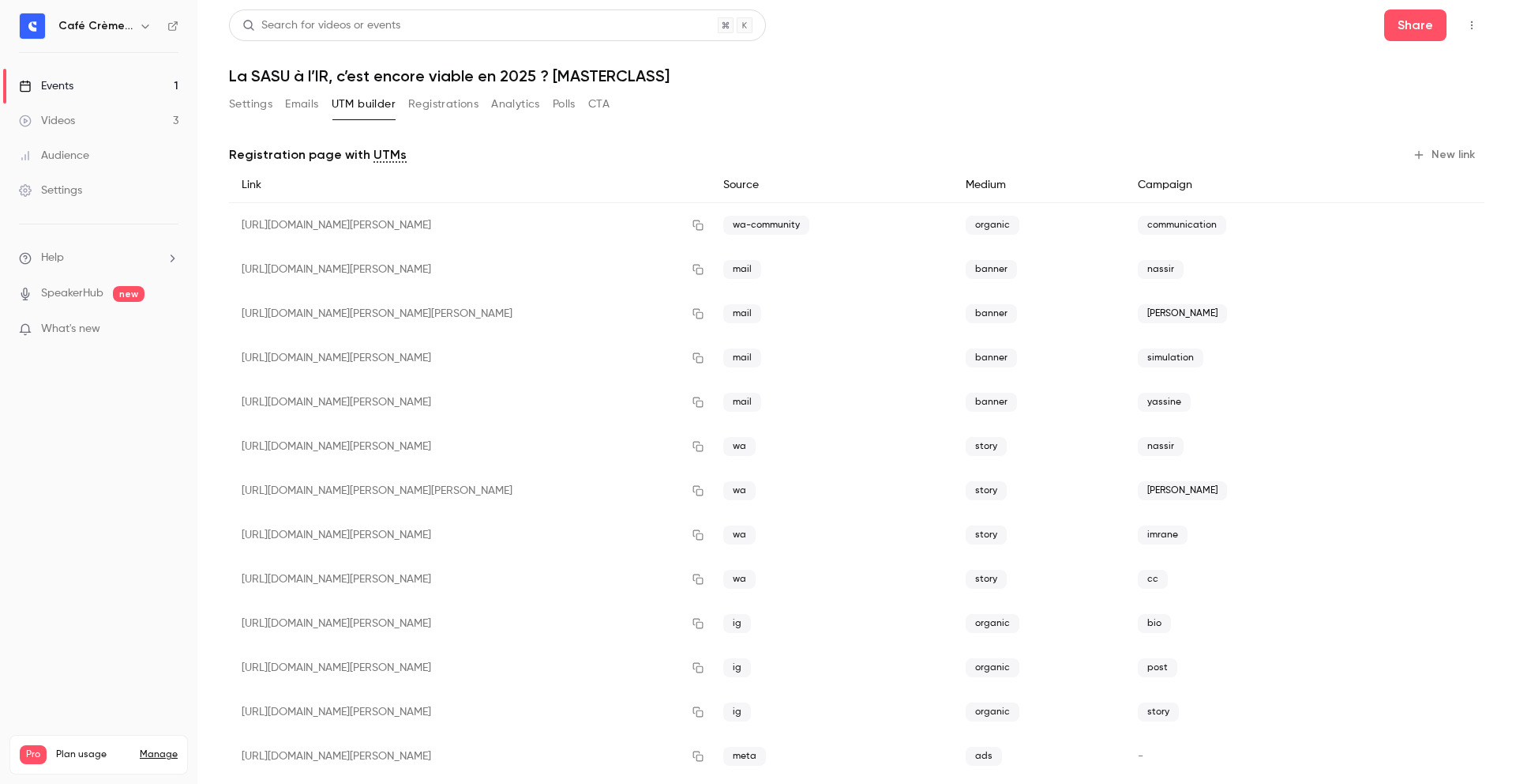
click at [243, 108] on button "Settings" at bounding box center [250, 104] width 43 height 25
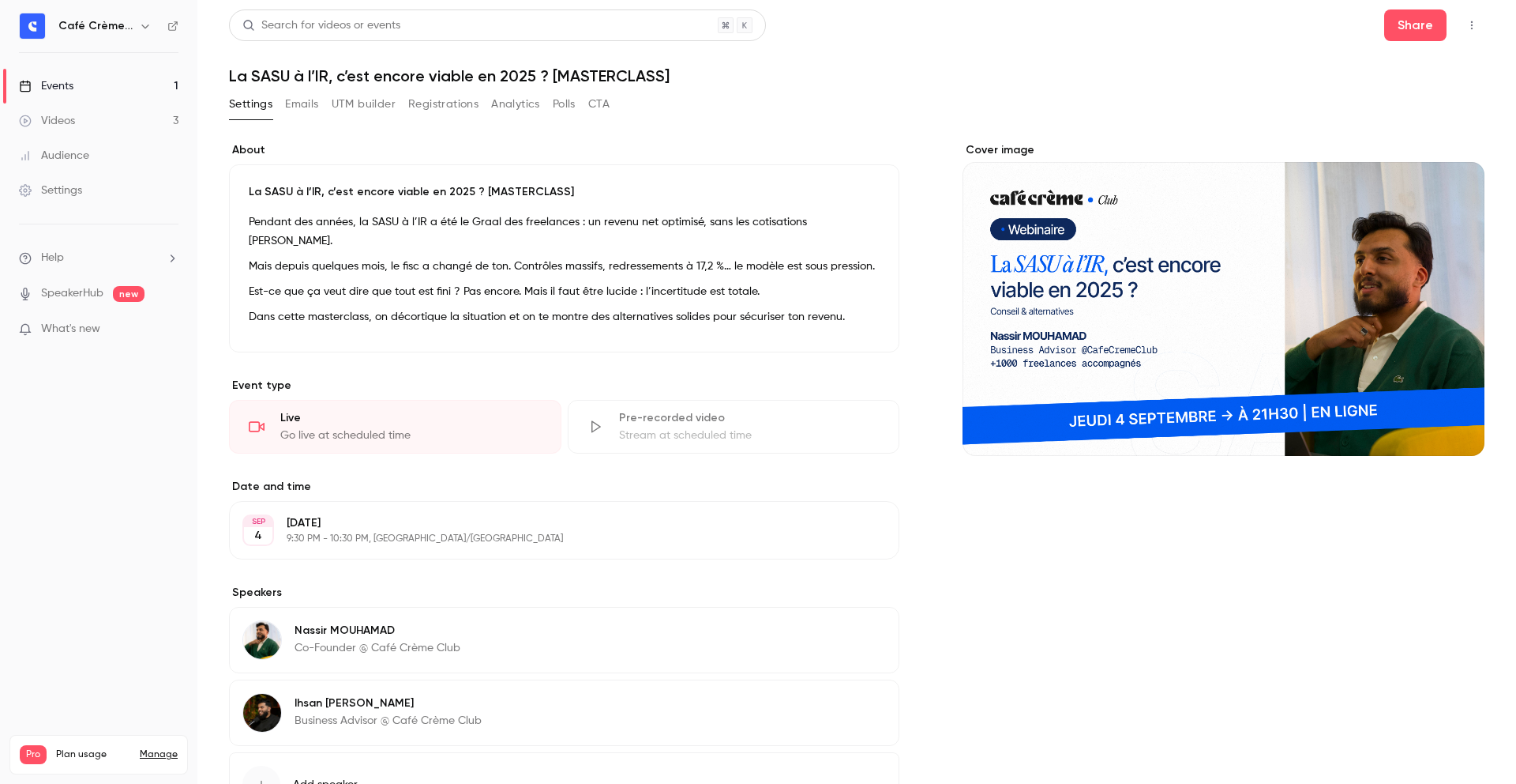
click at [320, 225] on p "Pendant des années, la SASU à l’IR a été le Graal des freelances : un revenu ne…" at bounding box center [564, 231] width 631 height 38
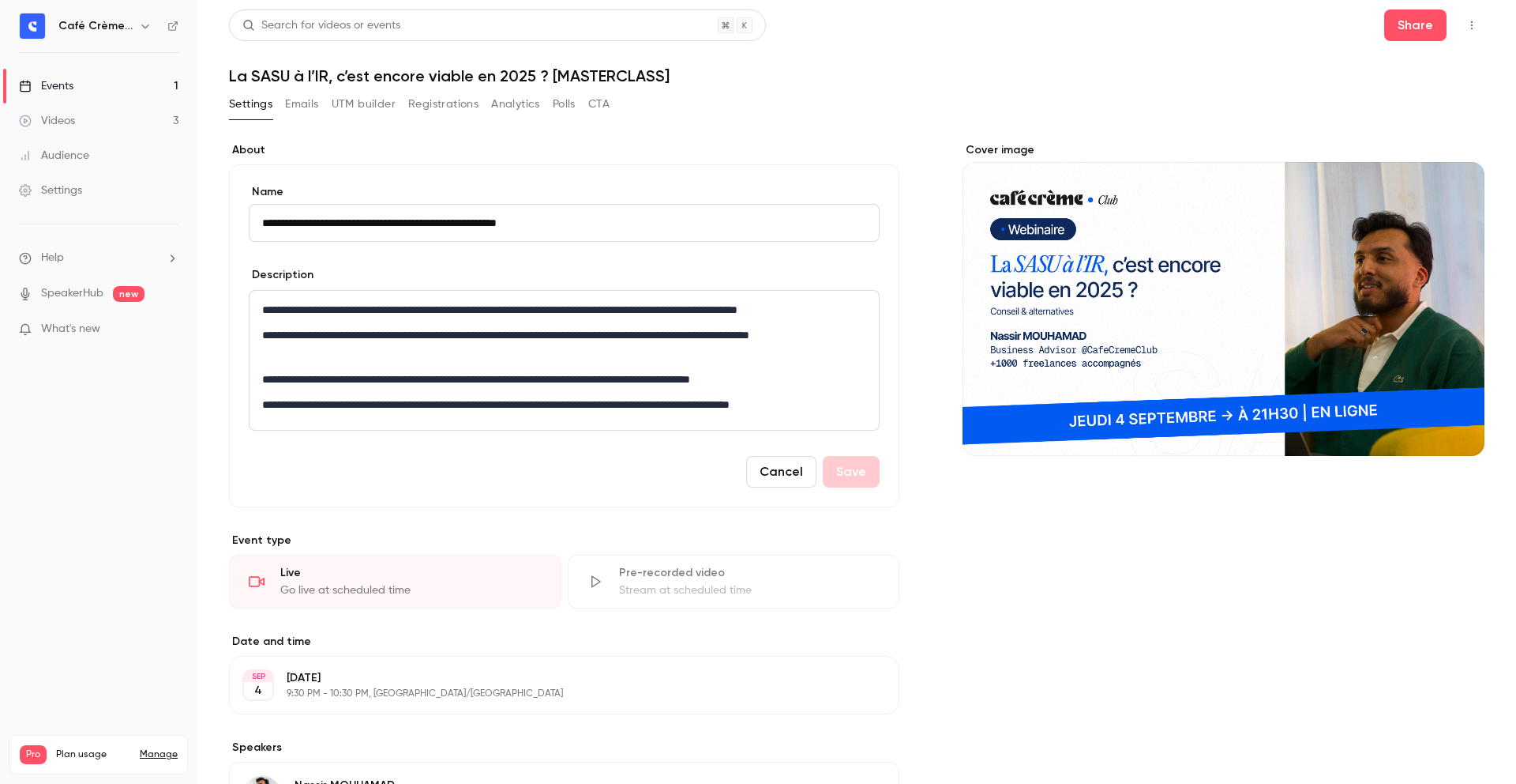
click at [358, 291] on div "**********" at bounding box center [564, 360] width 629 height 139
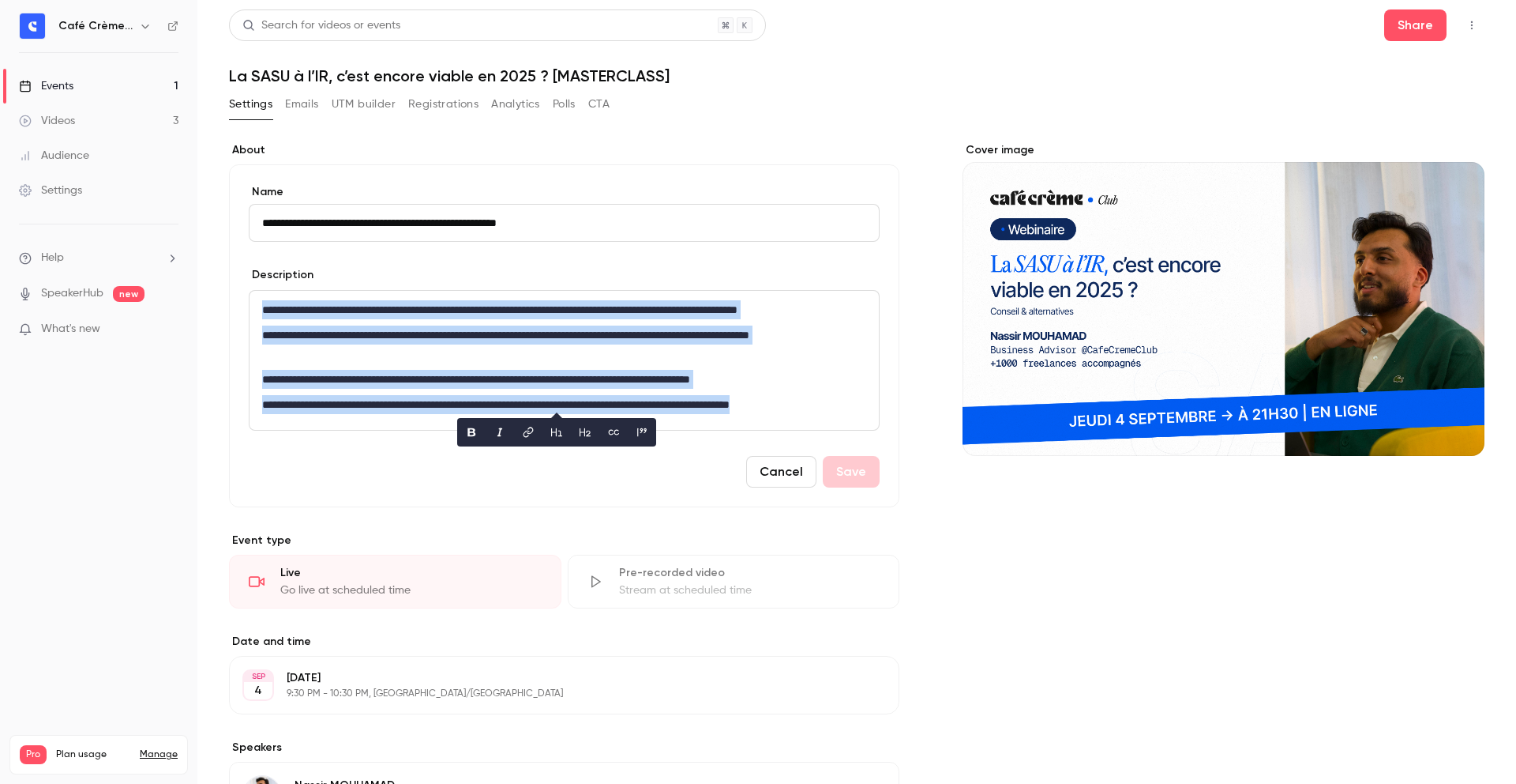
copy div "**********"
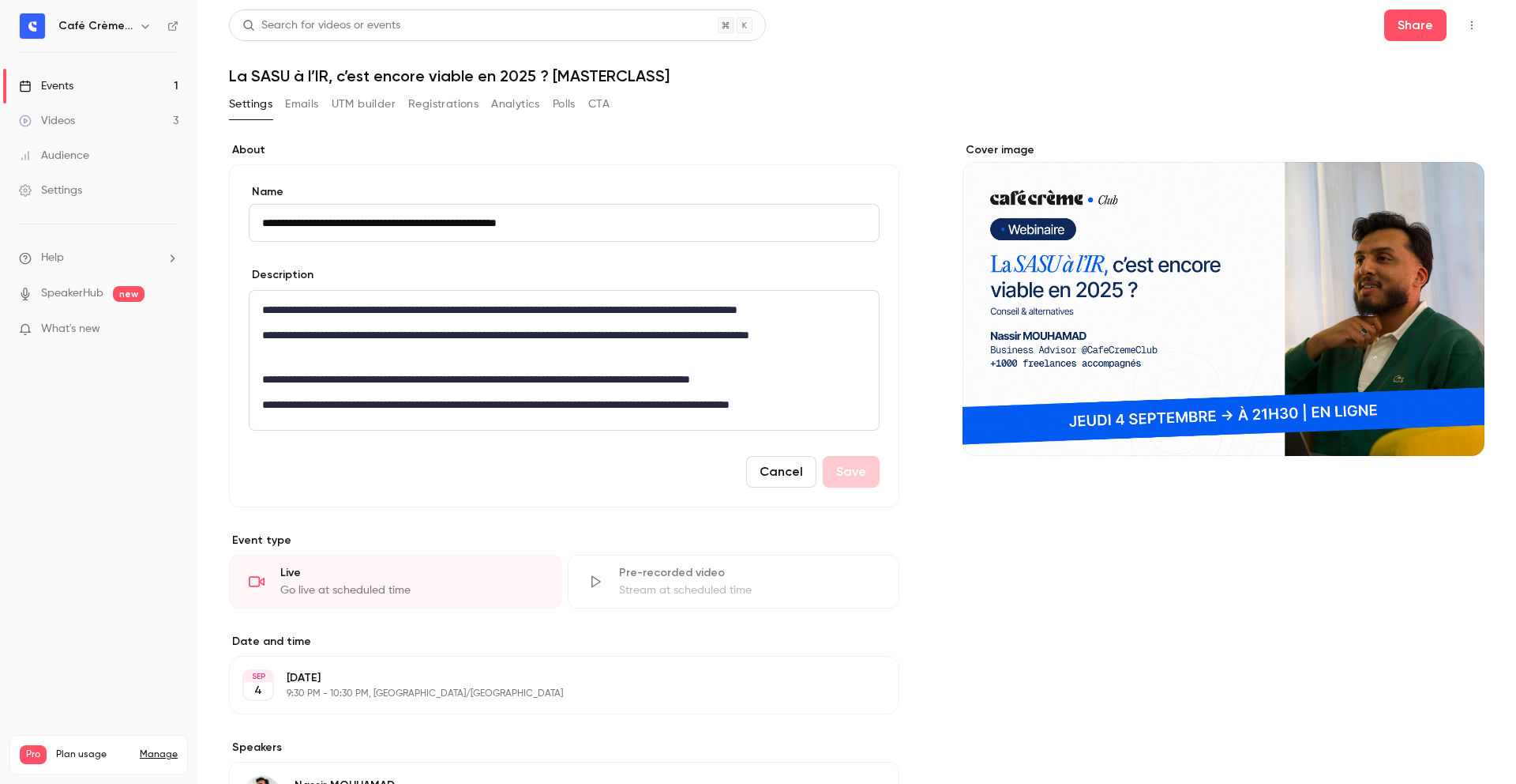
click at [350, 108] on button "UTM builder" at bounding box center [364, 104] width 64 height 25
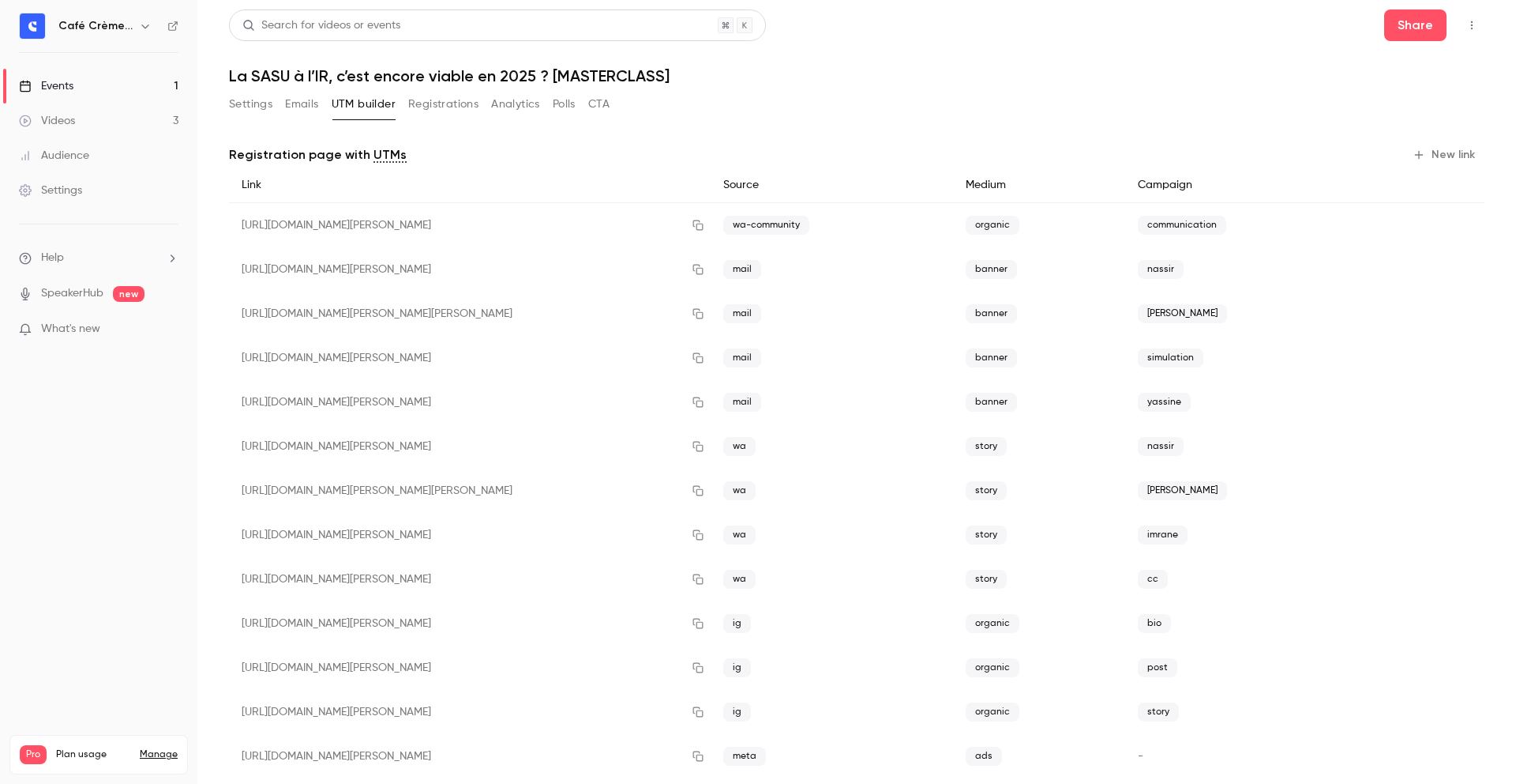
click at [1467, 157] on button "New link" at bounding box center [1446, 154] width 78 height 25
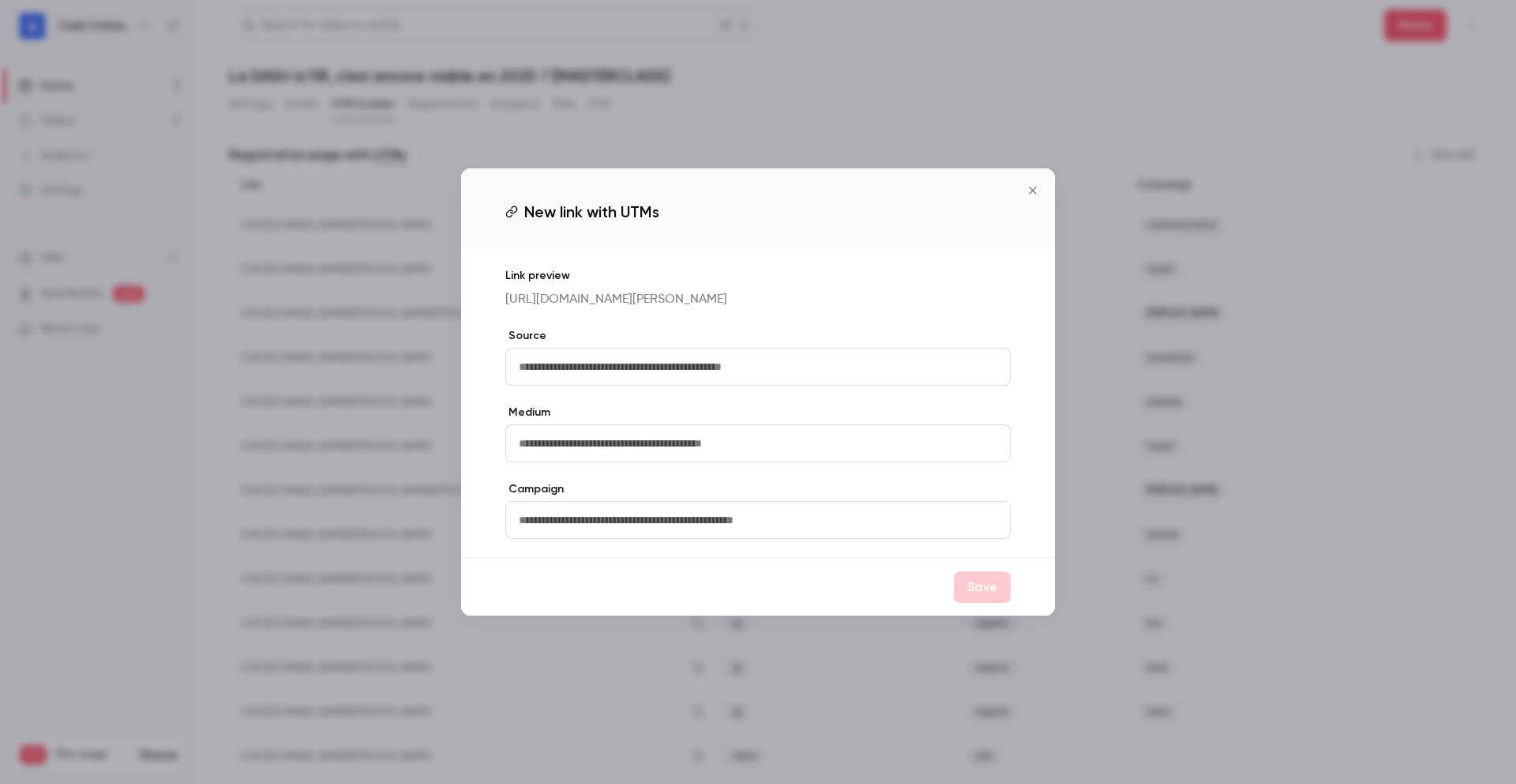
click at [671, 365] on input "text" at bounding box center [757, 367] width 505 height 38
type input "****"
type input "**********"
type input "****"
click at [752, 532] on input "text" at bounding box center [757, 520] width 505 height 38
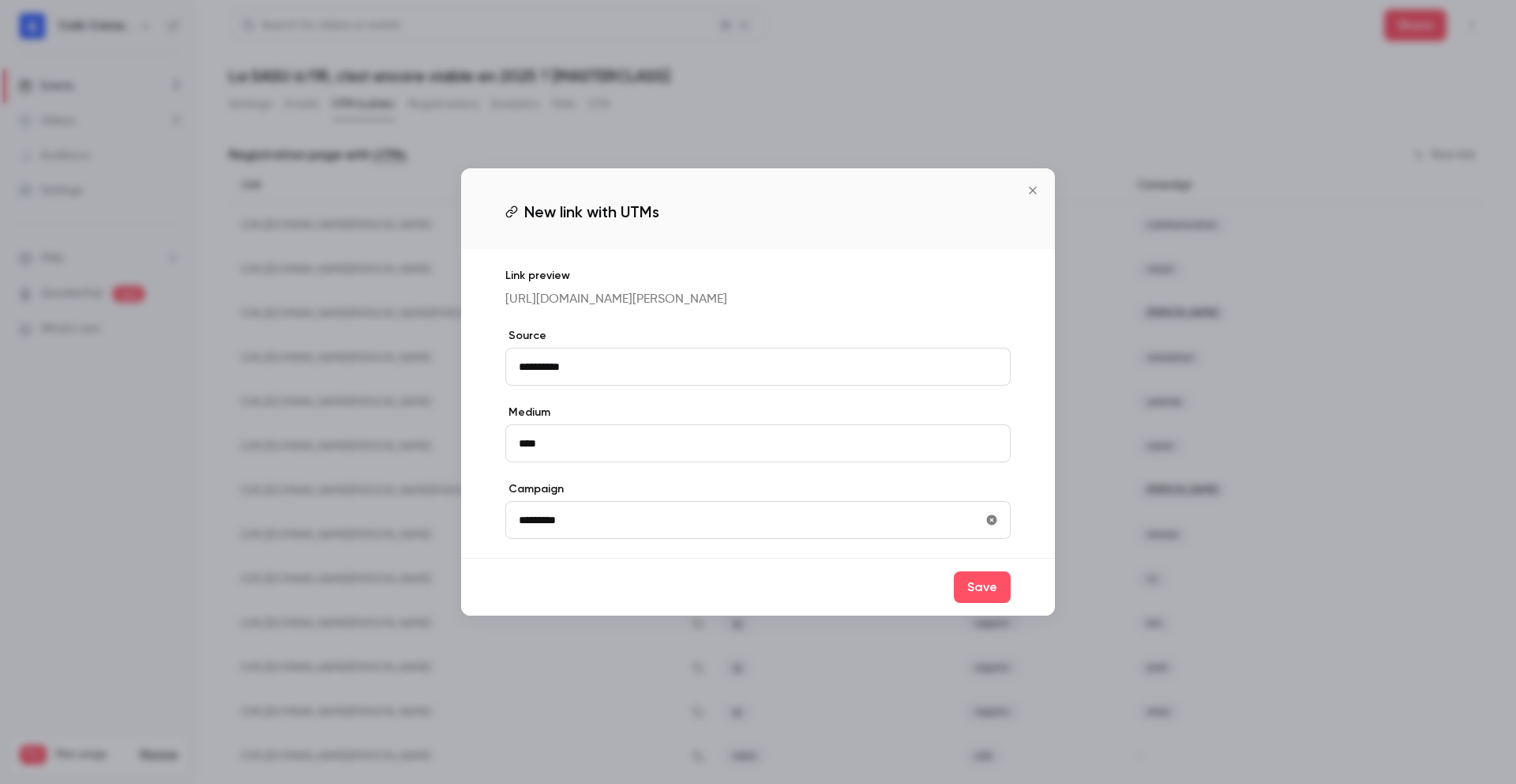
type input "**********"
click at [788, 595] on div "Save" at bounding box center [758, 587] width 594 height 58
click at [979, 591] on button "Save" at bounding box center [982, 587] width 57 height 32
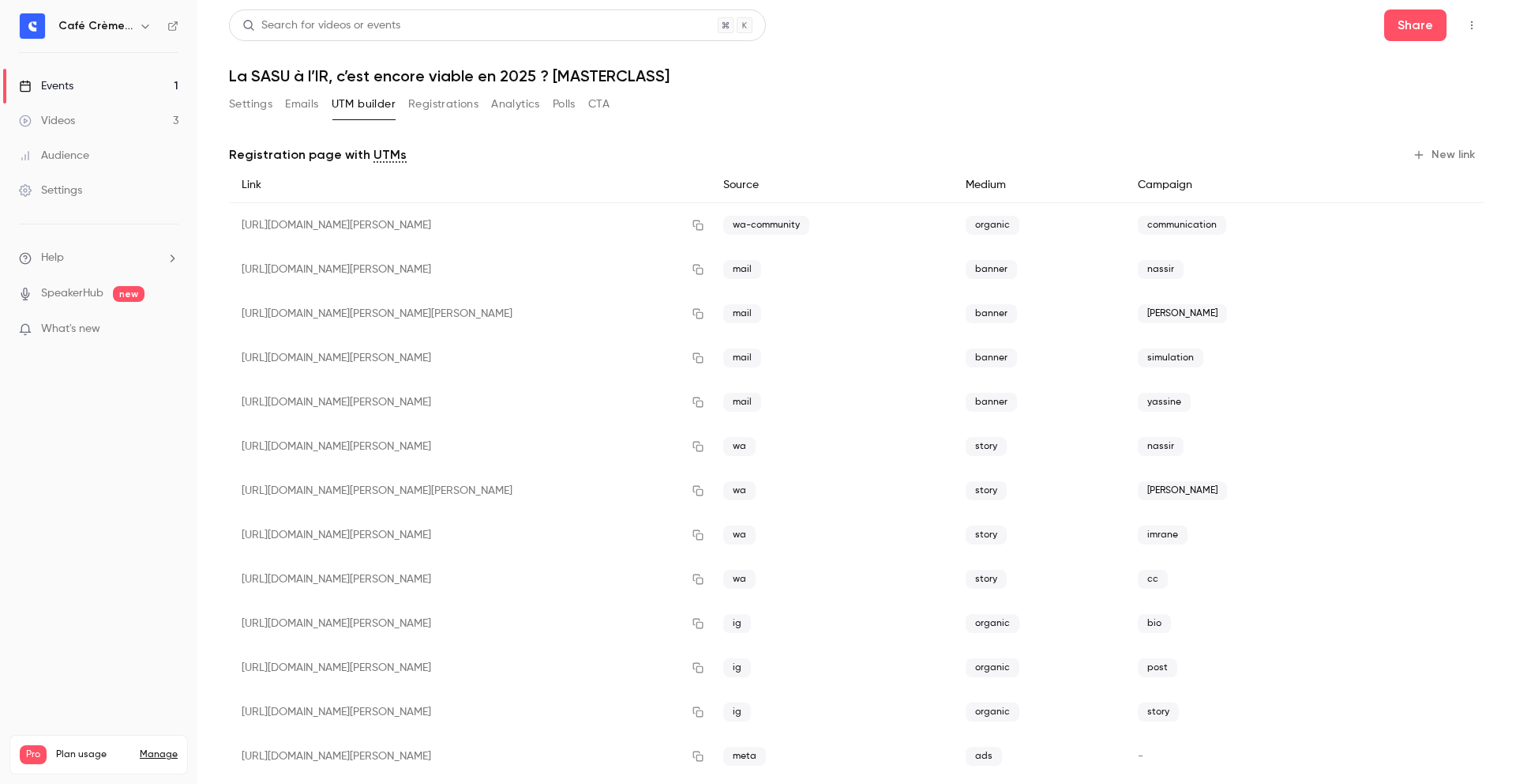
scroll to position [118, 0]
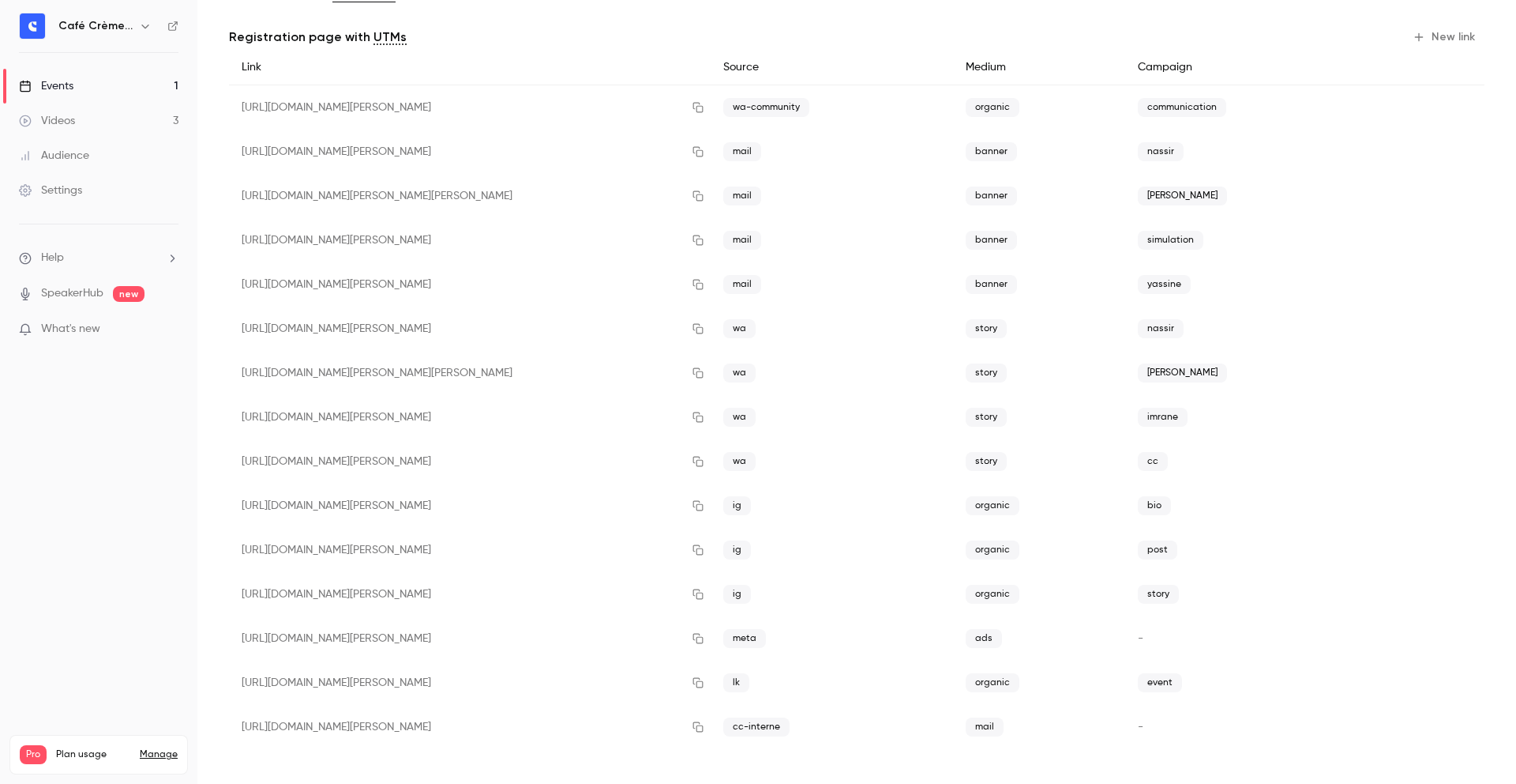
click at [701, 727] on icon "button" at bounding box center [698, 726] width 13 height 11
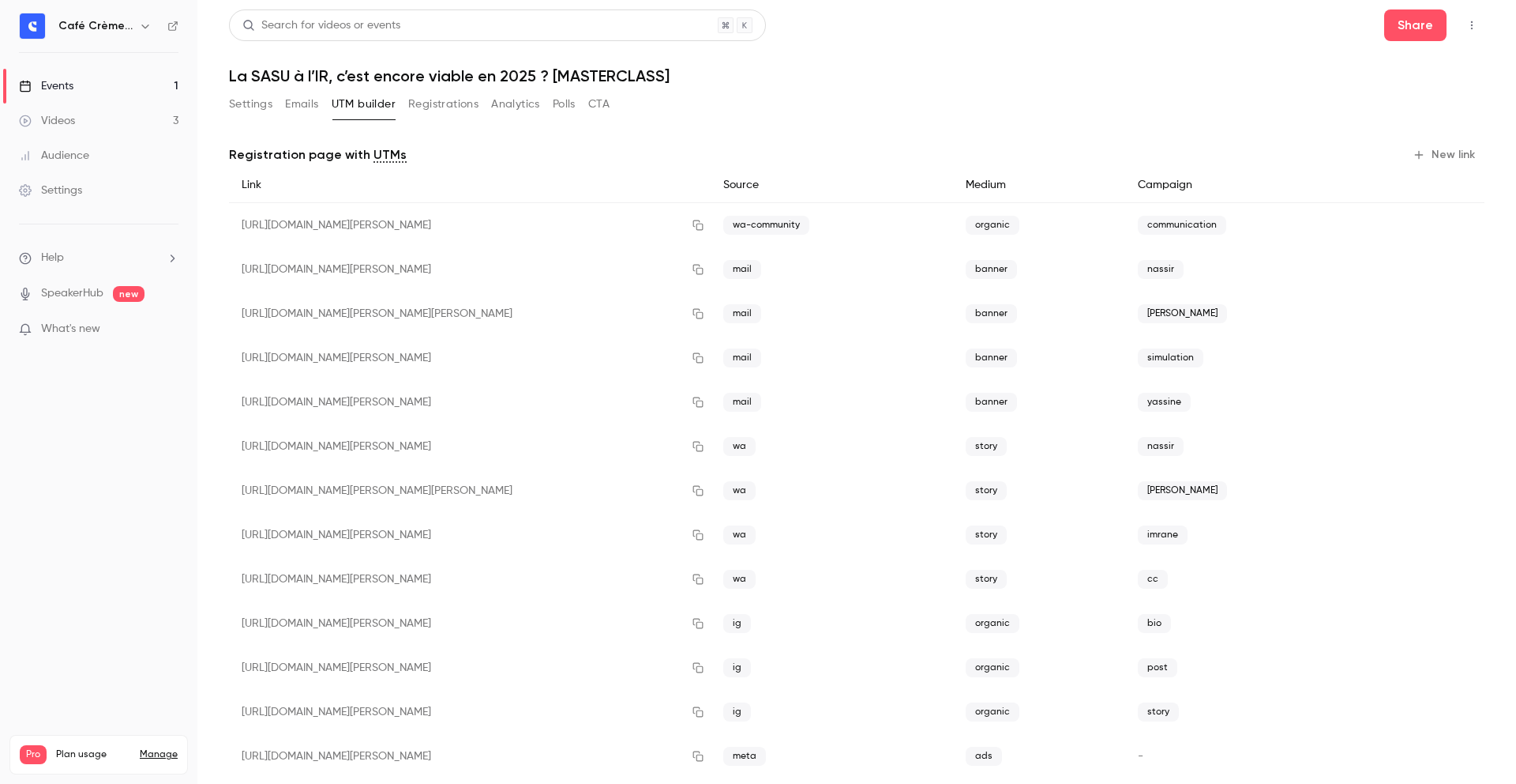
click at [257, 111] on button "Settings" at bounding box center [250, 104] width 43 height 25
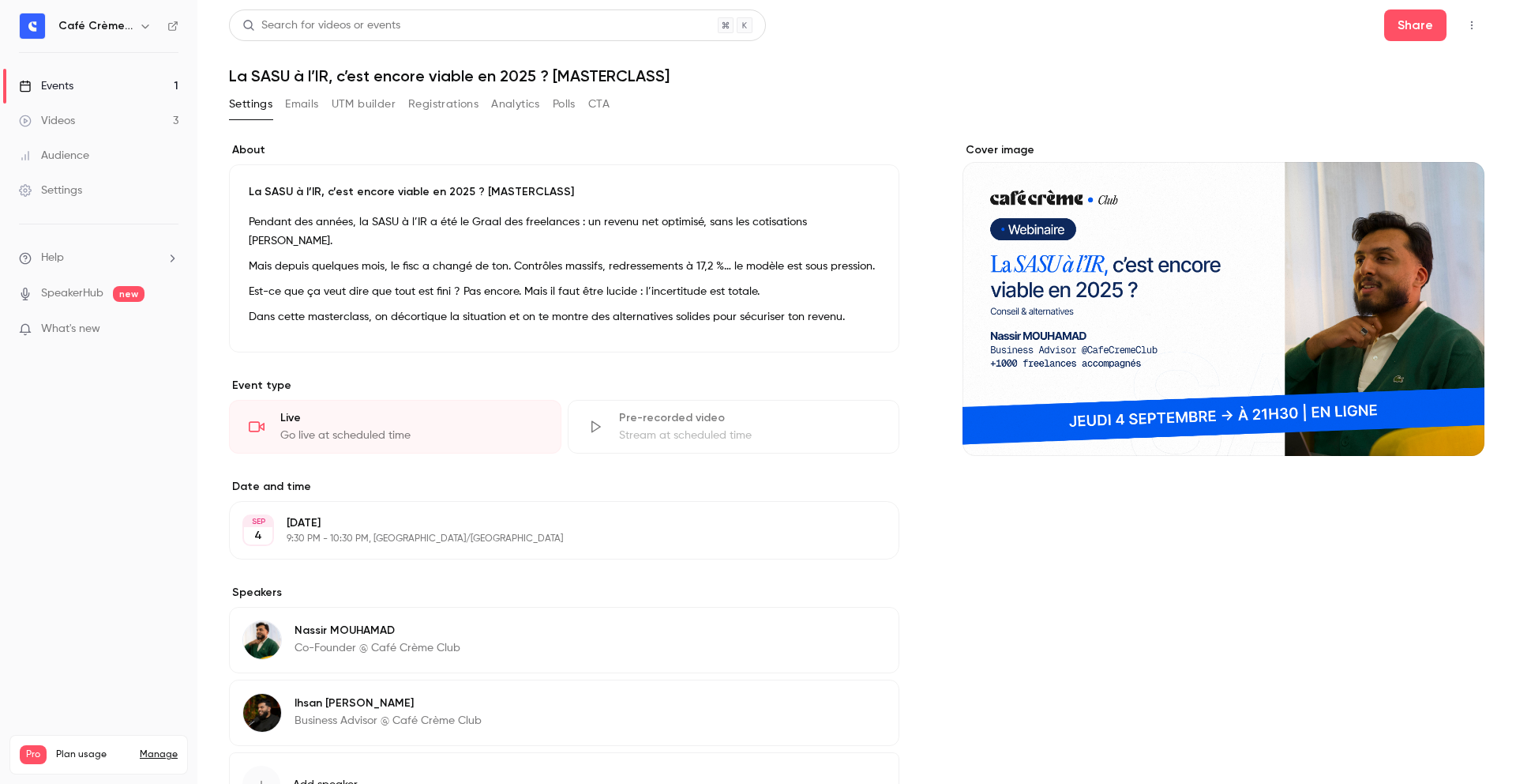
click at [429, 257] on p "Mais depuis quelques mois, le fisc a changé de ton. Contrôles massifs, redresse…" at bounding box center [564, 266] width 631 height 19
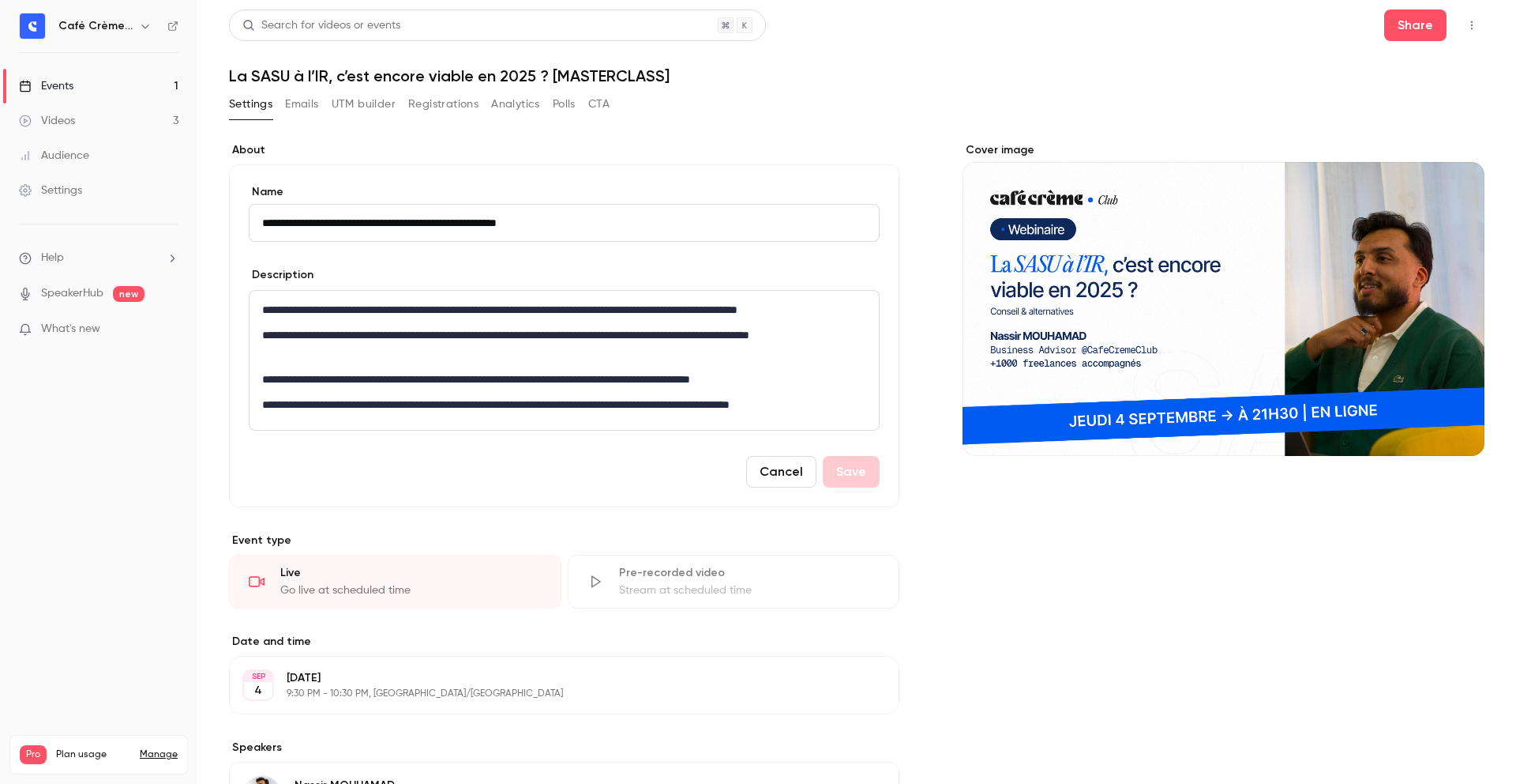
click at [655, 330] on p "**********" at bounding box center [561, 344] width 598 height 38
click at [656, 330] on p "**********" at bounding box center [561, 344] width 598 height 38
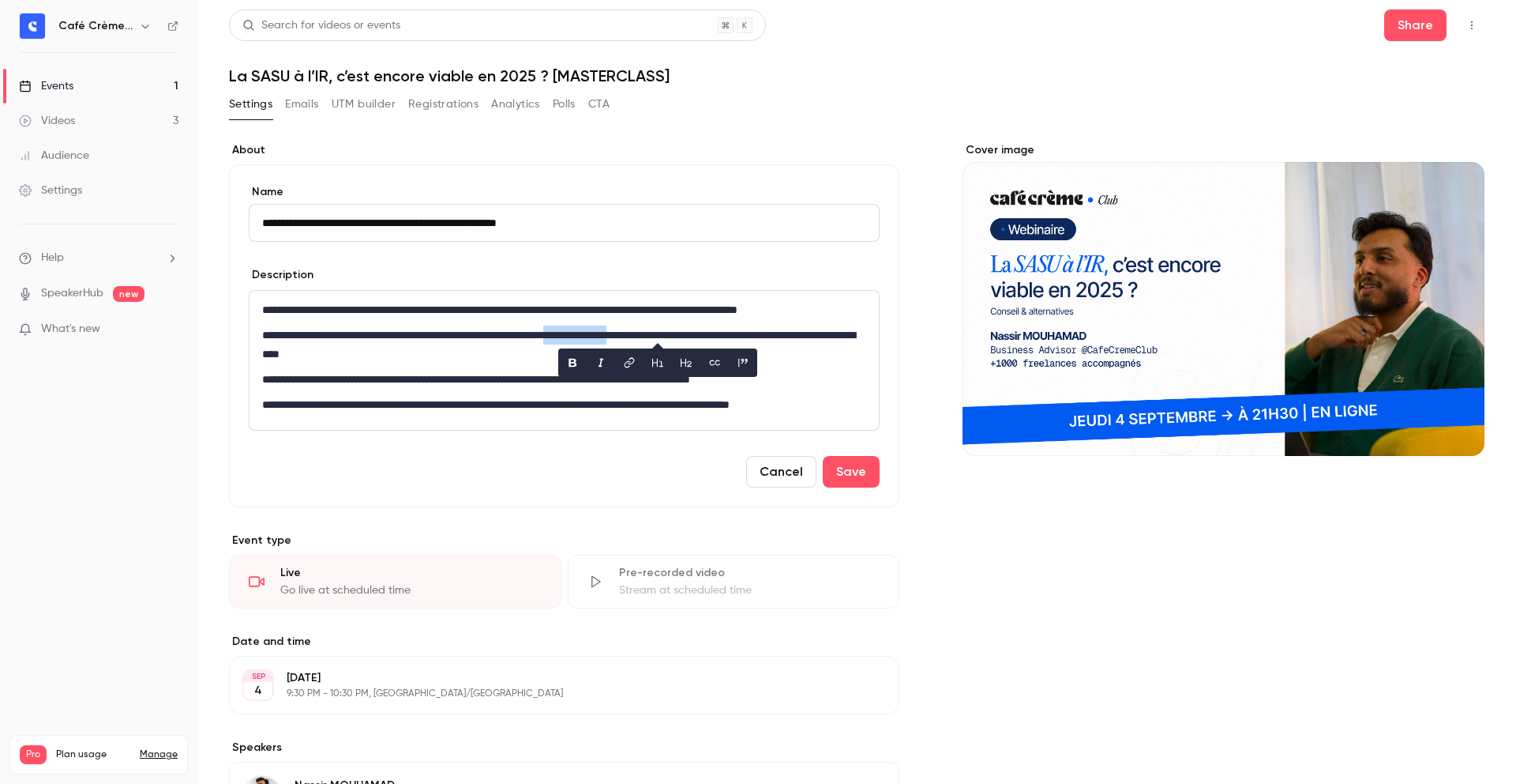
copy p "**********"
click at [701, 334] on p "**********" at bounding box center [561, 344] width 598 height 38
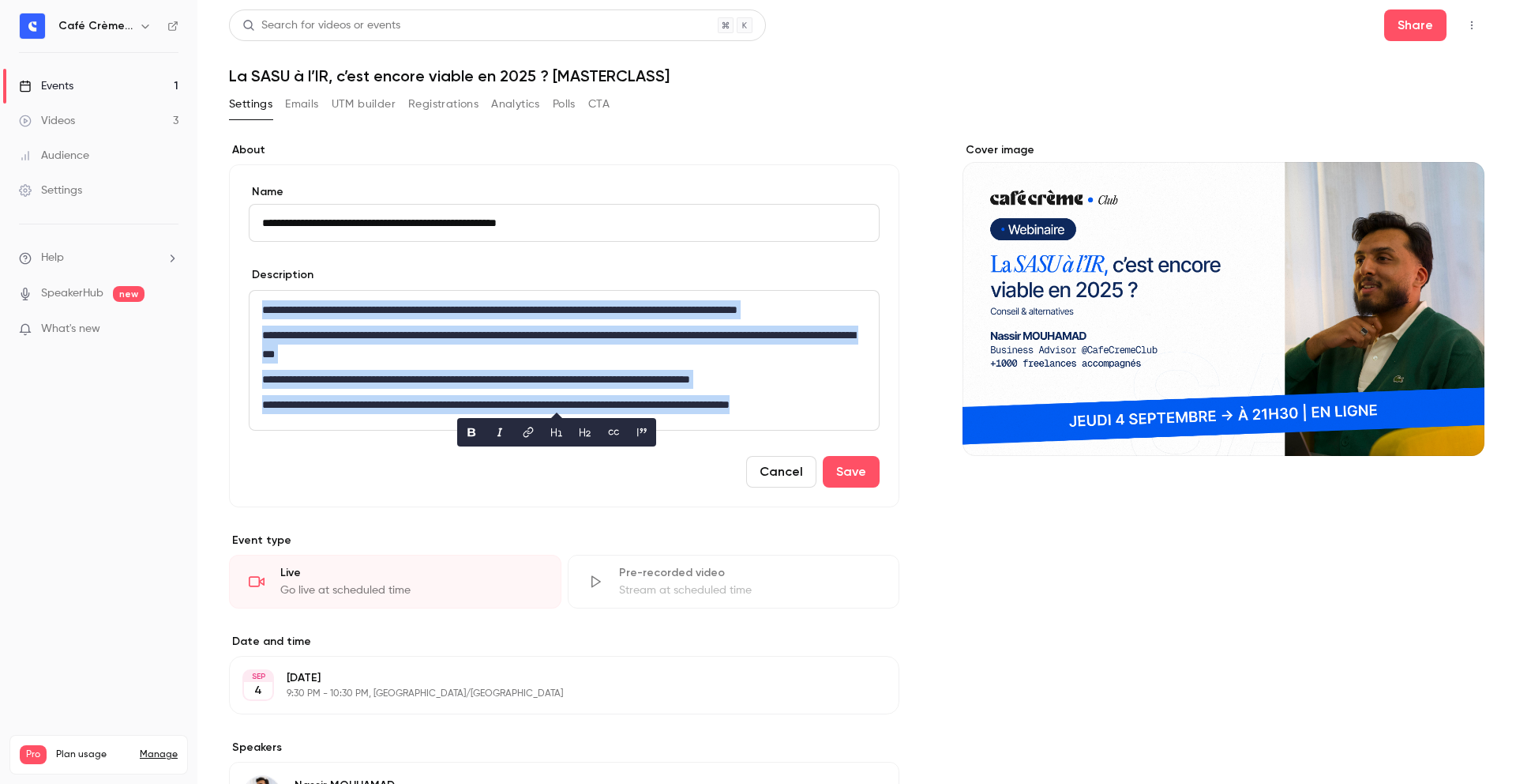
copy div "**********"
click at [844, 481] on button "Save" at bounding box center [851, 472] width 57 height 32
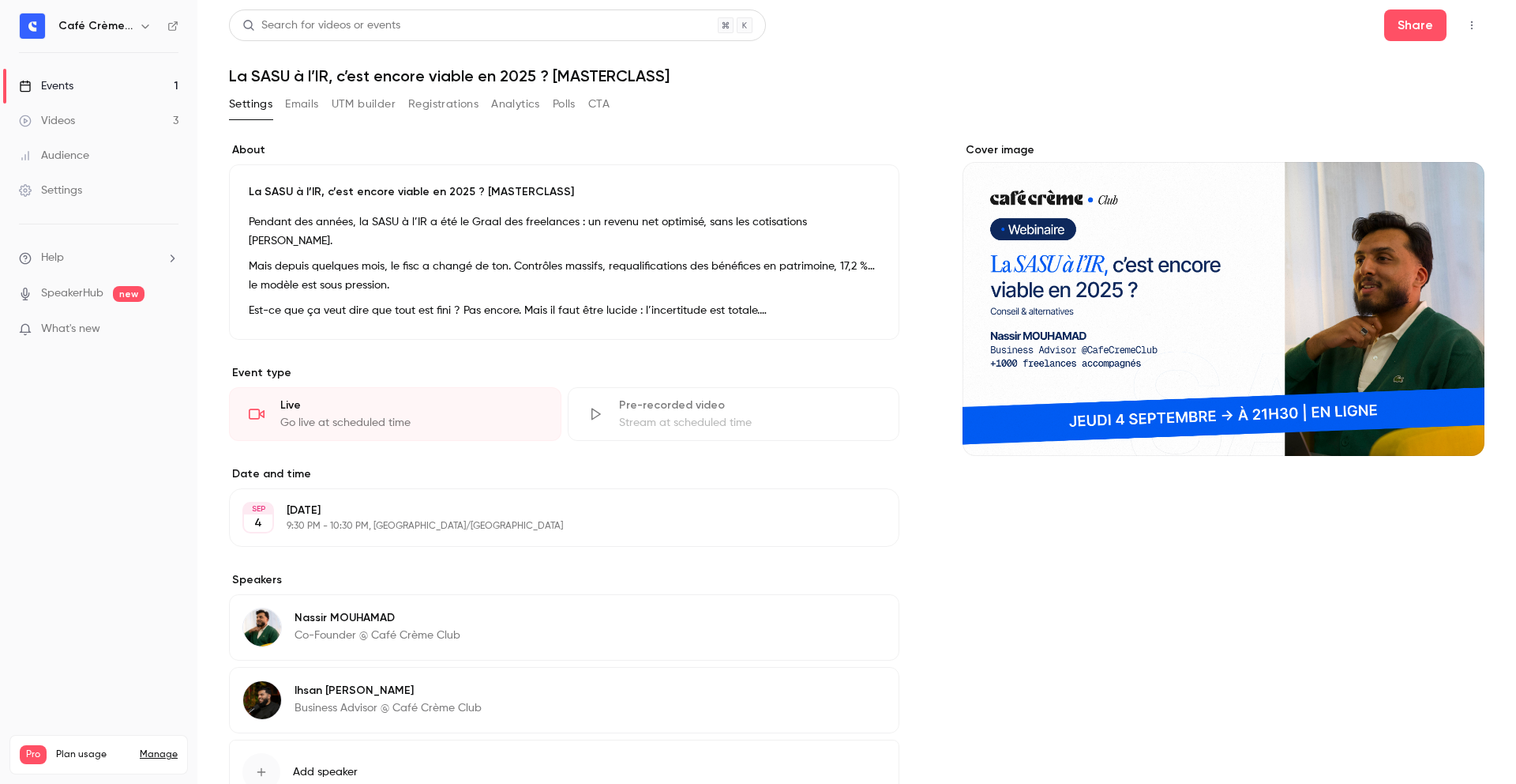
click at [404, 326] on p "Dans cette masterclass, on décortique la situation et on te montre des alternat…" at bounding box center [564, 335] width 631 height 19
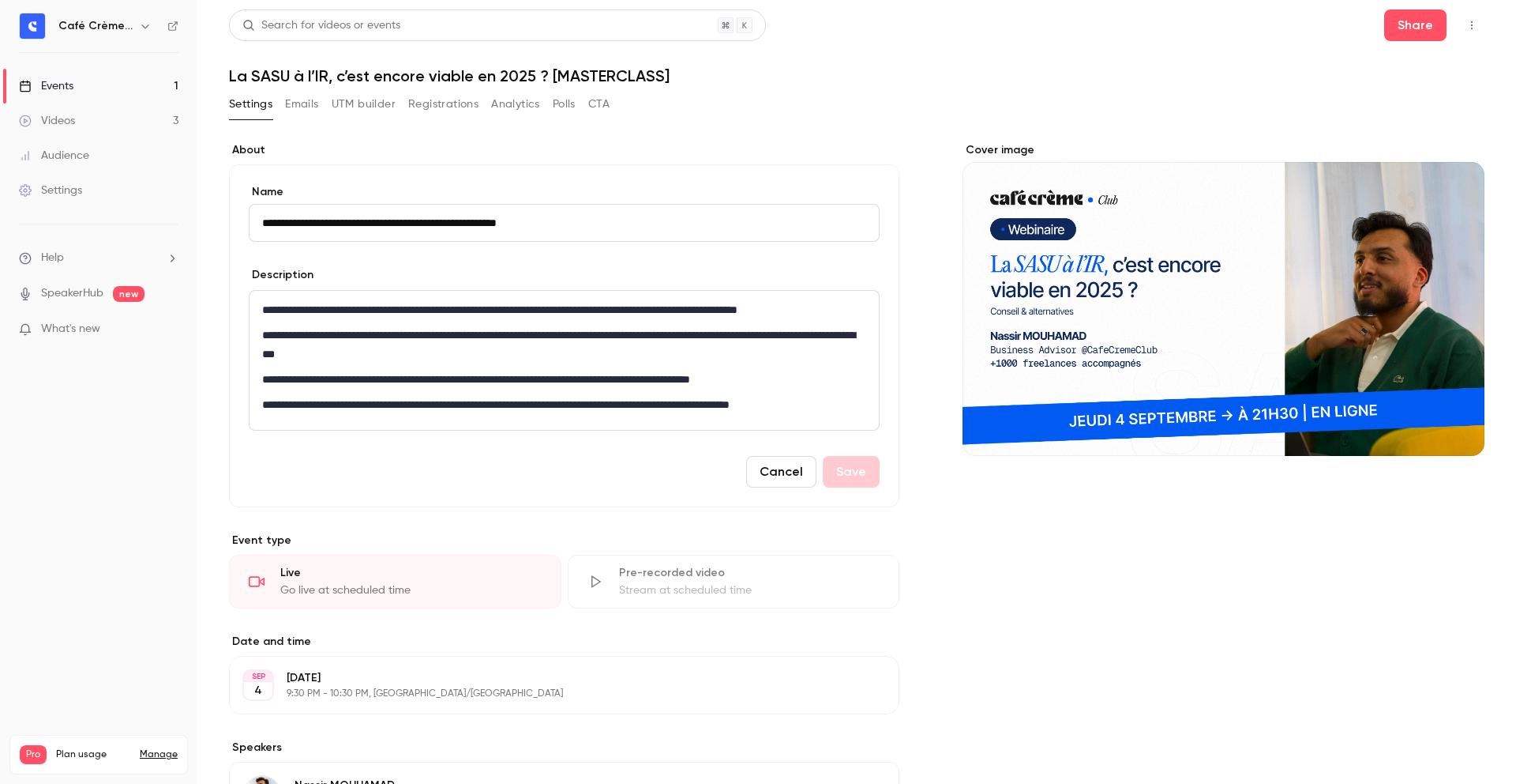
click at [416, 368] on div "**********" at bounding box center [564, 360] width 629 height 139
click at [777, 464] on button "Cancel" at bounding box center [781, 472] width 70 height 32
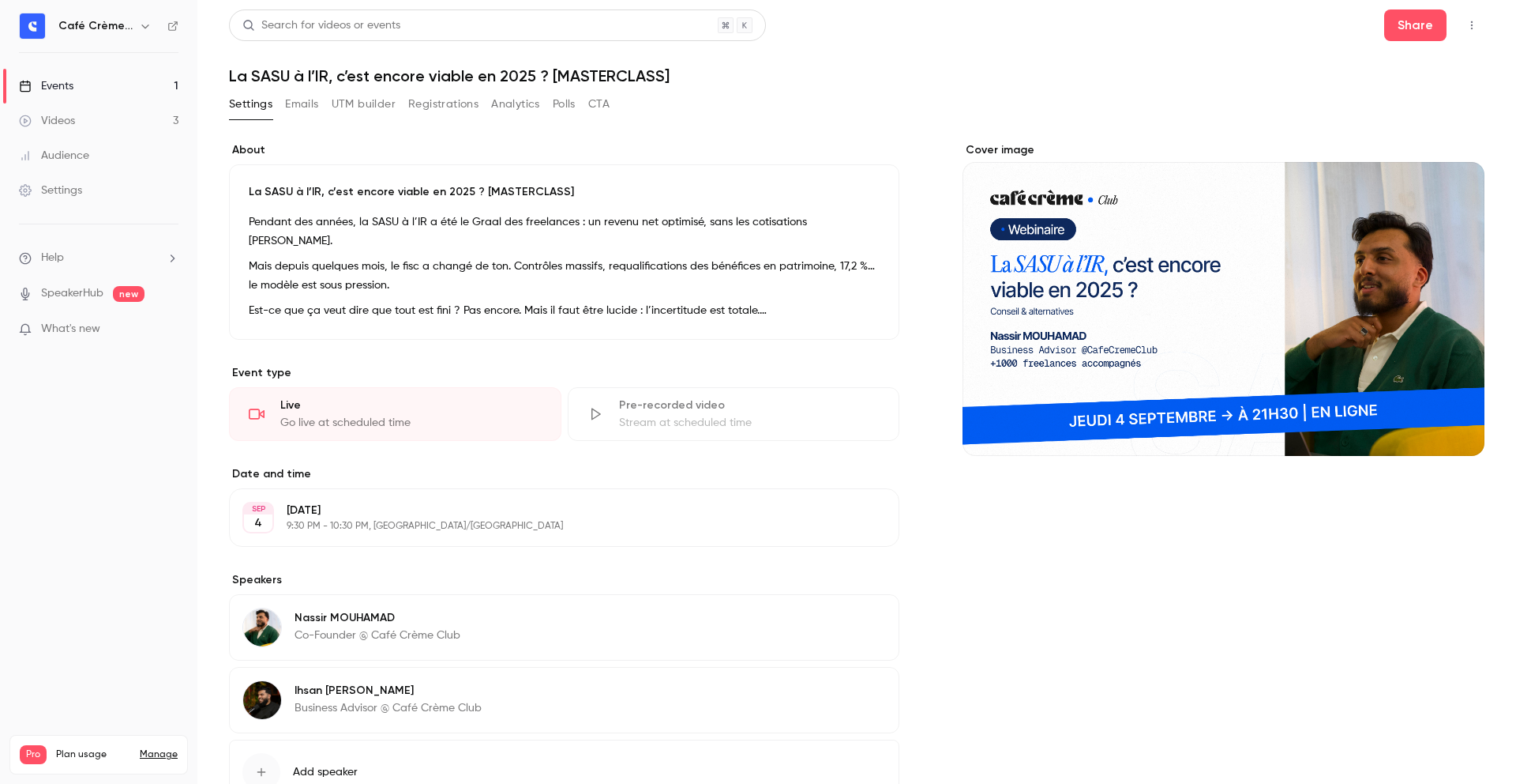
click at [551, 301] on p "Est-ce que ça veut dire que tout est fini ? Pas encore. Mais il faut être lucid…" at bounding box center [564, 310] width 631 height 19
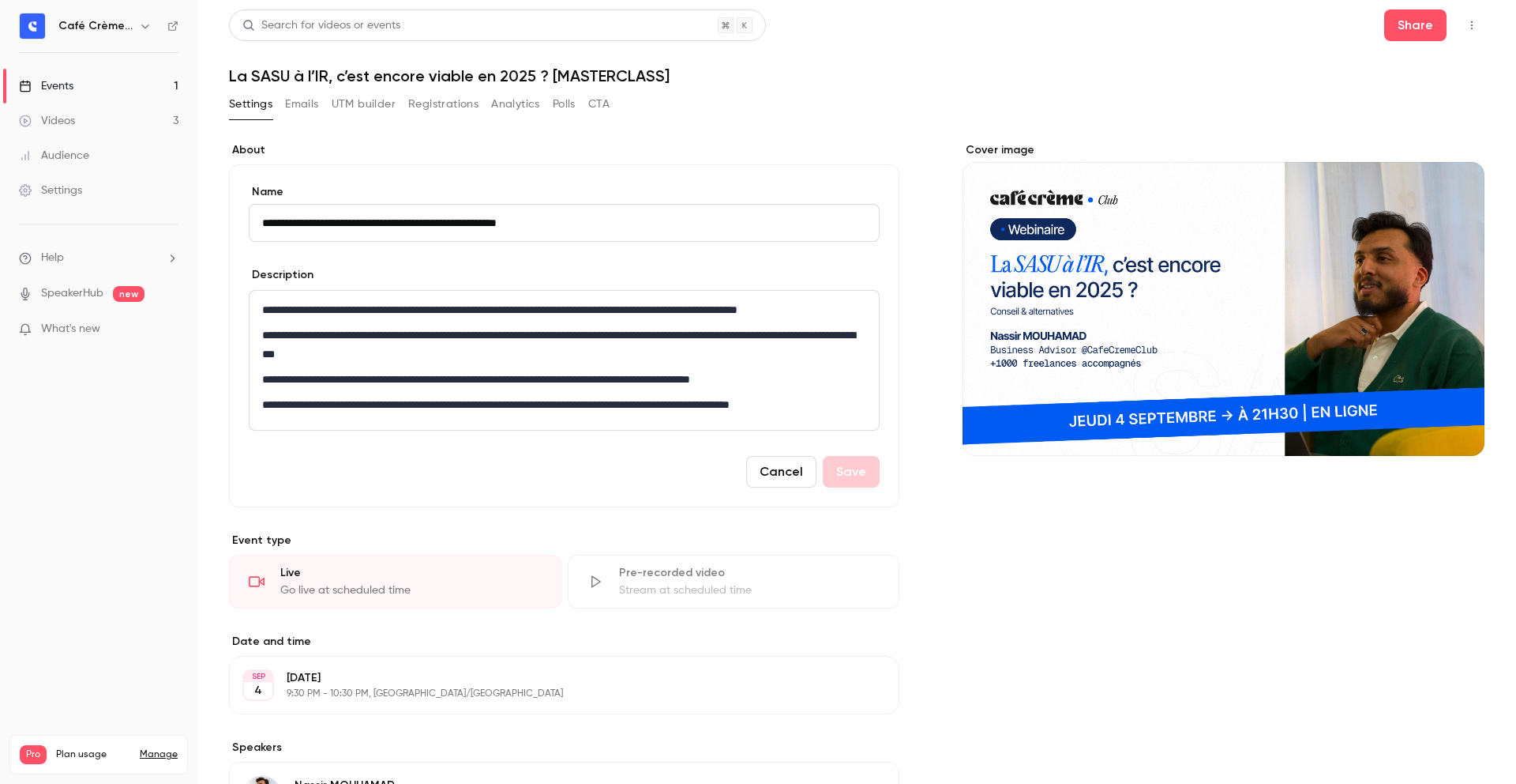
click at [662, 396] on p "**********" at bounding box center [561, 404] width 598 height 19
click at [952, 545] on div "**********" at bounding box center [857, 582] width 1256 height 880
click at [752, 456] on button "Cancel" at bounding box center [781, 472] width 70 height 32
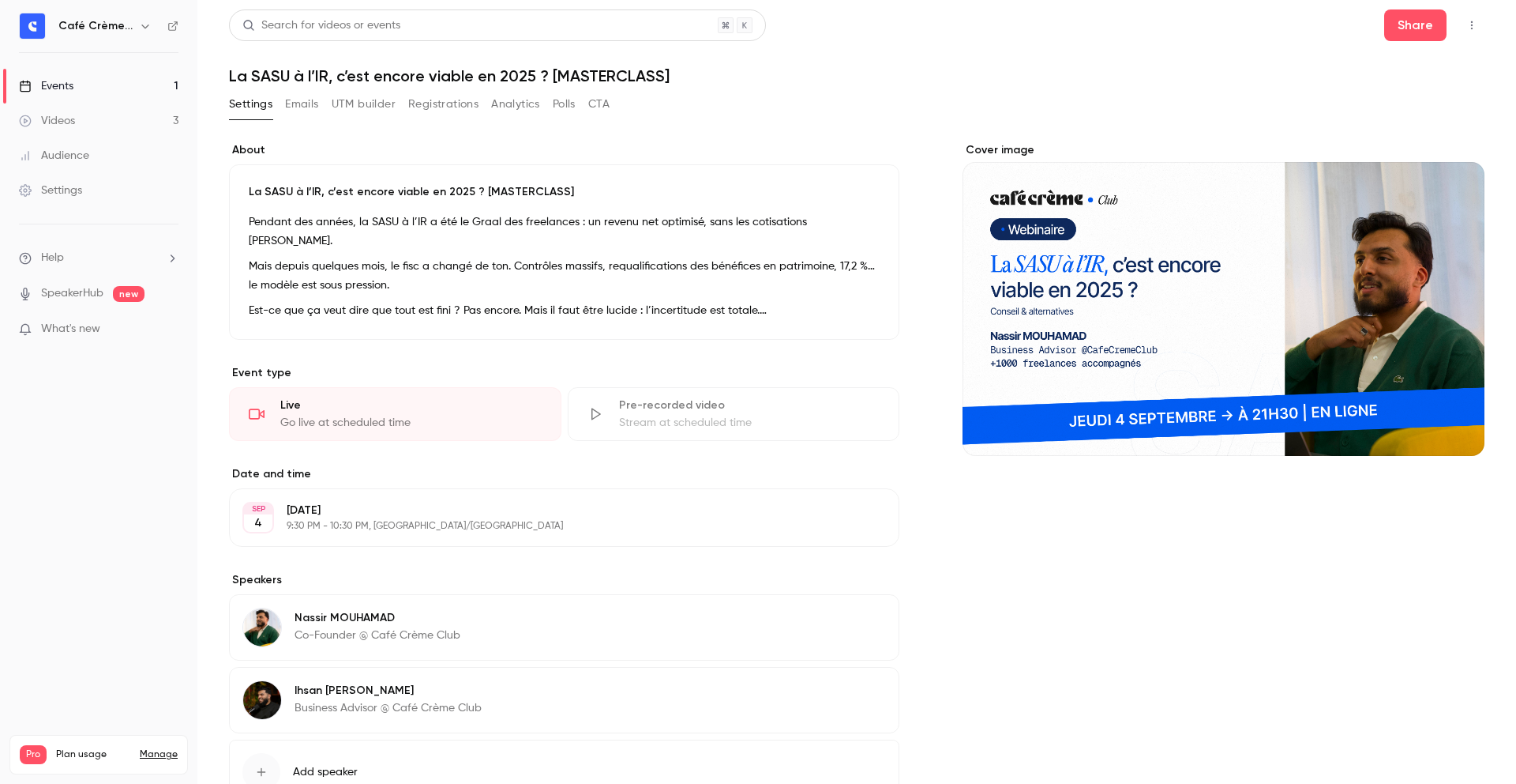
click at [1189, 108] on div "Settings Emails UTM builder Registrations Analytics Polls CTA" at bounding box center [857, 108] width 1256 height 32
click at [456, 257] on p "Mais depuis quelques mois, le fisc a changé de ton. Contrôles massifs, requalif…" at bounding box center [564, 276] width 631 height 38
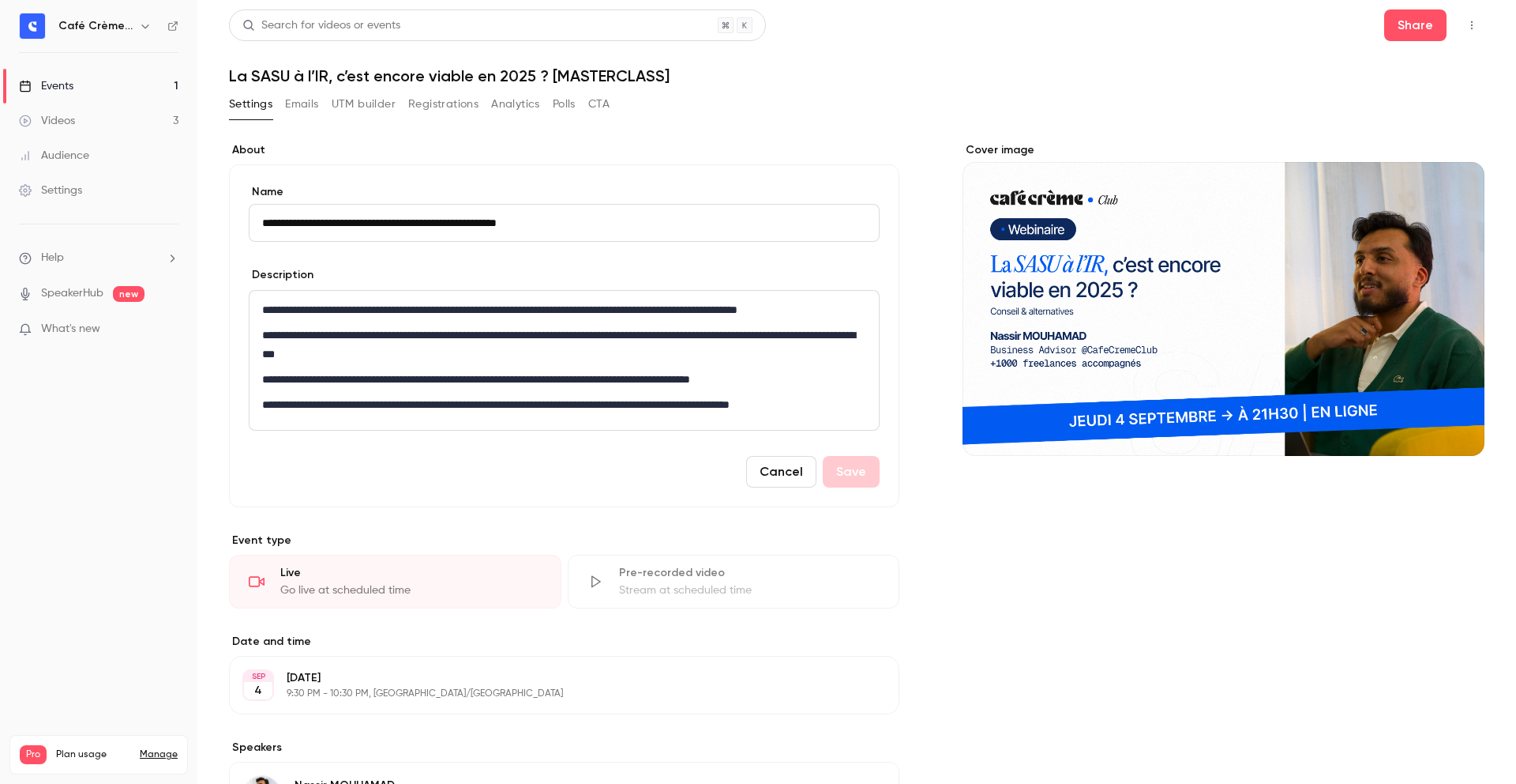
click at [633, 144] on label "About" at bounding box center [564, 150] width 671 height 16
click at [778, 478] on button "Cancel" at bounding box center [781, 472] width 70 height 32
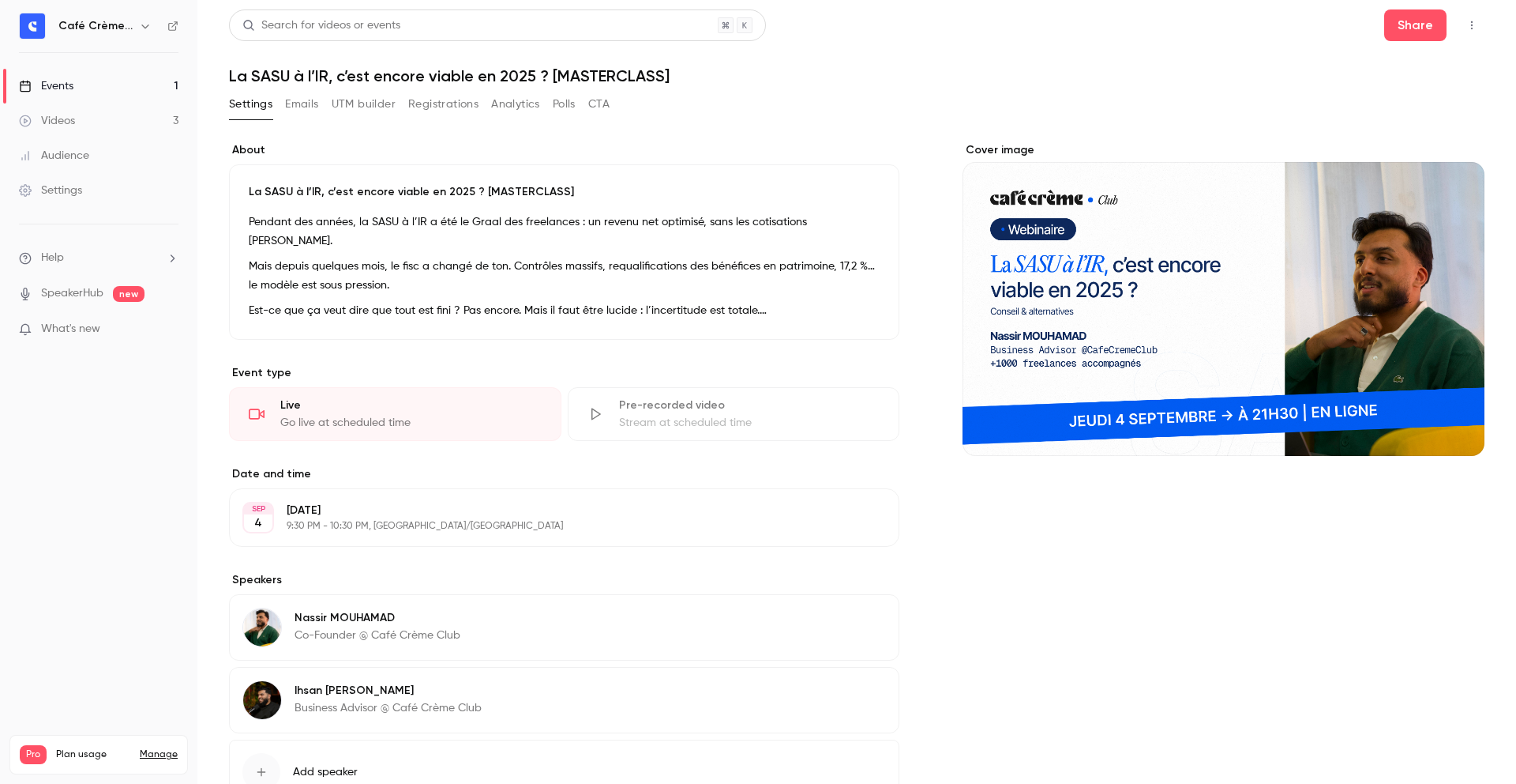
click at [773, 236] on div "Pendant des années, la SASU à l’IR a été le Graal des freelances : un revenu ne…" at bounding box center [564, 265] width 631 height 107
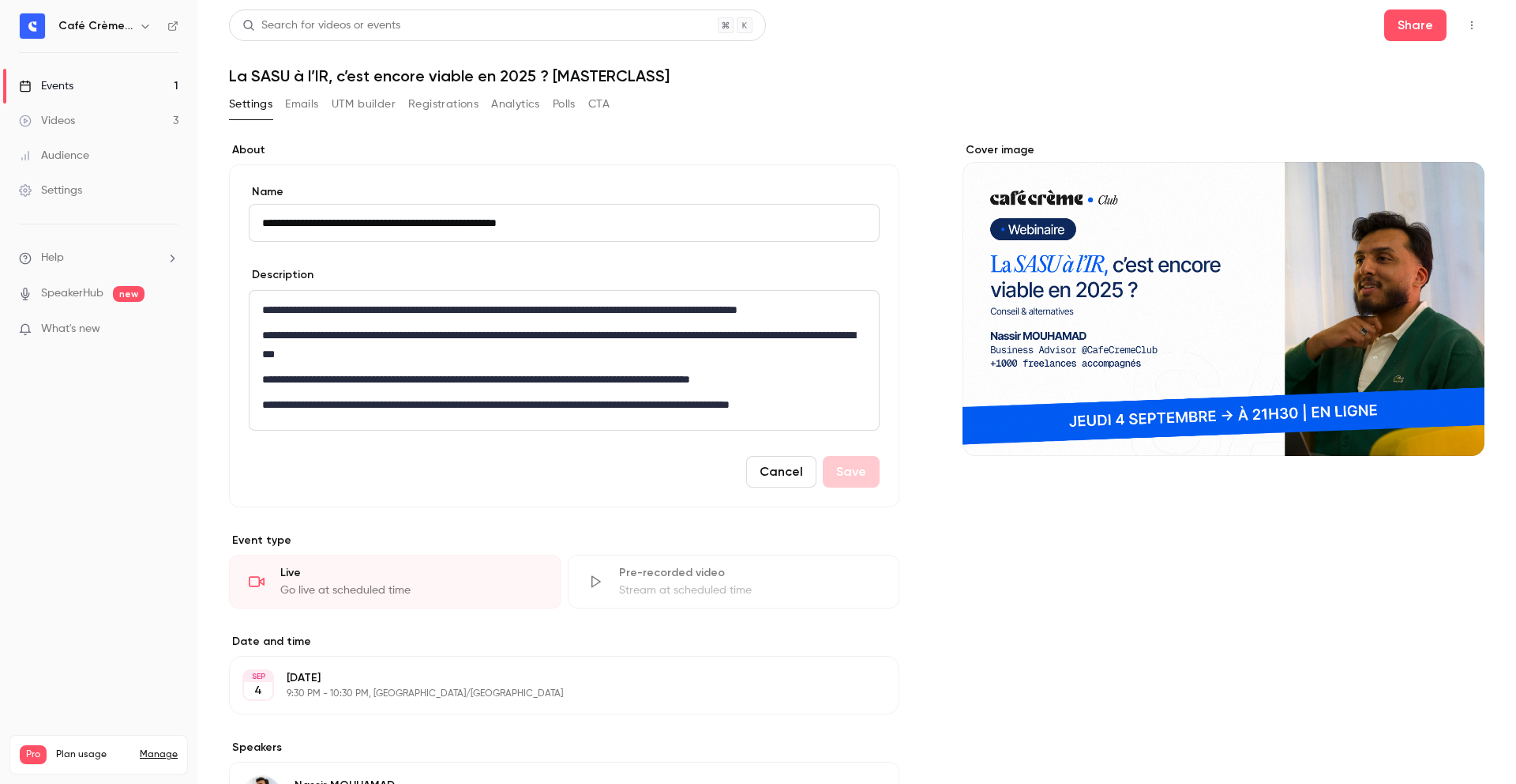
click at [790, 169] on div "**********" at bounding box center [564, 335] width 671 height 343
click at [1071, 18] on div "Search for videos or events Share" at bounding box center [857, 25] width 1256 height 32
click at [596, 73] on h1 "La SASU à l’IR, c’est encore viable en 2025 ? [MASTERCLASS]" at bounding box center [857, 75] width 1256 height 19
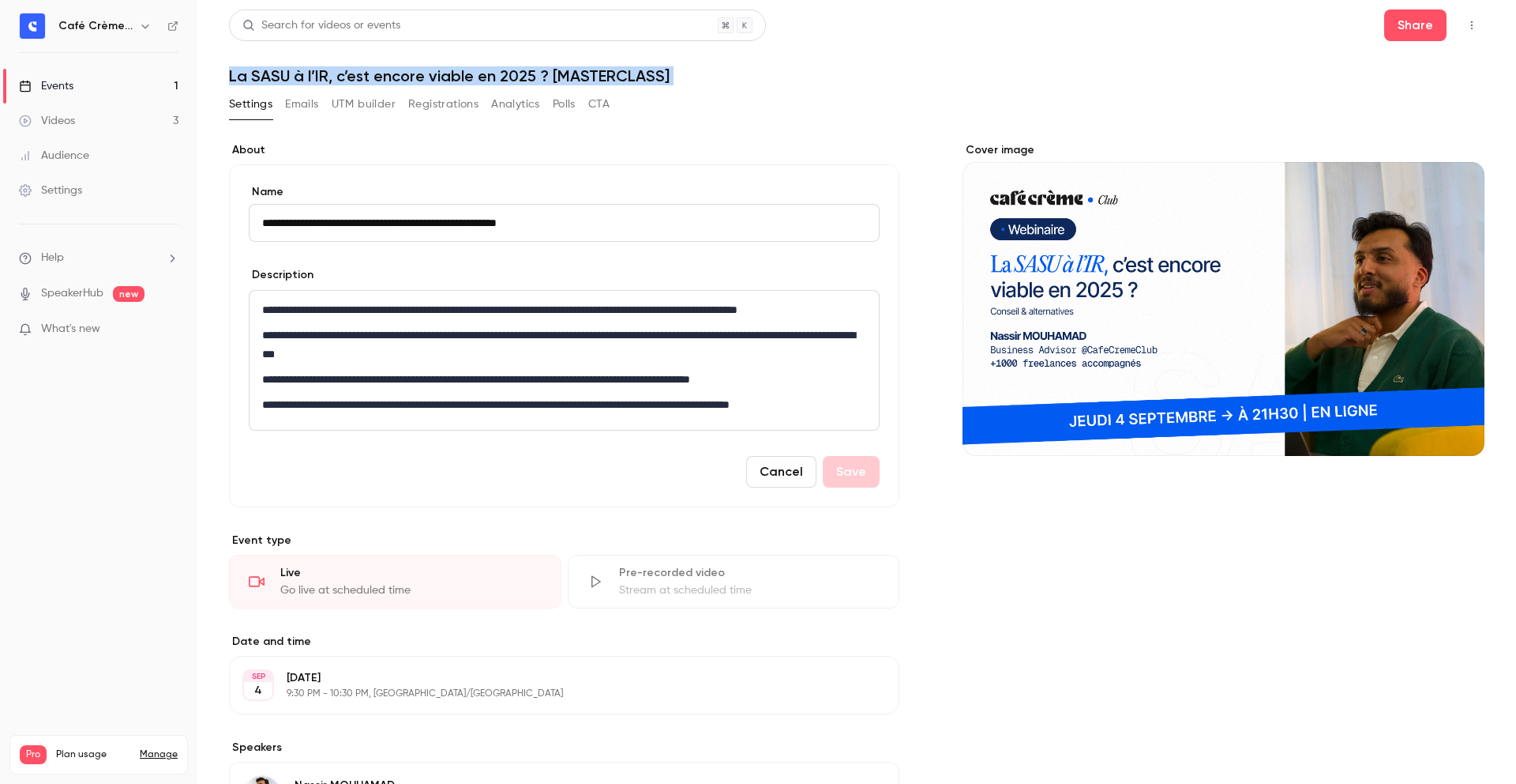
copy div "La SASU à l’IR, c’est encore viable en 2025 ? [MASTERCLASS] Settings Emails UTM…"
click at [369, 93] on button "UTM builder" at bounding box center [364, 104] width 64 height 25
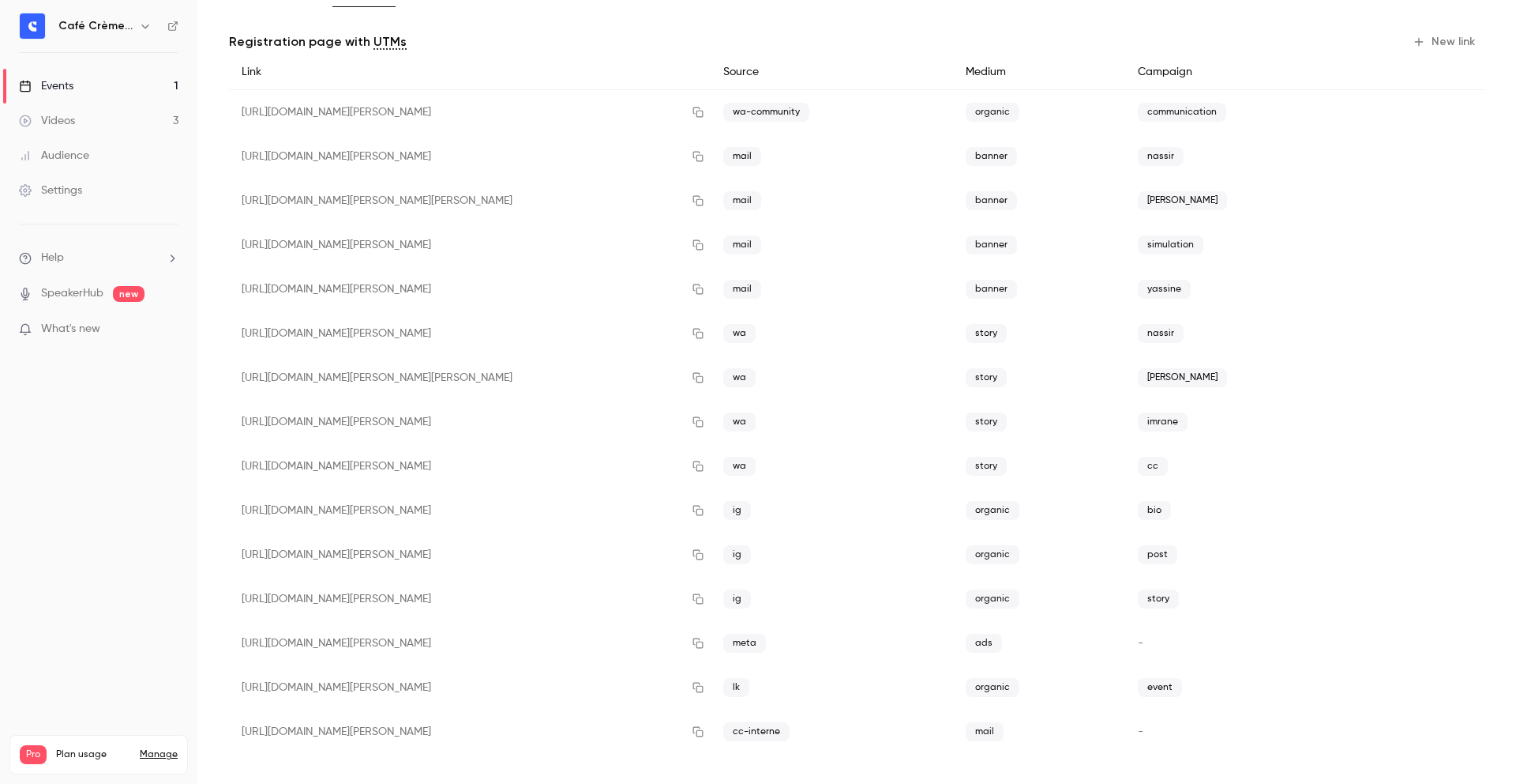
scroll to position [118, 0]
click at [688, 680] on button "button" at bounding box center [698, 682] width 25 height 25
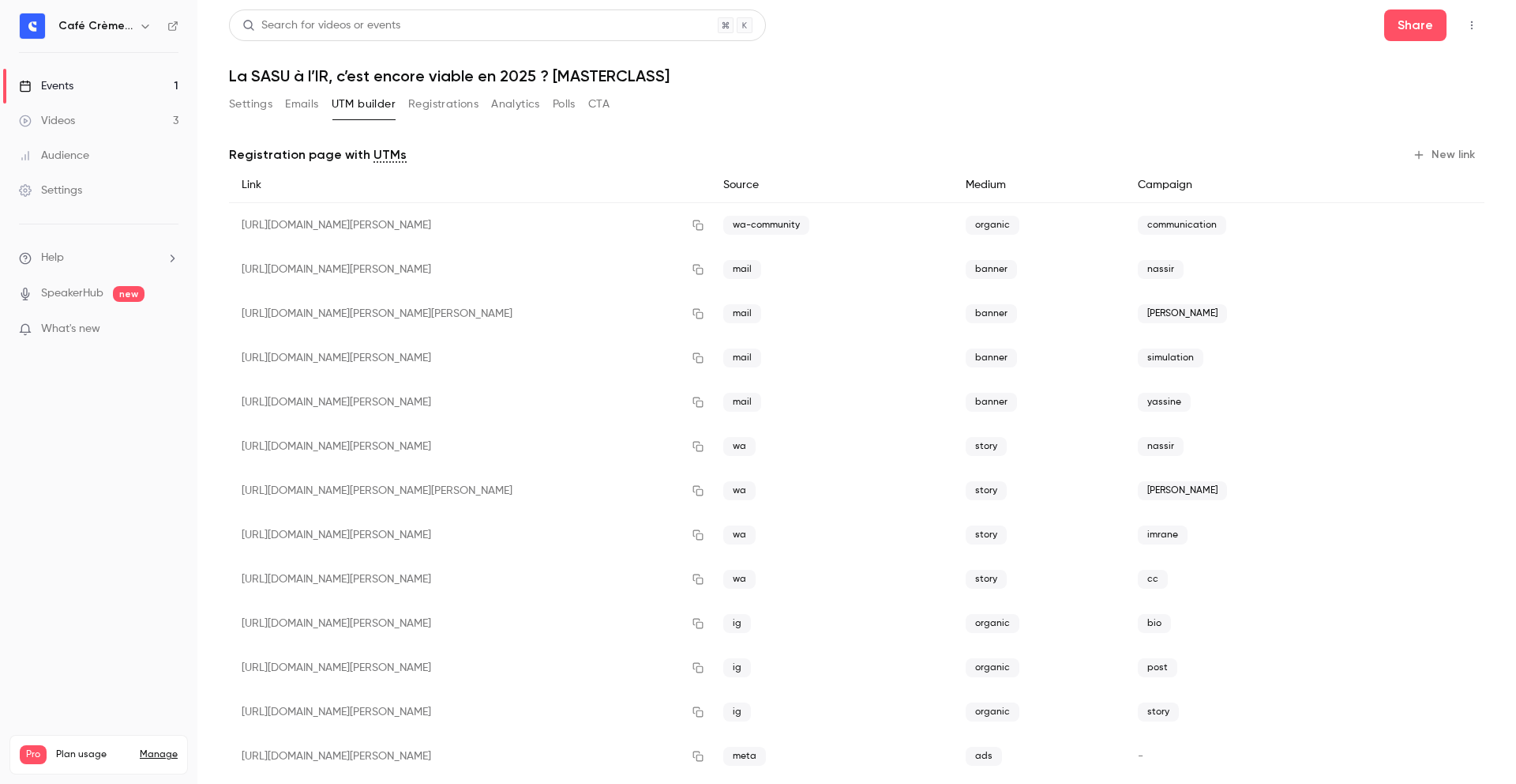
click at [230, 113] on button "Settings" at bounding box center [250, 104] width 43 height 25
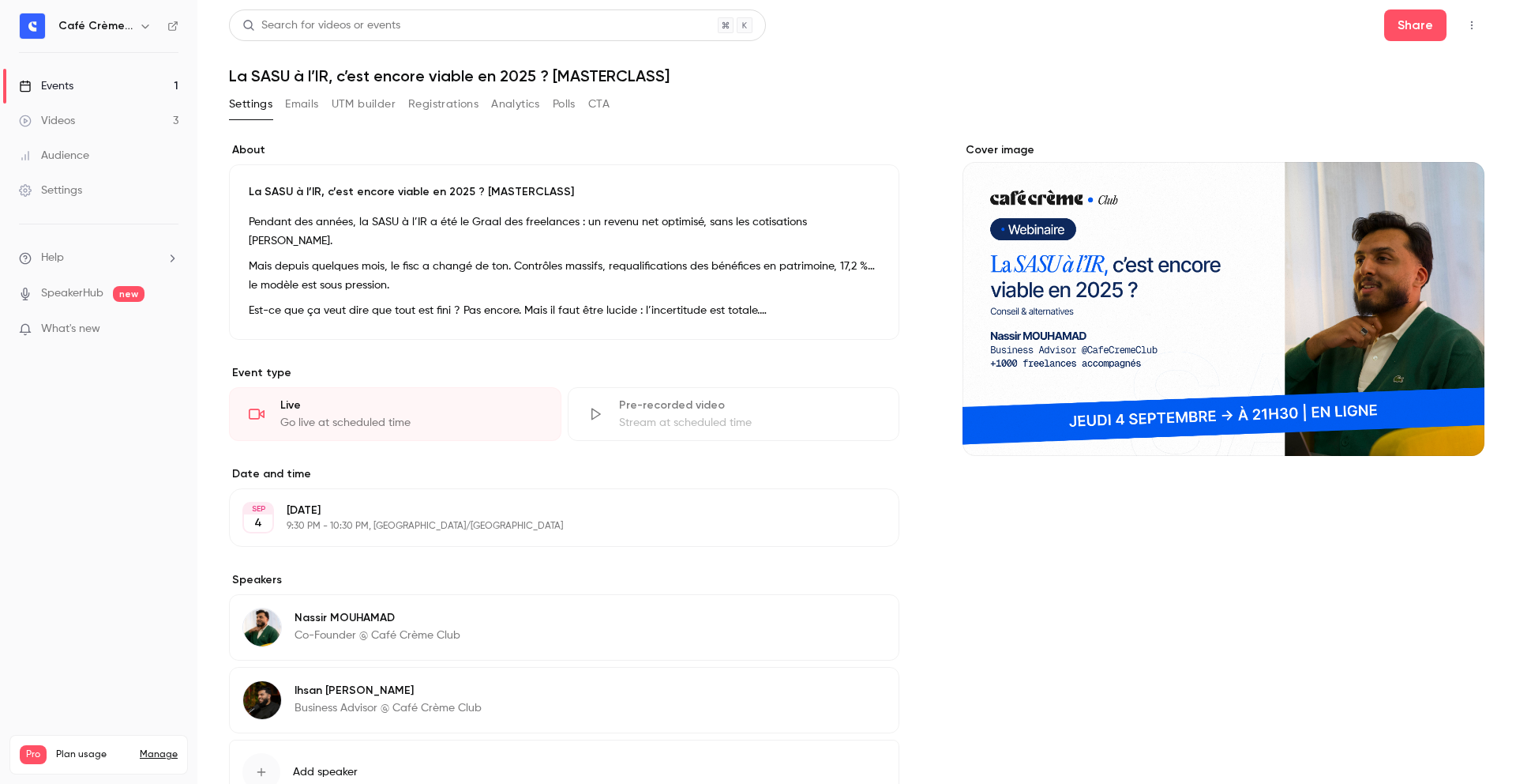
click at [375, 267] on p "Mais depuis quelques mois, le fisc a changé de ton. Contrôles massifs, requalif…" at bounding box center [564, 276] width 631 height 38
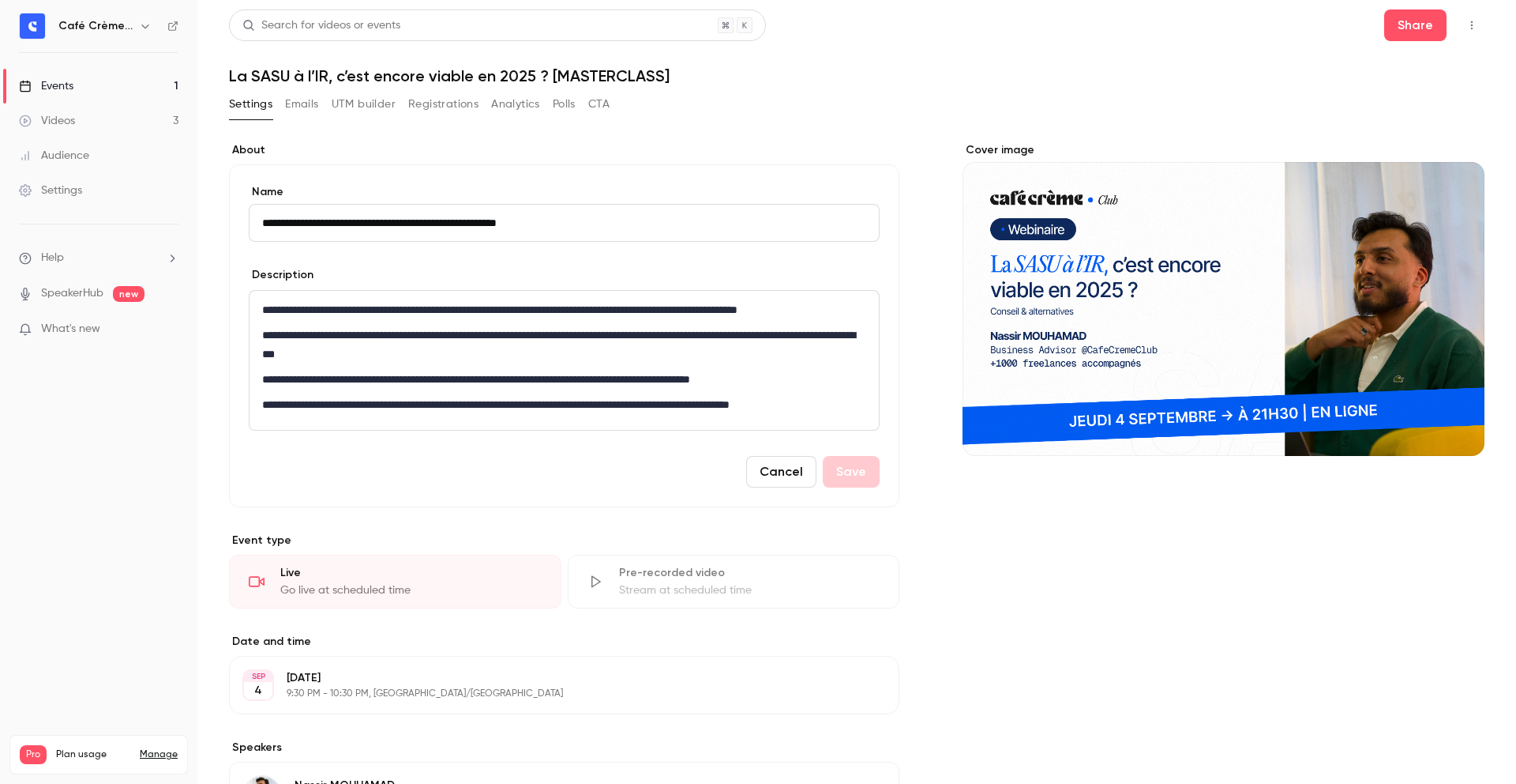
click at [415, 325] on p "**********" at bounding box center [561, 344] width 598 height 38
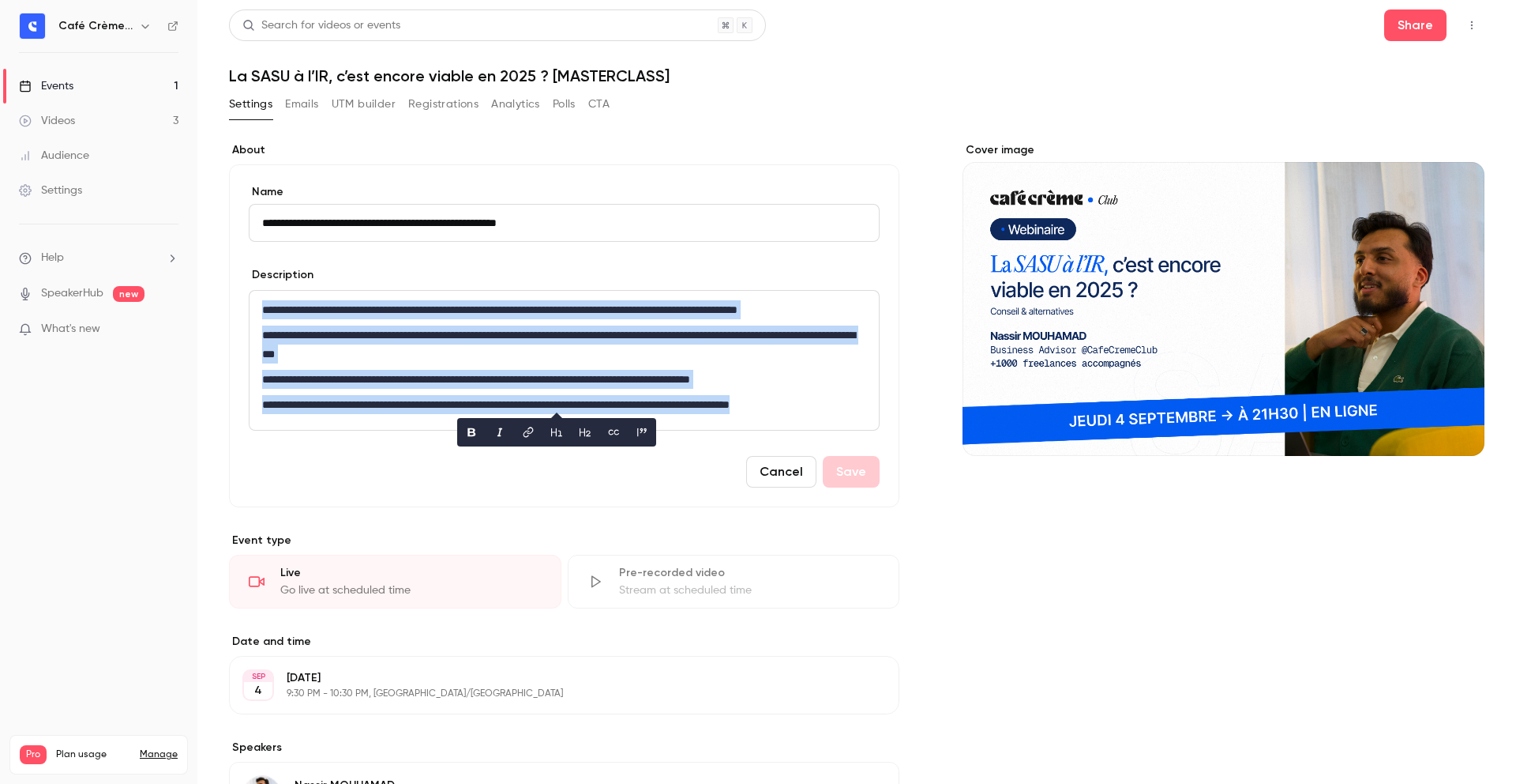
copy div "**********"
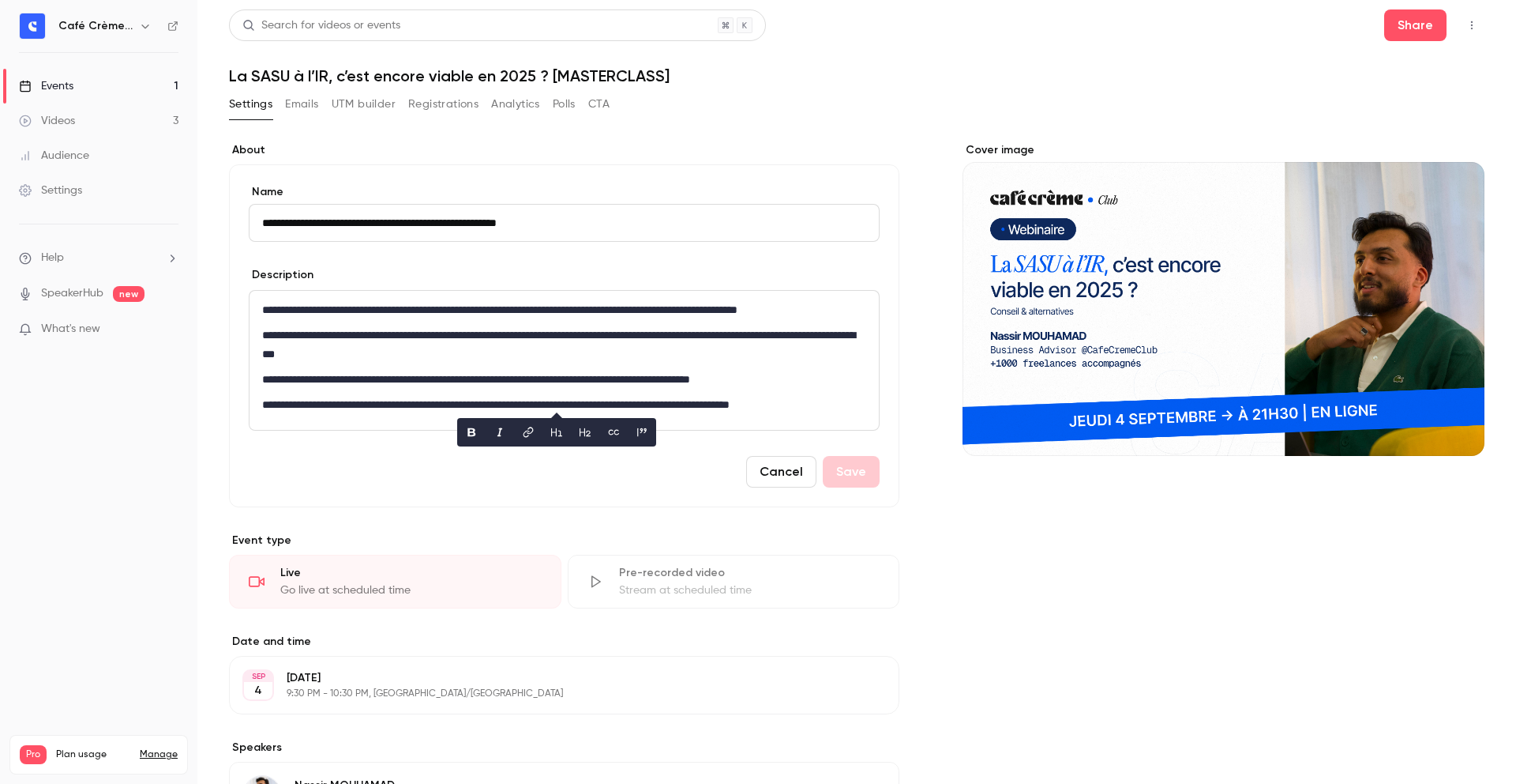
click at [528, 262] on form "**********" at bounding box center [564, 335] width 631 height 303
drag, startPoint x: 345, startPoint y: 102, endPoint x: 418, endPoint y: 133, distance: 78.9
click at [345, 101] on button "UTM builder" at bounding box center [364, 104] width 64 height 25
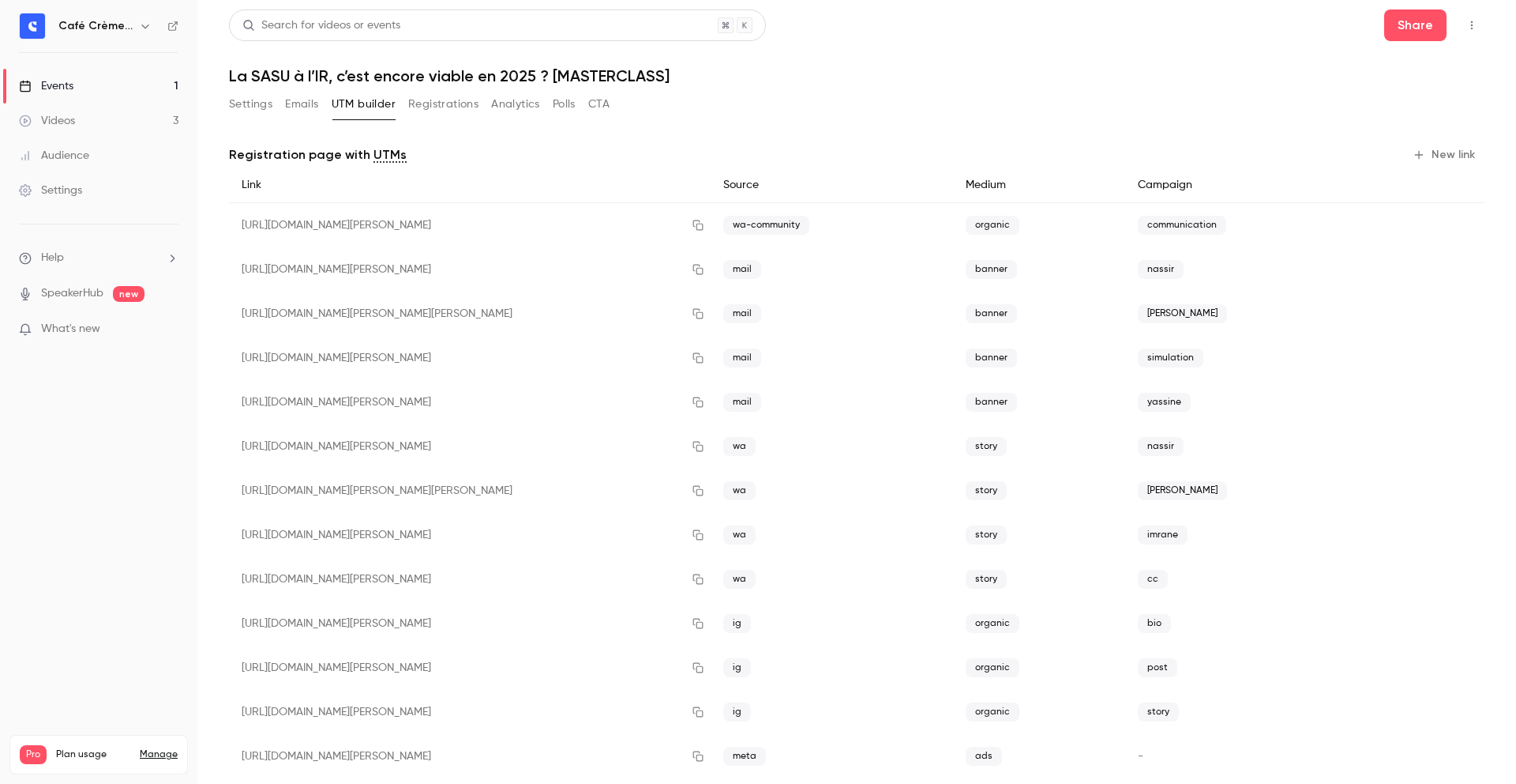
scroll to position [118, 0]
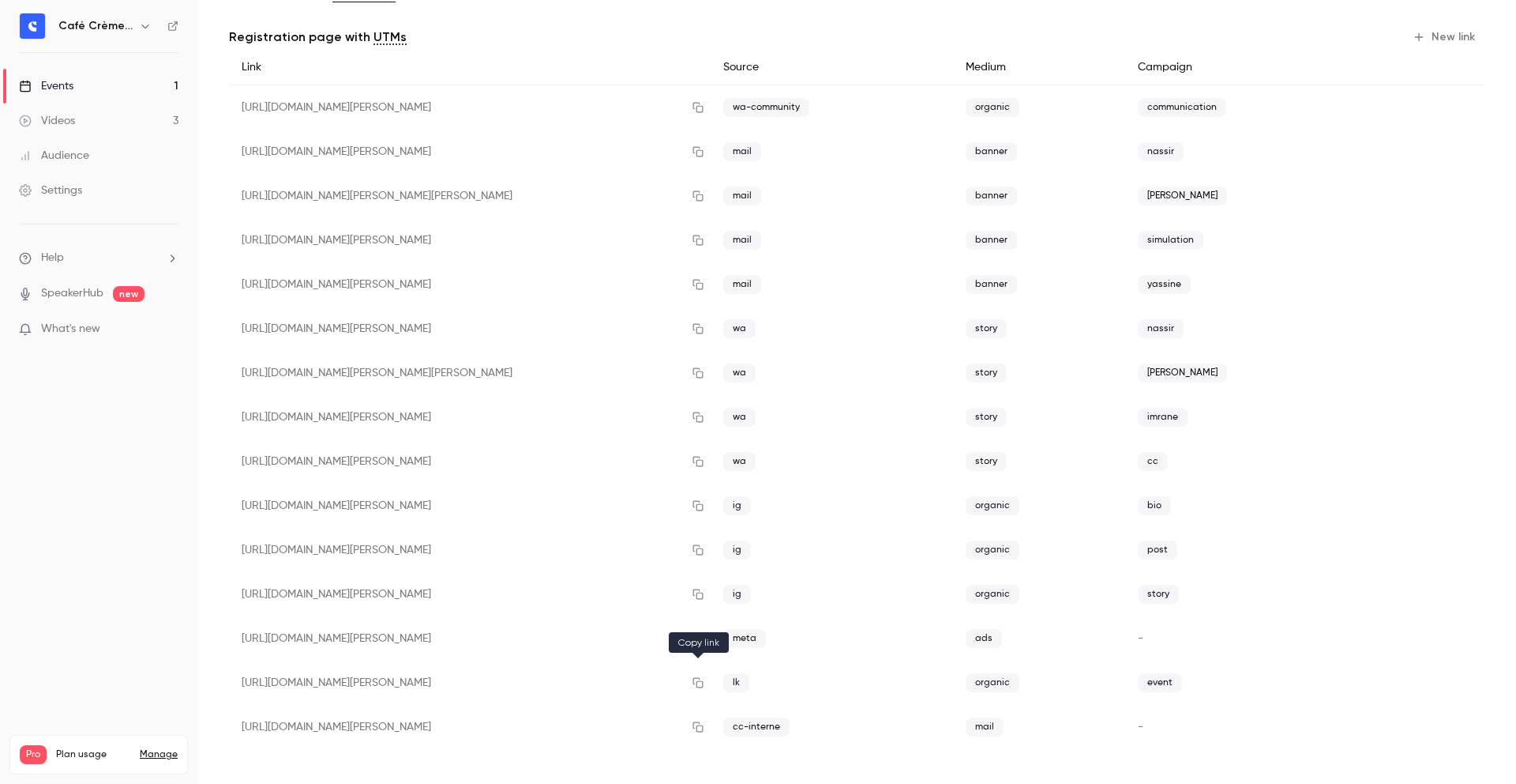
drag, startPoint x: 698, startPoint y: 680, endPoint x: 744, endPoint y: 584, distance: 106.7
click at [698, 679] on icon "button" at bounding box center [698, 682] width 13 height 11
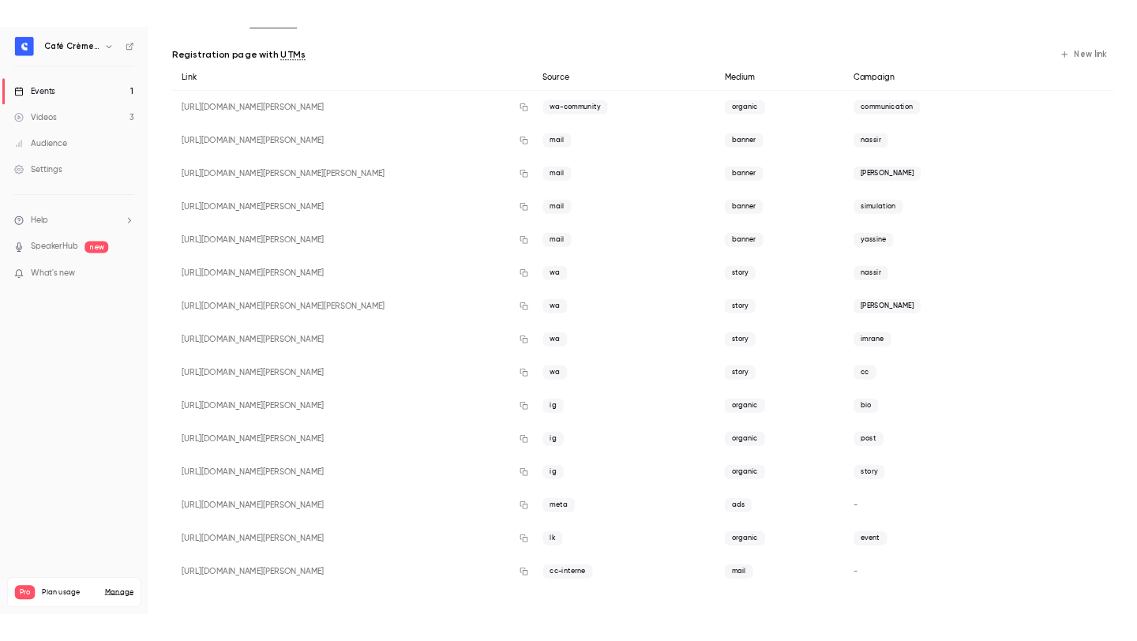
scroll to position [0, 0]
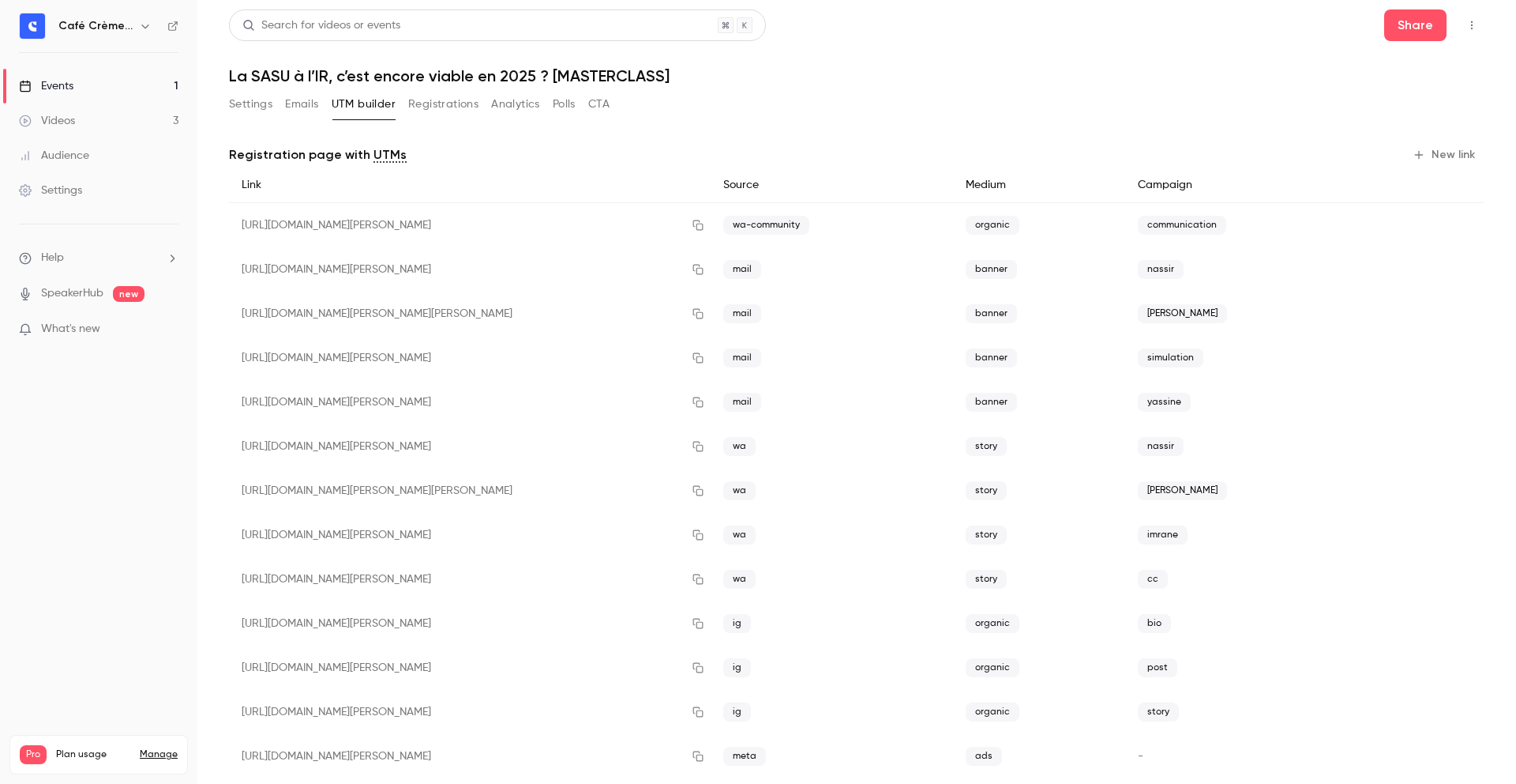
click at [254, 106] on button "Settings" at bounding box center [250, 104] width 43 height 25
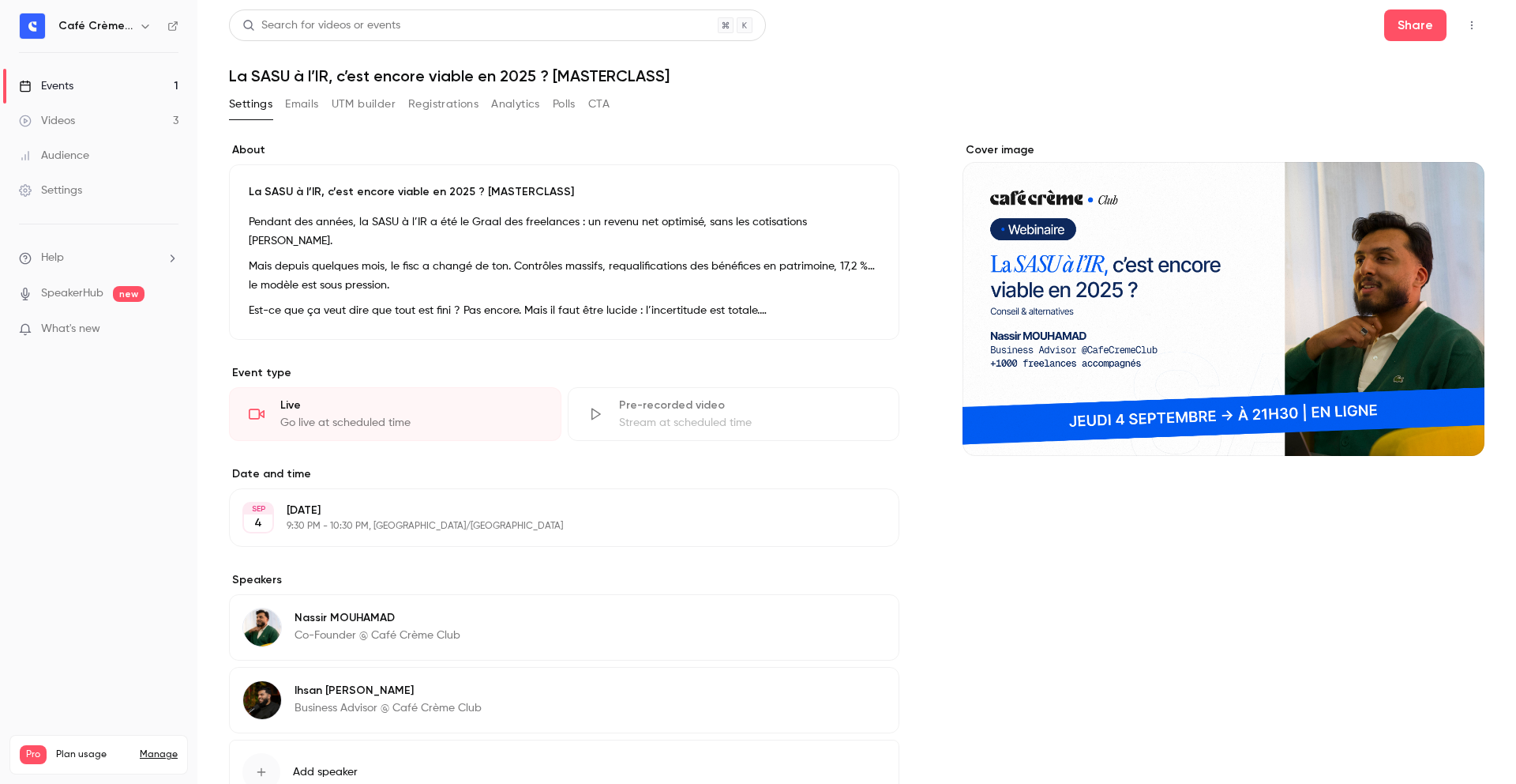
click at [1099, 228] on div "Cover image" at bounding box center [1224, 299] width 522 height 314
click at [0, 0] on input "Cover image" at bounding box center [0, 0] width 0 height 0
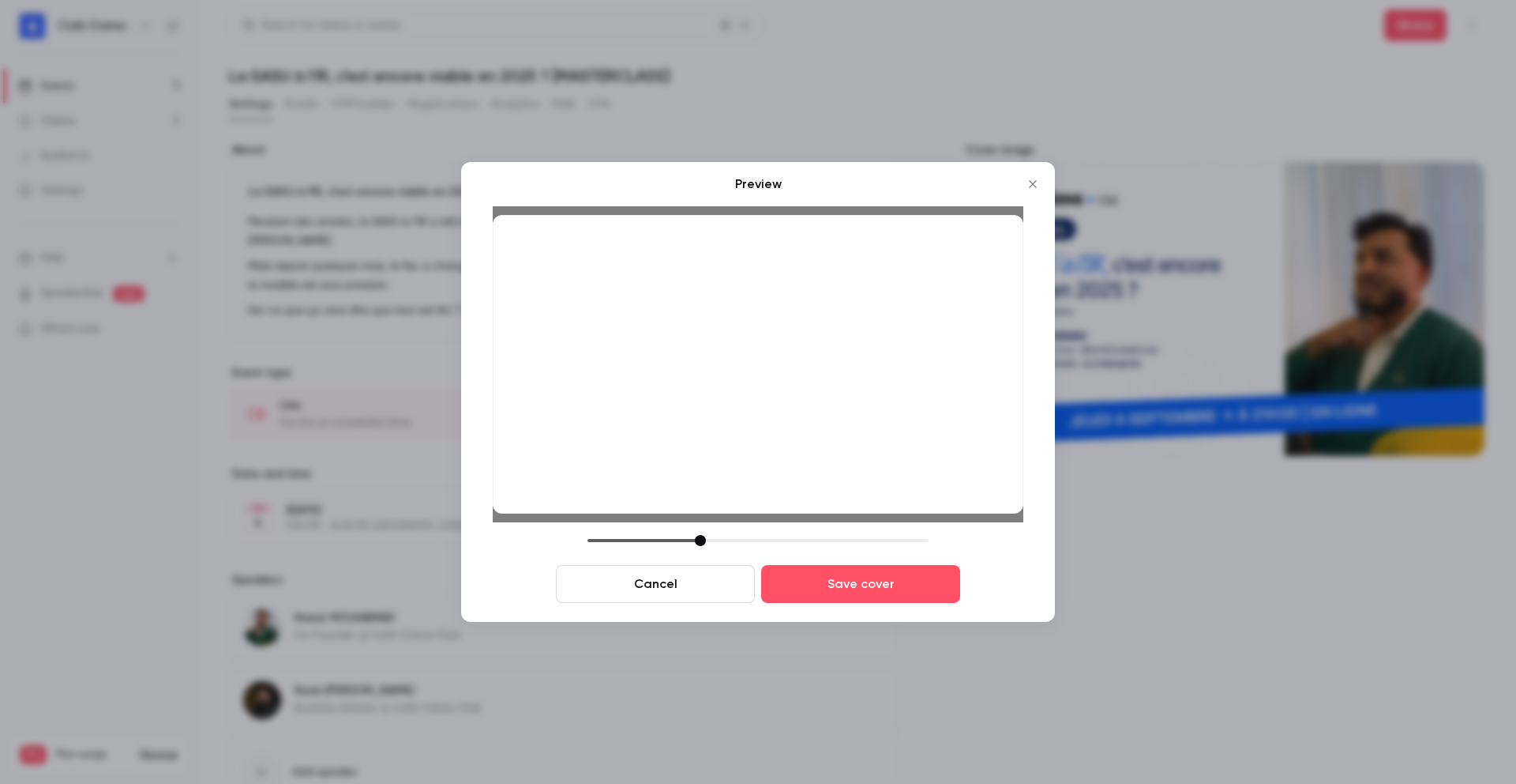
click at [879, 603] on div "Preview Cancel Save cover" at bounding box center [758, 392] width 594 height 460
click at [871, 589] on button "Save cover" at bounding box center [860, 584] width 199 height 38
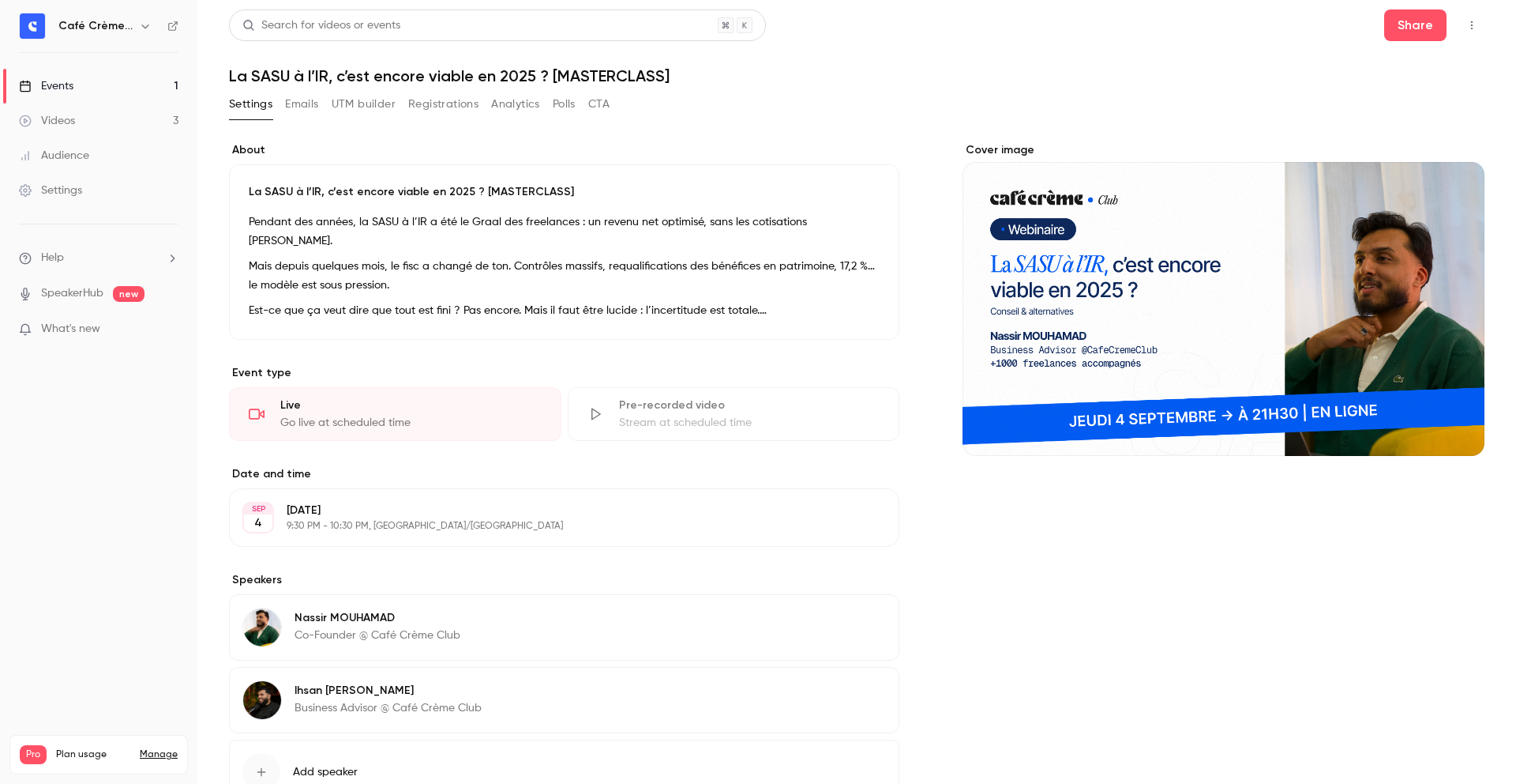
click at [859, 575] on div "About La SASU à l’IR, c’est encore viable en 2025 ? [MASTERCLASS] Pendant des a…" at bounding box center [564, 498] width 671 height 712
click at [940, 99] on div "Settings Emails UTM builder Registrations Analytics Polls CTA" at bounding box center [857, 108] width 1256 height 32
drag, startPoint x: 1132, startPoint y: 80, endPoint x: 1094, endPoint y: 88, distance: 38.9
click at [1133, 81] on h1 "La SASU à l’IR, c’est encore viable en 2025 ? [MASTERCLASS]" at bounding box center [857, 75] width 1256 height 19
click at [975, 52] on header "Search for videos or events Share La SASU à l’IR, c’est encore viable en 2025 ?…" at bounding box center [857, 47] width 1256 height 76
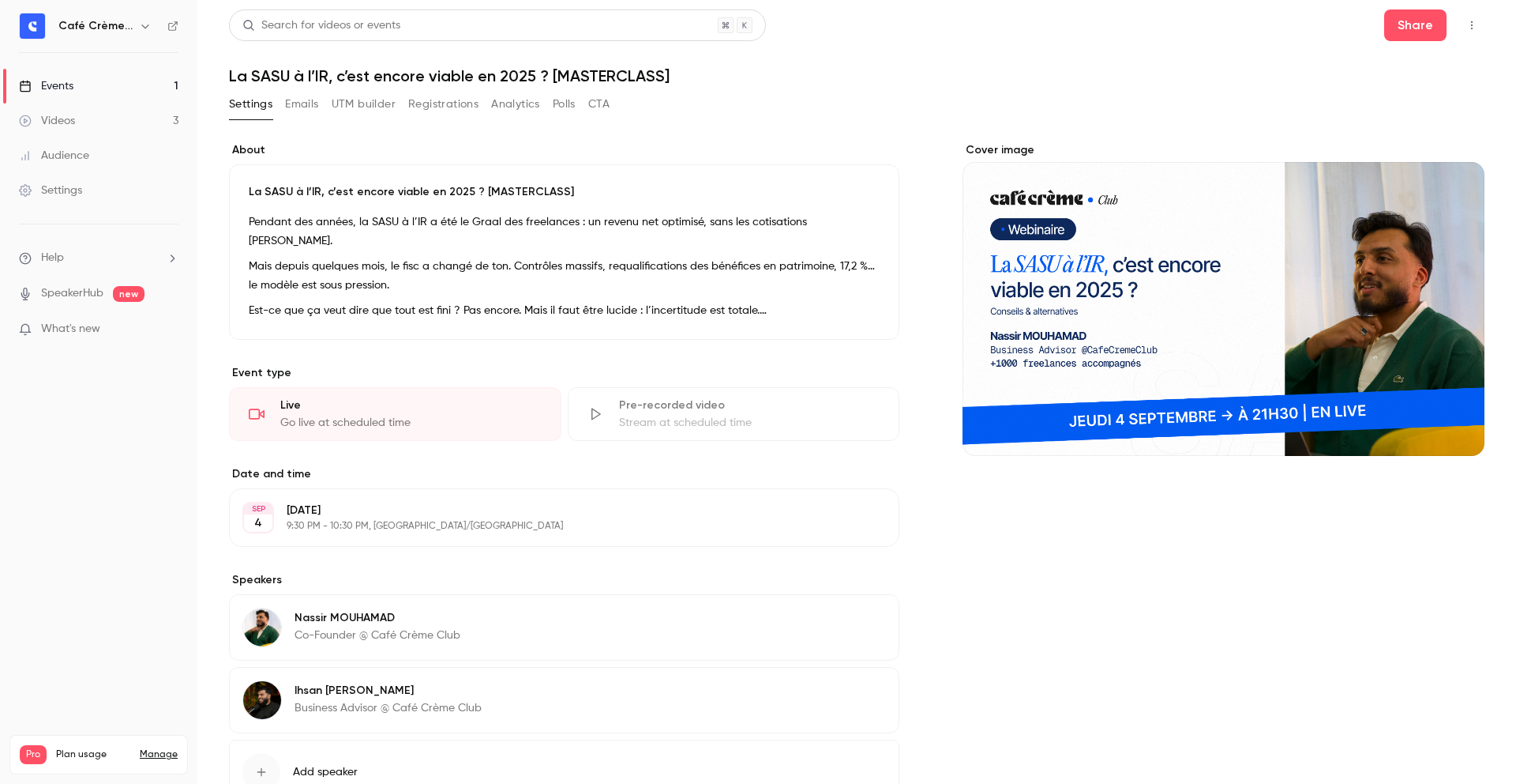
drag, startPoint x: 929, startPoint y: 122, endPoint x: 1135, endPoint y: 509, distance: 438.5
click at [1137, 500] on div "About La SASU à l’IR, c’est encore viable en 2025 ? [MASTERCLASS] Pendant des a…" at bounding box center [857, 507] width 1256 height 769
click at [972, 96] on div "Settings Emails UTM builder Registrations Analytics Polls CTA" at bounding box center [857, 108] width 1256 height 32
click at [928, 39] on div "Search for videos or events Share" at bounding box center [857, 25] width 1256 height 32
click at [372, 113] on button "UTM builder" at bounding box center [364, 104] width 64 height 25
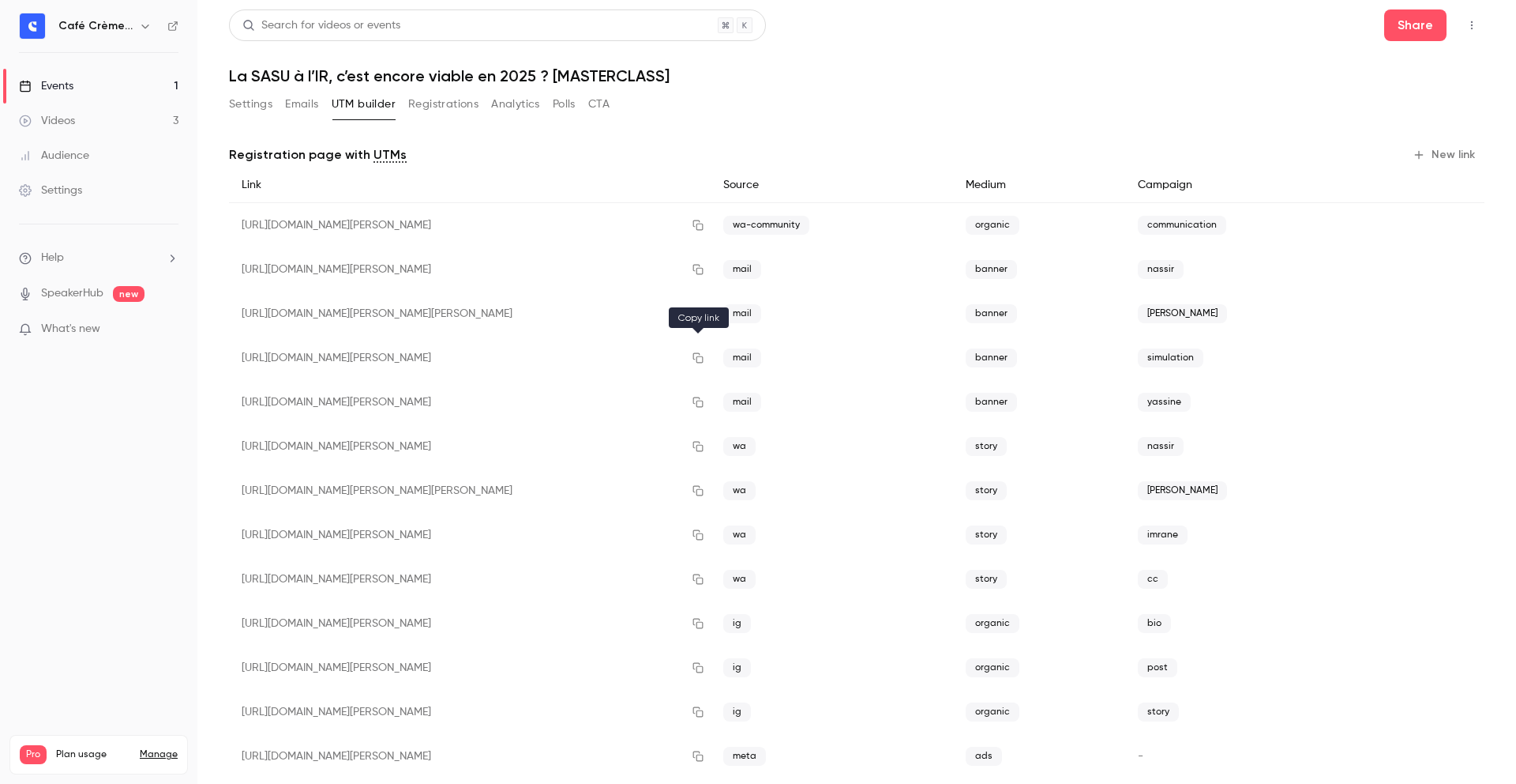
click at [705, 357] on button "button" at bounding box center [698, 357] width 25 height 25
click at [698, 357] on icon "button" at bounding box center [698, 357] width 13 height 11
click at [1090, 29] on div "Search for videos or events Share" at bounding box center [857, 25] width 1256 height 32
click at [690, 311] on button "button" at bounding box center [698, 313] width 25 height 25
click at [682, 441] on div "https://watch.getcontrast.io/register/cafe-creme-club-la-sasu-a-l-ir-c-est-enco…" at bounding box center [470, 446] width 482 height 44
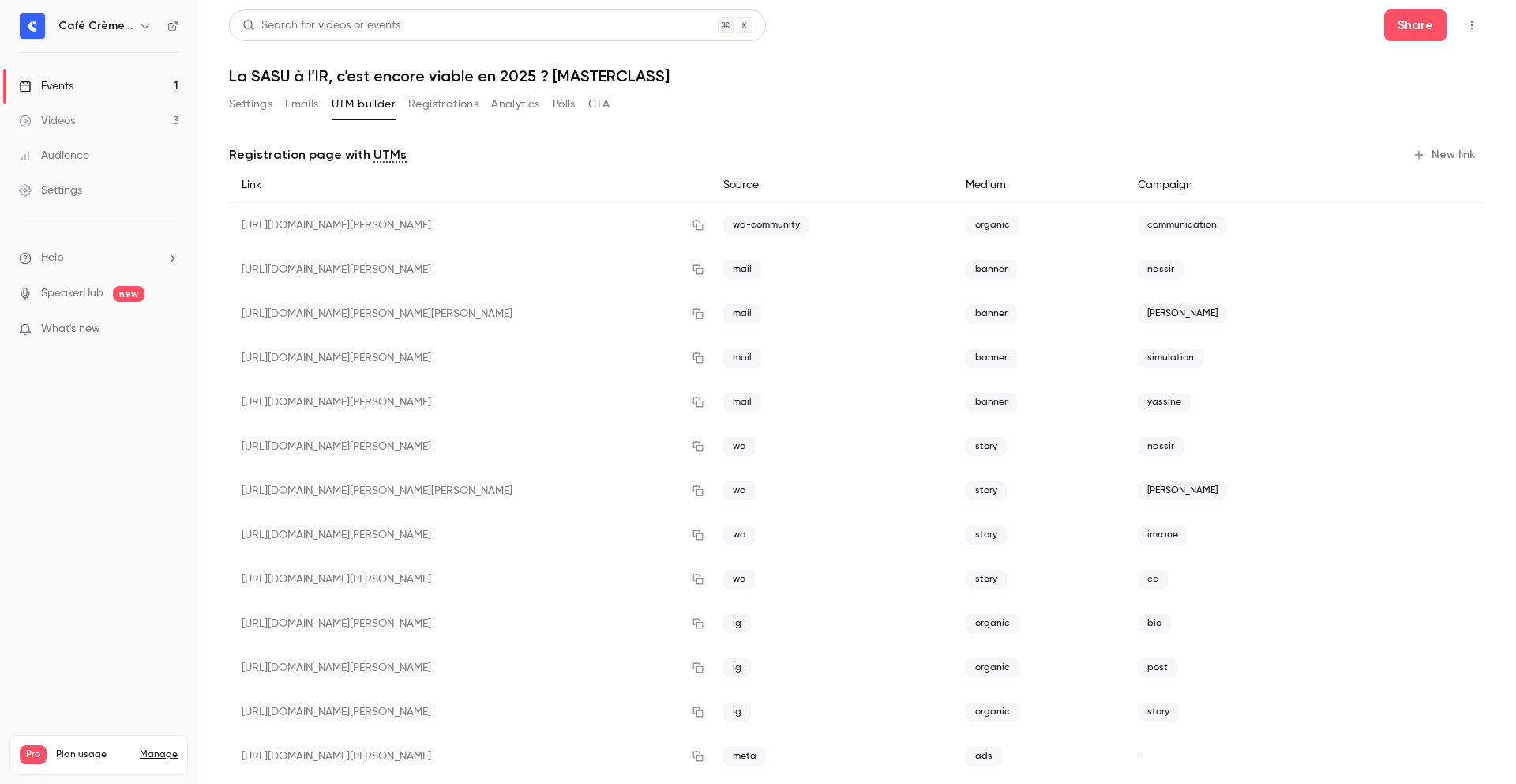
click at [727, 443] on span "wa" at bounding box center [739, 446] width 32 height 19
click at [701, 444] on icon "button" at bounding box center [698, 446] width 13 height 11
click at [698, 262] on button "button" at bounding box center [698, 269] width 25 height 25
drag, startPoint x: 704, startPoint y: 404, endPoint x: 715, endPoint y: 396, distance: 13.1
click at [704, 404] on button "button" at bounding box center [698, 401] width 25 height 25
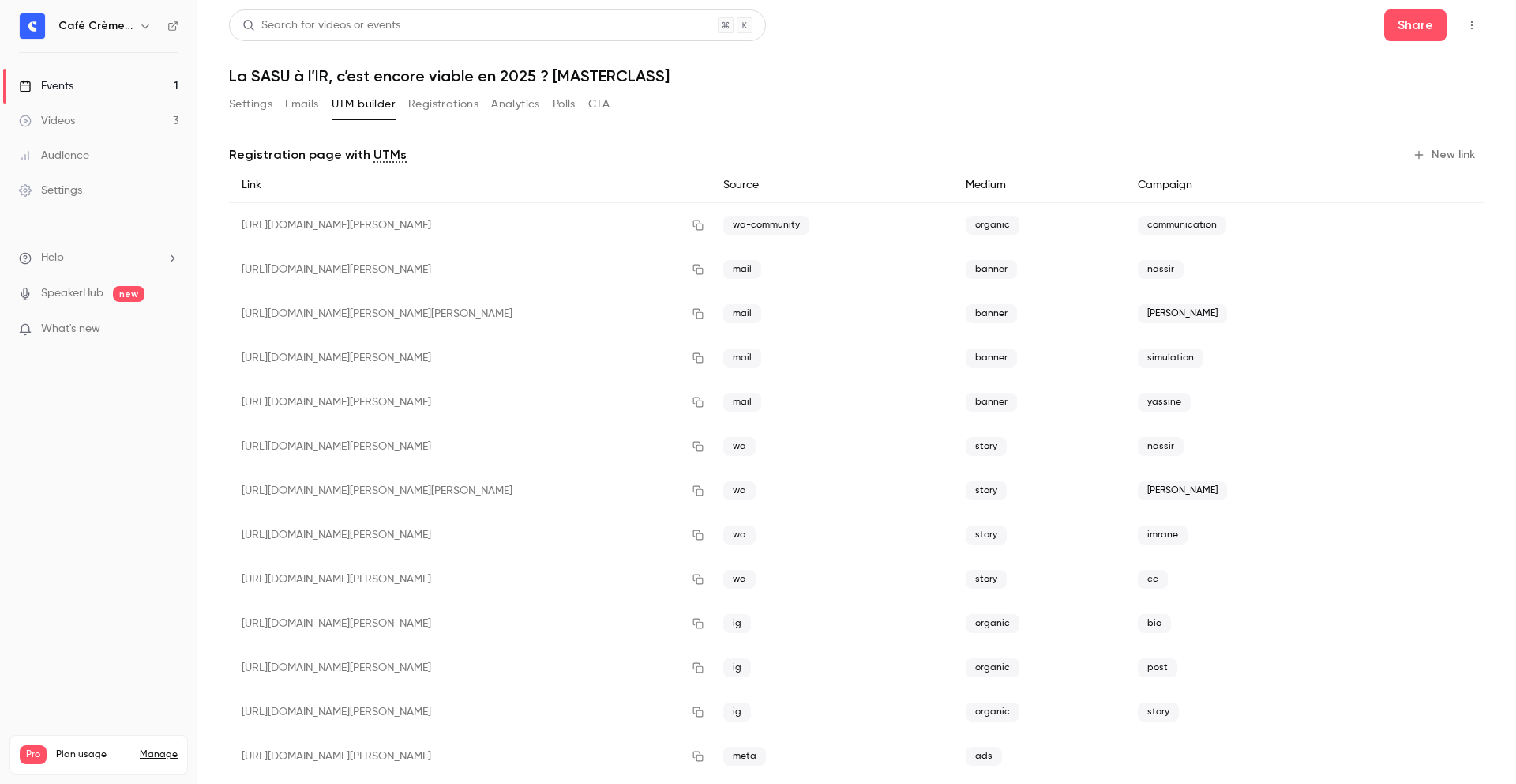
click at [1202, 111] on div "Settings Emails UTM builder Registrations Analytics Polls CTA" at bounding box center [857, 108] width 1256 height 32
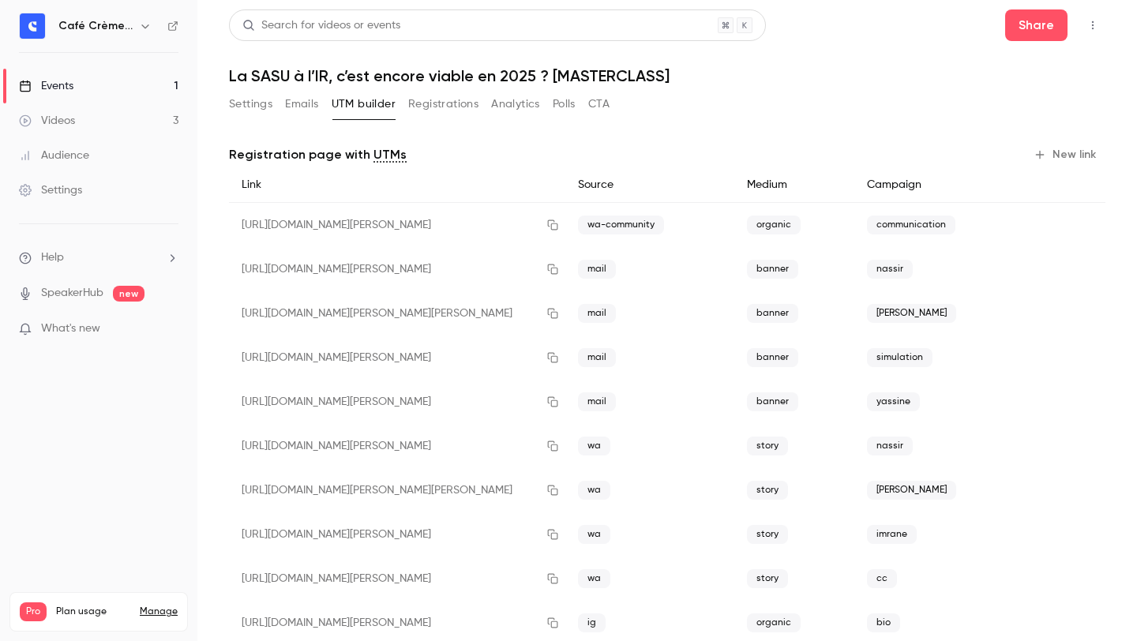
click at [101, 119] on link "Videos 3" at bounding box center [98, 120] width 197 height 35
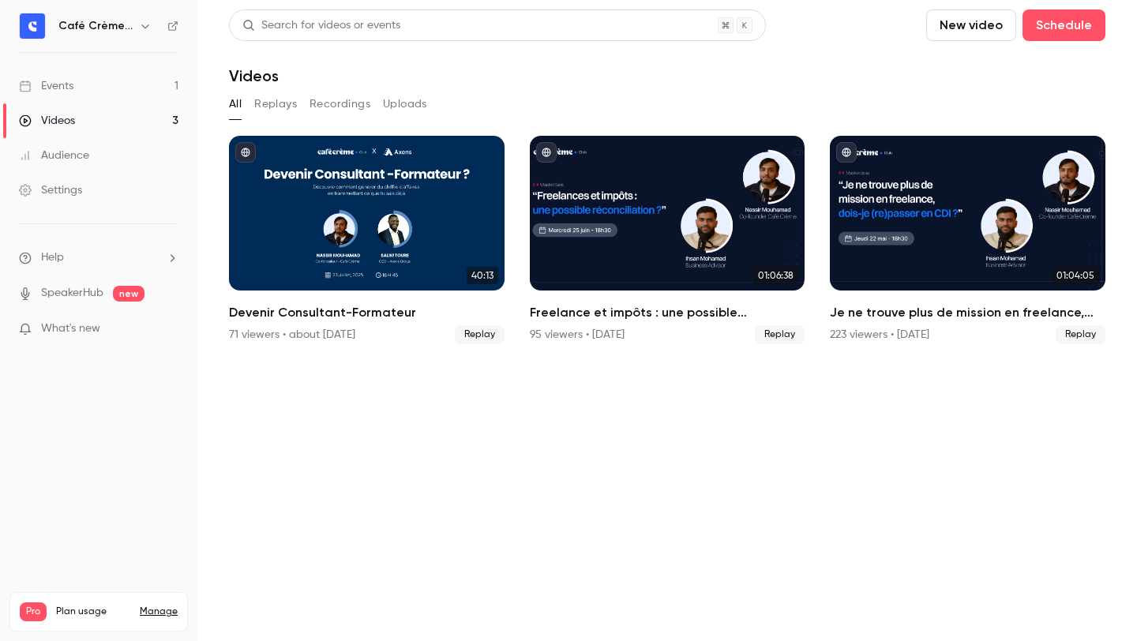
drag, startPoint x: 550, startPoint y: 449, endPoint x: 536, endPoint y: 440, distance: 16.0
click at [536, 440] on section "Search for videos or events New video Schedule Videos All Replays Recordings Up…" at bounding box center [667, 320] width 877 height 622
click at [87, 85] on link "Events 1" at bounding box center [98, 86] width 197 height 35
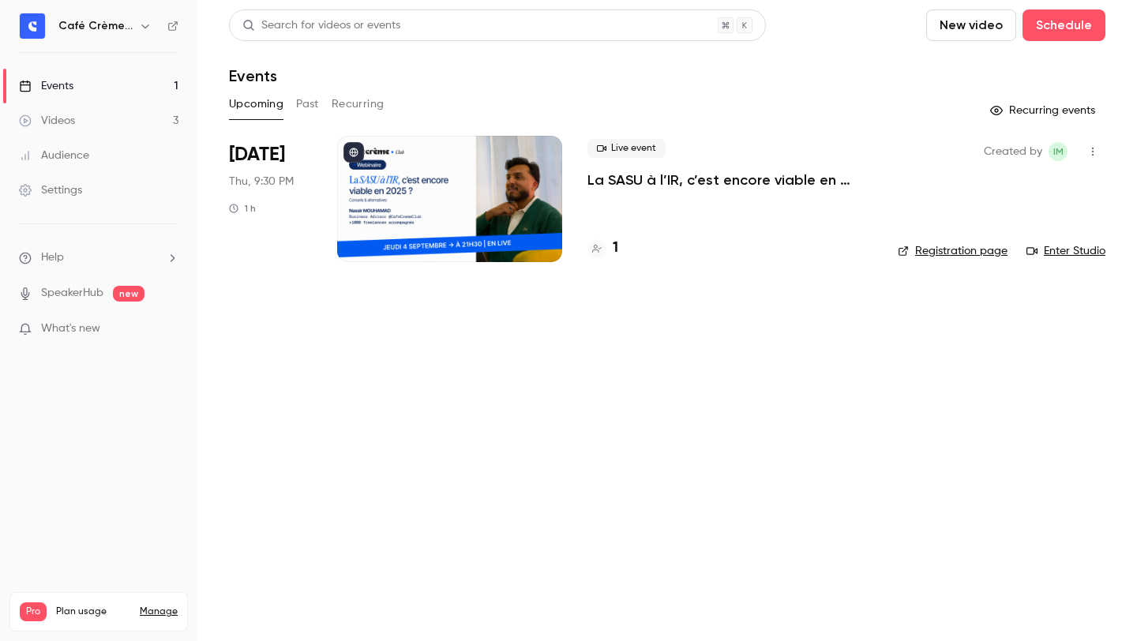
drag, startPoint x: 772, startPoint y: 95, endPoint x: 741, endPoint y: 97, distance: 31.7
click at [741, 97] on div "Upcoming Past Recurring" at bounding box center [667, 104] width 877 height 25
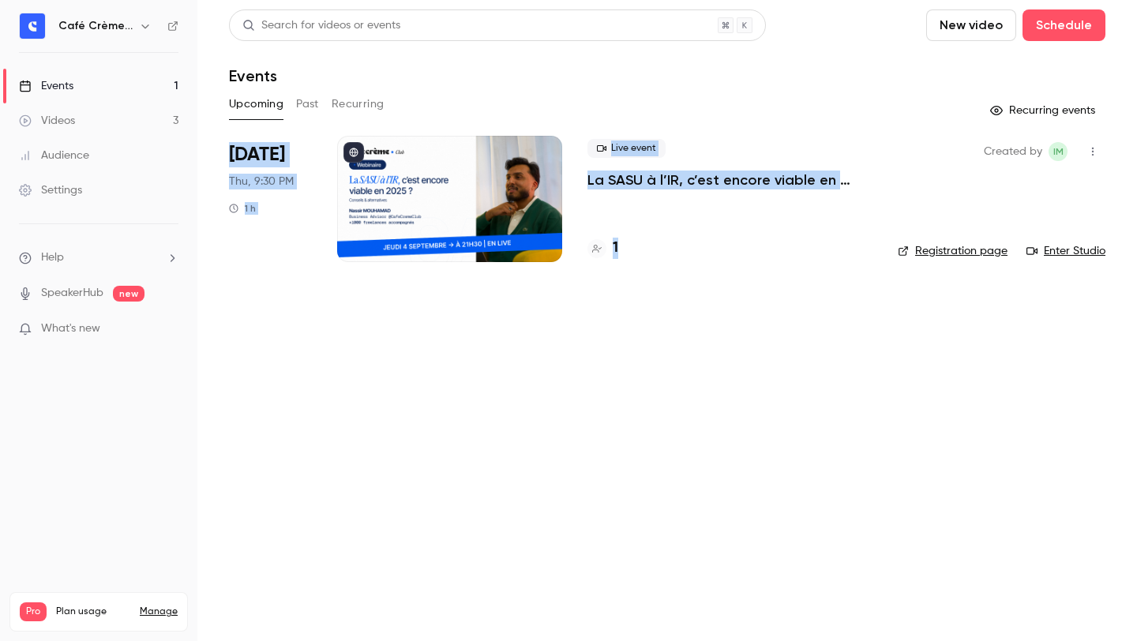
drag, startPoint x: 706, startPoint y: 97, endPoint x: 788, endPoint y: 368, distance: 283.1
click at [789, 367] on main "Search for videos or events New video Schedule Events Upcoming Past Recurring R…" at bounding box center [667, 320] width 940 height 641
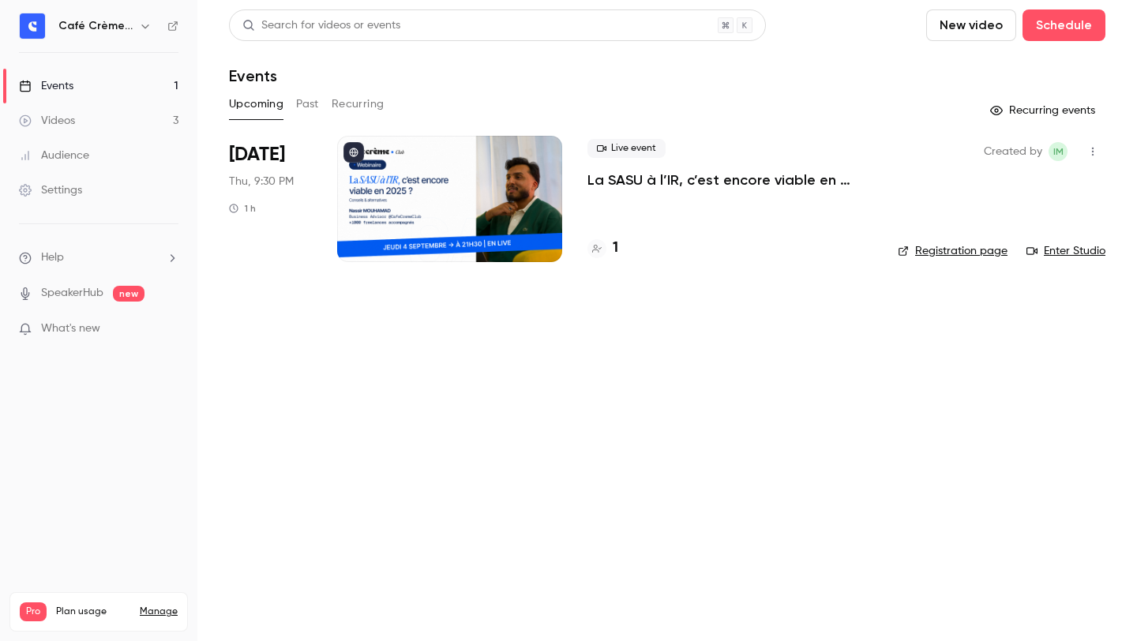
click at [819, 367] on main "Search for videos or events New video Schedule Events Upcoming Past Recurring R…" at bounding box center [667, 320] width 940 height 641
drag, startPoint x: 1064, startPoint y: 343, endPoint x: 733, endPoint y: 289, distance: 335.3
click at [733, 288] on main "Search for videos or events New video Schedule Events Upcoming Past Recurring R…" at bounding box center [667, 320] width 940 height 641
click at [727, 296] on main "Search for videos or events New video Schedule Events Upcoming Past Recurring R…" at bounding box center [667, 320] width 940 height 641
click at [733, 329] on main "Search for videos or events New video Schedule Events Upcoming Past Recurring R…" at bounding box center [667, 320] width 940 height 641
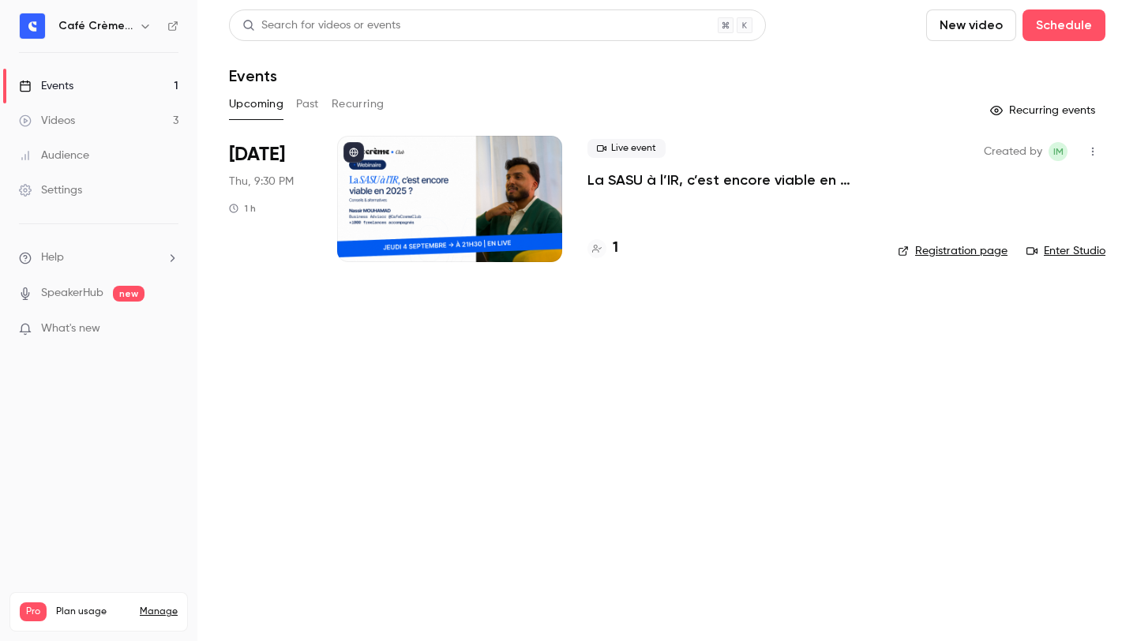
click at [618, 249] on h4 "1" at bounding box center [616, 248] width 6 height 21
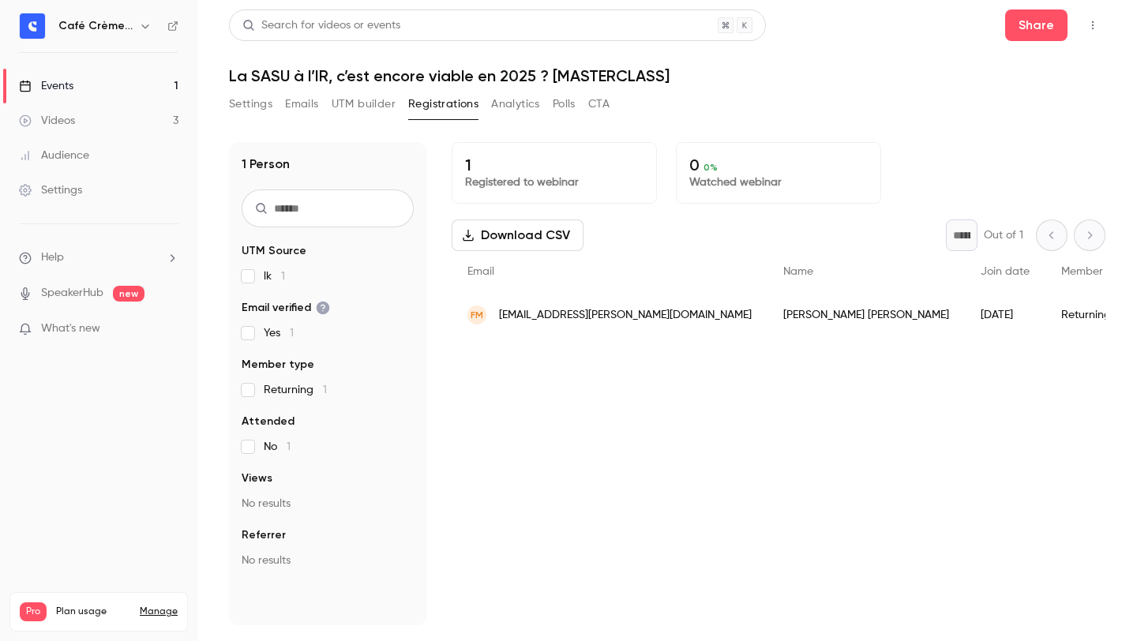
click at [513, 163] on p "1" at bounding box center [554, 165] width 178 height 19
click at [250, 100] on button "Settings" at bounding box center [250, 104] width 43 height 25
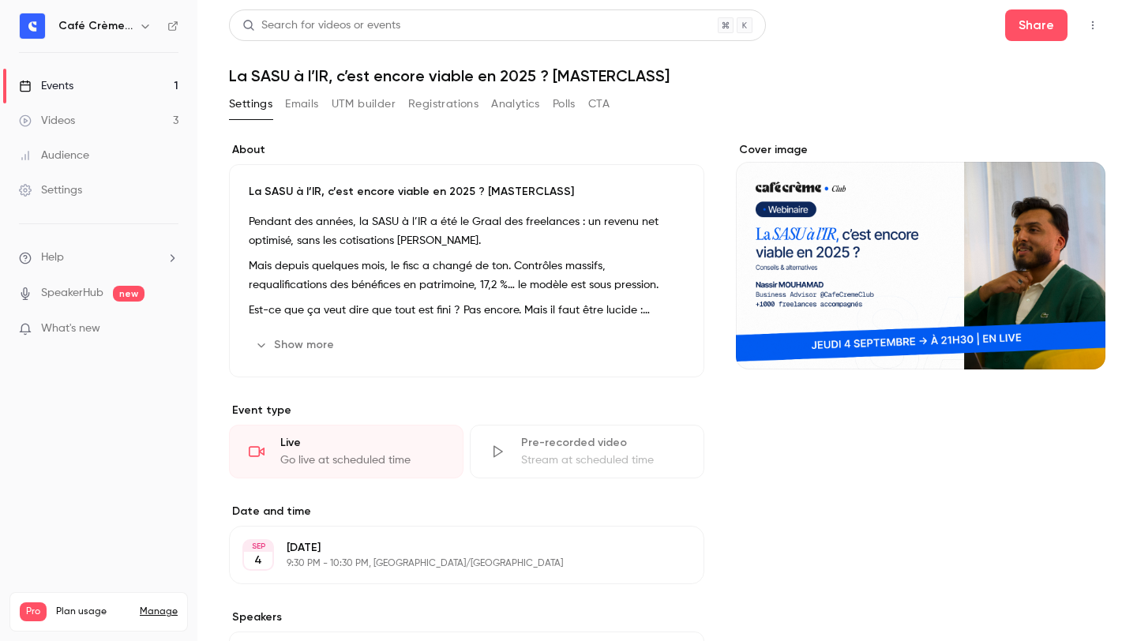
click at [904, 75] on h1 "La SASU à l’IR, c’est encore viable en 2025 ? [MASTERCLASS]" at bounding box center [667, 75] width 877 height 19
click at [356, 105] on button "UTM builder" at bounding box center [364, 104] width 64 height 25
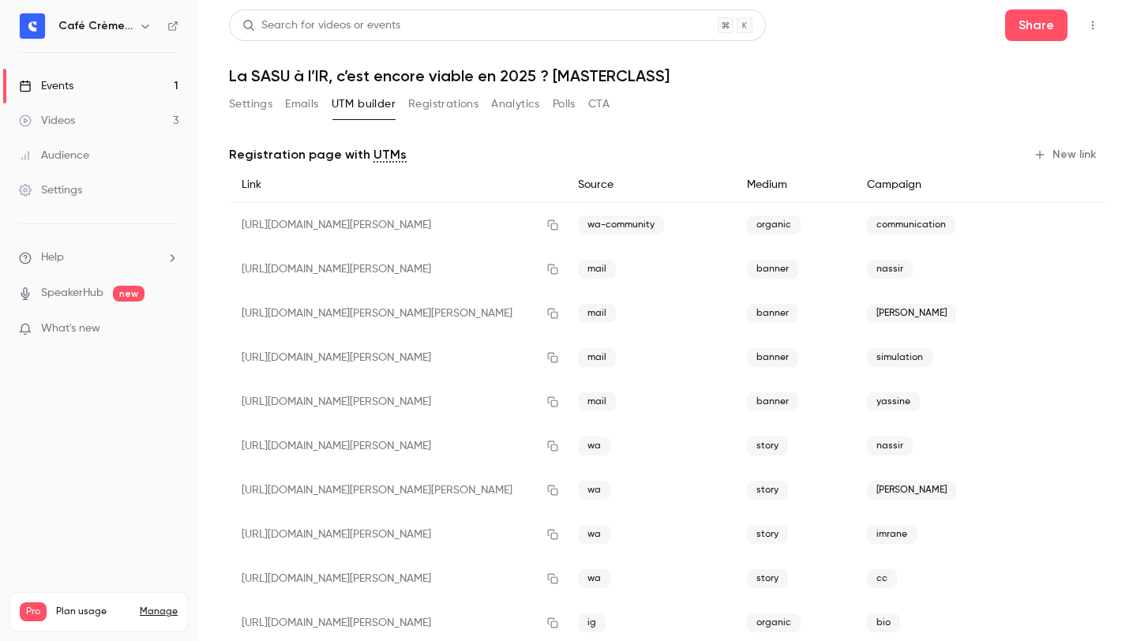
click at [1054, 155] on button "New link" at bounding box center [1067, 154] width 78 height 25
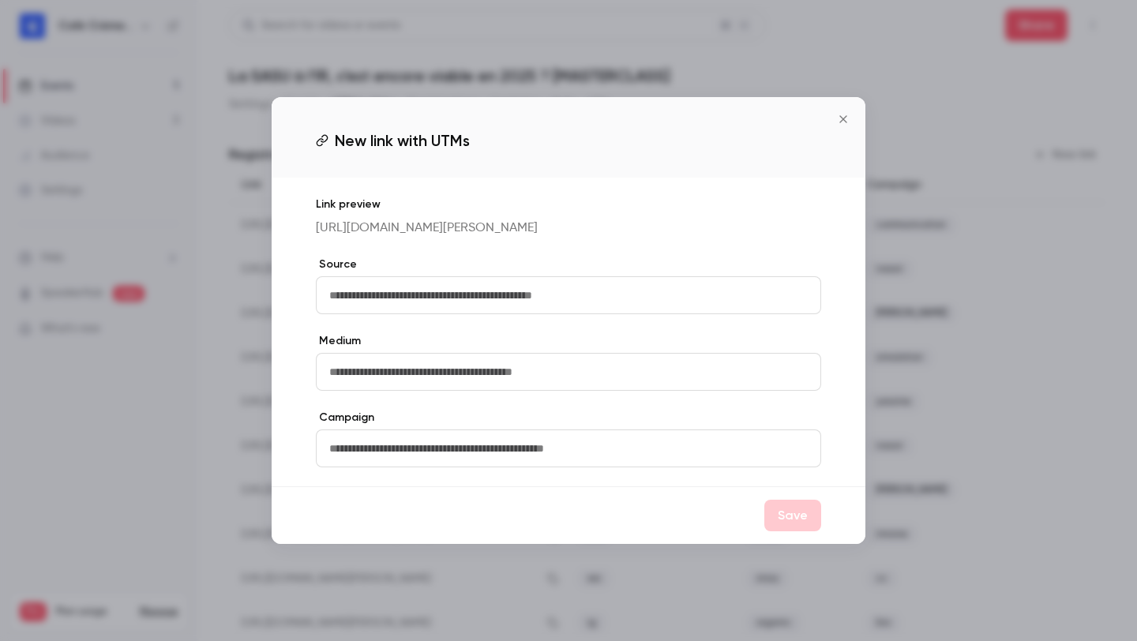
click at [518, 296] on input "text" at bounding box center [568, 295] width 505 height 38
type input "*******"
click at [789, 532] on button "Save" at bounding box center [793, 516] width 57 height 32
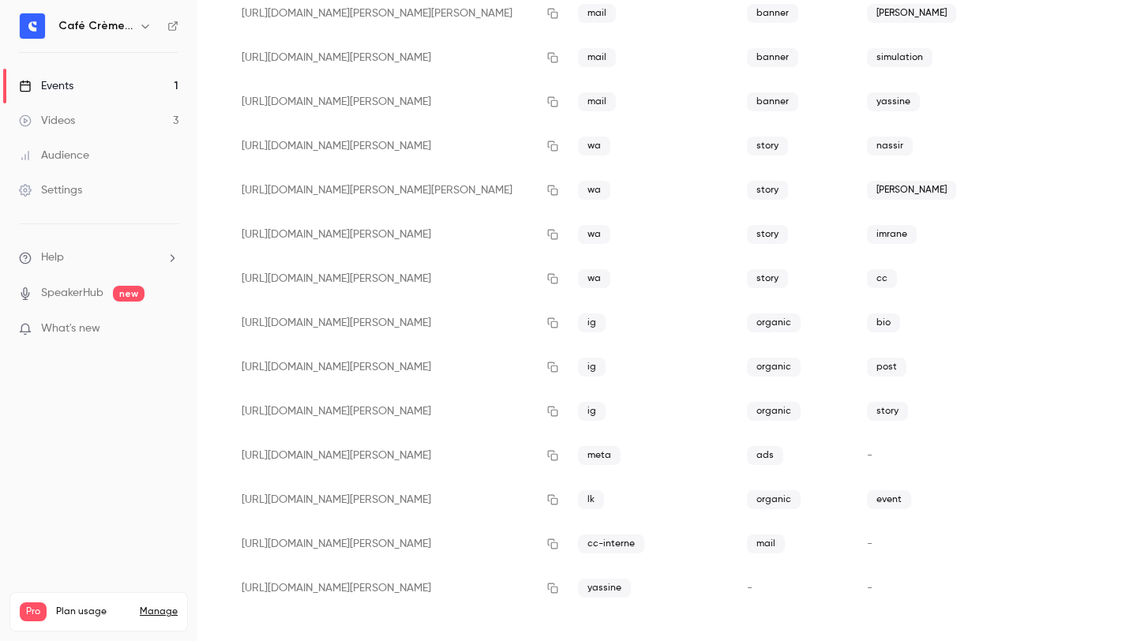
scroll to position [304, 0]
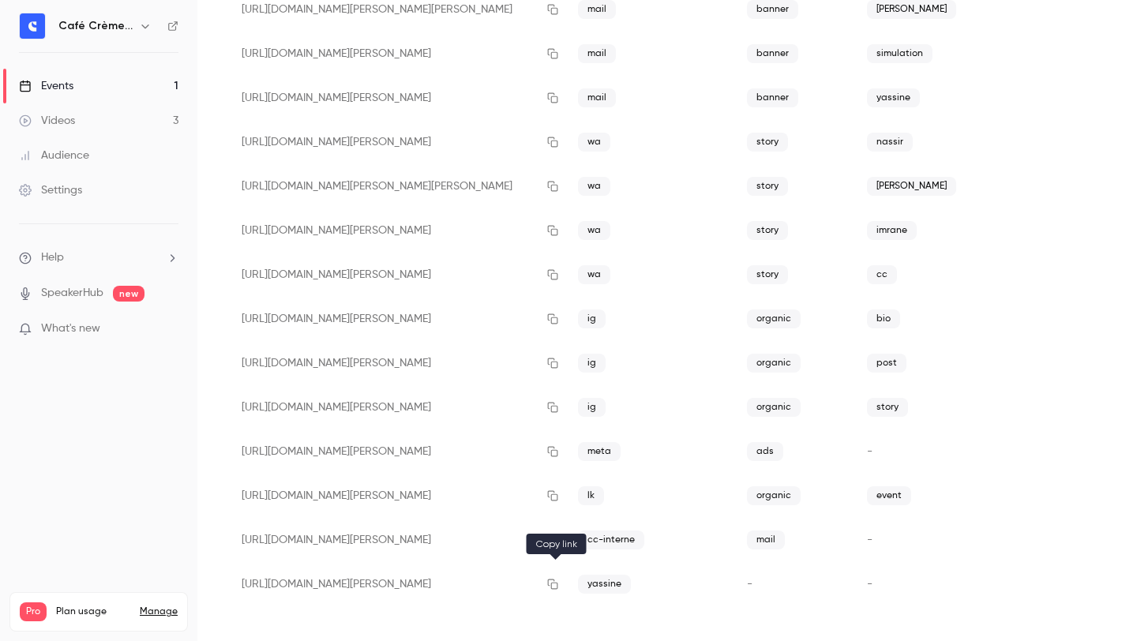
click at [553, 584] on icon "button" at bounding box center [553, 584] width 13 height 11
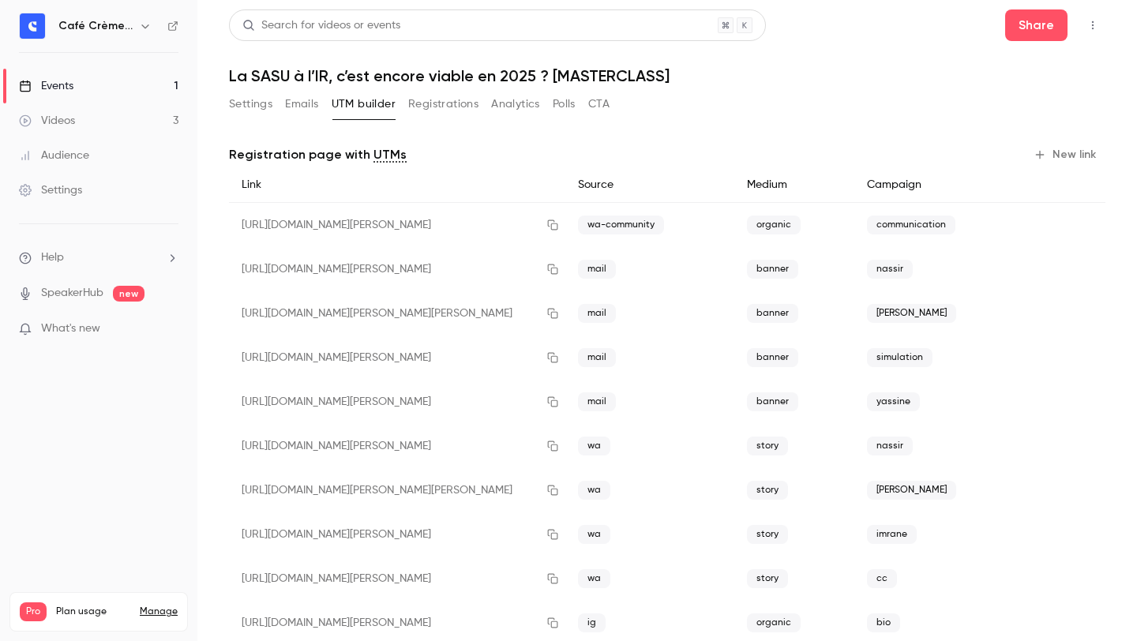
click at [230, 91] on div "Search for videos or events Share La SASU à l’IR, c’est encore viable en 2025 ?…" at bounding box center [667, 472] width 877 height 926
click at [235, 100] on button "Settings" at bounding box center [250, 104] width 43 height 25
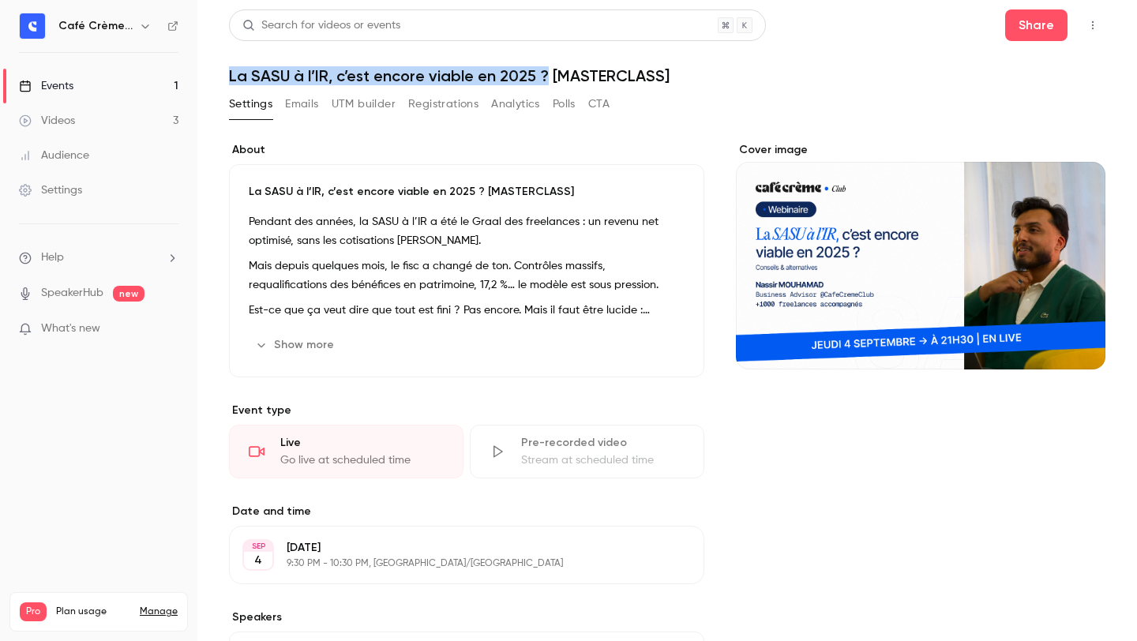
drag, startPoint x: 226, startPoint y: 75, endPoint x: 545, endPoint y: 73, distance: 319.1
click at [545, 73] on main "Search for videos or events Share La SASU à l’IR, c’est encore viable en 2025 ?…" at bounding box center [667, 320] width 940 height 641
copy h1 "La SASU à l’IR, c’est encore viable en 2025 ?"
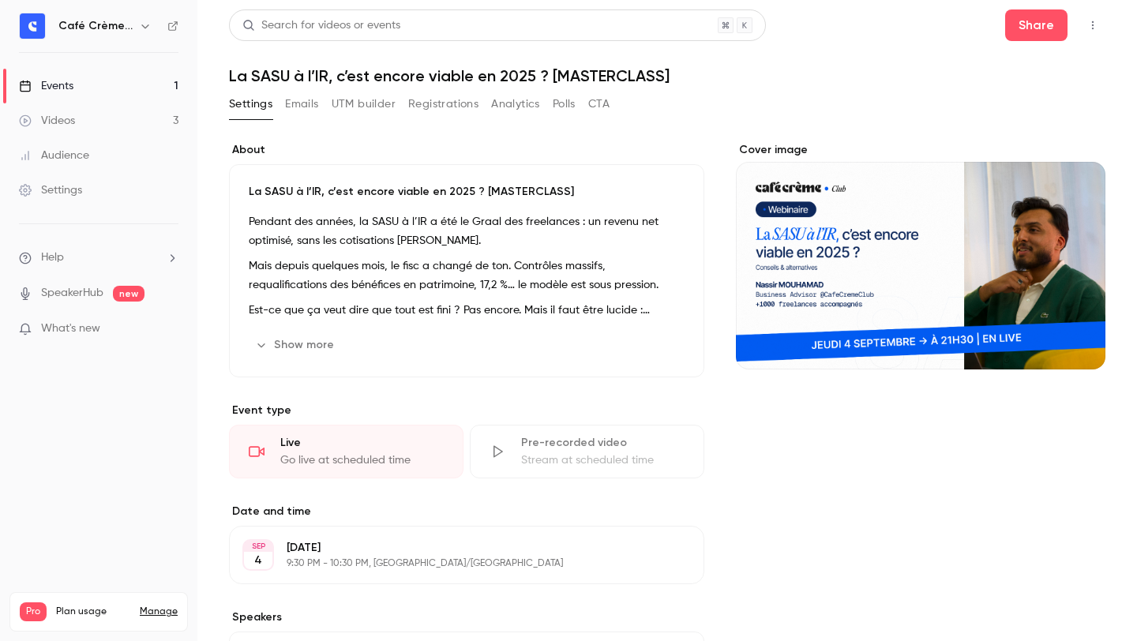
click at [693, 74] on h1 "La SASU à l’IR, c’est encore viable en 2025 ? [MASTERCLASS]" at bounding box center [667, 75] width 877 height 19
click at [632, 150] on label "About" at bounding box center [466, 150] width 475 height 16
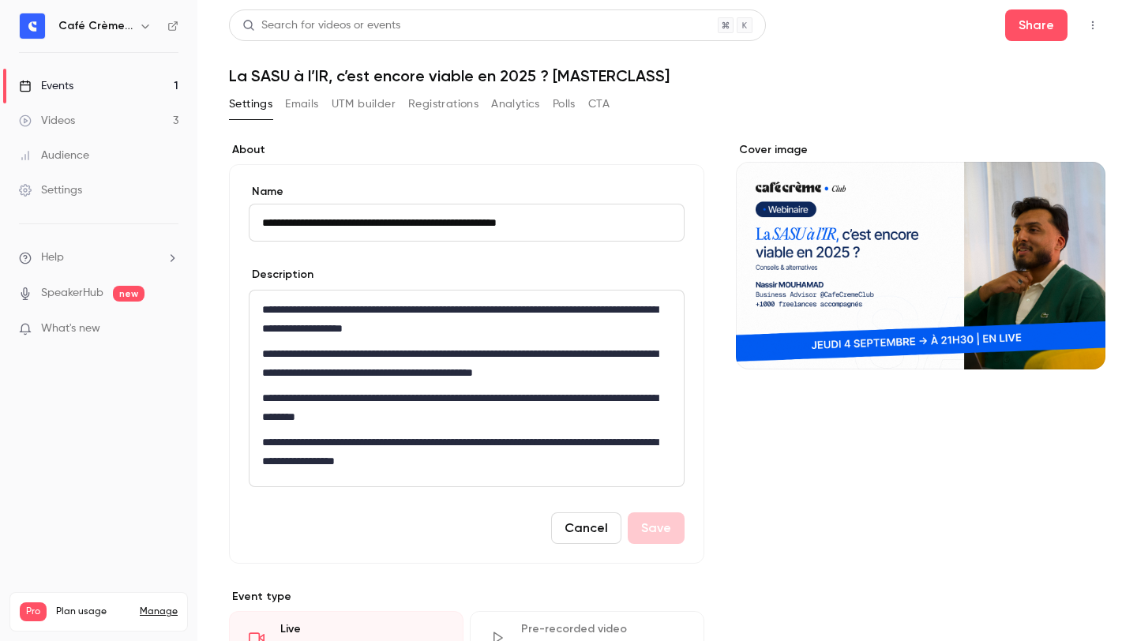
click at [370, 111] on button "UTM builder" at bounding box center [364, 104] width 64 height 25
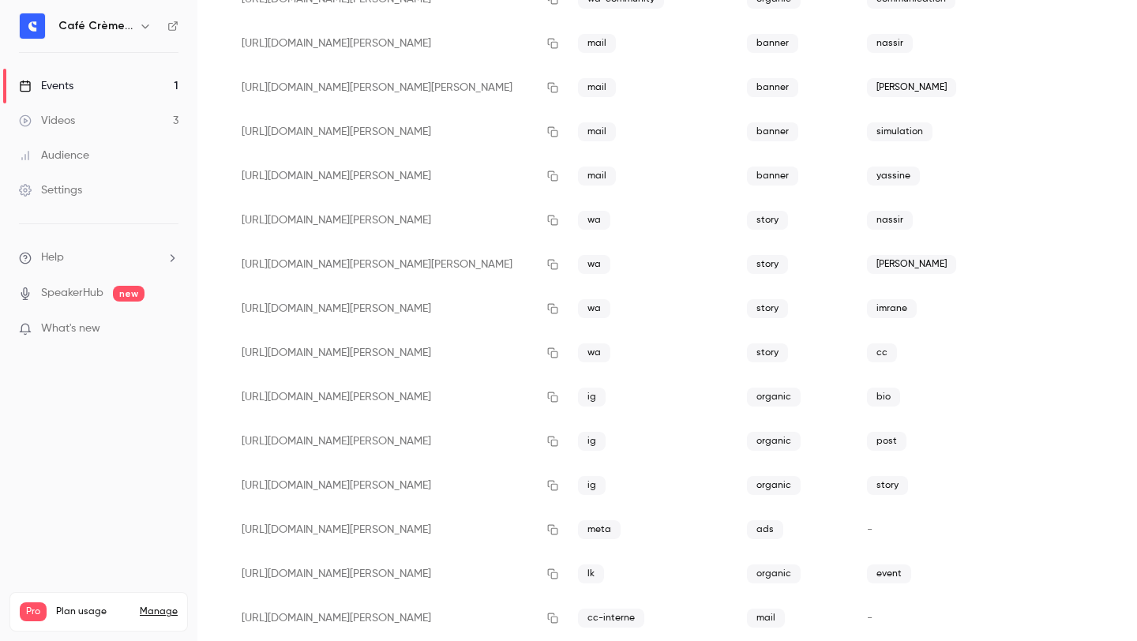
scroll to position [231, 0]
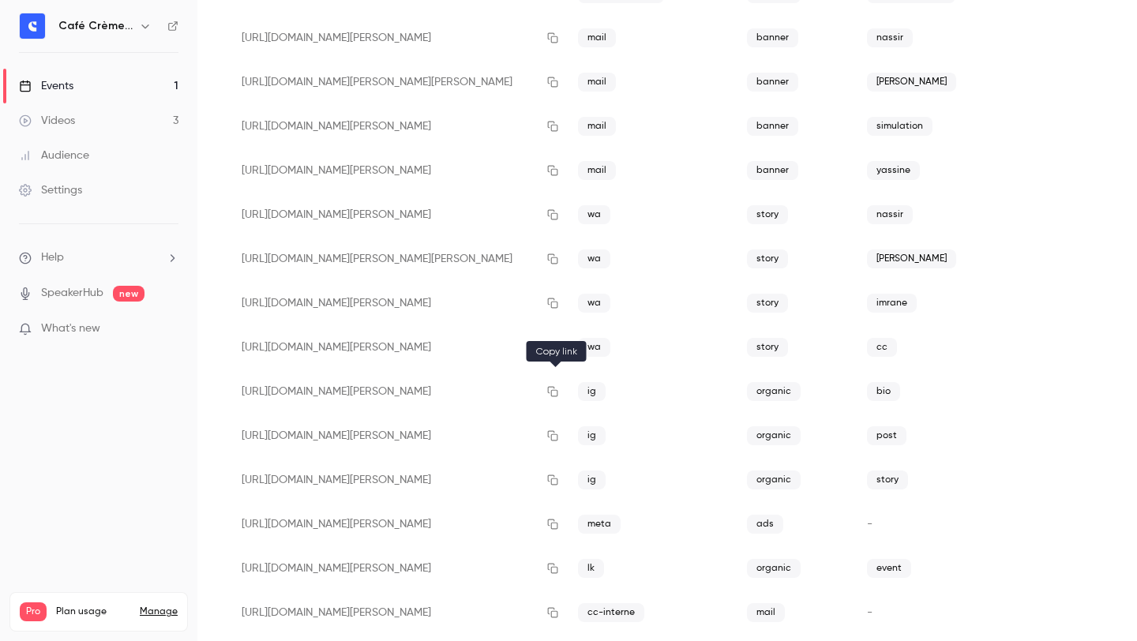
click at [556, 396] on icon "button" at bounding box center [552, 392] width 10 height 10
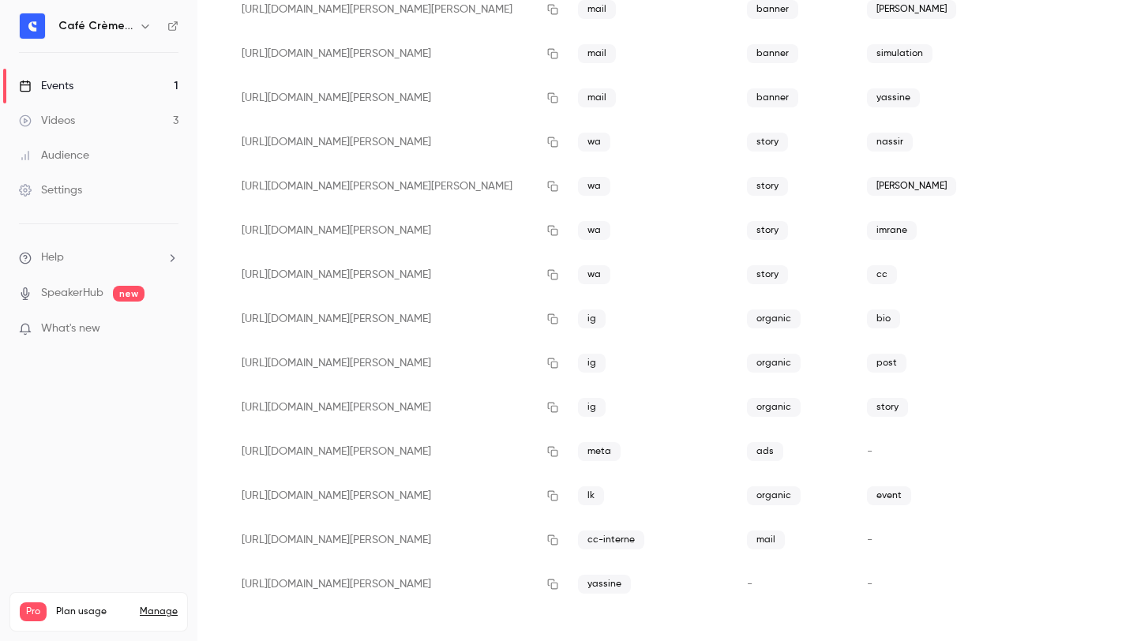
scroll to position [0, 0]
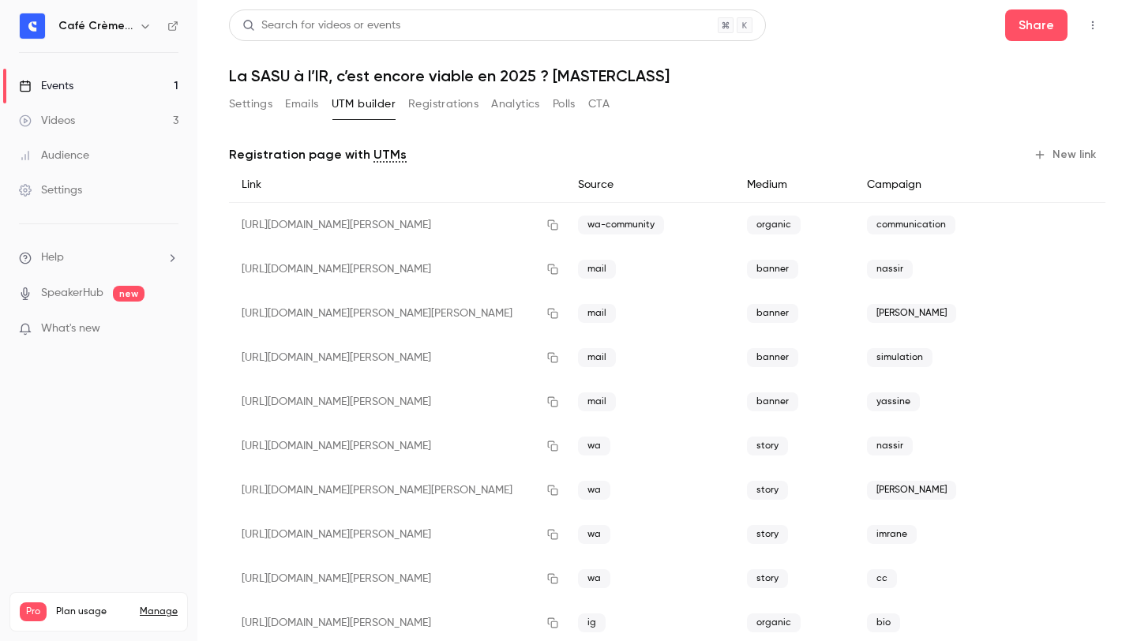
click at [1082, 156] on button "New link" at bounding box center [1067, 154] width 78 height 25
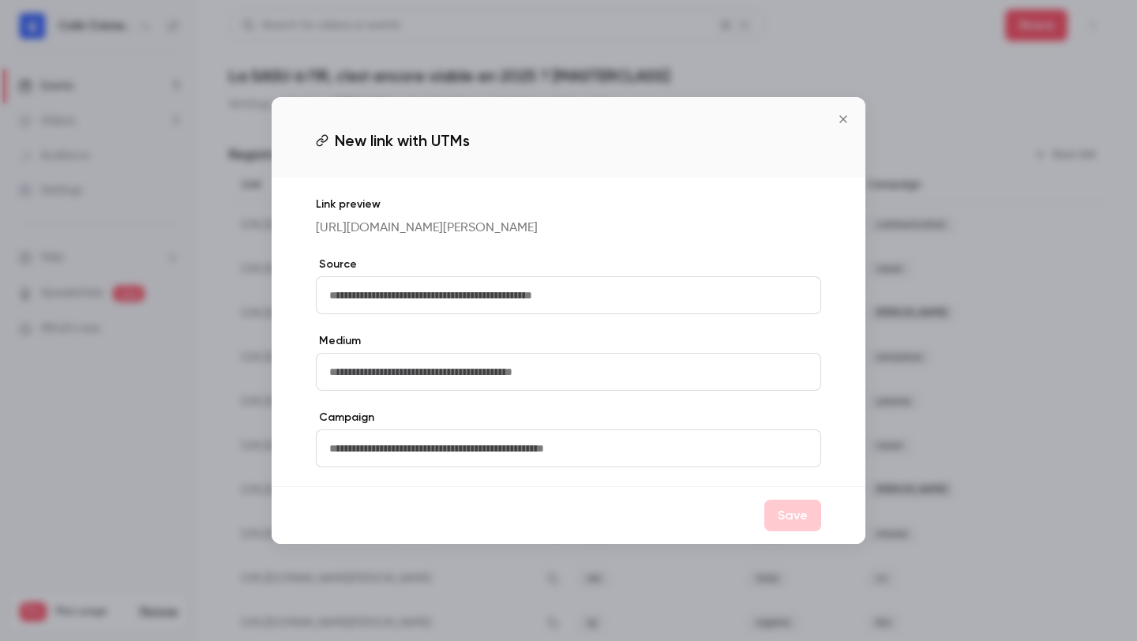
click at [569, 290] on input "text" at bounding box center [568, 295] width 505 height 38
type input "****"
click at [799, 528] on button "Save" at bounding box center [793, 516] width 57 height 32
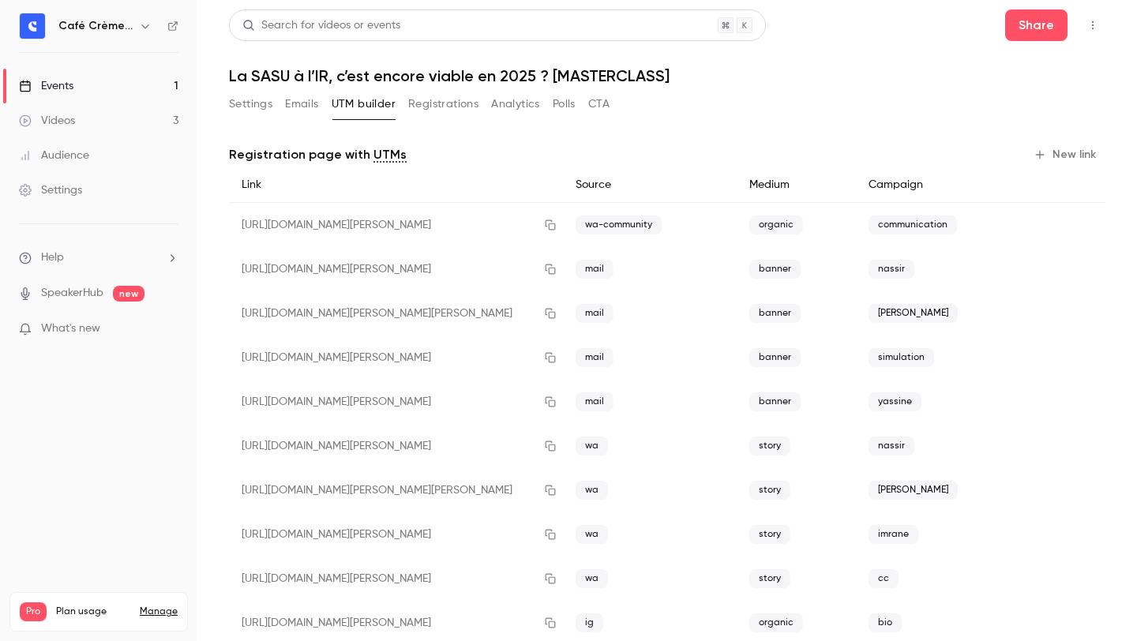
click at [1079, 152] on button "New link" at bounding box center [1067, 154] width 78 height 25
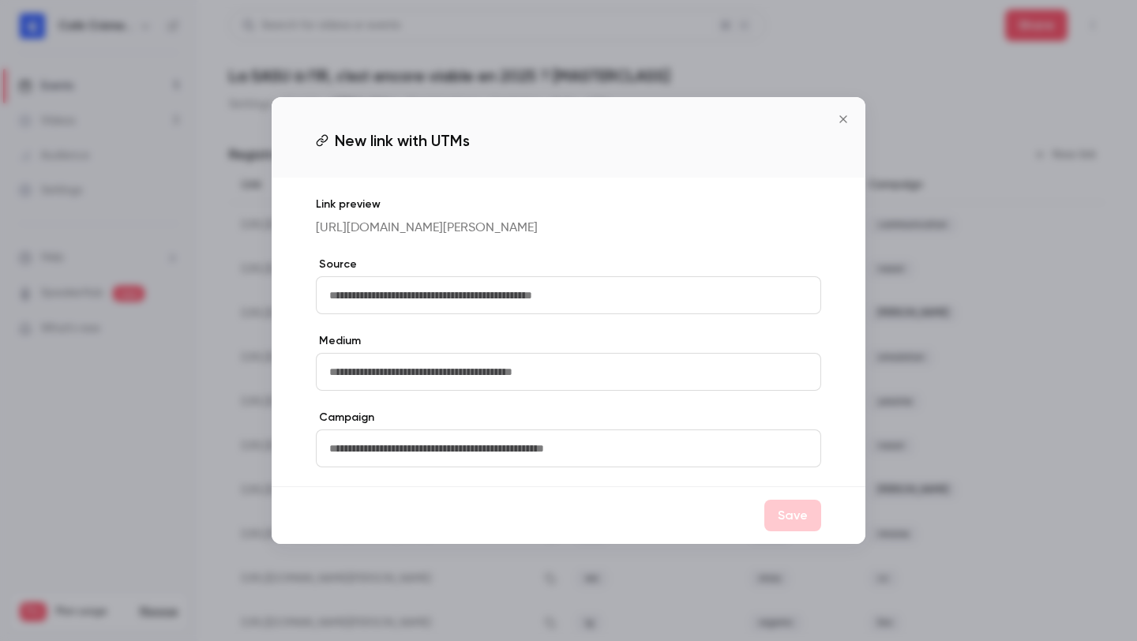
click at [535, 297] on input "text" at bounding box center [568, 295] width 505 height 38
type input "******"
click at [776, 520] on button "Save" at bounding box center [793, 516] width 57 height 32
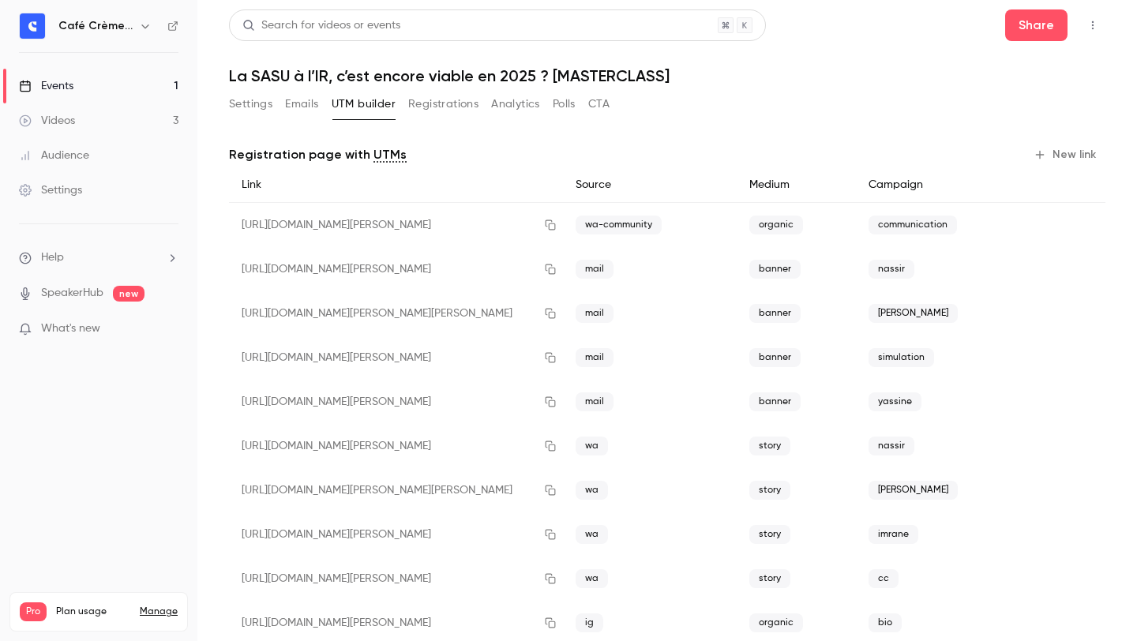
scroll to position [393, 0]
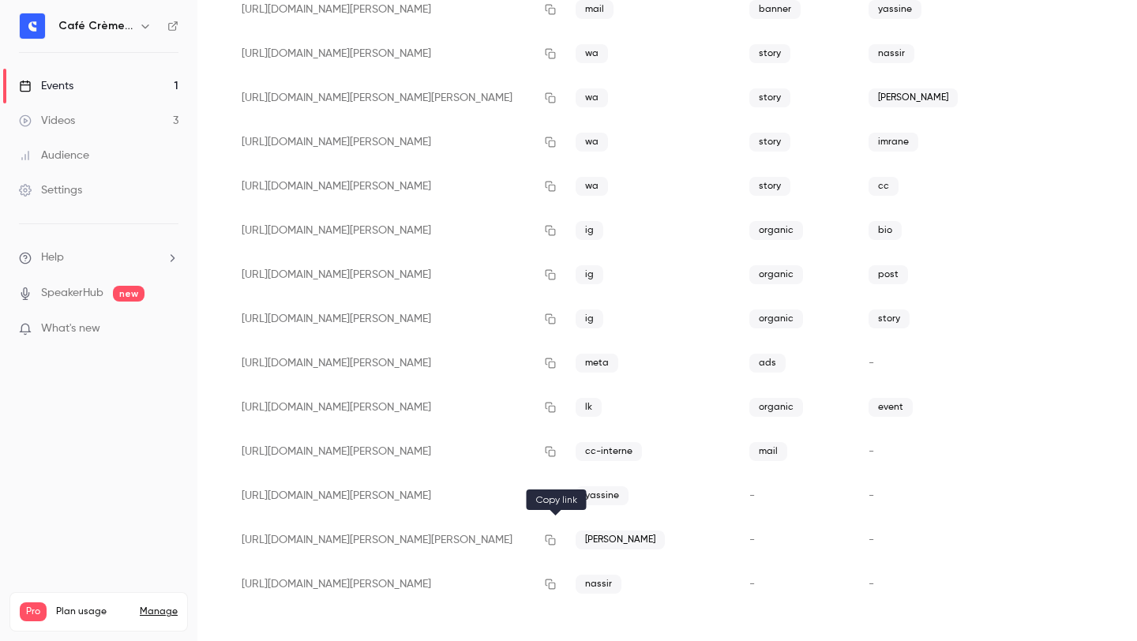
click at [551, 537] on icon "button" at bounding box center [550, 540] width 13 height 11
click at [552, 573] on button "button" at bounding box center [550, 584] width 25 height 25
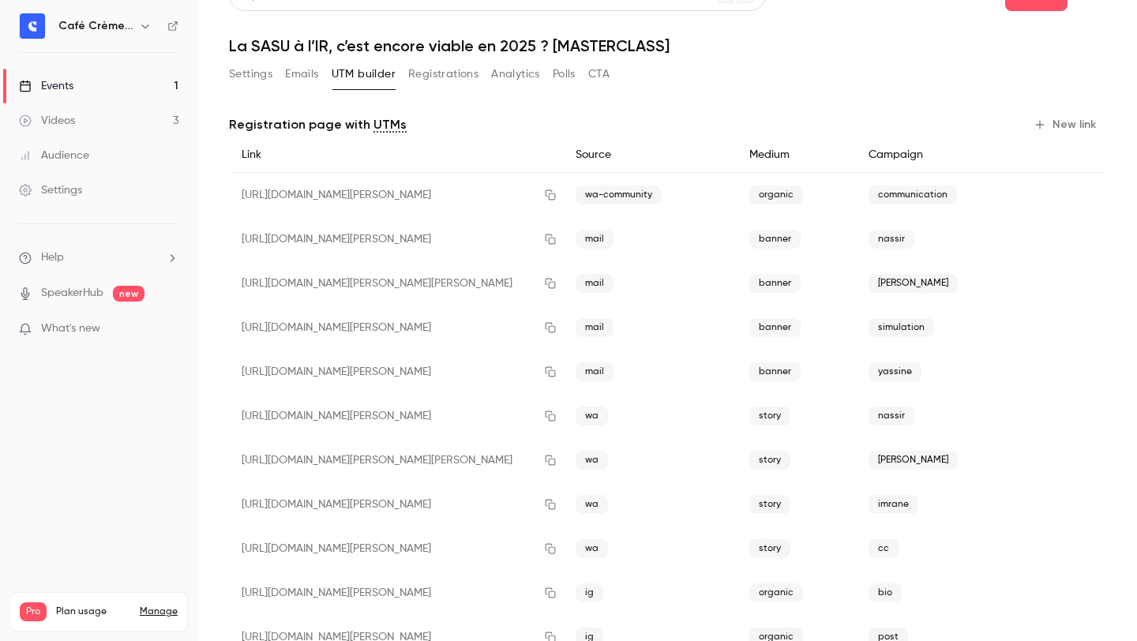
scroll to position [0, 0]
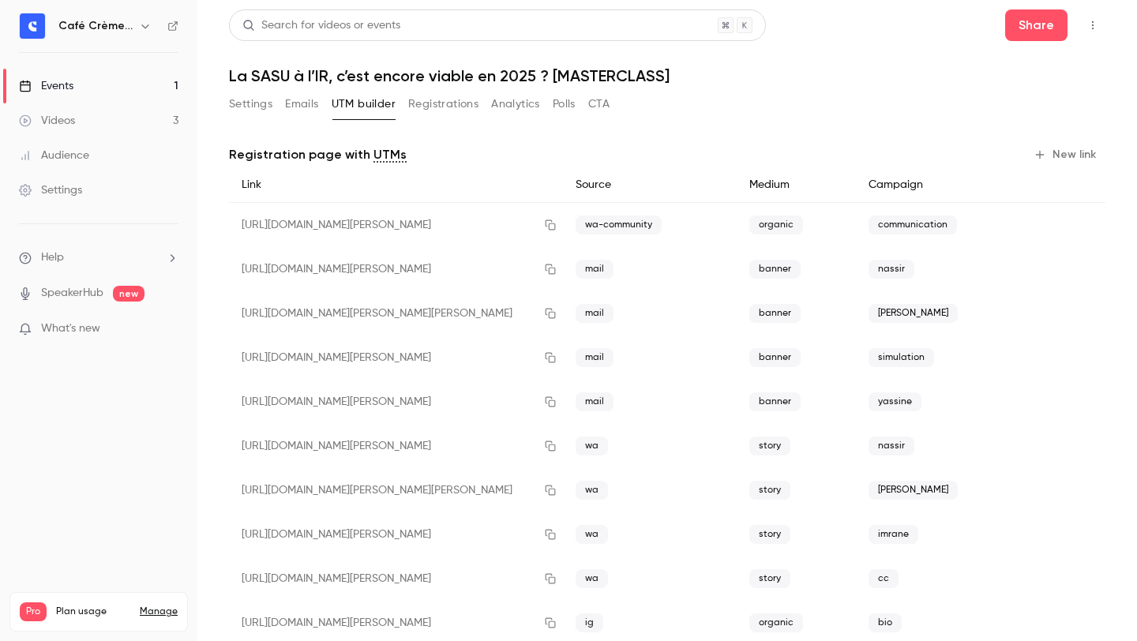
click at [525, 126] on div "Registration page with UTMs New link Link Source Medium Campaign https://watch.…" at bounding box center [667, 573] width 877 height 901
click at [443, 118] on div "Settings Emails UTM builder Registrations Analytics Polls CTA" at bounding box center [419, 108] width 381 height 32
click at [233, 103] on button "Settings" at bounding box center [250, 104] width 43 height 25
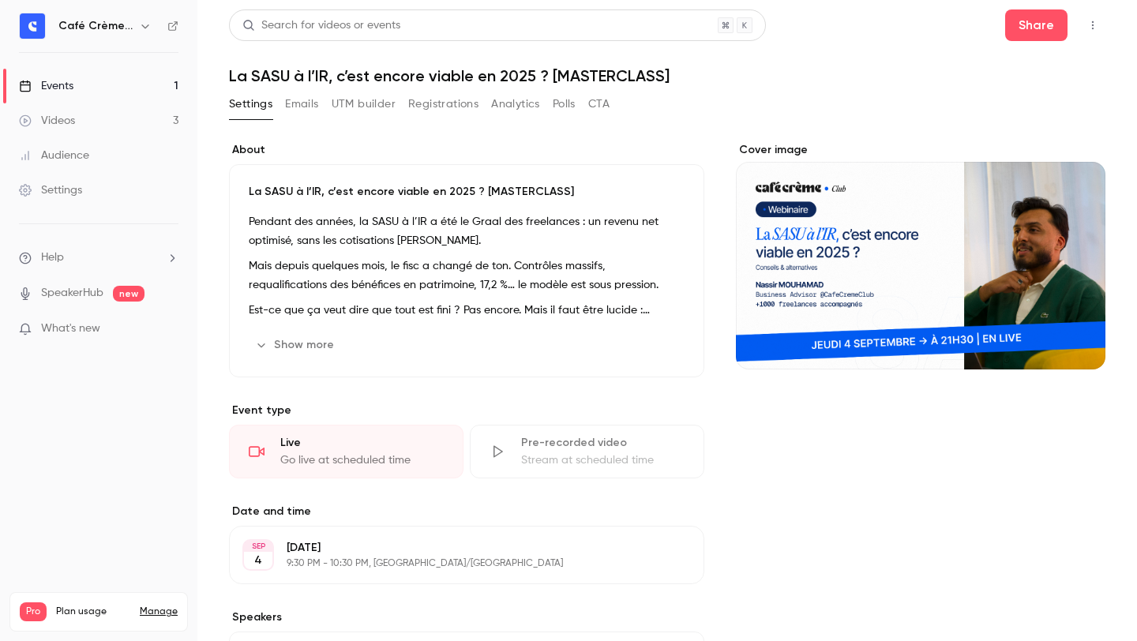
click at [625, 78] on h1 "La SASU à l’IR, c’est encore viable en 2025 ? [MASTERCLASS]" at bounding box center [667, 75] width 877 height 19
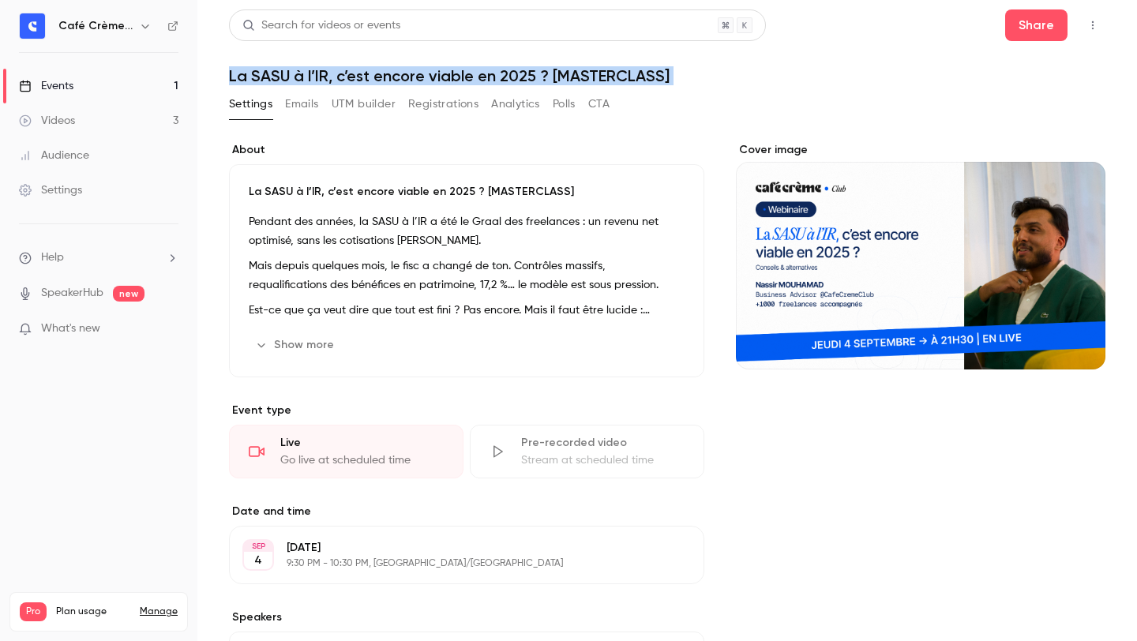
click at [625, 78] on h1 "La SASU à l’IR, c’est encore viable en 2025 ? [MASTERCLASS]" at bounding box center [667, 75] width 877 height 19
click at [722, 78] on h1 "La SASU à l’IR, c’est encore viable en 2025 ? [MASTERCLASS]" at bounding box center [667, 75] width 877 height 19
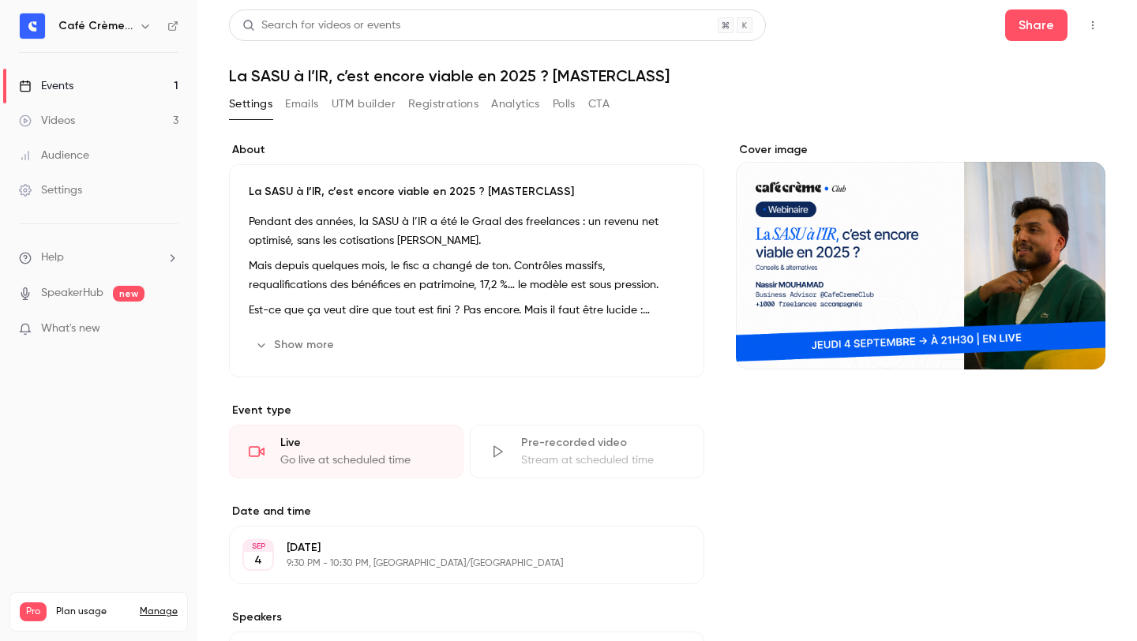
click at [568, 147] on label "About" at bounding box center [466, 150] width 475 height 16
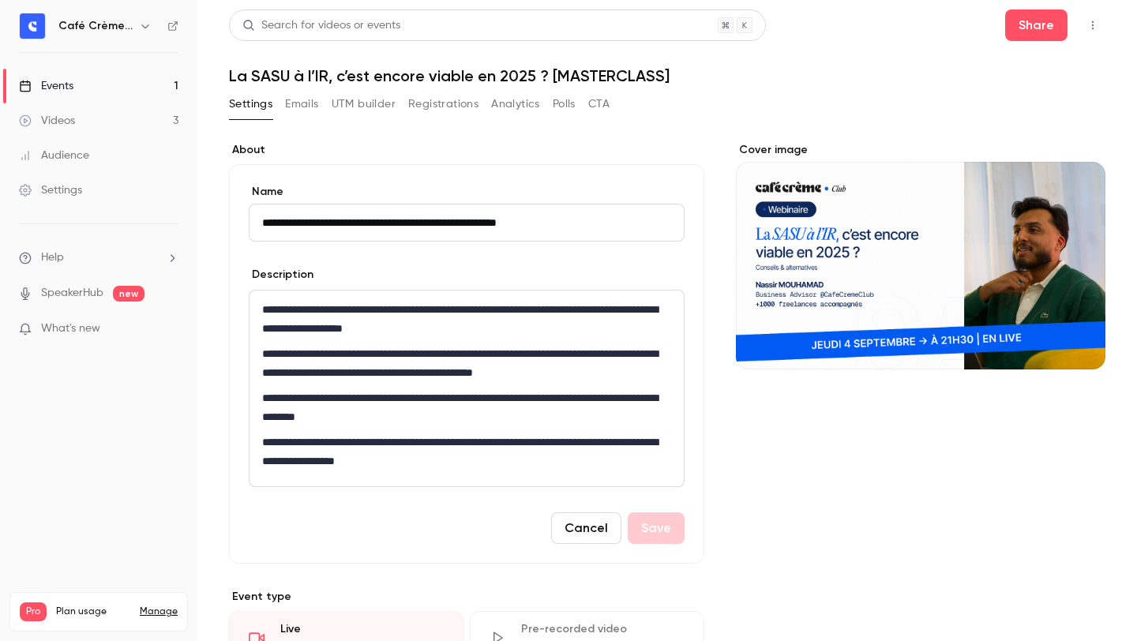
click at [576, 138] on div "**********" at bounding box center [667, 620] width 877 height 994
click at [574, 536] on button "Cancel" at bounding box center [586, 529] width 70 height 32
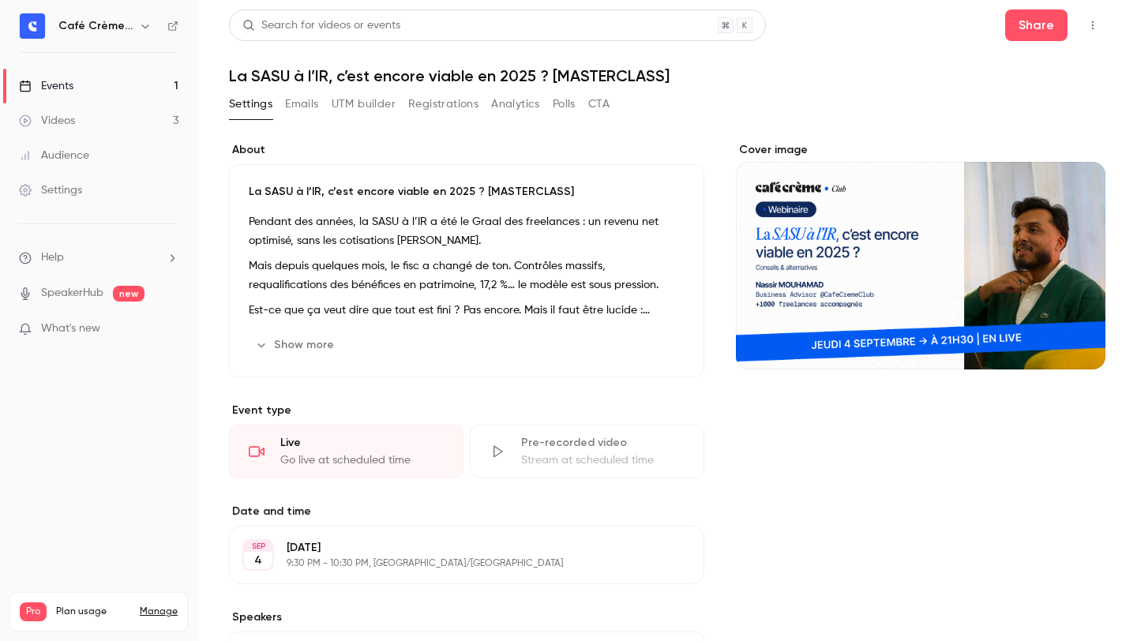
click at [348, 58] on header "Search for videos or events Share La SASU à l’IR, c’est encore viable en 2025 ?…" at bounding box center [667, 47] width 877 height 76
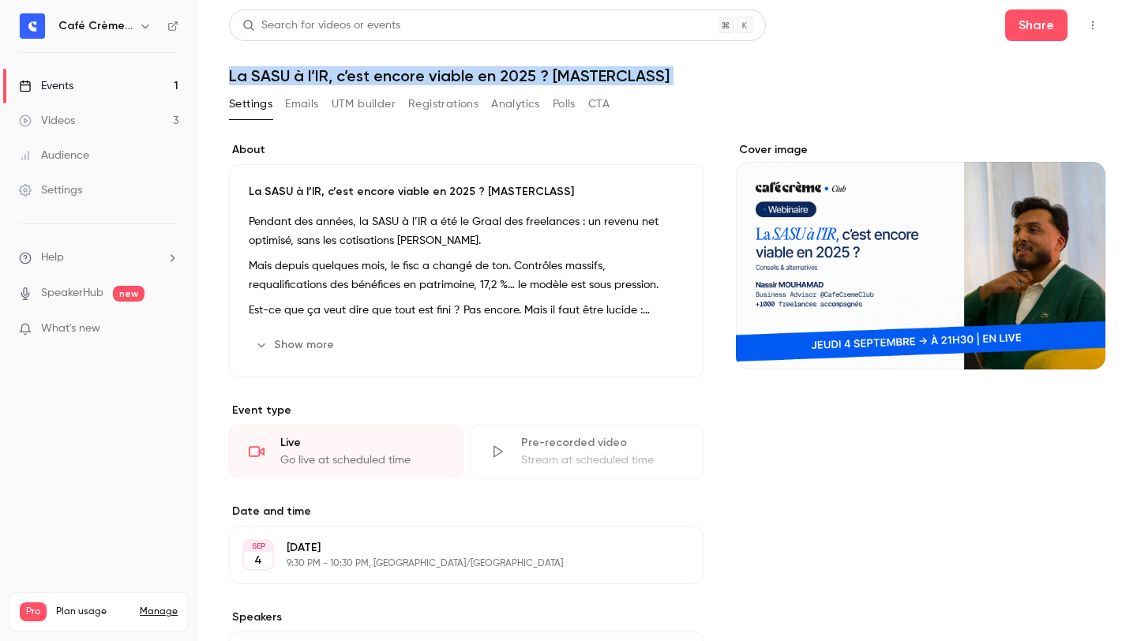
click at [348, 58] on header "Search for videos or events Share La SASU à l’IR, c’est encore viable en 2025 ?…" at bounding box center [667, 47] width 877 height 76
click at [438, 96] on button "Registrations" at bounding box center [443, 104] width 70 height 25
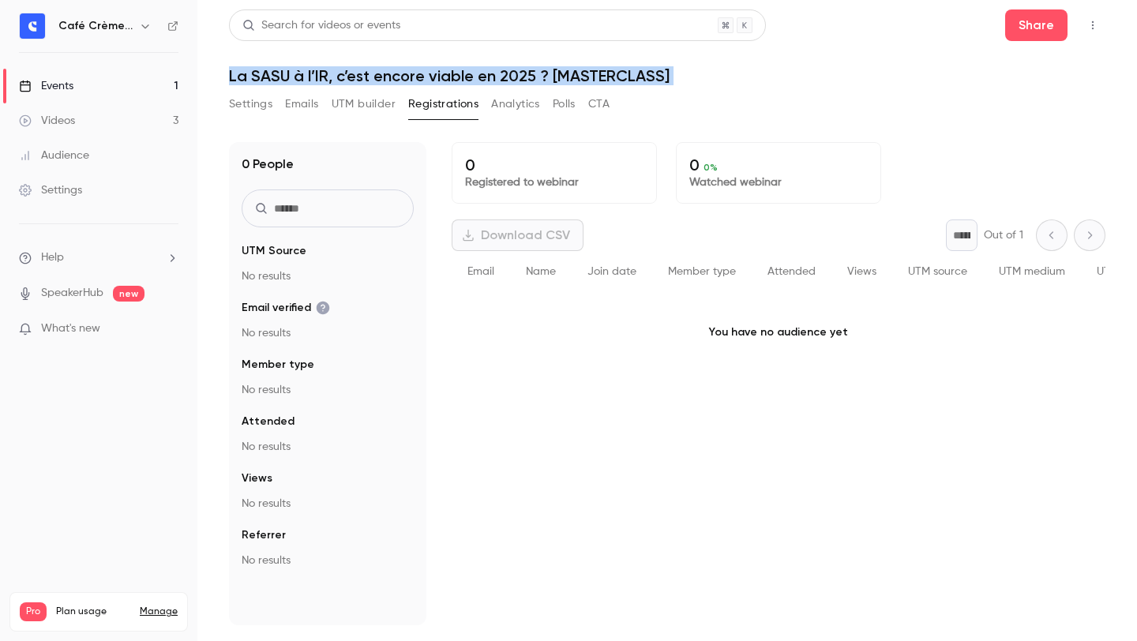
click at [272, 101] on button "Settings" at bounding box center [250, 104] width 43 height 25
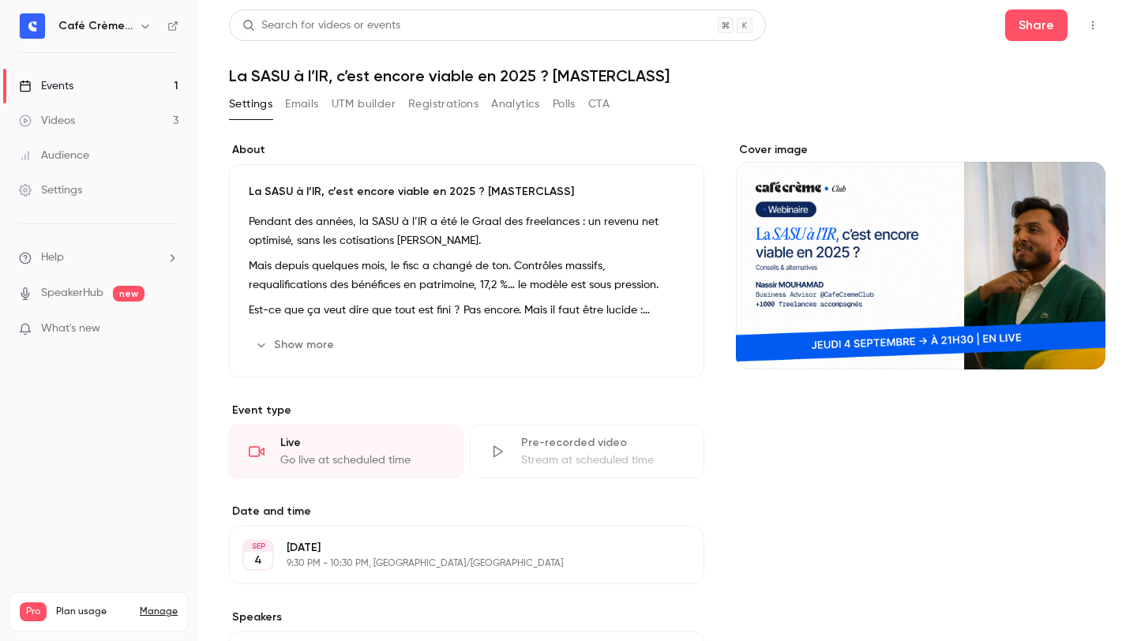
click at [359, 77] on h1 "La SASU à l’IR, c’est encore viable en 2025 ? [MASTERCLASS]" at bounding box center [667, 75] width 877 height 19
click at [738, 94] on div "Settings Emails UTM builder Registrations Analytics Polls CTA" at bounding box center [667, 108] width 877 height 32
click at [460, 259] on p "Mais depuis quelques mois, le fisc a changé de ton. Contrôles massifs, requalif…" at bounding box center [467, 276] width 436 height 38
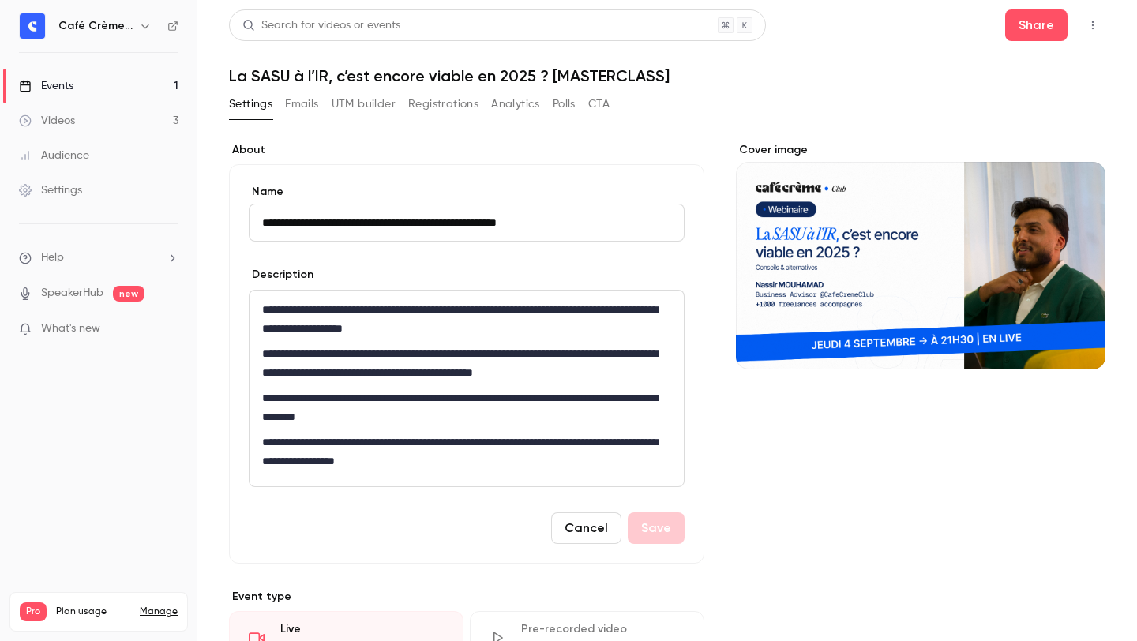
click at [544, 155] on label "About" at bounding box center [466, 150] width 475 height 16
click at [582, 533] on button "Cancel" at bounding box center [586, 529] width 70 height 32
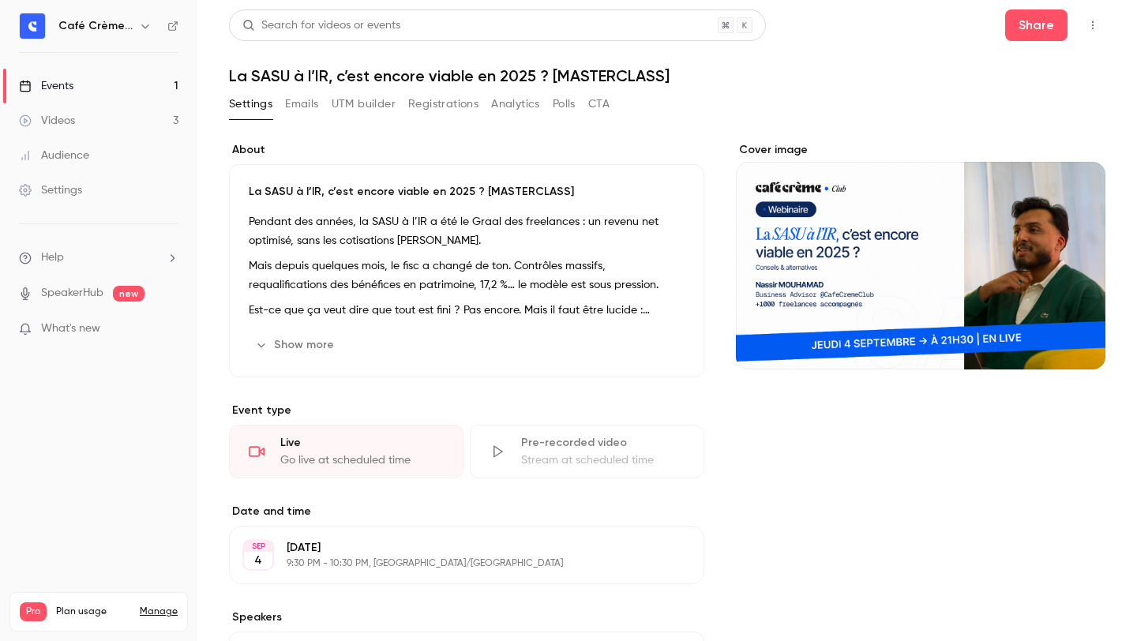
click at [802, 65] on header "Search for videos or events Share La SASU à l’IR, c’est encore viable en 2025 ?…" at bounding box center [667, 47] width 877 height 76
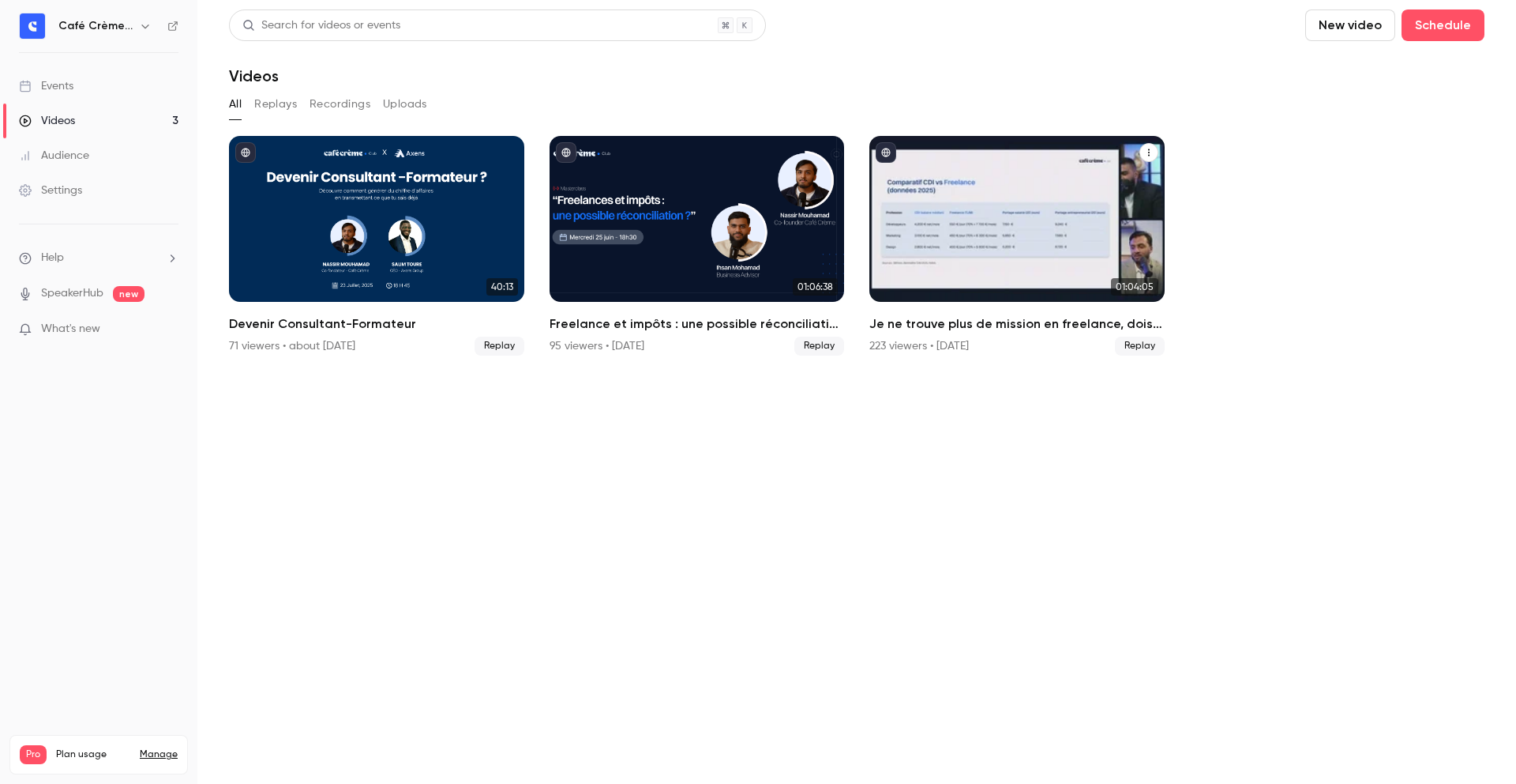
click at [970, 318] on h2 "Je ne trouve plus de mission en freelance, dois-je (re)passer en CDI ? [MASTERC…" at bounding box center [1017, 323] width 295 height 19
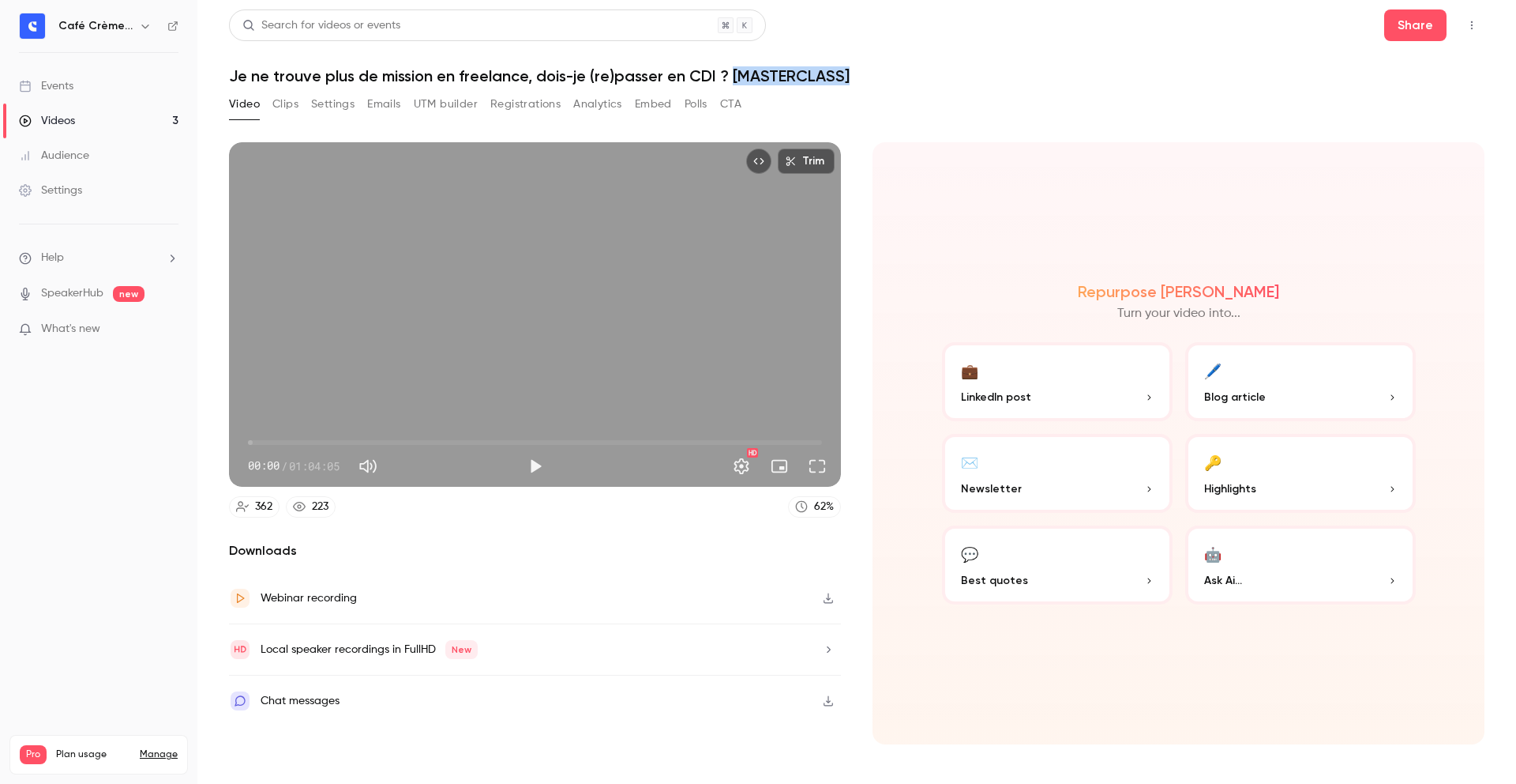
drag, startPoint x: 733, startPoint y: 72, endPoint x: 854, endPoint y: 75, distance: 120.9
click at [854, 75] on h1 "Je ne trouve plus de mission en freelance, dois-je (re)passer en CDI ? [MASTERC…" at bounding box center [857, 75] width 1256 height 19
copy h1 "[MASTERCLASS]"
click at [1204, 95] on div "Video Clips Settings Emails UTM builder Registrations Analytics Embed Polls CTA" at bounding box center [857, 108] width 1256 height 32
click at [420, 98] on button "UTM builder" at bounding box center [446, 104] width 64 height 25
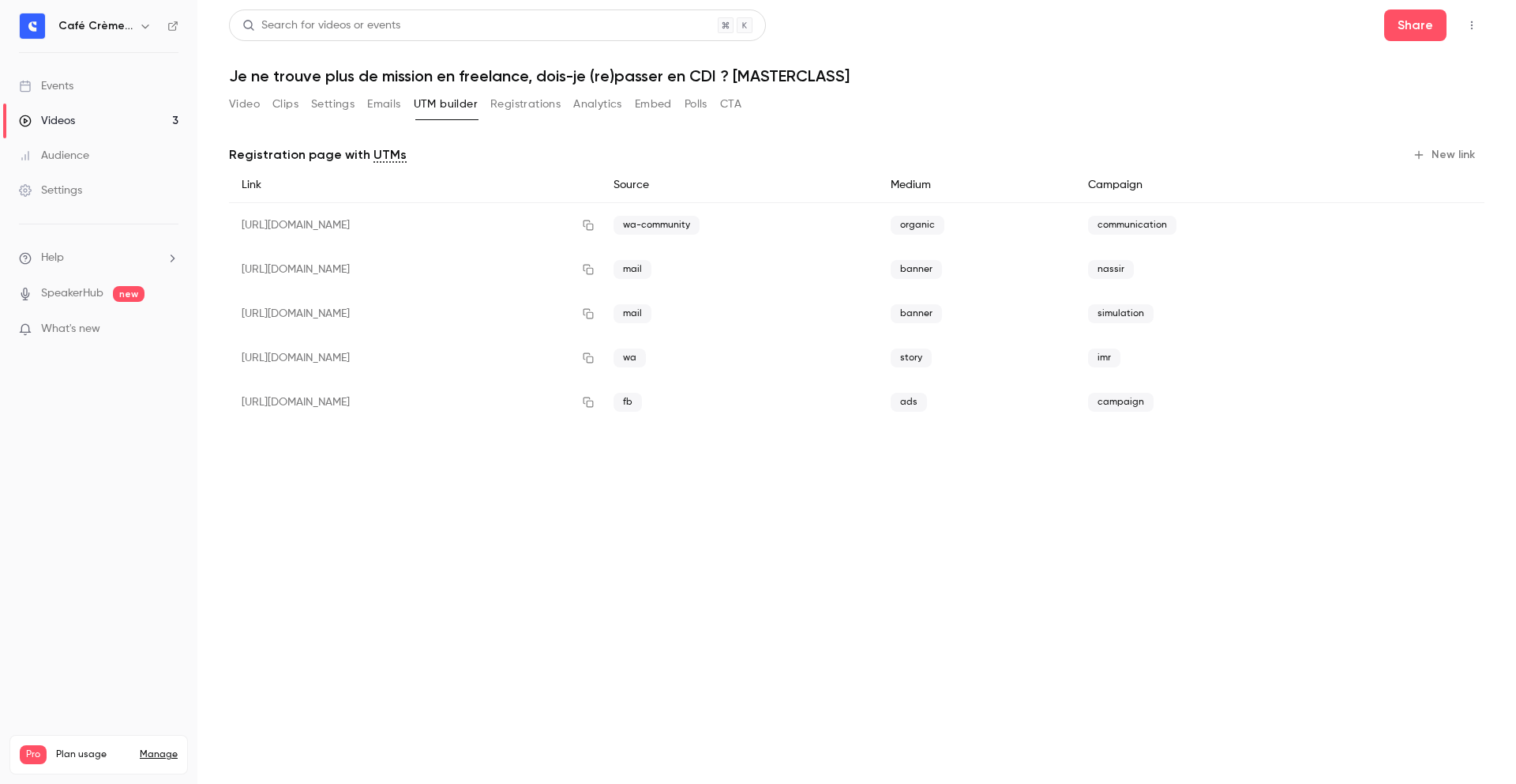
click at [700, 224] on span "wa-community" at bounding box center [657, 225] width 86 height 19
copy span "wa-community"
click at [945, 220] on span "organic" at bounding box center [918, 225] width 54 height 19
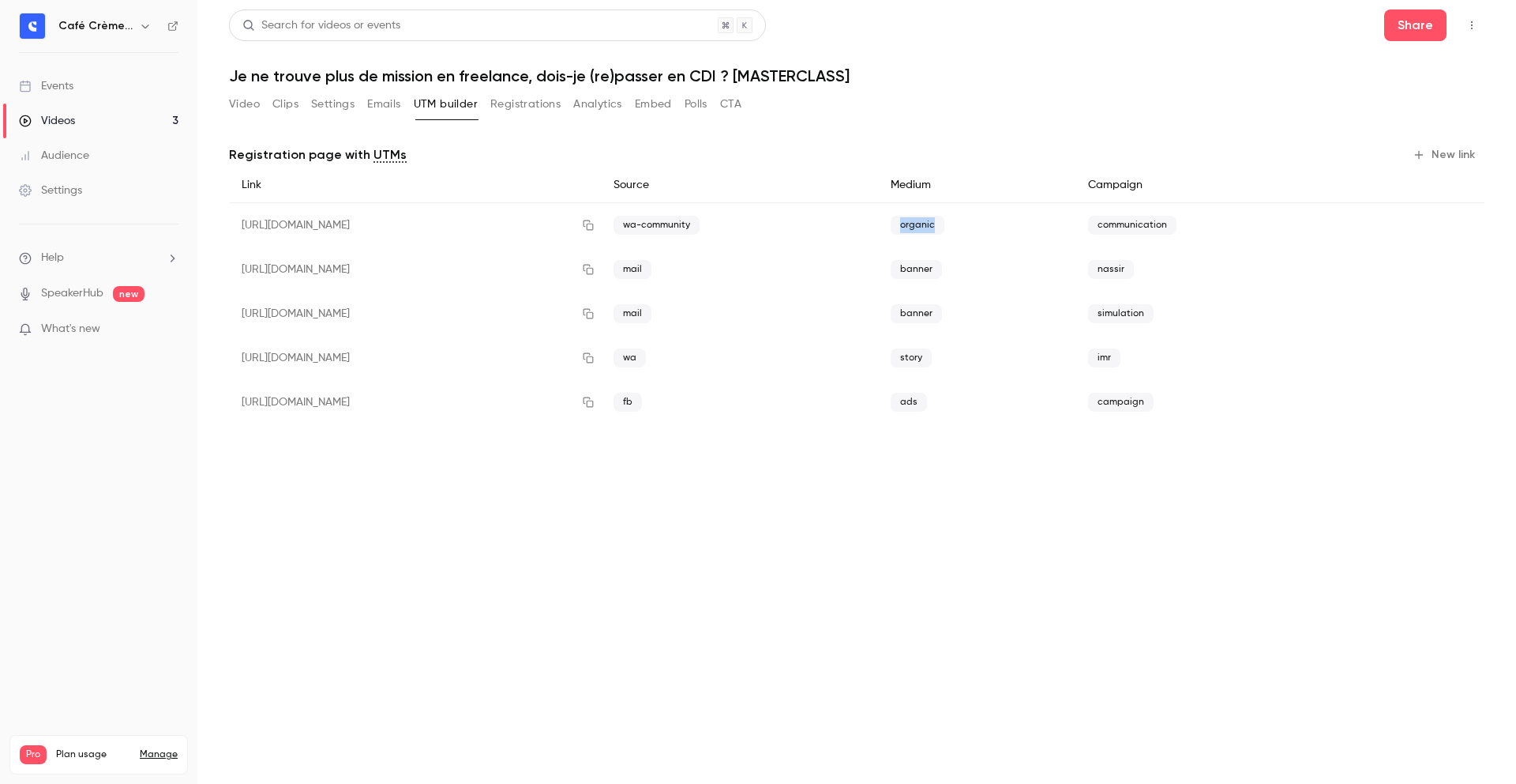
click at [945, 220] on span "organic" at bounding box center [918, 225] width 54 height 19
copy span "organic"
click at [1177, 228] on span "communication" at bounding box center [1132, 225] width 88 height 19
copy span "communication"
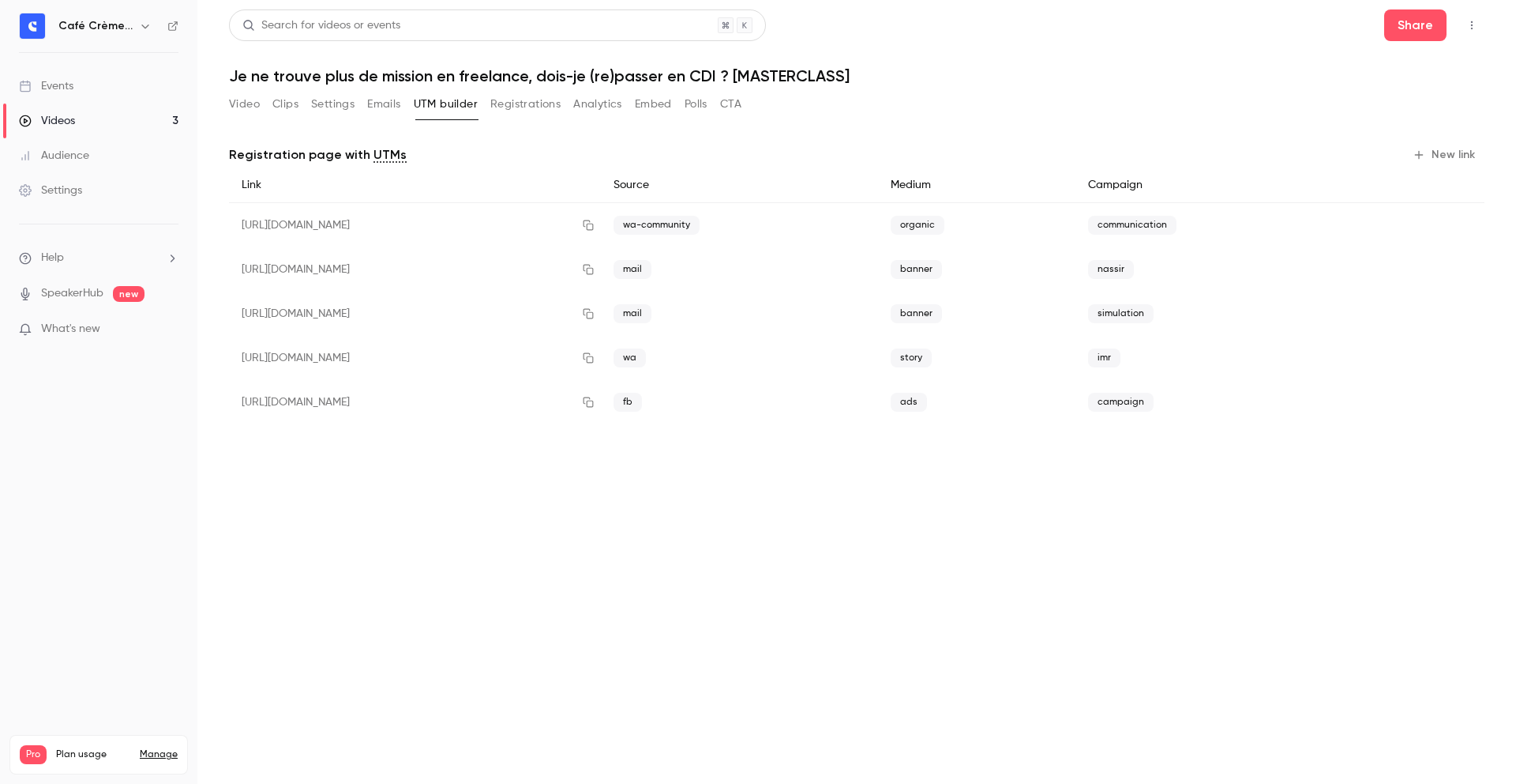
click at [652, 265] on span "mail" at bounding box center [633, 269] width 38 height 19
copy span "mail"
click at [942, 272] on span "banner" at bounding box center [916, 269] width 51 height 19
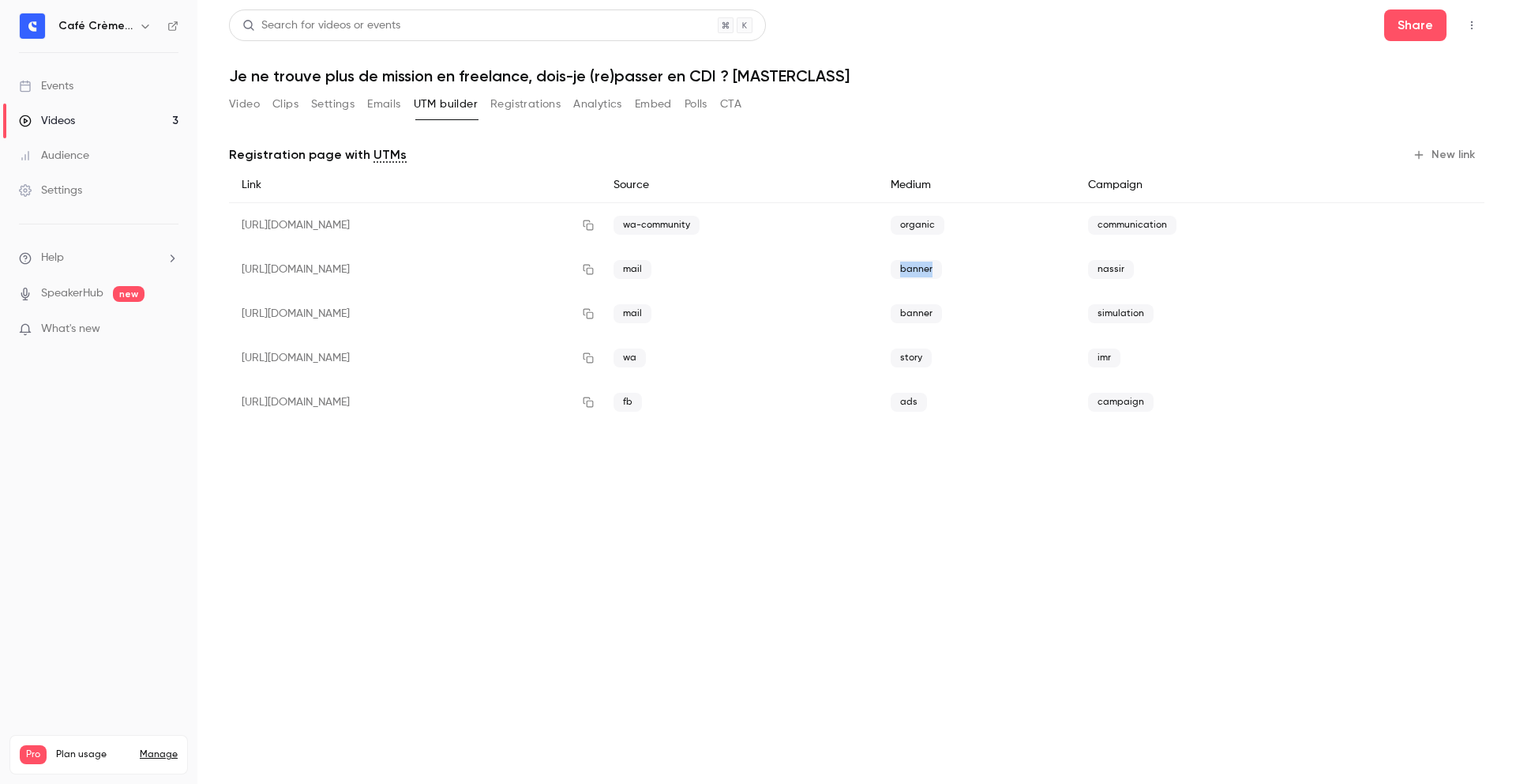
copy span "banner"
click at [1134, 265] on span "nassir" at bounding box center [1111, 269] width 46 height 19
copy span "nassir"
click at [842, 560] on section "Video Clips Settings Emails UTM builder Registrations Analytics Embed Polls CTA…" at bounding box center [857, 433] width 1256 height 682
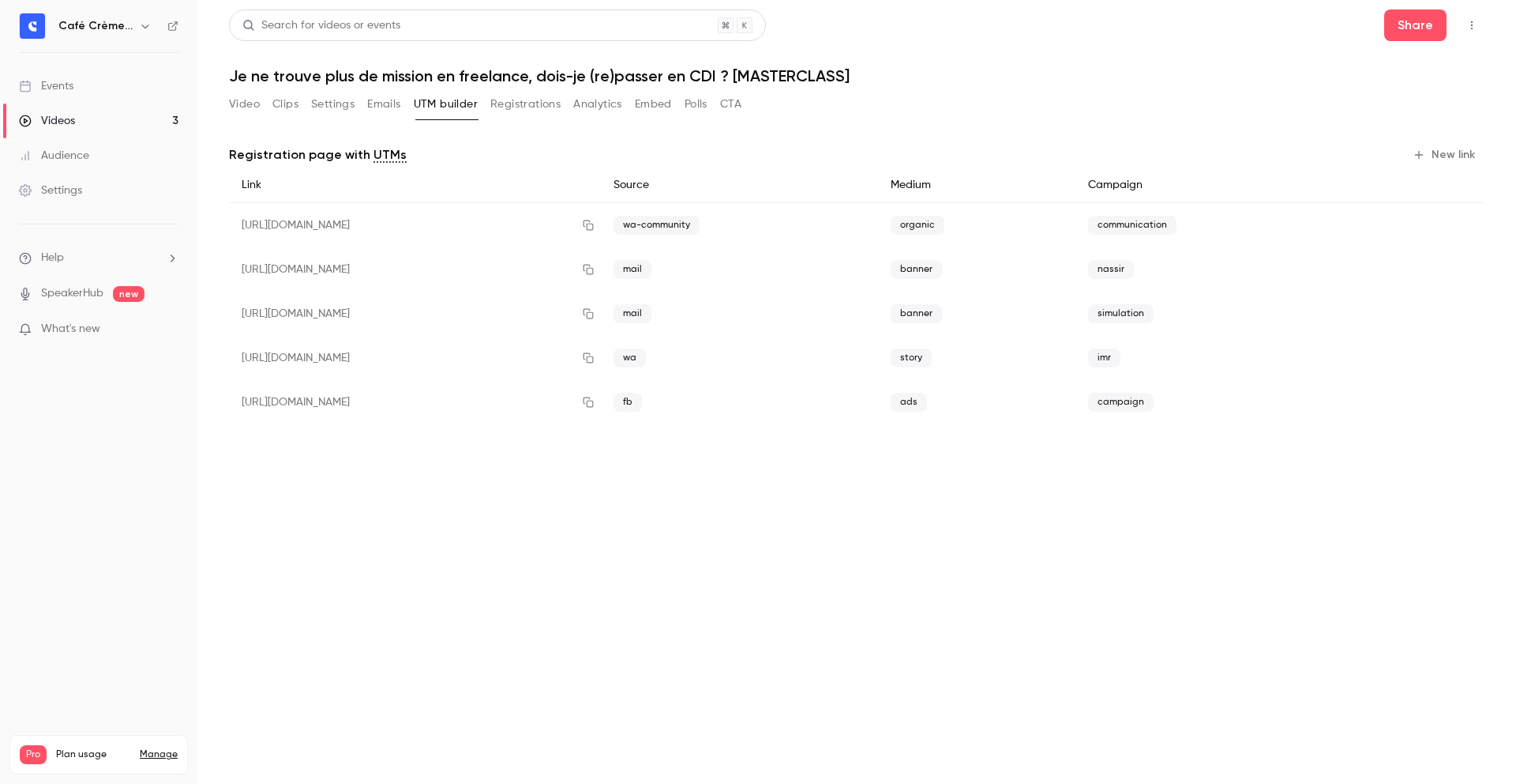
click at [1208, 58] on header "Search for videos or events Share Je ne trouve plus de mission en freelance, do…" at bounding box center [857, 47] width 1256 height 76
click at [1257, 77] on h1 "Je ne trouve plus de mission en freelance, dois-je (re)passer en CDI ? [MASTERC…" at bounding box center [857, 75] width 1256 height 19
